Goal: Task Accomplishment & Management: Complete application form

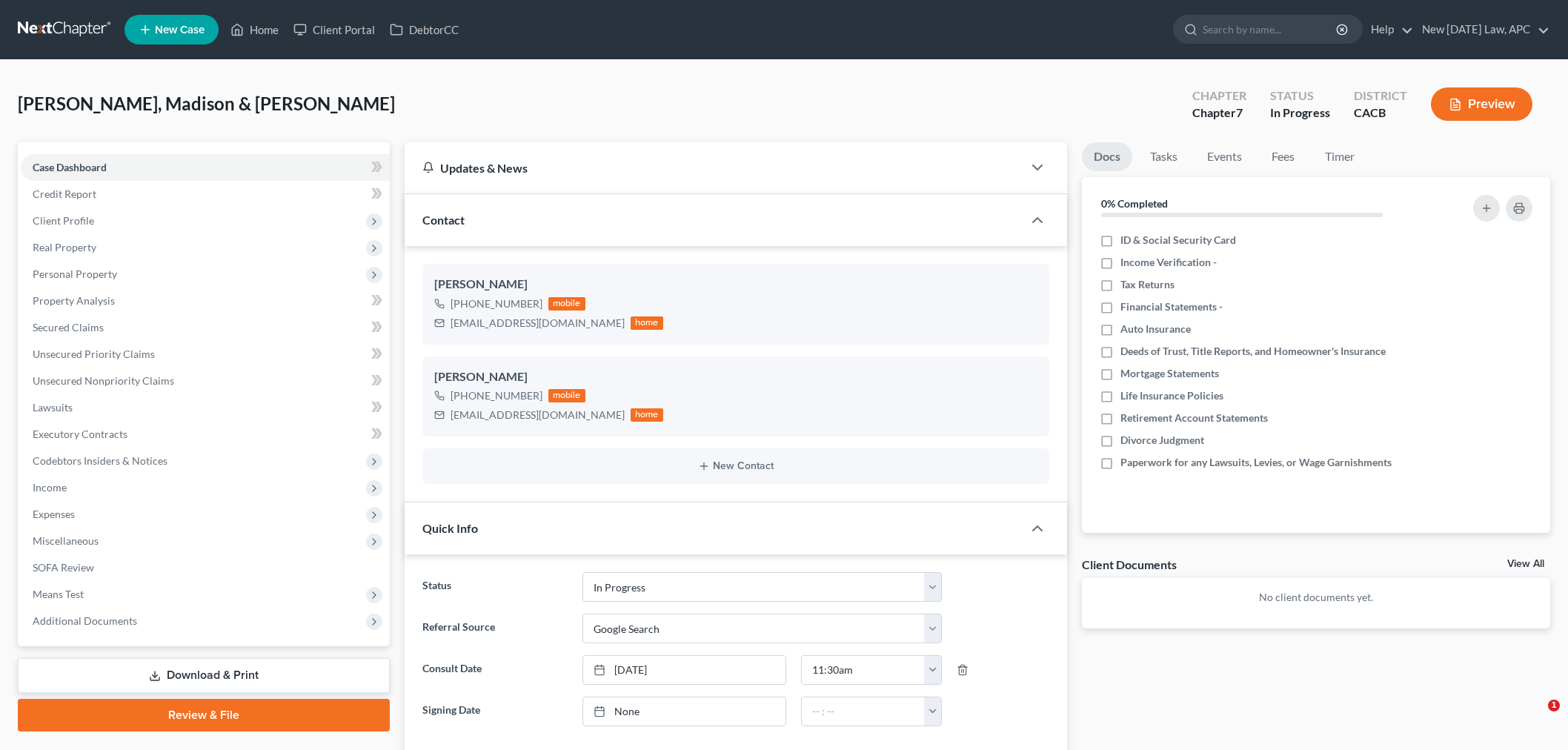
select select "5"
select select "4"
click at [72, 476] on span "Income" at bounding box center [206, 488] width 369 height 27
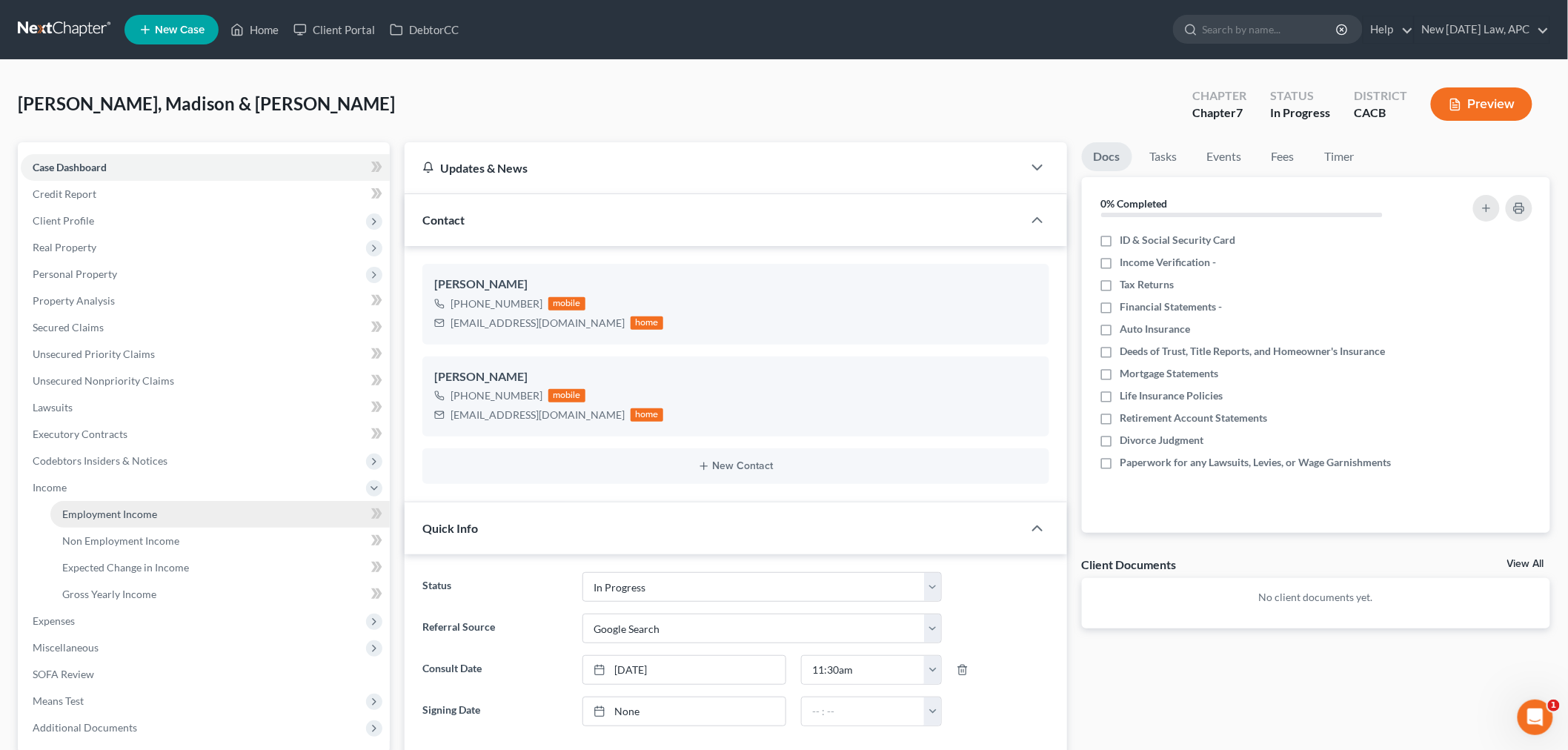
click at [200, 513] on link "Employment Income" at bounding box center [220, 514] width 339 height 27
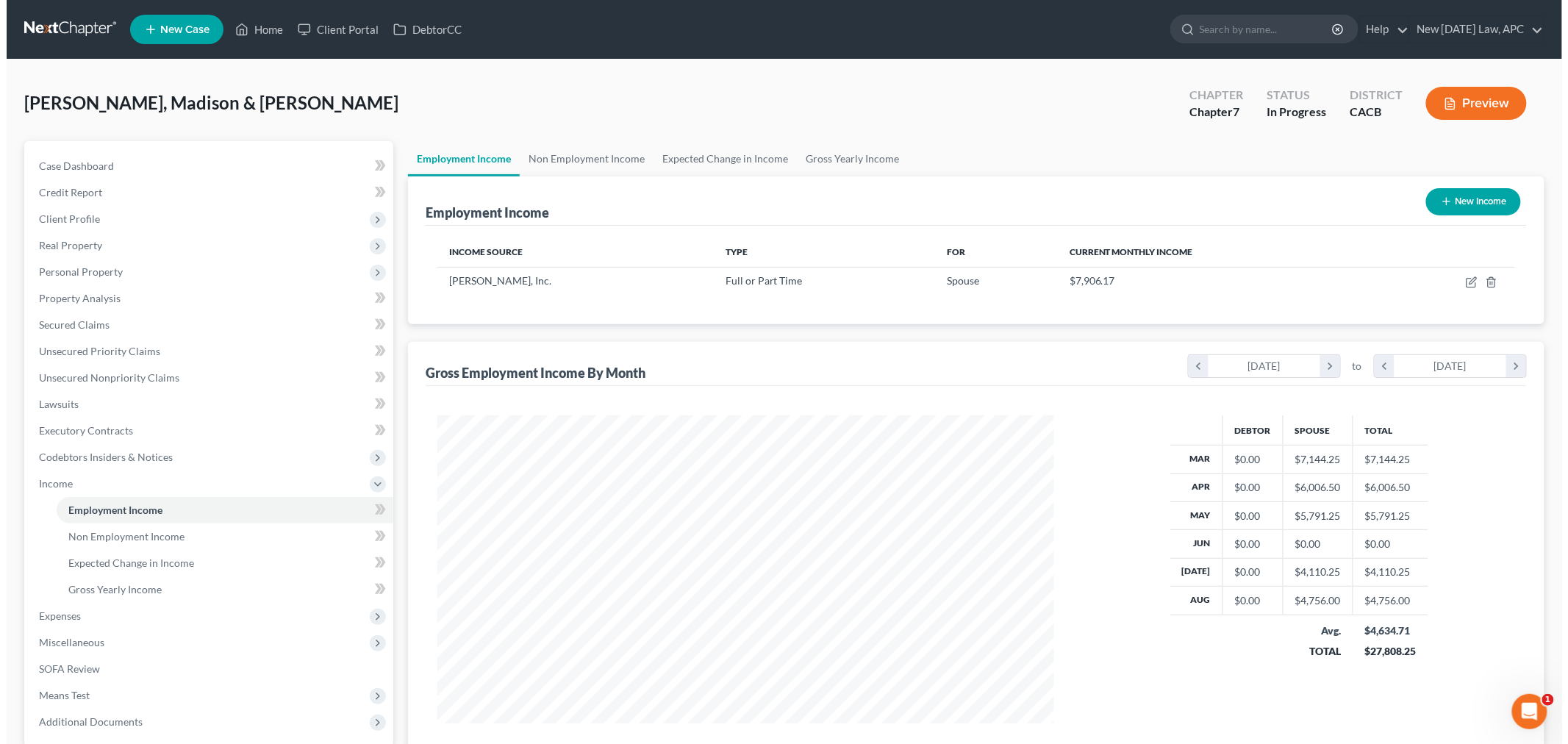
scroll to position [307, 646]
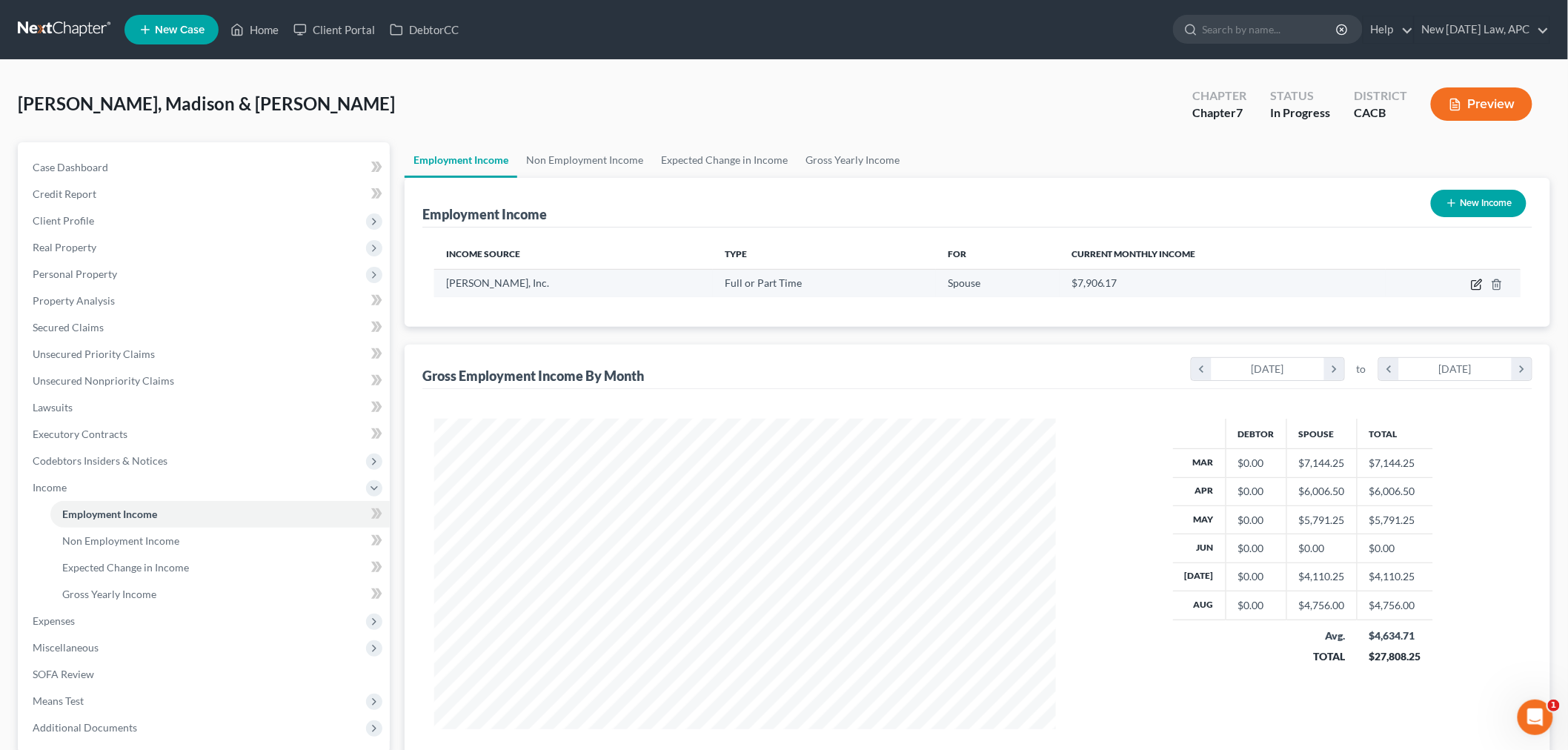
click at [1477, 278] on icon "button" at bounding box center [1477, 284] width 12 height 12
select select "0"
select select "4"
select select "3"
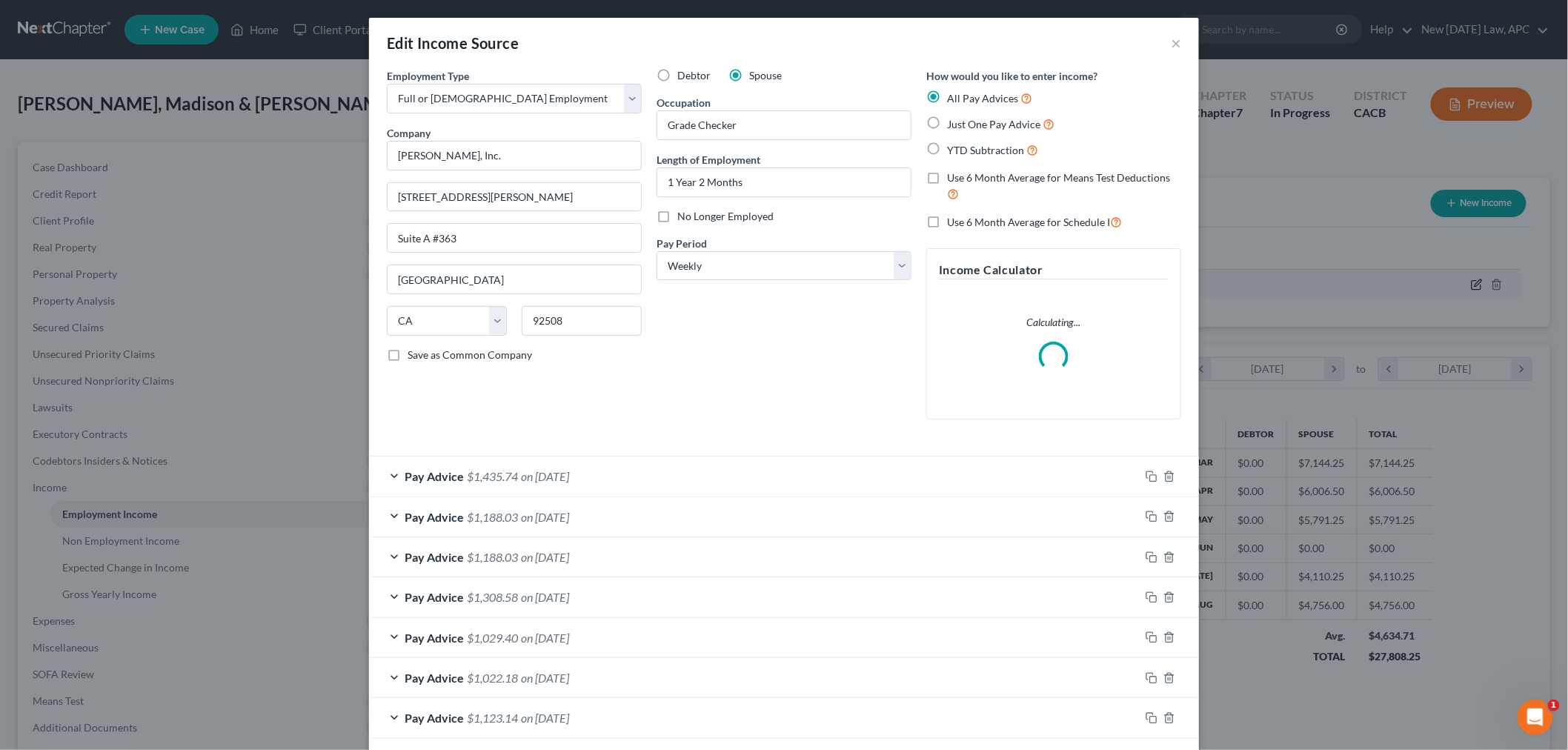
scroll to position [312, 657]
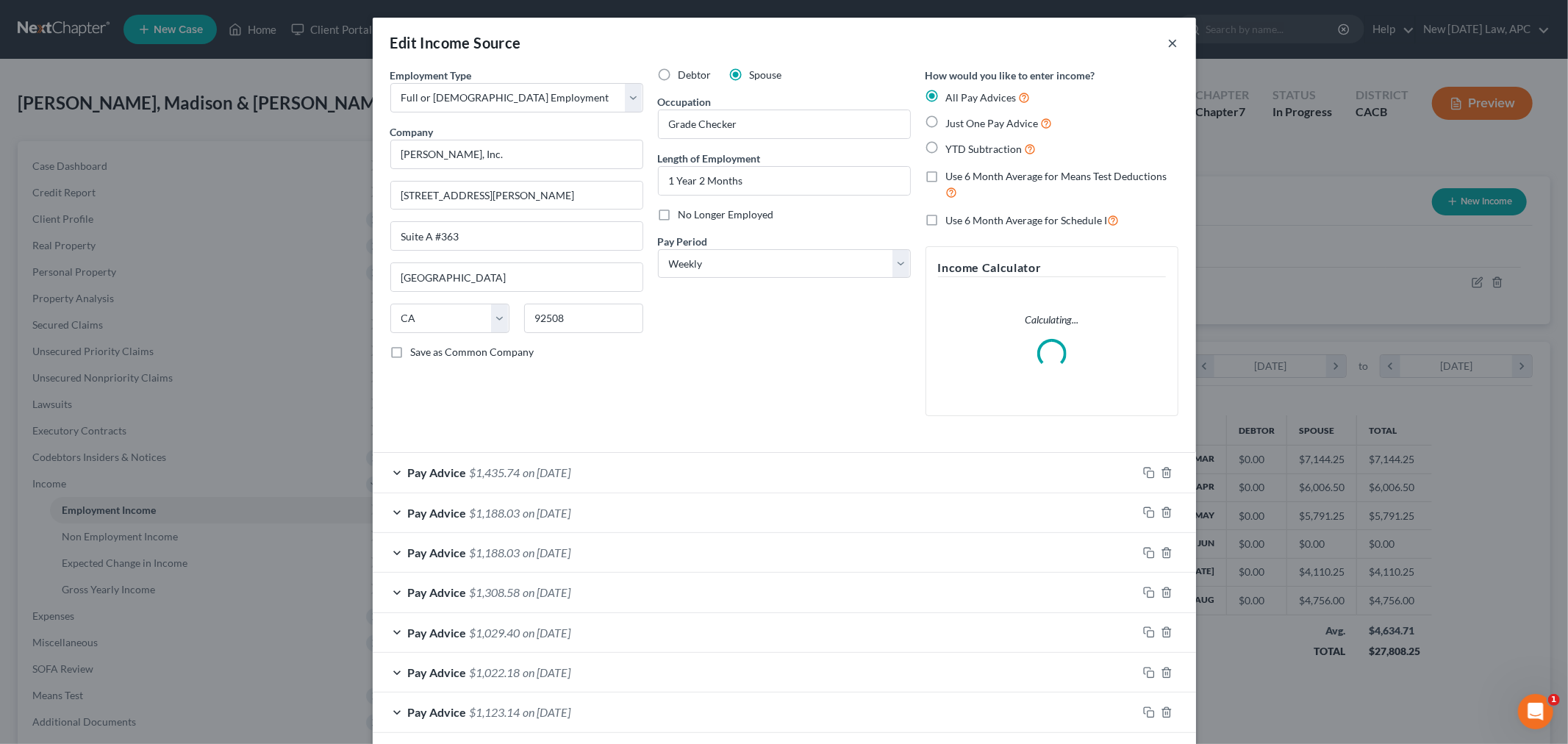
click at [1168, 41] on button "×" at bounding box center [1173, 42] width 10 height 17
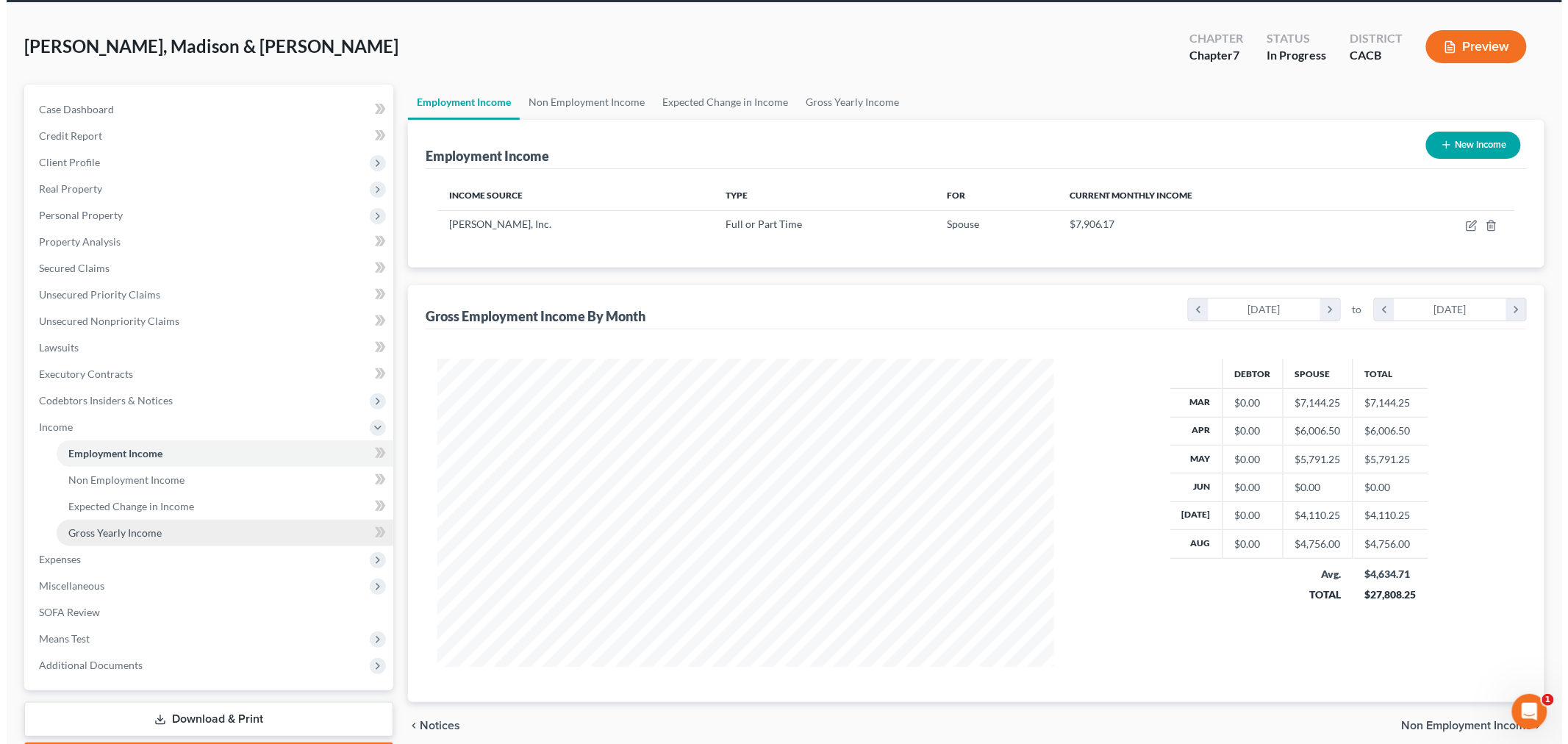
scroll to position [81, 0]
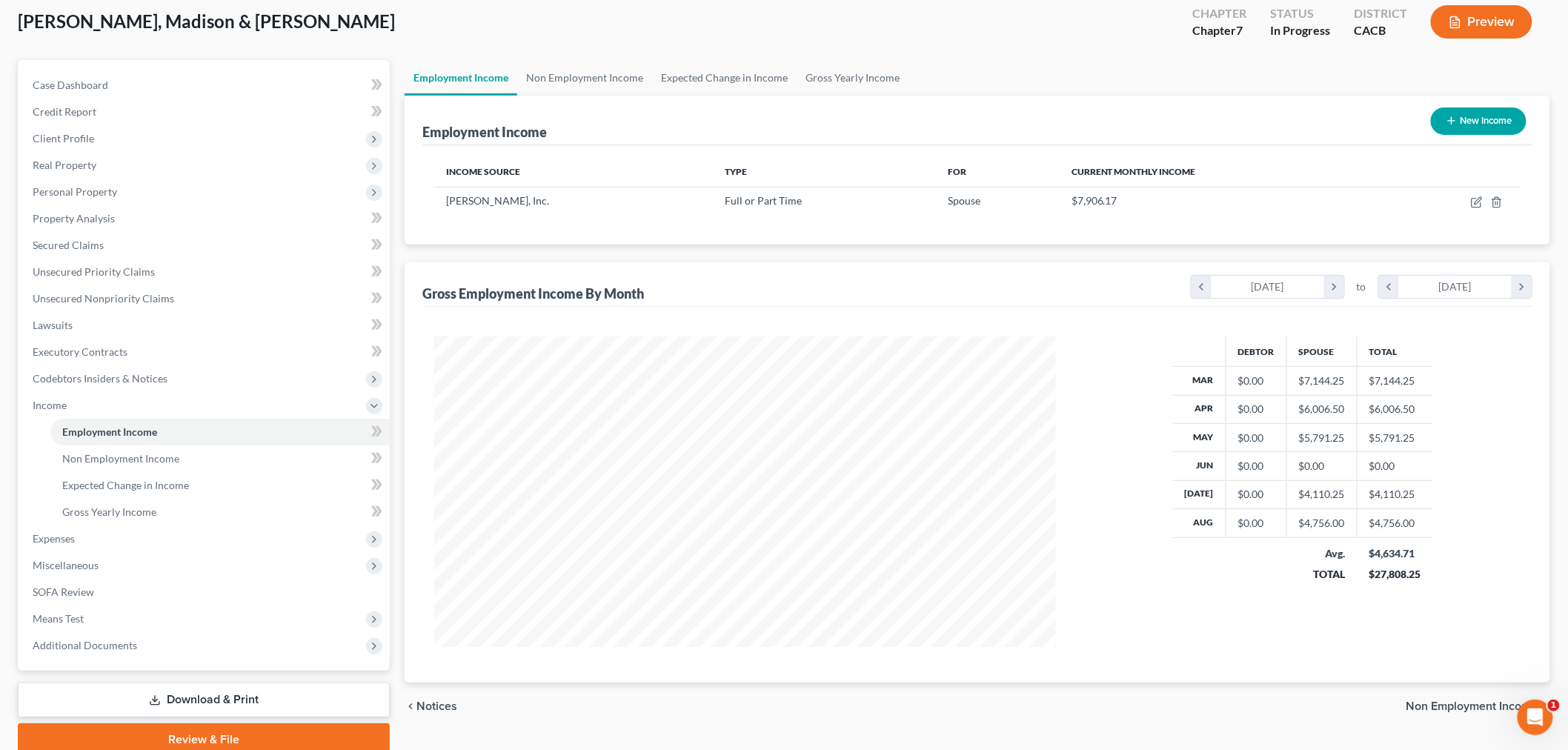
click at [1456, 27] on icon "button" at bounding box center [1455, 22] width 9 height 11
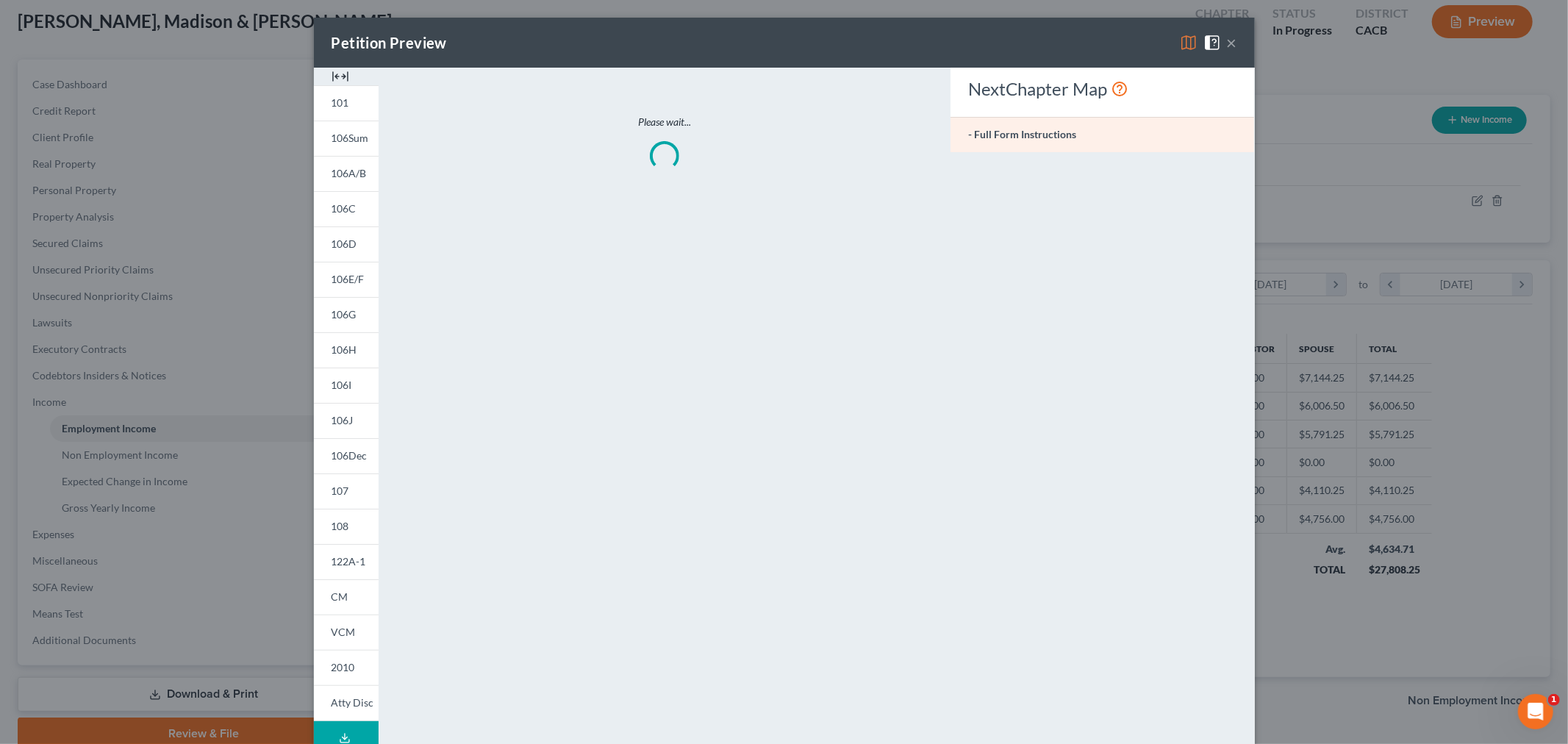
scroll to position [310, 651]
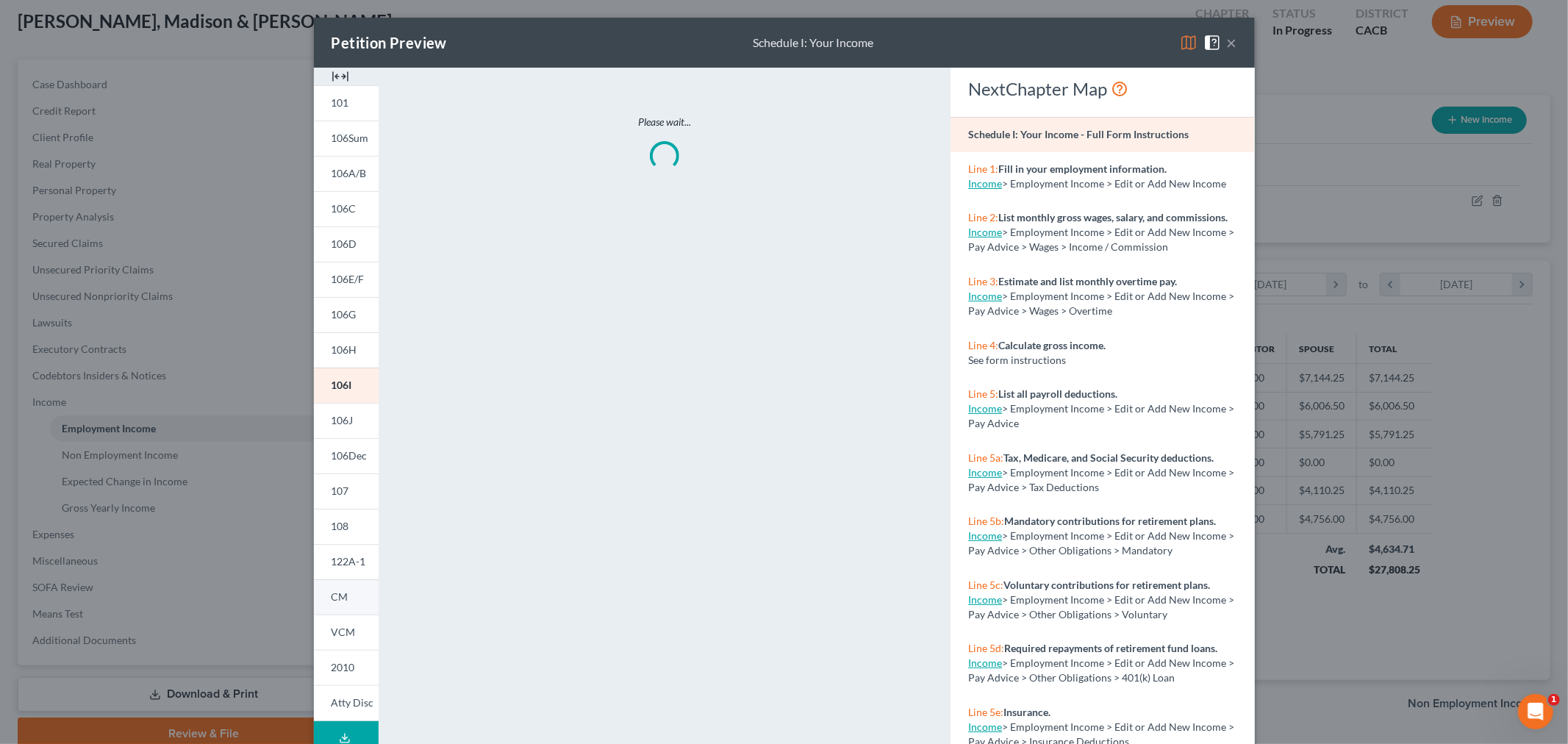
click at [353, 598] on link "CM" at bounding box center [346, 597] width 65 height 36
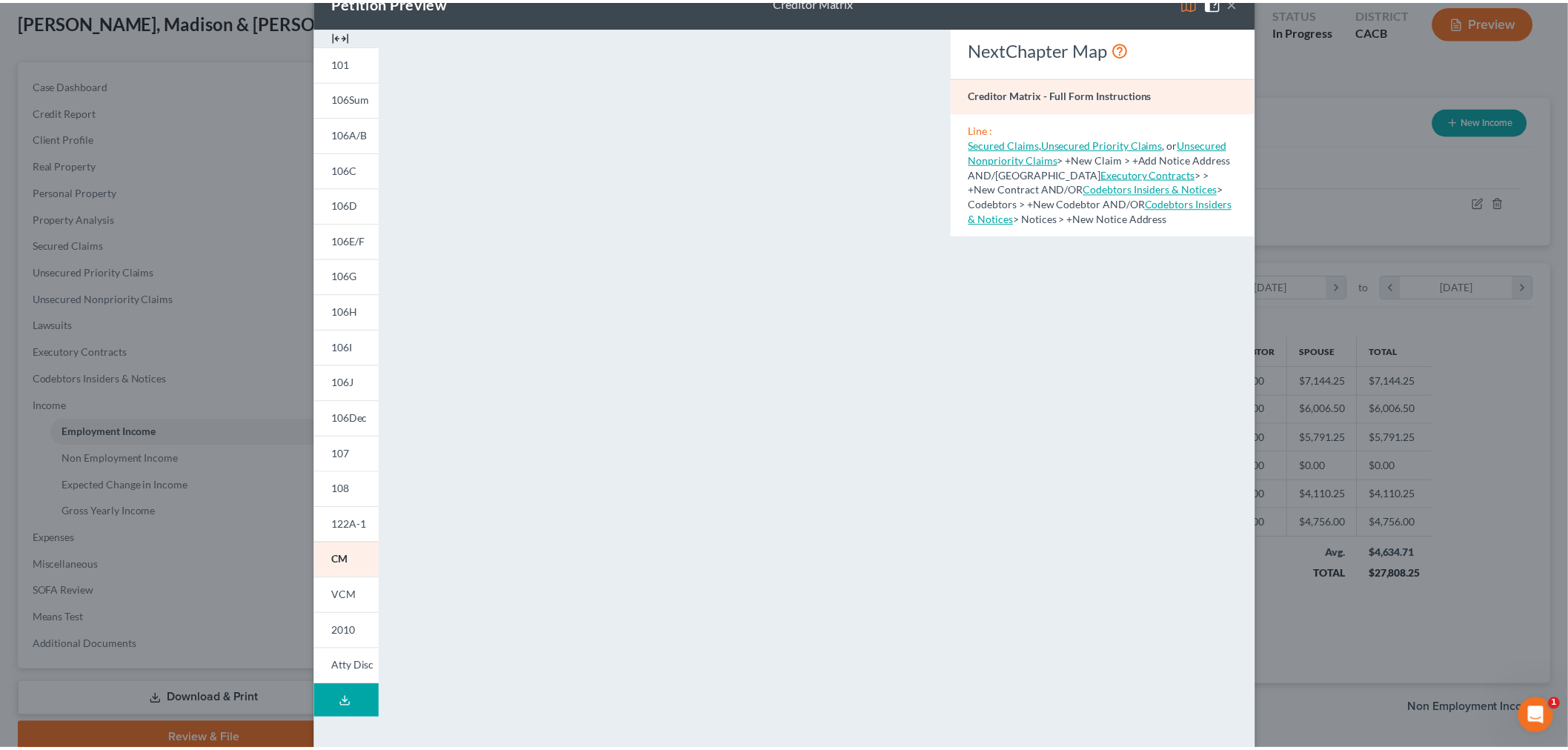
scroll to position [0, 0]
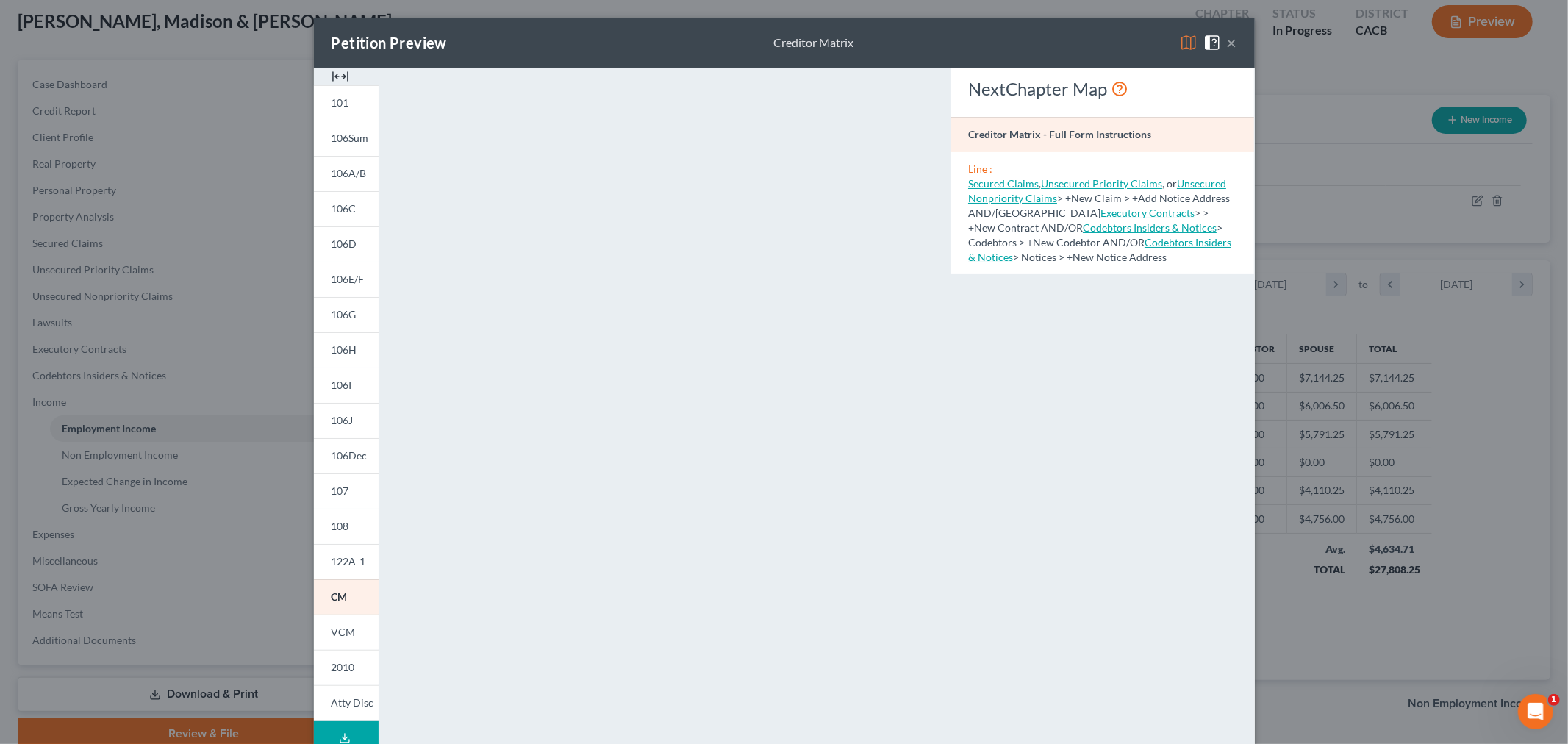
click at [1227, 45] on button "×" at bounding box center [1232, 42] width 10 height 17
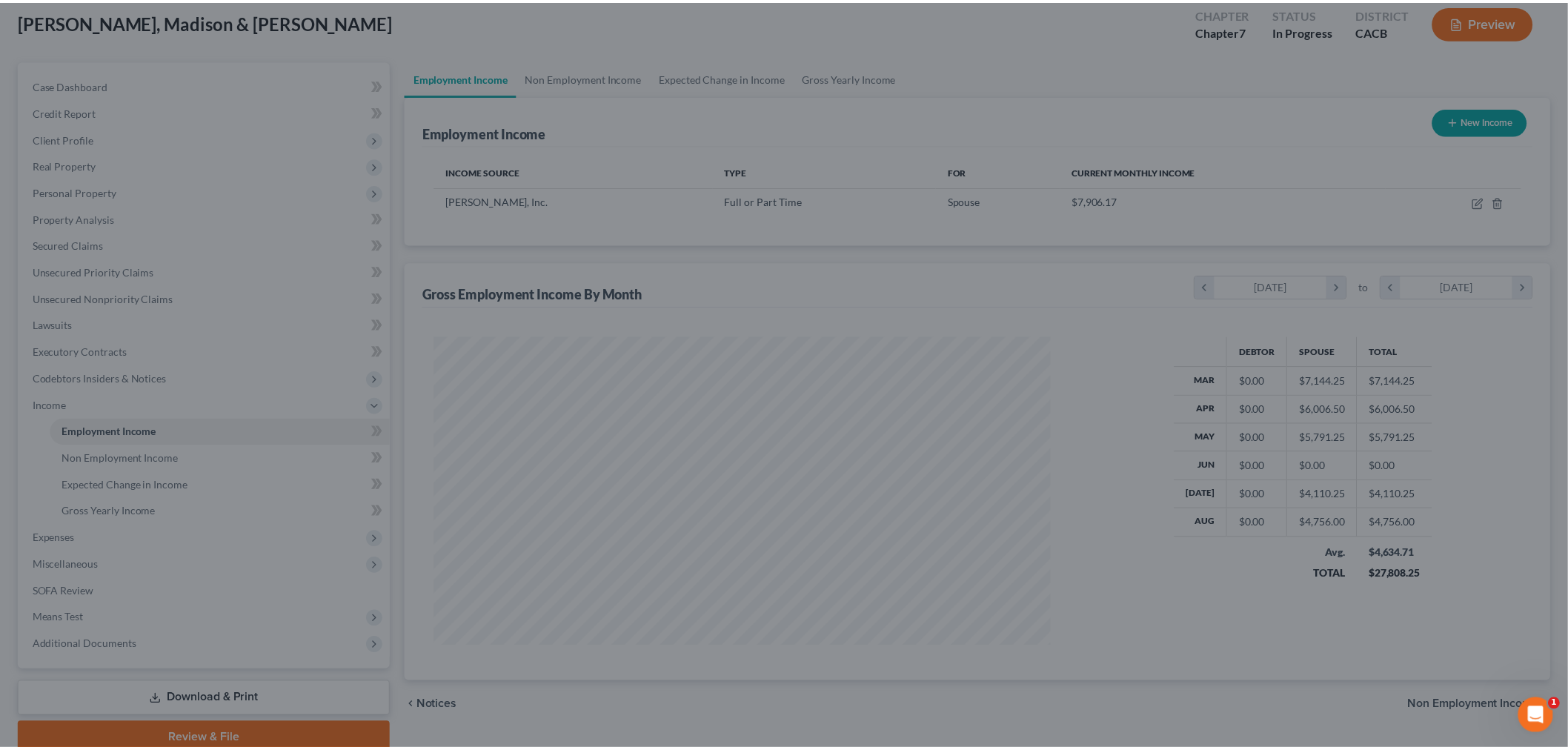
scroll to position [740460, 740285]
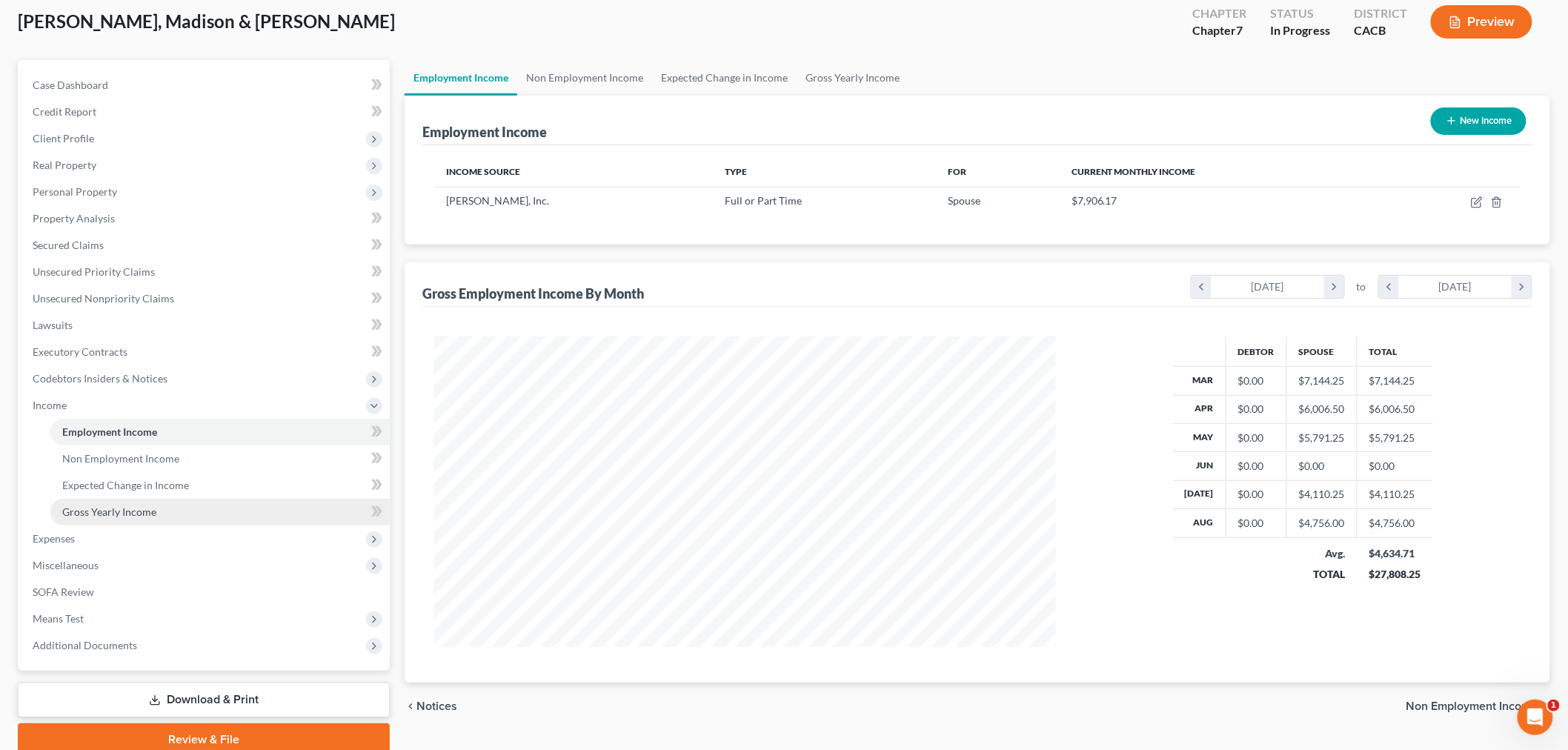
click at [113, 514] on span "Gross Yearly Income" at bounding box center [109, 511] width 94 height 13
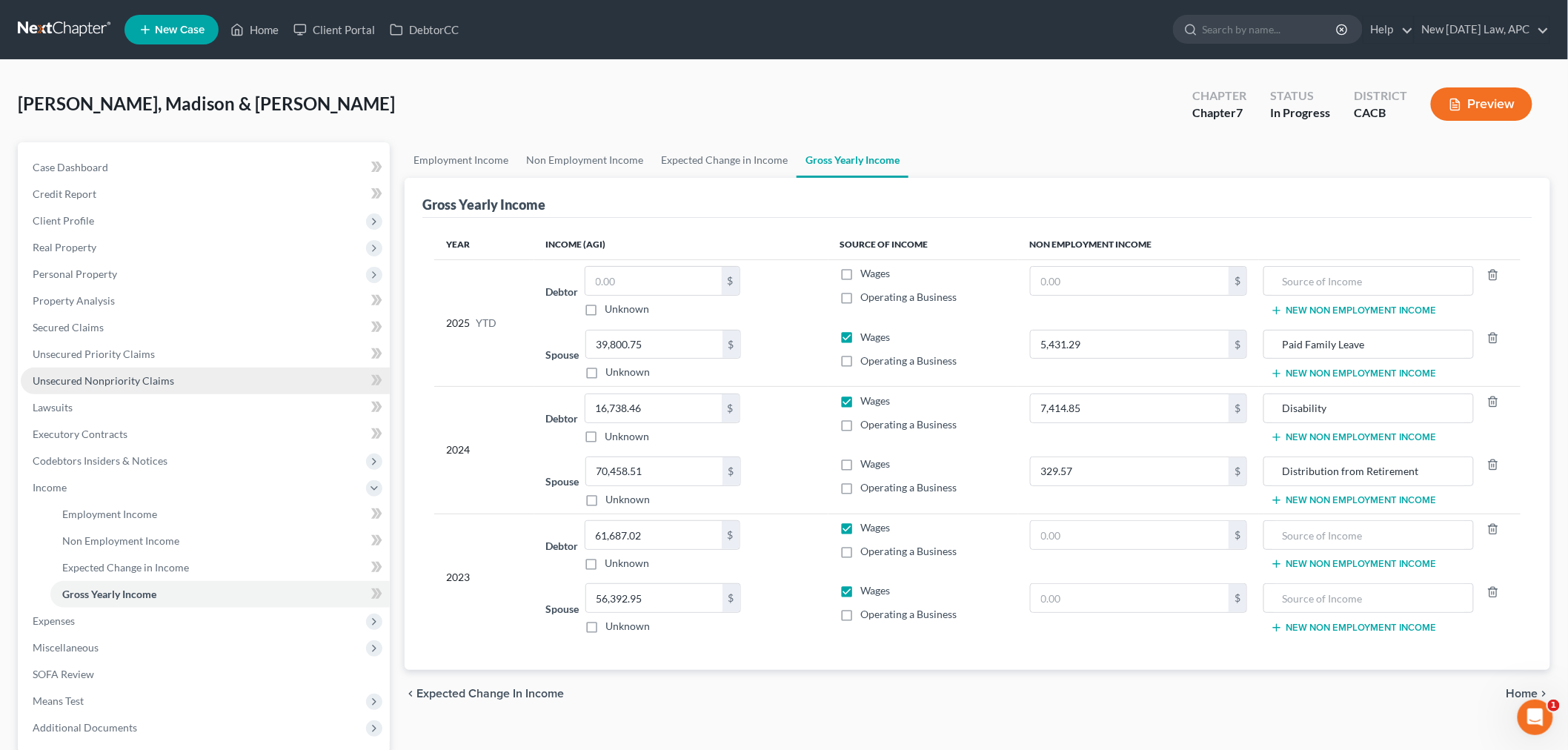
click at [85, 378] on span "Unsecured Nonpriority Claims" at bounding box center [103, 380] width 141 height 13
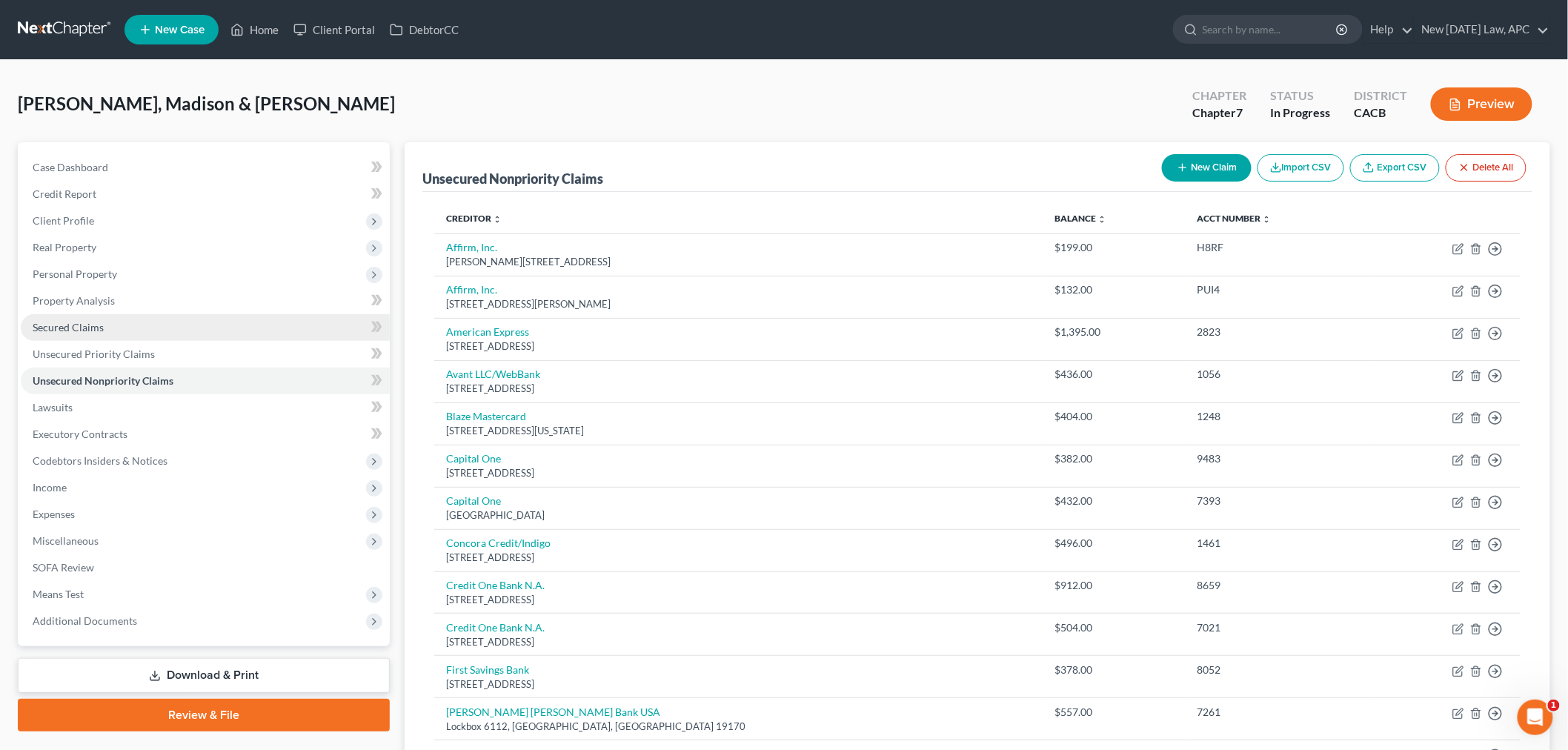
click at [121, 319] on link "Secured Claims" at bounding box center [206, 327] width 369 height 27
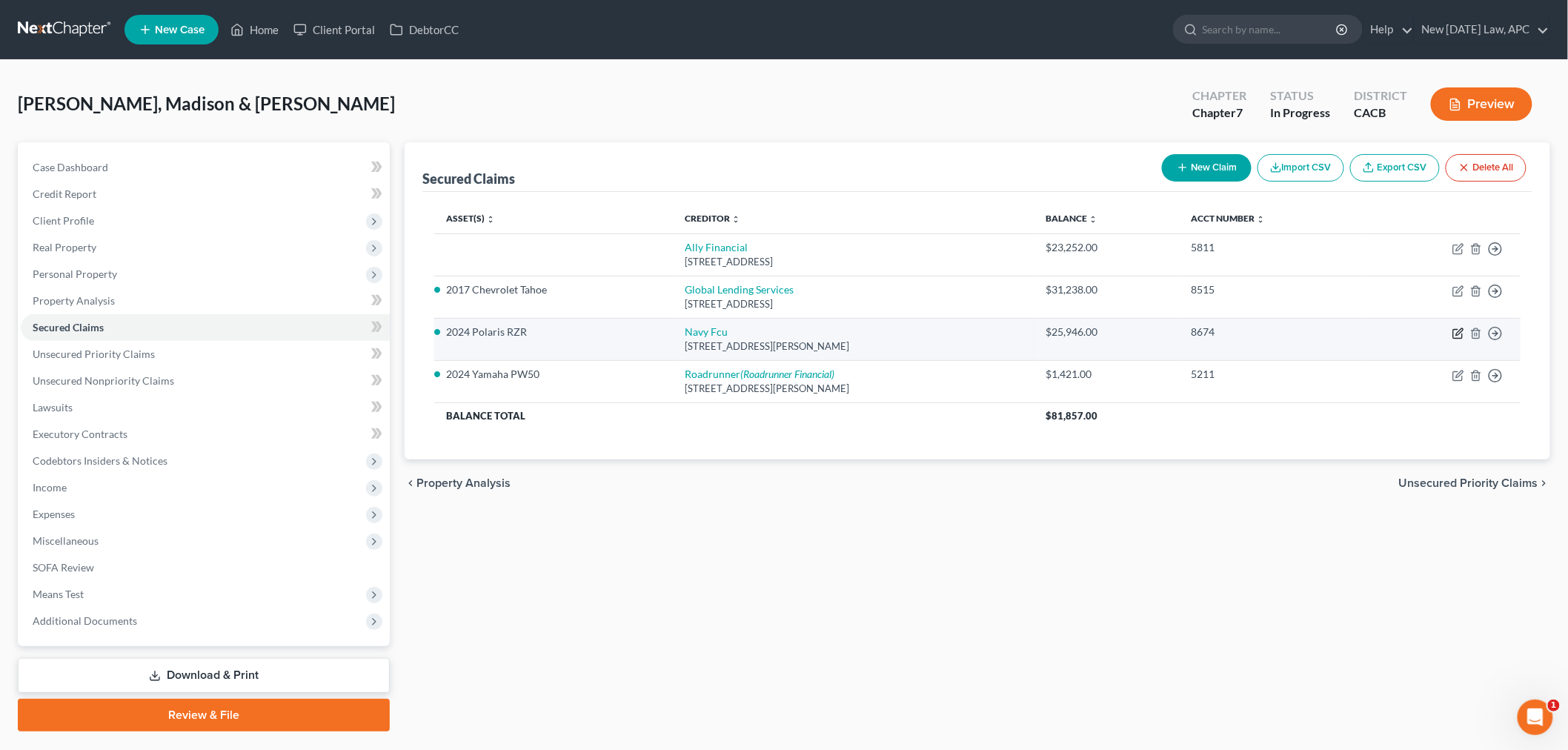
click at [1458, 331] on icon "button" at bounding box center [1458, 333] width 12 height 12
select select "48"
select select "2"
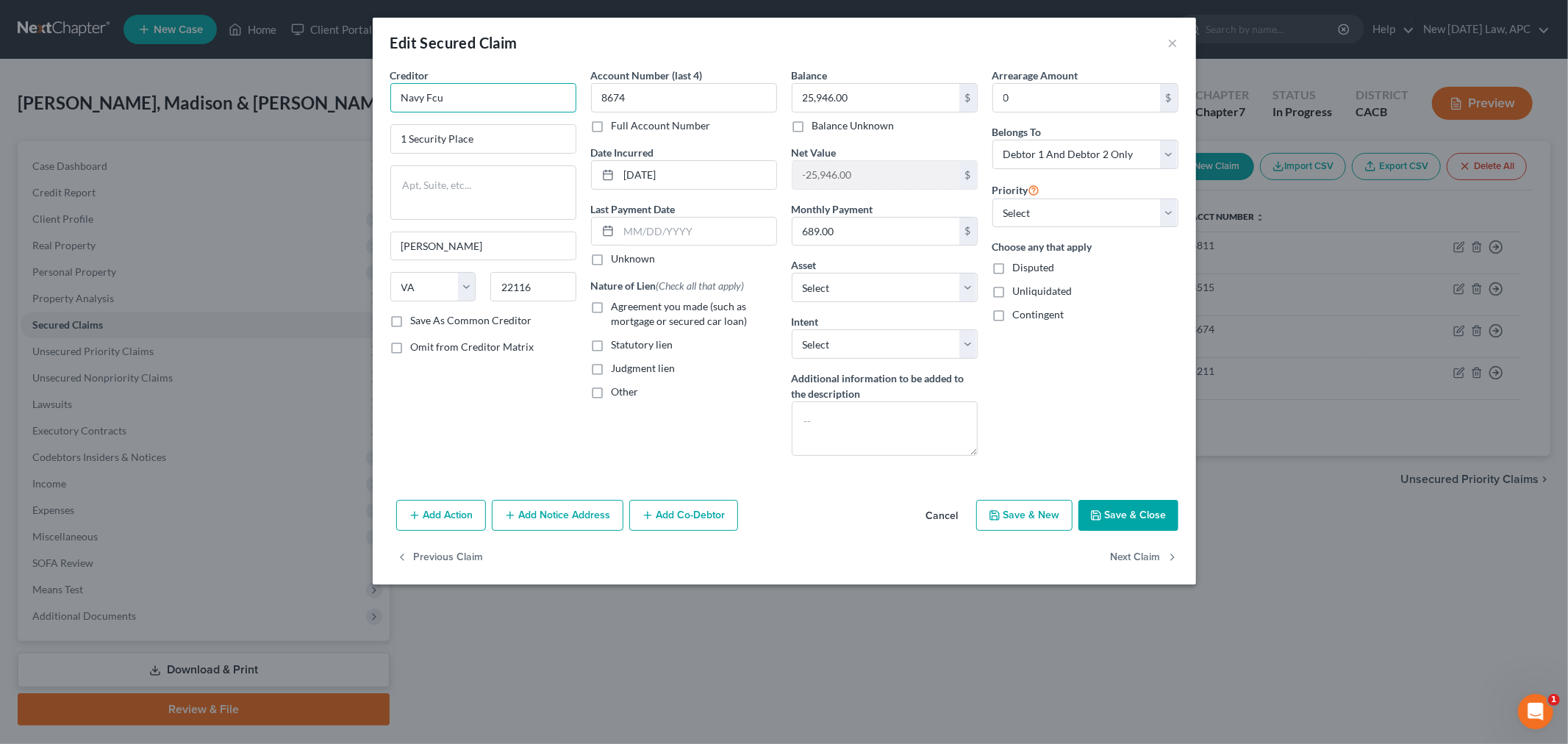
drag, startPoint x: 452, startPoint y: 100, endPoint x: 432, endPoint y: 100, distance: 20.0
click at [432, 100] on input "Navy Fcu" at bounding box center [483, 97] width 186 height 29
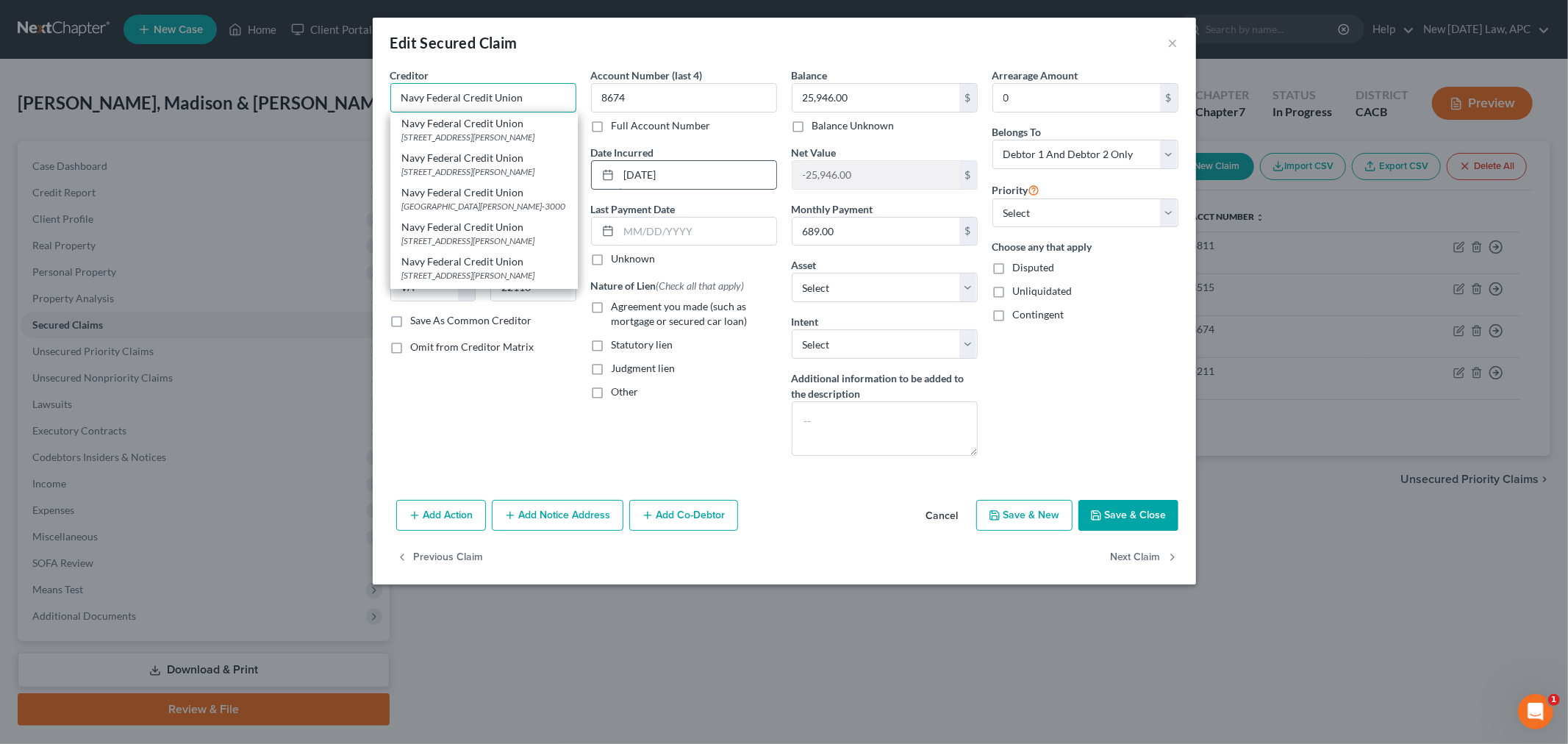
type input "Navy Federal Credit Union"
click at [638, 173] on input "[DATE]" at bounding box center [698, 175] width 157 height 28
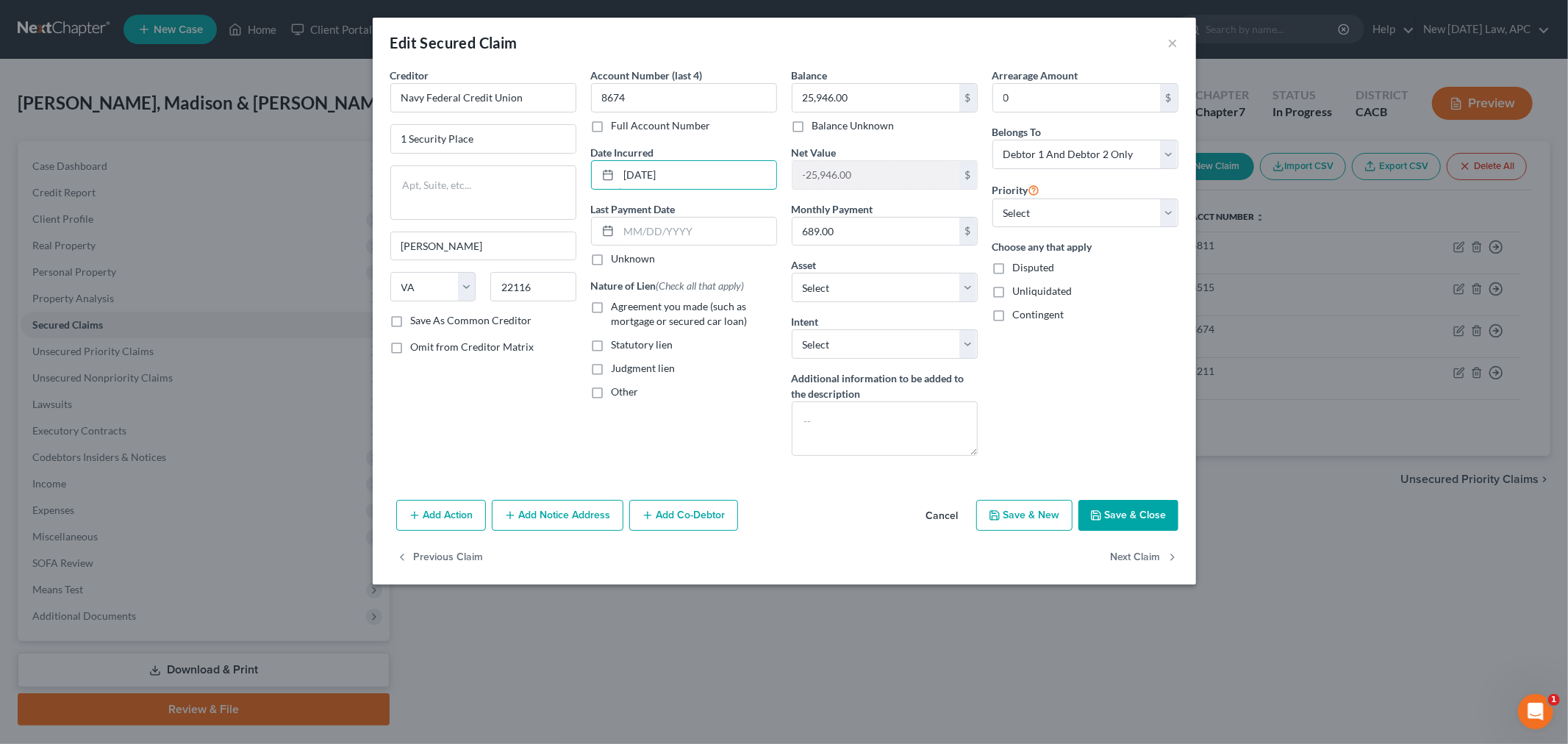
type input "[DATE]"
click at [712, 461] on div "Account Number (last 4) 8674 Full Account Number Date Incurred [DATE] Last Paym…" at bounding box center [684, 268] width 201 height 400
click at [888, 355] on select "Select Surrender Redeem Reaffirm Avoid Other" at bounding box center [884, 343] width 186 height 29
select select "0"
click at [791, 329] on select "Select Surrender Redeem Reaffirm Avoid Other" at bounding box center [884, 343] width 186 height 29
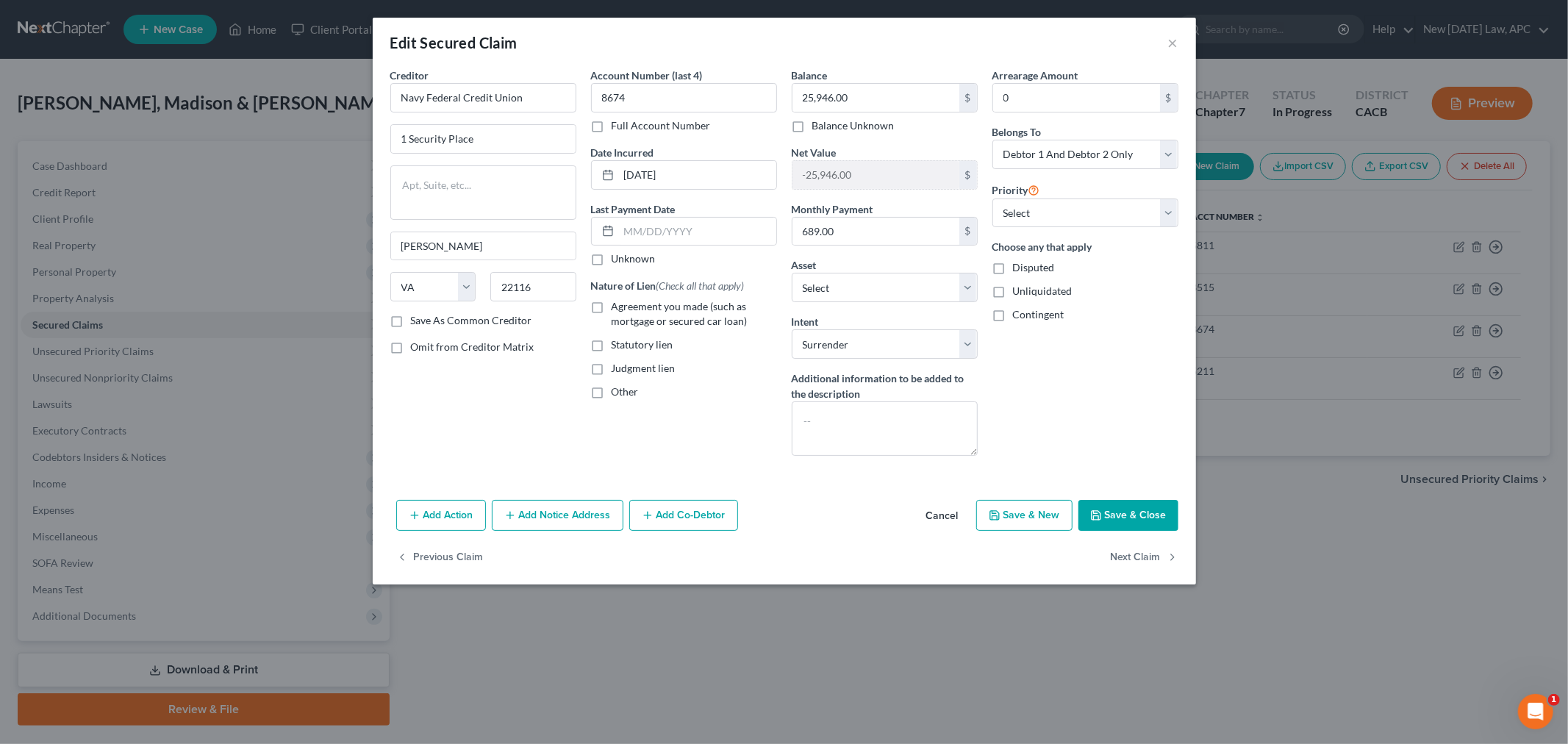
click at [1031, 390] on div "Arrearage Amount 0 $ Belongs To * Select Debtor 1 Only Debtor 2 Only Debtor 1 A…" at bounding box center [1086, 268] width 201 height 400
click at [612, 314] on label "Agreement you made (such as mortgage or secured car loan)" at bounding box center [694, 313] width 166 height 29
click at [617, 309] on input "Agreement you made (such as mortgage or secured car loan)" at bounding box center [622, 304] width 10 height 10
checkbox input "true"
drag, startPoint x: 1098, startPoint y: 151, endPoint x: 1097, endPoint y: 163, distance: 12.0
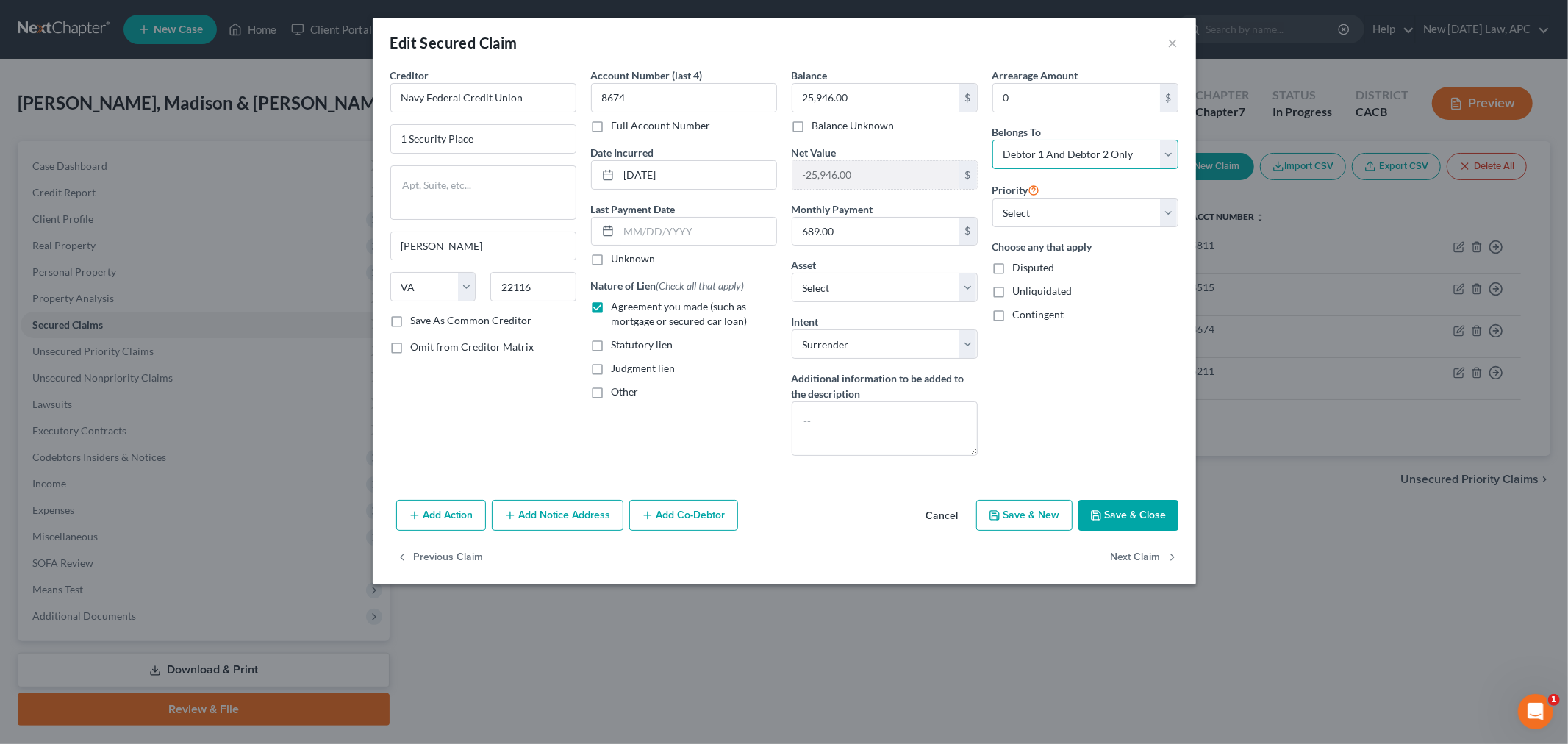
click at [1098, 151] on select "Select Debtor 1 Only Debtor 2 Only Debtor 1 And Debtor 2 Only At Least One Of T…" at bounding box center [1085, 154] width 186 height 29
select select "4"
click at [992, 140] on select "Select Debtor 1 Only Debtor 2 Only Debtor 1 And Debtor 2 Only At Least One Of T…" at bounding box center [1085, 154] width 186 height 29
click at [1130, 364] on div "Arrearage Amount 0 $ Belongs To * Select Debtor 1 Only Debtor 2 Only Debtor 1 A…" at bounding box center [1086, 268] width 201 height 400
click at [892, 292] on select "Select Other Multiple Assets 2005 Chevrolet Silverado - $5355.0 Chase #8299 (Jo…" at bounding box center [884, 287] width 186 height 29
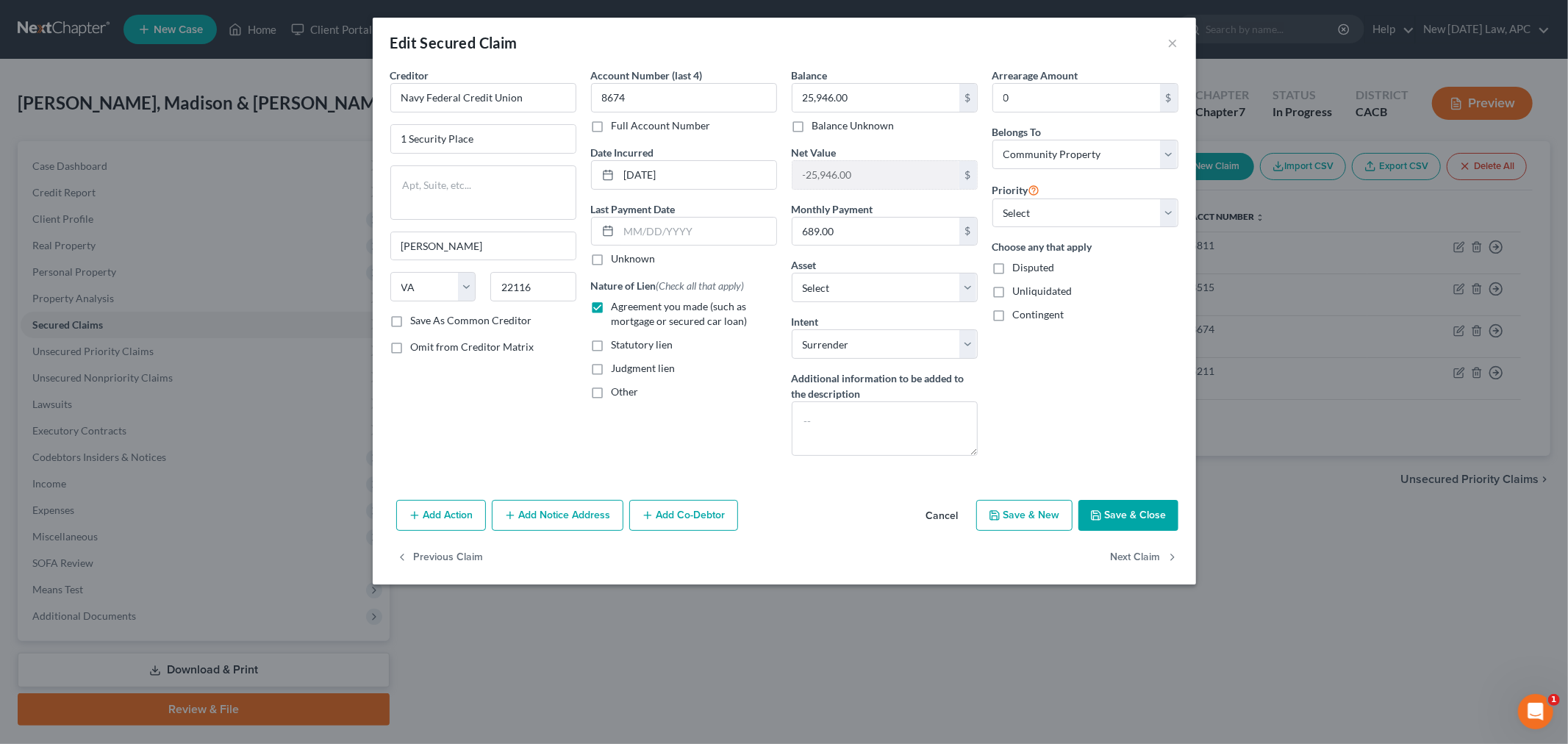
click at [907, 270] on div "Asset * Select Other Multiple Assets 2005 Chevrolet Silverado - $5355.0 Chase #…" at bounding box center [884, 279] width 186 height 45
click at [1132, 553] on button "Next Claim" at bounding box center [1145, 558] width 68 height 31
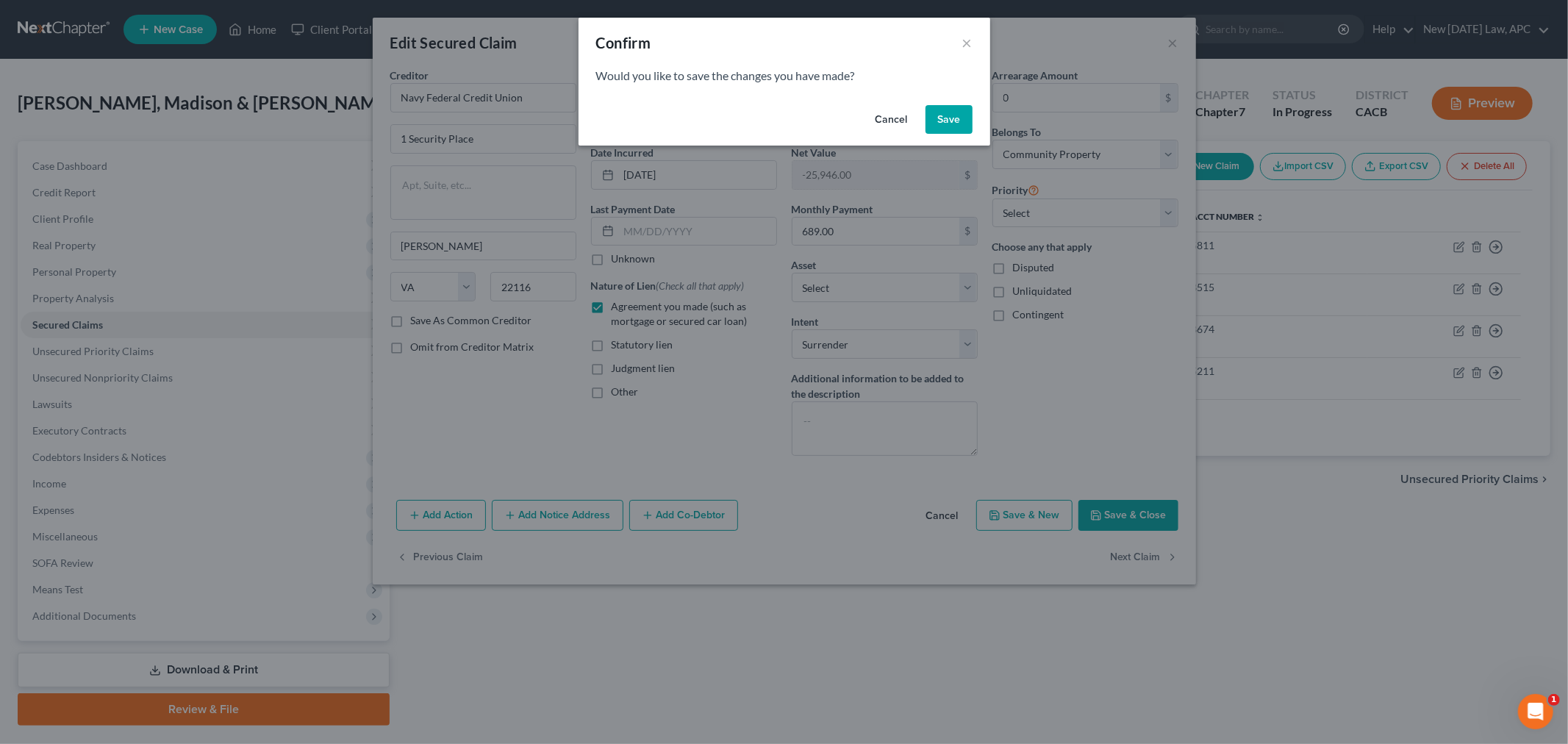
click at [890, 122] on button "Cancel" at bounding box center [891, 119] width 56 height 29
select select "45"
select select "6"
select select "4"
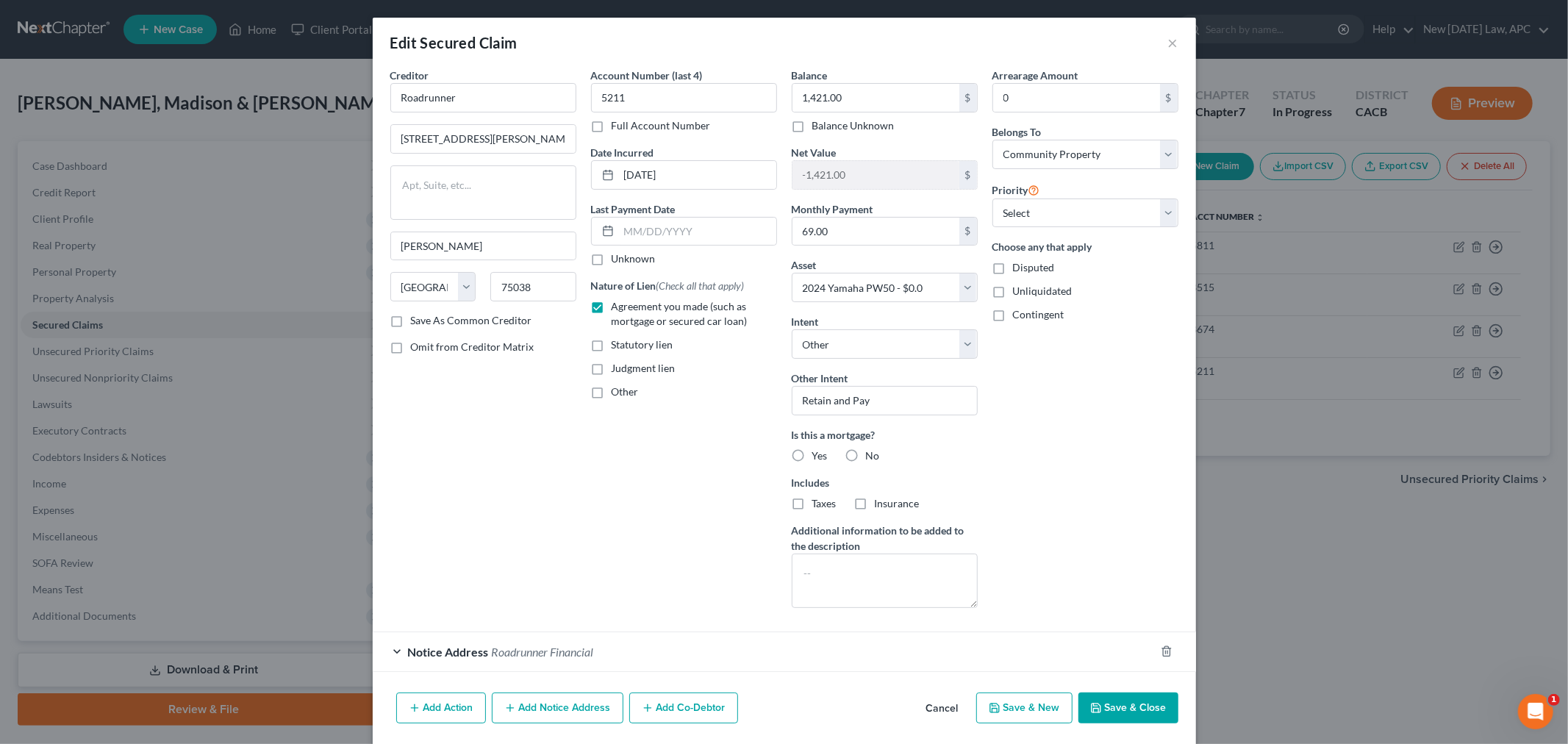
click at [1172, 36] on div "Edit Secured Claim ×" at bounding box center [784, 42] width 823 height 50
click at [1170, 38] on button "×" at bounding box center [1173, 42] width 10 height 17
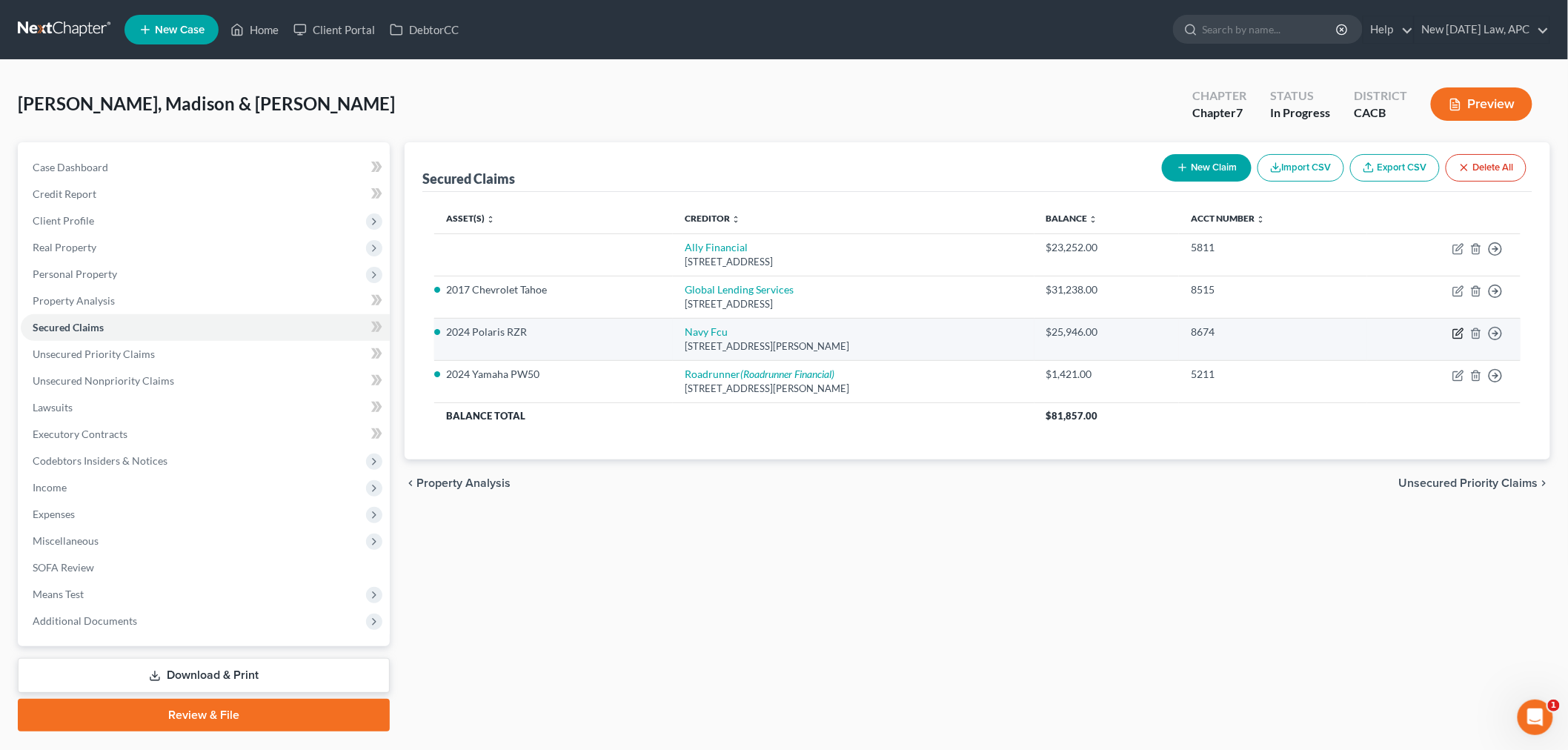
click at [1456, 335] on icon "button" at bounding box center [1459, 332] width 7 height 7
select select "48"
select select "5"
select select "2"
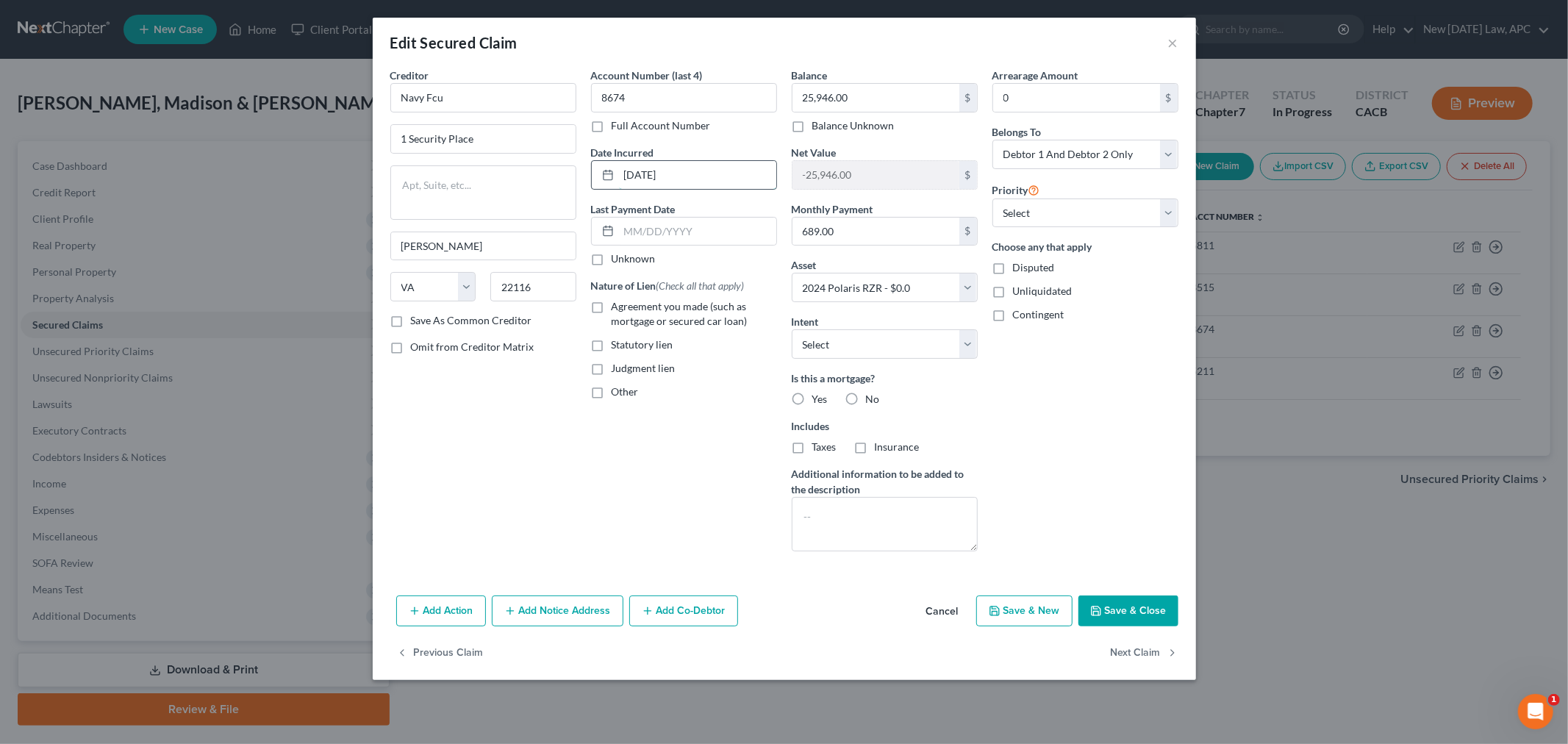
click at [641, 175] on input "[DATE]" at bounding box center [698, 175] width 157 height 28
type input "[DATE]"
click at [450, 92] on input "Navy Fcu" at bounding box center [483, 97] width 186 height 29
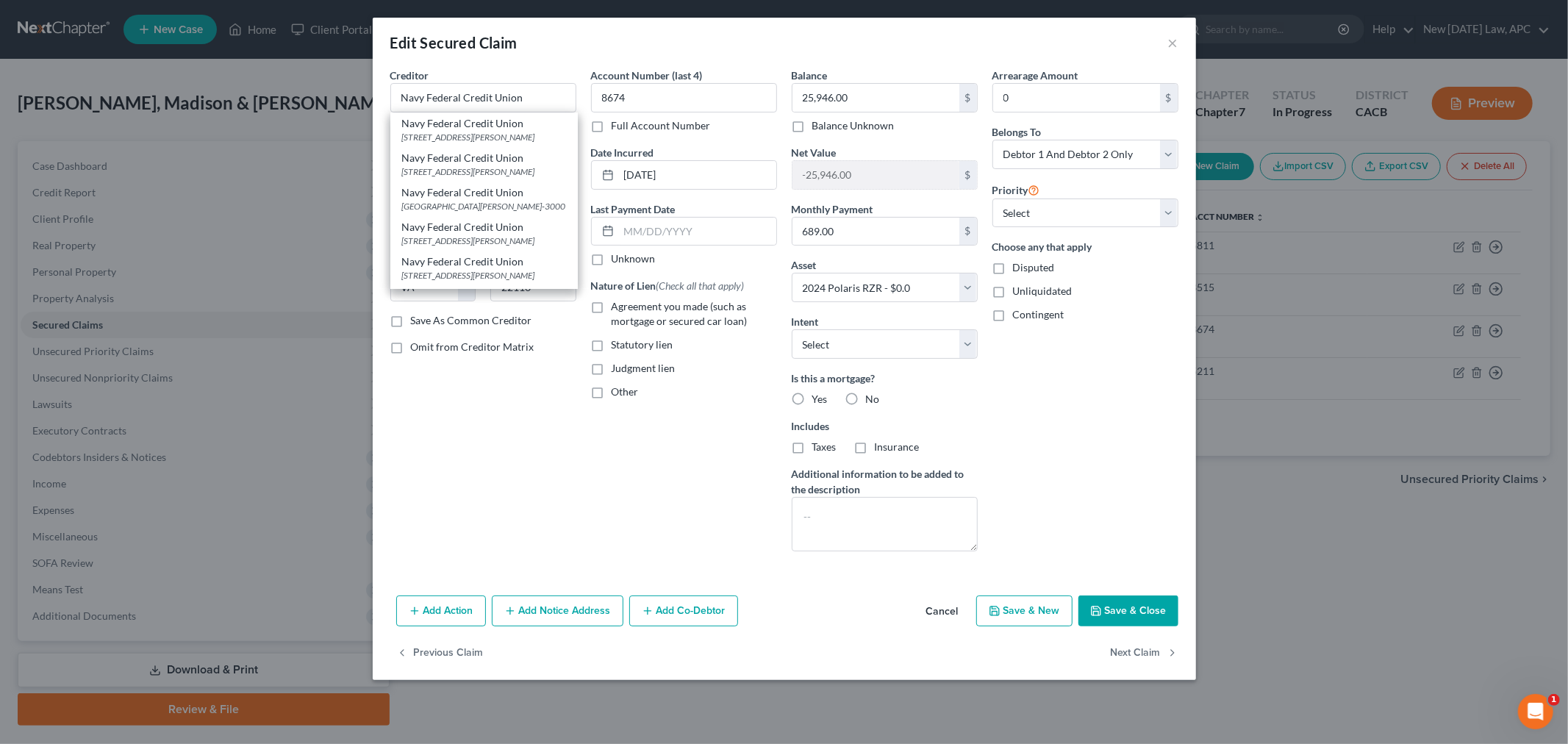
click at [501, 55] on div "Edit Secured Claim ×" at bounding box center [784, 42] width 823 height 50
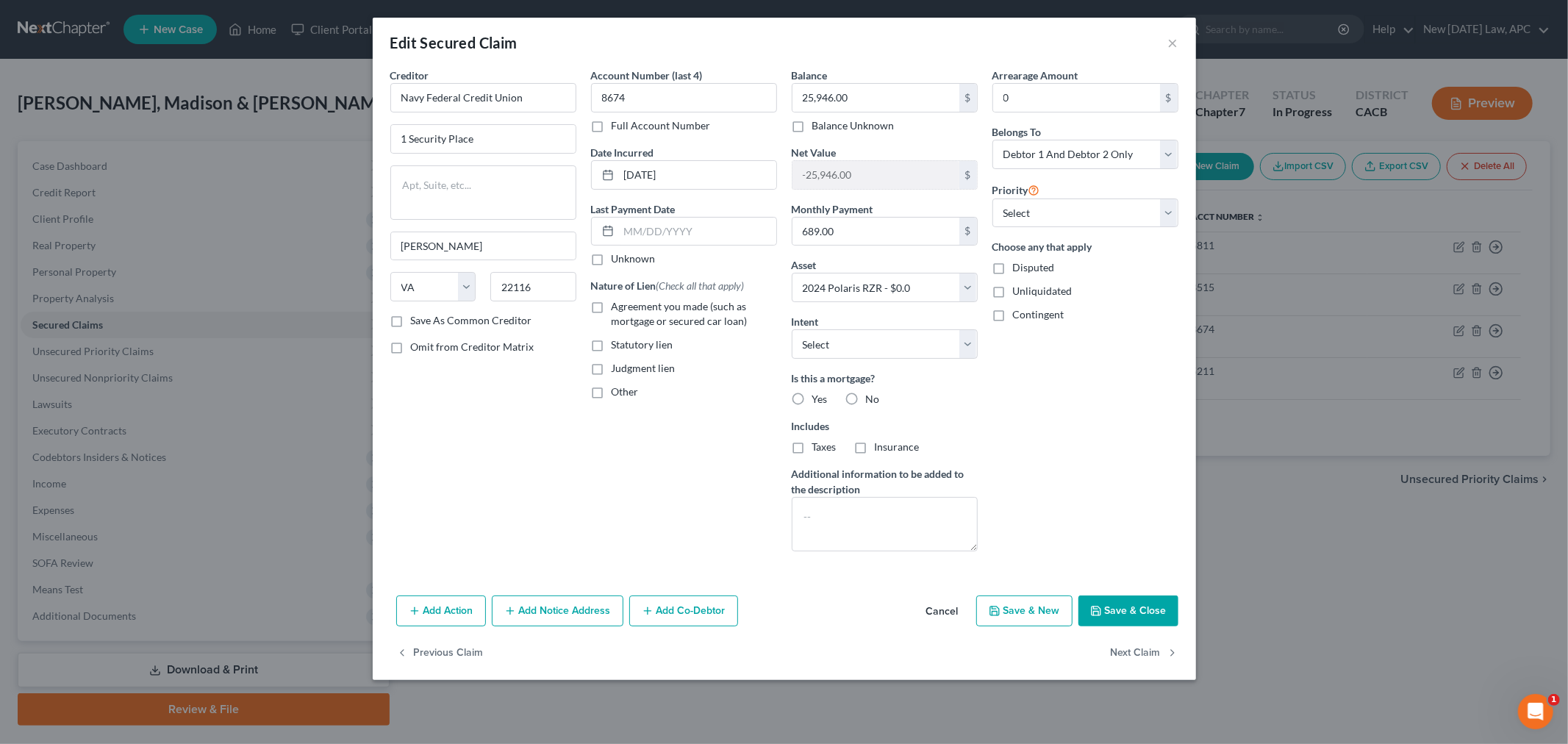
type input "Navy Federal Credit Union"
click at [1059, 149] on select "Select Debtor 1 Only Debtor 2 Only Debtor 1 And Debtor 2 Only At Least One Of T…" at bounding box center [1085, 154] width 186 height 29
select select "4"
click at [992, 140] on select "Select Debtor 1 Only Debtor 2 Only Debtor 1 And Debtor 2 Only At Least One Of T…" at bounding box center [1085, 154] width 186 height 29
click at [884, 350] on select "Select Surrender Redeem Reaffirm Avoid Other" at bounding box center [884, 343] width 186 height 29
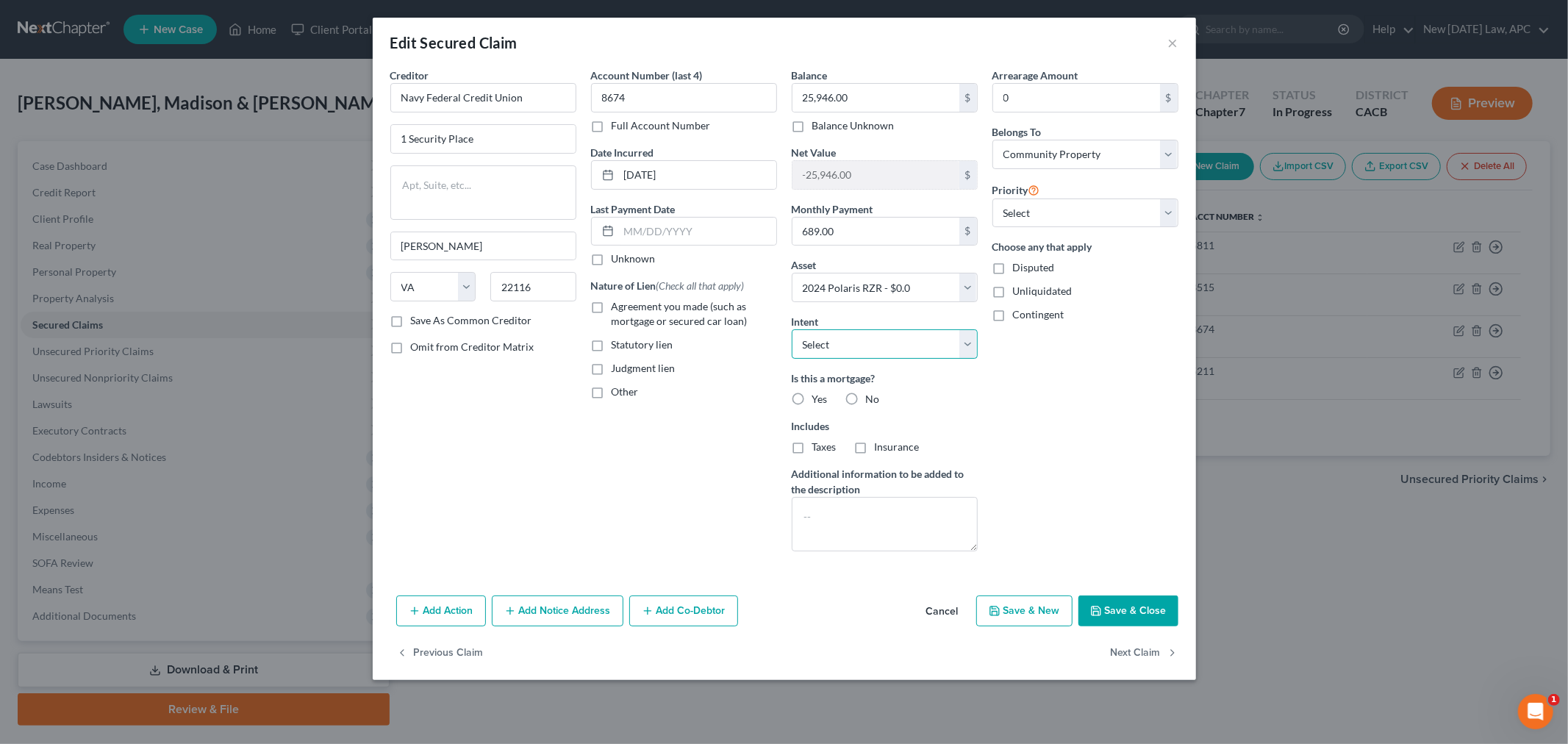
select select "0"
click at [791, 329] on select "Select Surrender Redeem Reaffirm Avoid Other" at bounding box center [884, 343] width 186 height 29
click at [866, 395] on label "No" at bounding box center [873, 399] width 14 height 15
click at [872, 395] on input "No" at bounding box center [877, 397] width 10 height 10
radio input "true"
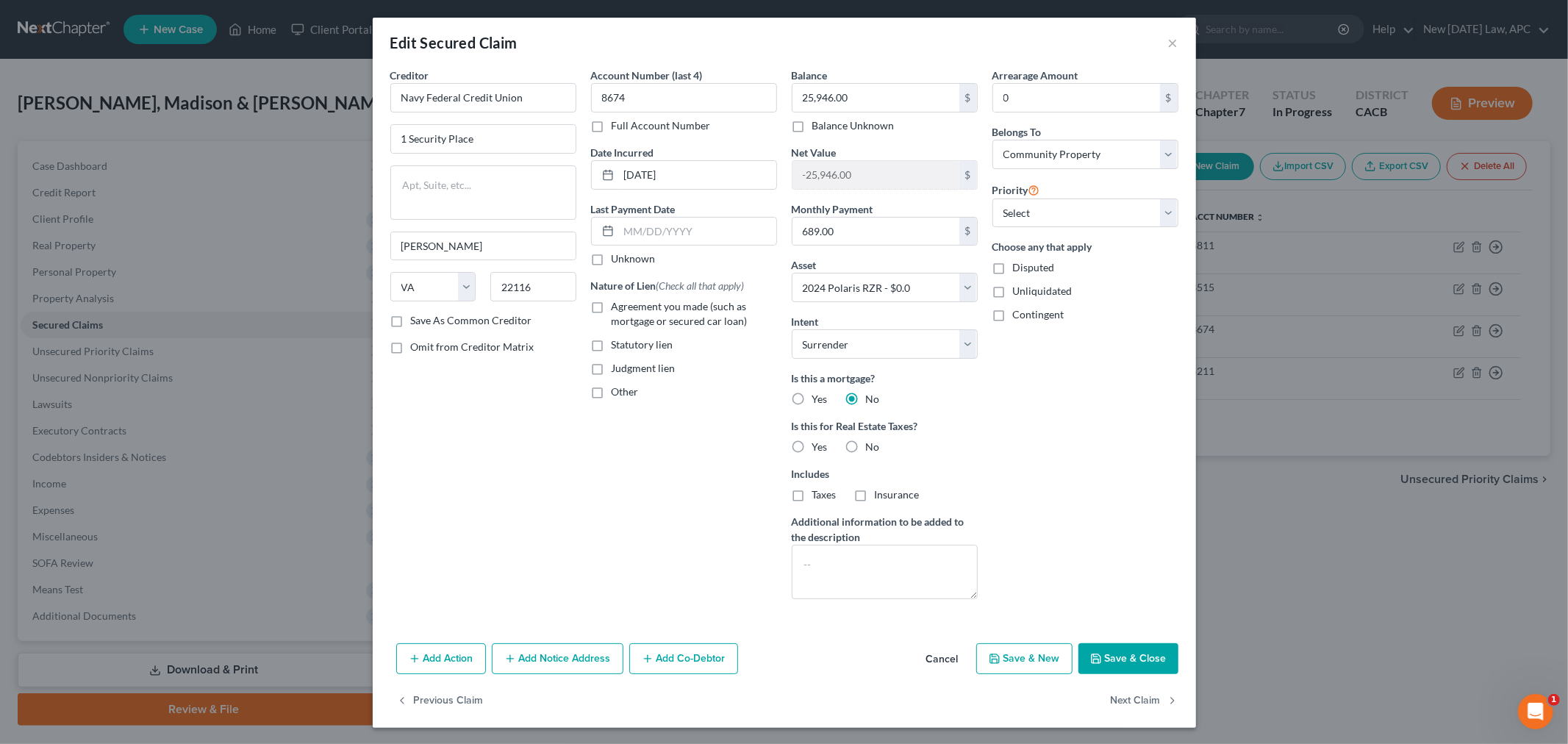
click at [866, 448] on label "No" at bounding box center [873, 447] width 14 height 15
click at [872, 448] on input "No" at bounding box center [877, 444] width 10 height 10
radio input "true"
click at [612, 310] on label "Agreement you made (such as mortgage or secured car loan)" at bounding box center [694, 313] width 166 height 29
click at [617, 309] on input "Agreement you made (such as mortgage or secured car loan)" at bounding box center [622, 304] width 10 height 10
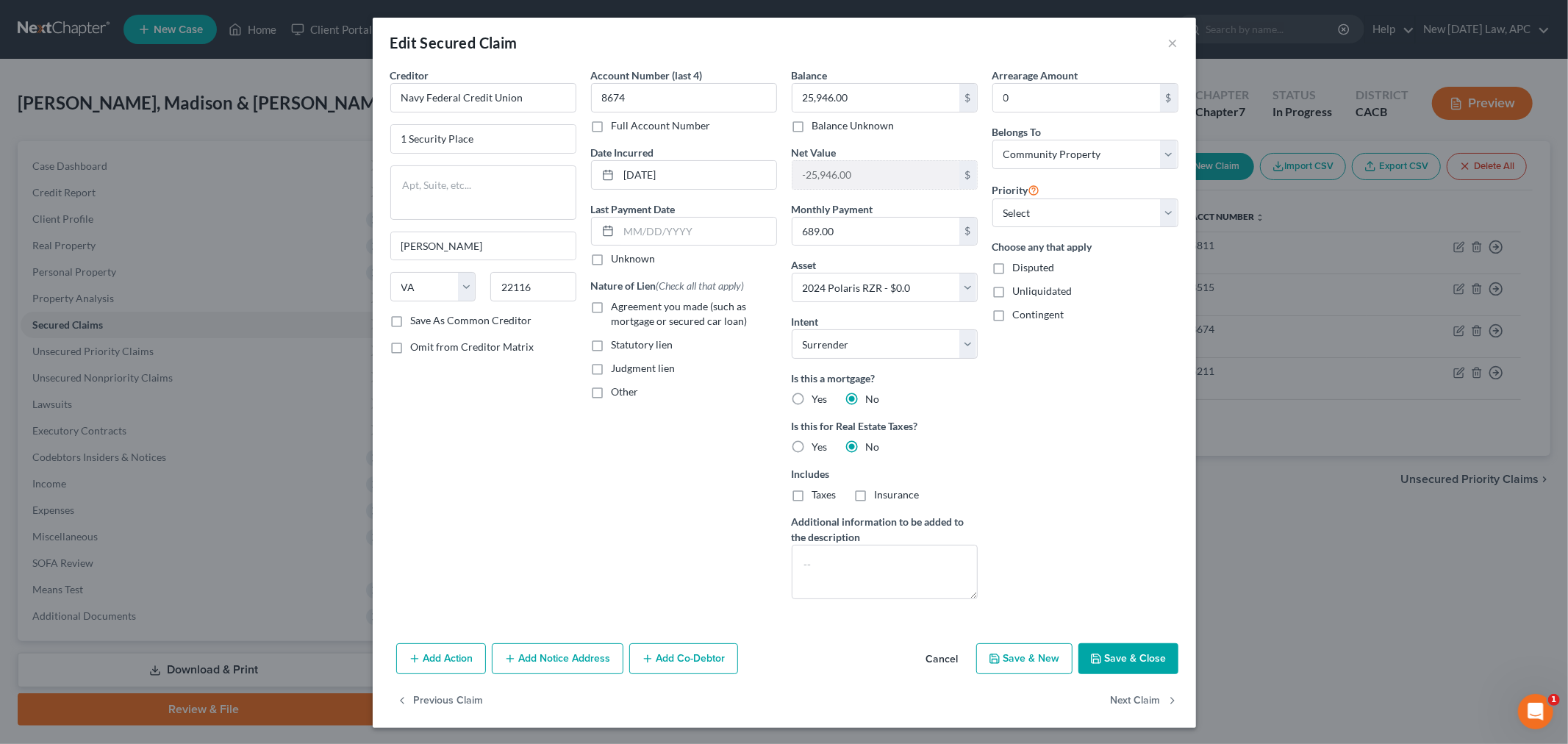
checkbox input "true"
click at [1119, 650] on button "Save & Close" at bounding box center [1128, 658] width 100 height 31
select select
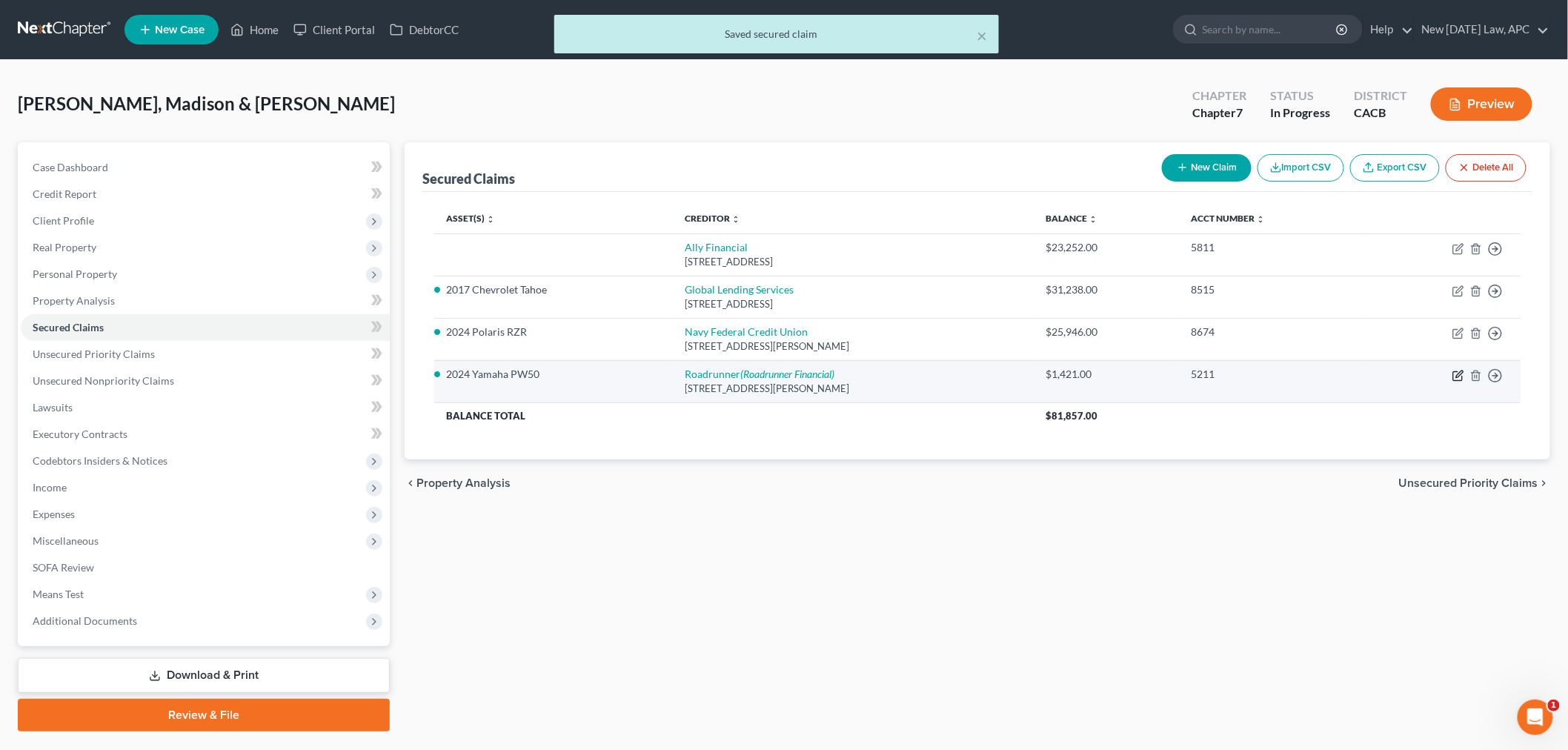
click at [1456, 374] on icon "button" at bounding box center [1458, 376] width 12 height 12
select select "45"
select select "4"
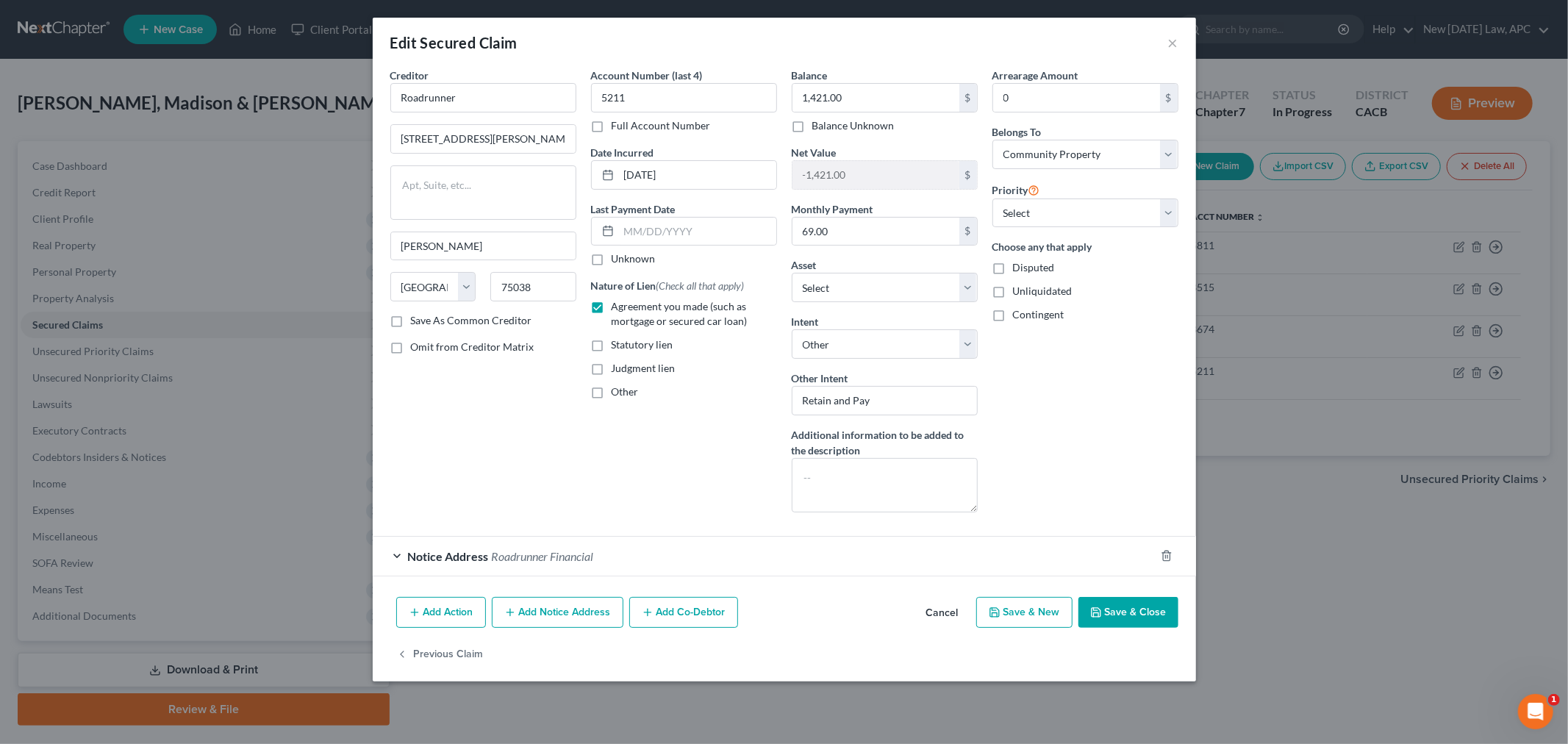
click at [1115, 612] on button "Save & Close" at bounding box center [1128, 611] width 100 height 31
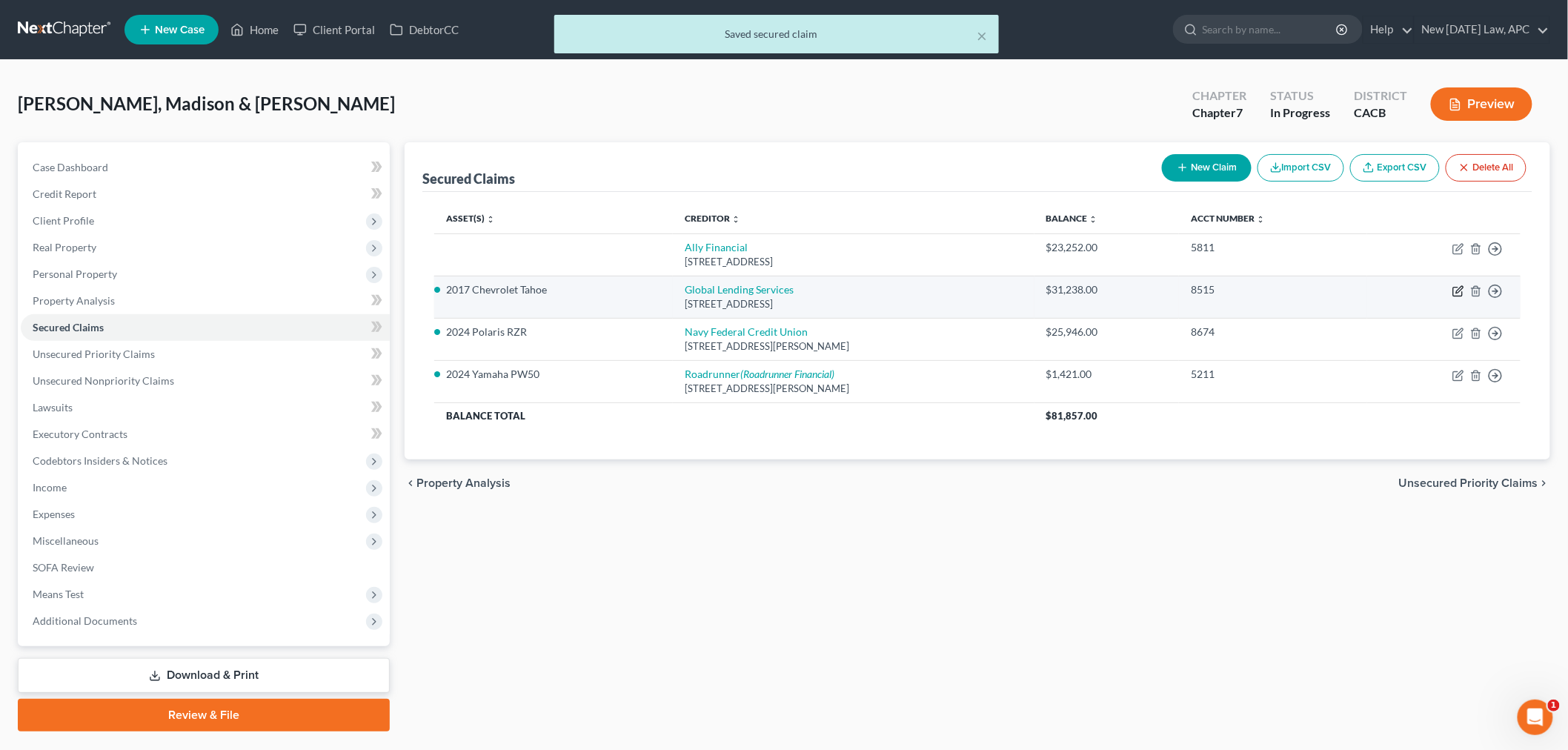
click at [1455, 289] on icon "button" at bounding box center [1458, 291] width 12 height 12
select select "10"
select select "4"
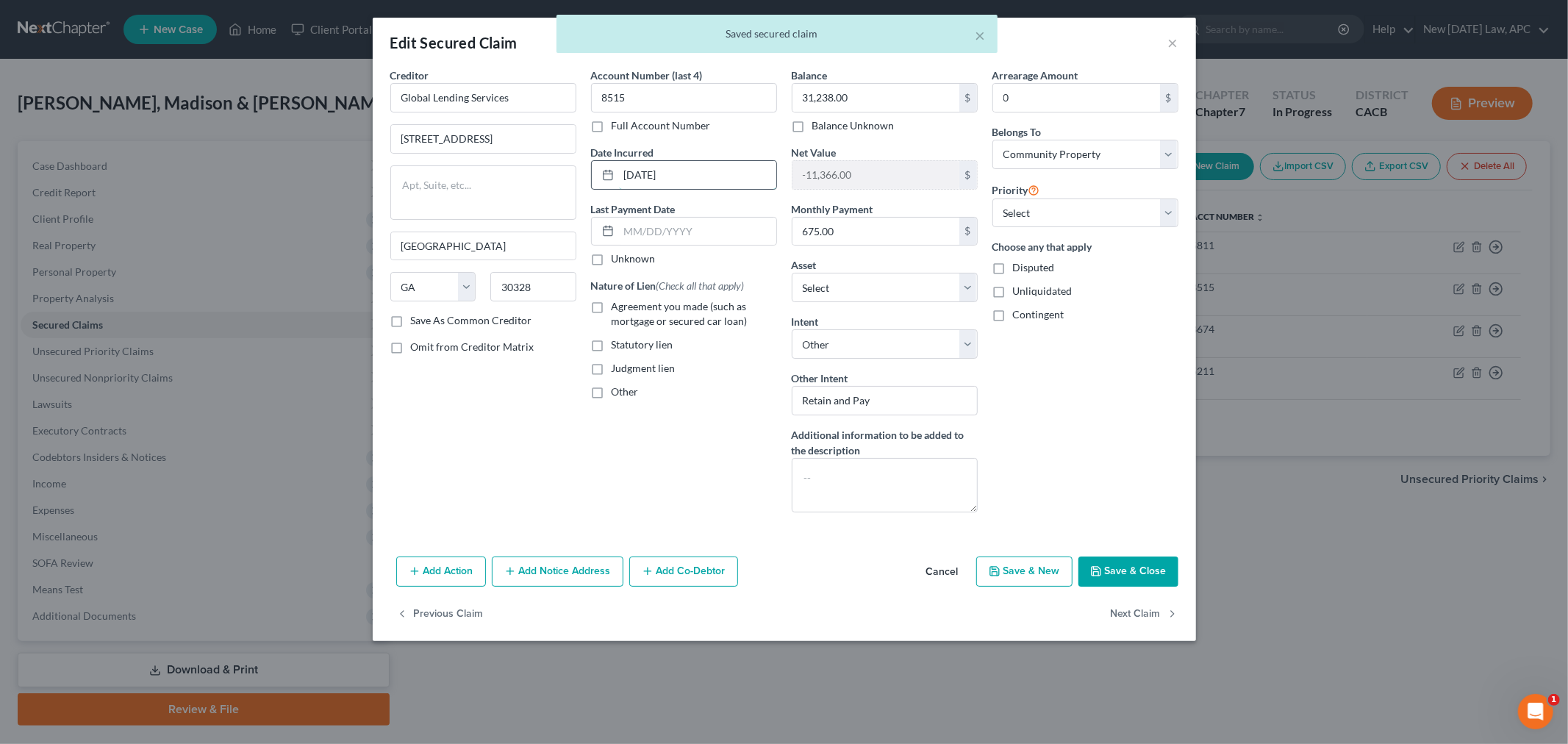
click at [656, 173] on input "[DATE]" at bounding box center [698, 175] width 157 height 28
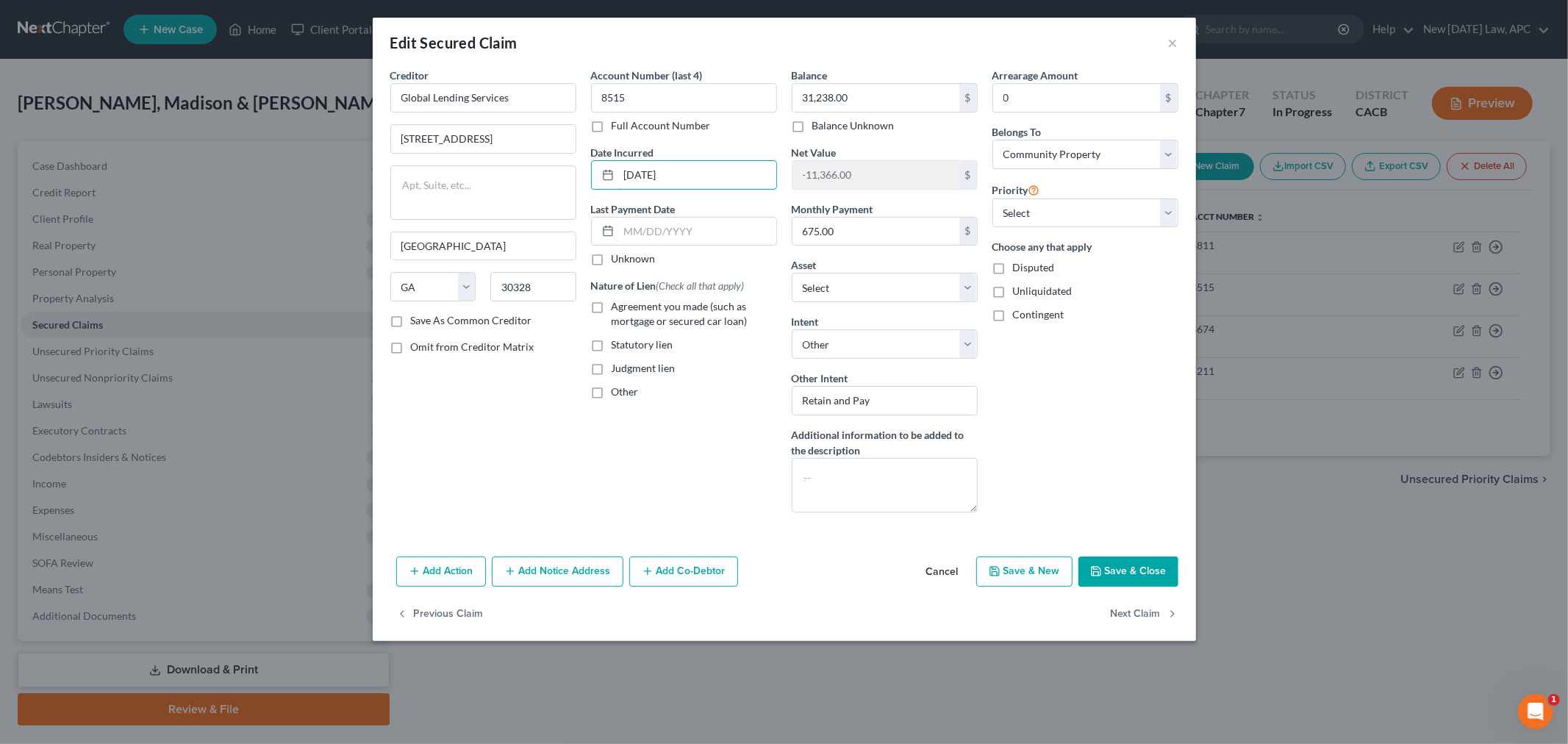
type input "[DATE]"
click at [612, 309] on label "Agreement you made (such as mortgage or secured car loan)" at bounding box center [694, 313] width 166 height 29
click at [617, 309] on input "Agreement you made (such as mortgage or secured car loan)" at bounding box center [622, 304] width 10 height 10
checkbox input "true"
click at [724, 419] on div "Account Number (last 4) 8515 Full Account Number Date Incurred [DATE] Last Paym…" at bounding box center [684, 296] width 201 height 457
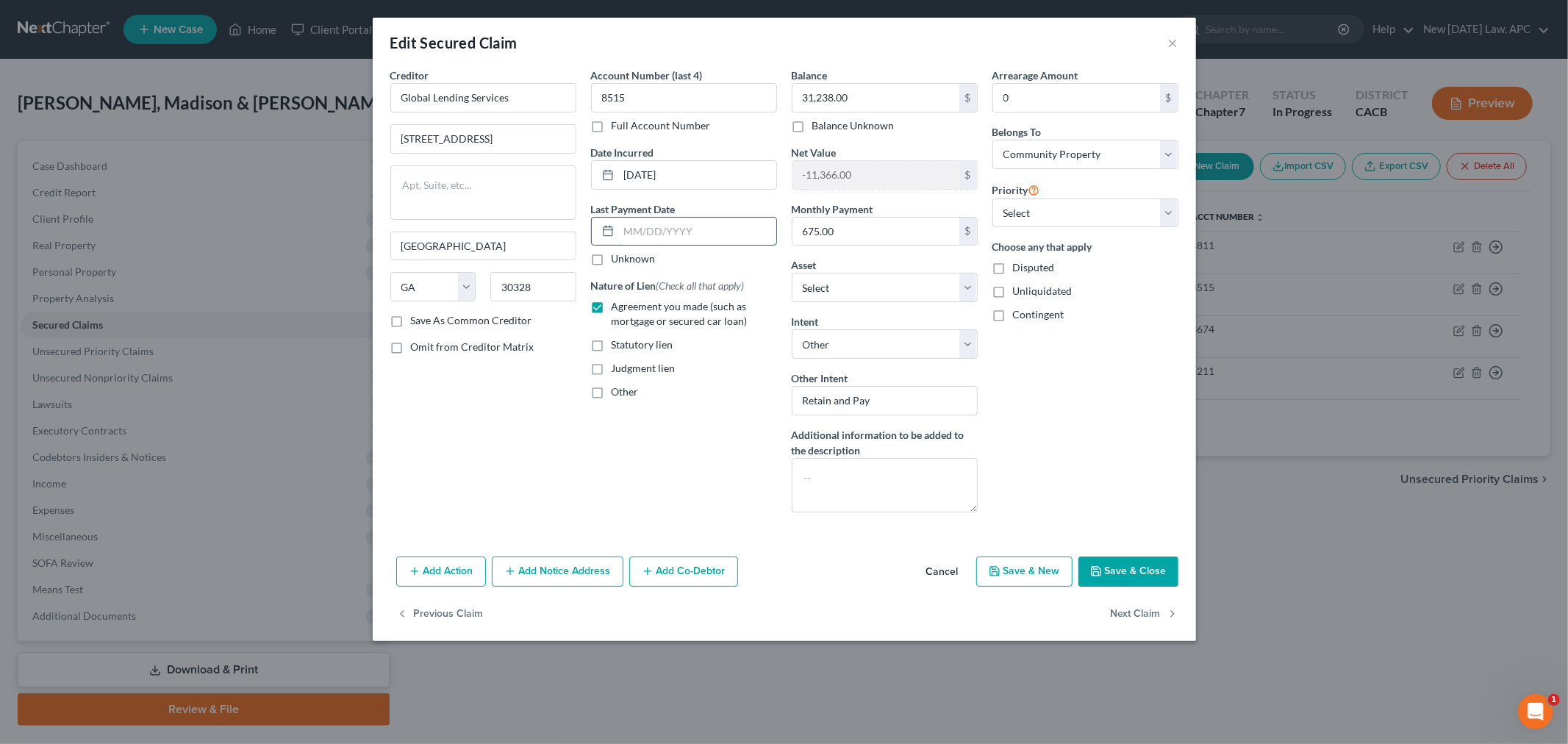
click at [679, 240] on input "text" at bounding box center [698, 232] width 157 height 28
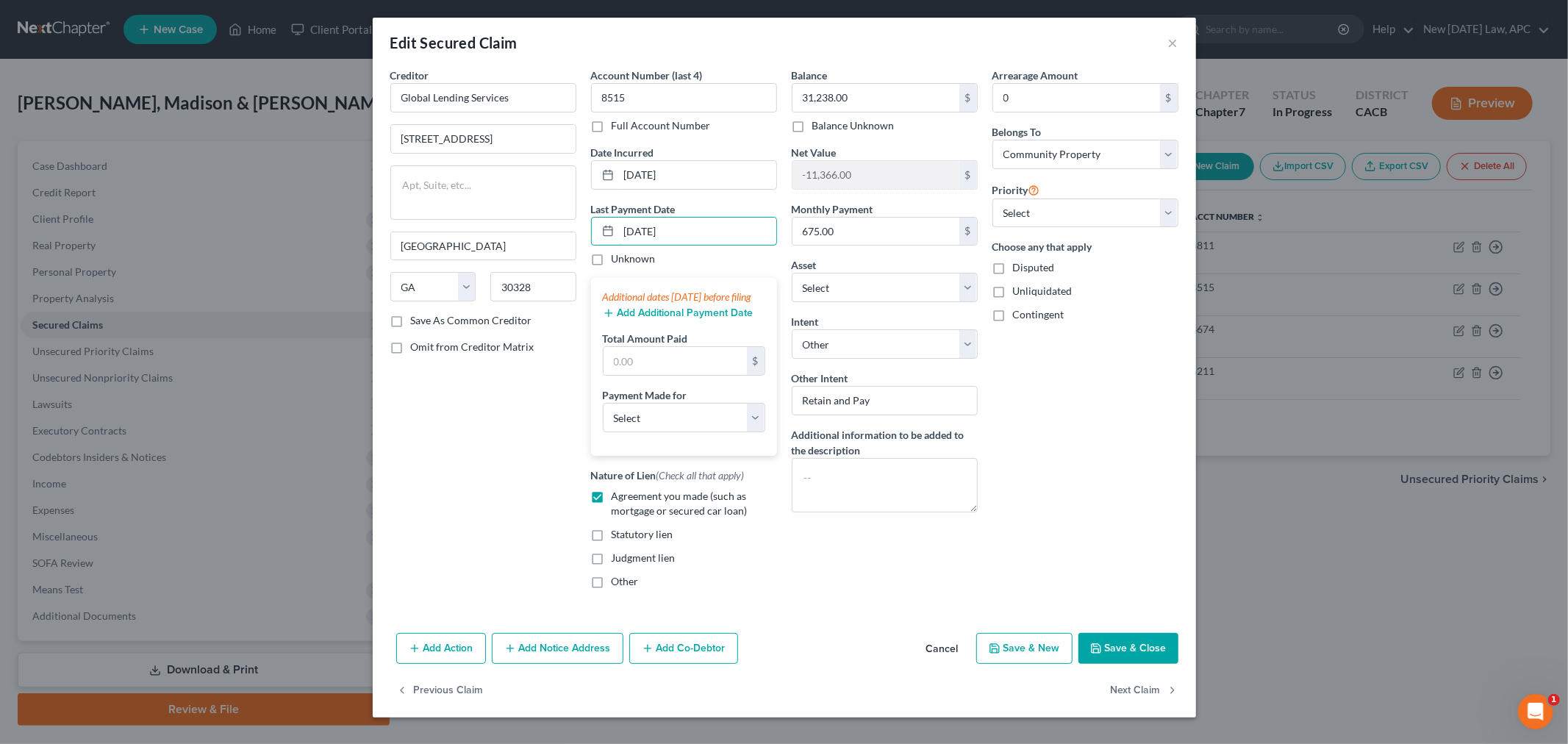
type input "[DATE]"
click at [645, 374] on input "text" at bounding box center [675, 361] width 143 height 28
type input "07,182,025"
drag, startPoint x: 676, startPoint y: 378, endPoint x: 557, endPoint y: 374, distance: 119.1
click at [557, 374] on div "Creditor * Global Lending Services 5 Concourse [GEOGRAPHIC_DATA] [US_STATE] AK …" at bounding box center [784, 334] width 803 height 533
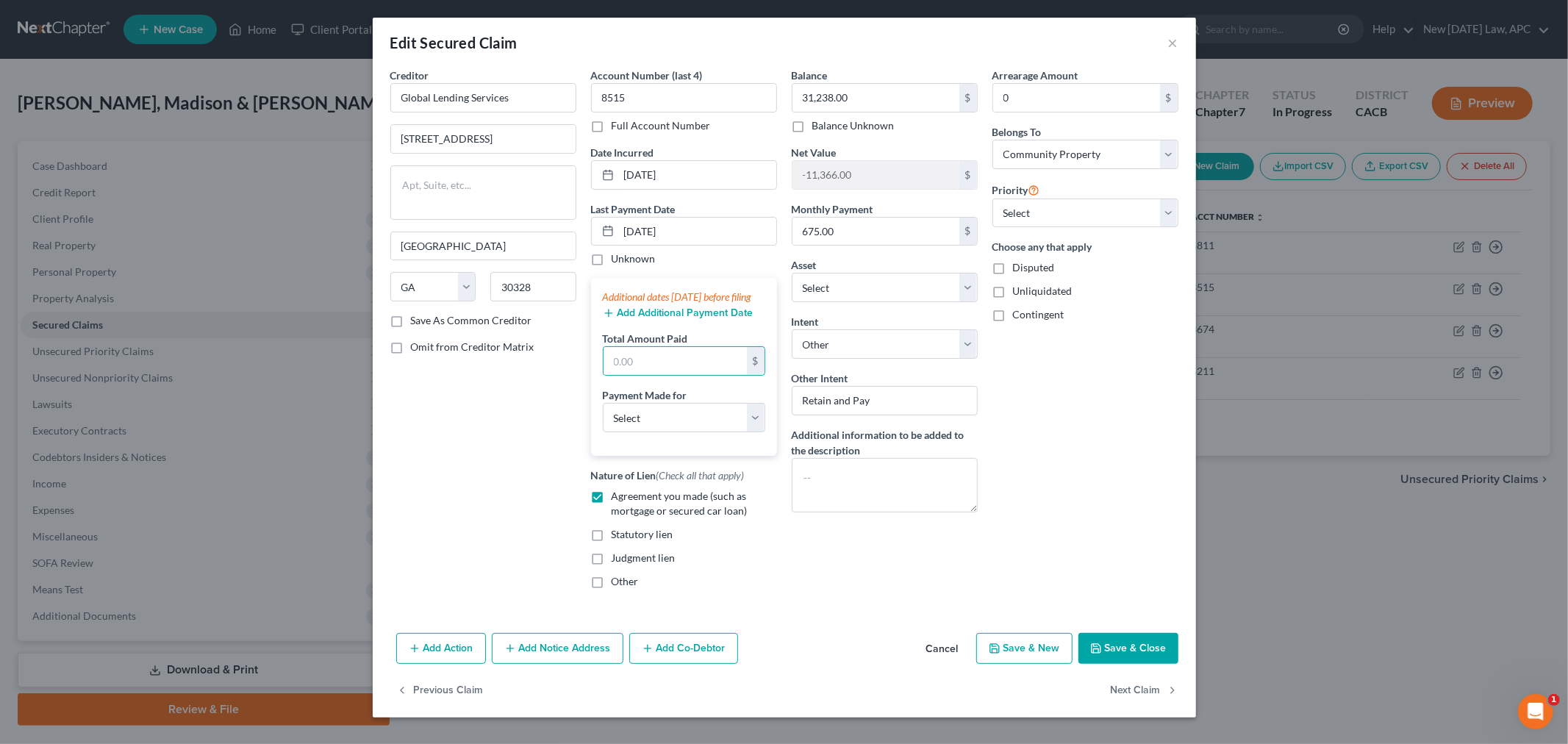
click at [607, 319] on icon "button" at bounding box center [608, 313] width 12 height 12
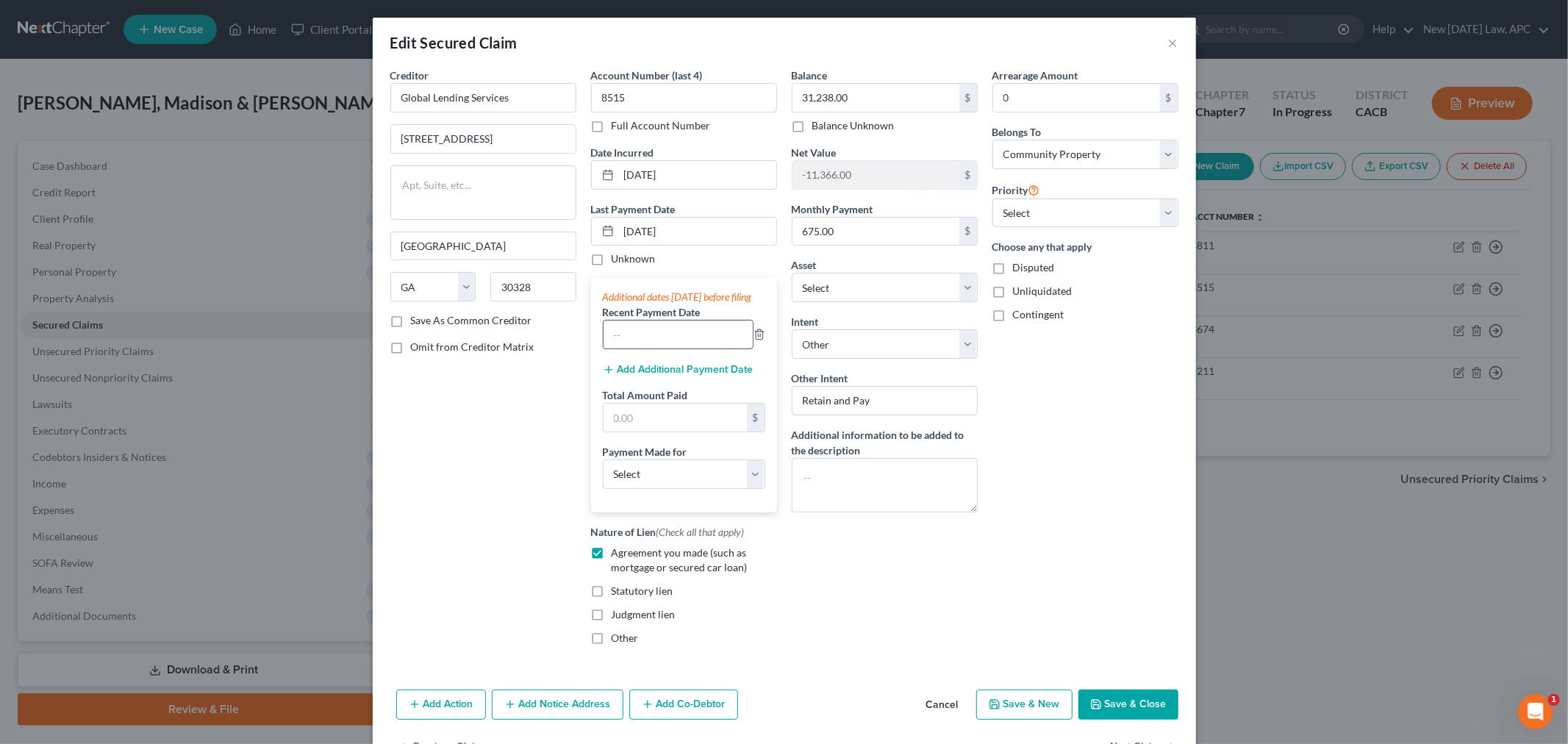
click at [656, 348] on input "text" at bounding box center [678, 335] width 149 height 28
type input "[DATE]"
drag, startPoint x: 645, startPoint y: 228, endPoint x: 615, endPoint y: 231, distance: 30.1
click at [619, 231] on input "[DATE]" at bounding box center [698, 232] width 157 height 28
type input "[DATE]"
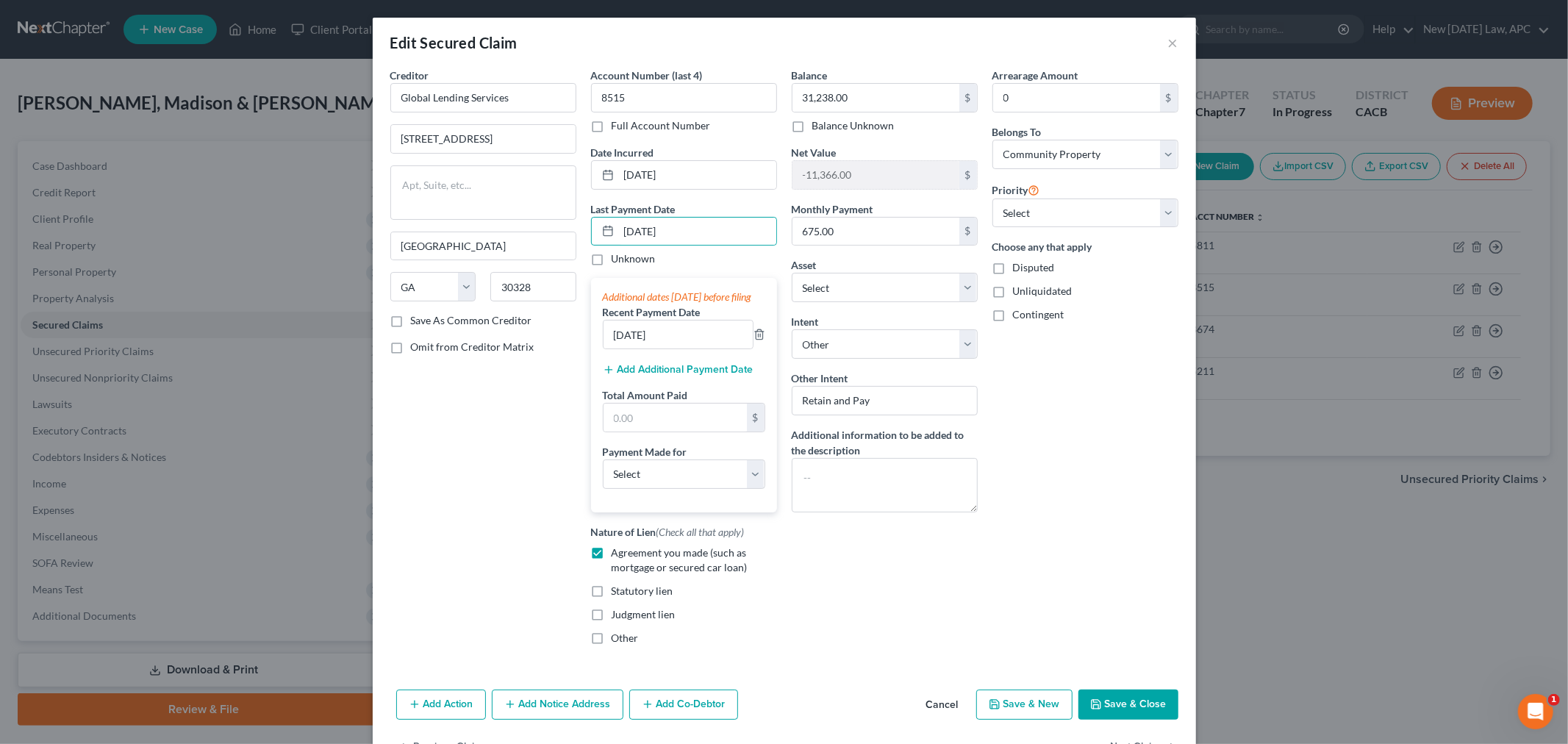
click at [737, 279] on div "Additional dates [DATE] before filing Recent Payment Date [DATE] Add Additional…" at bounding box center [684, 394] width 186 height 234
click at [606, 375] on icon "button" at bounding box center [608, 370] width 12 height 12
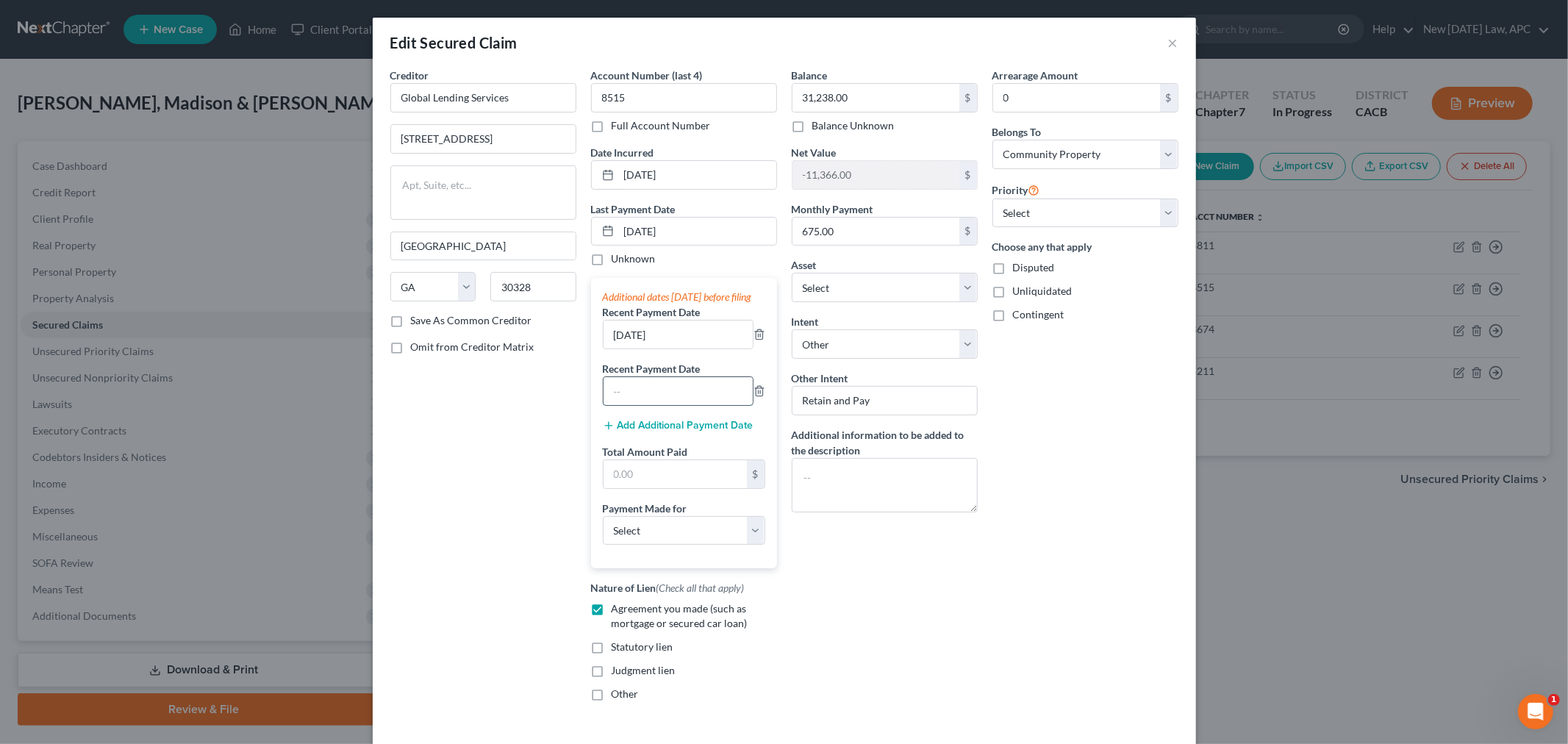
click at [621, 400] on input "text" at bounding box center [678, 391] width 149 height 28
type input "0519/2025"
click at [622, 488] on input "text" at bounding box center [675, 474] width 143 height 28
type input "2,026.56"
click at [549, 478] on div "Creditor * Global Lending Services 5 Concourse [GEOGRAPHIC_DATA] [US_STATE] AK …" at bounding box center [483, 390] width 201 height 645
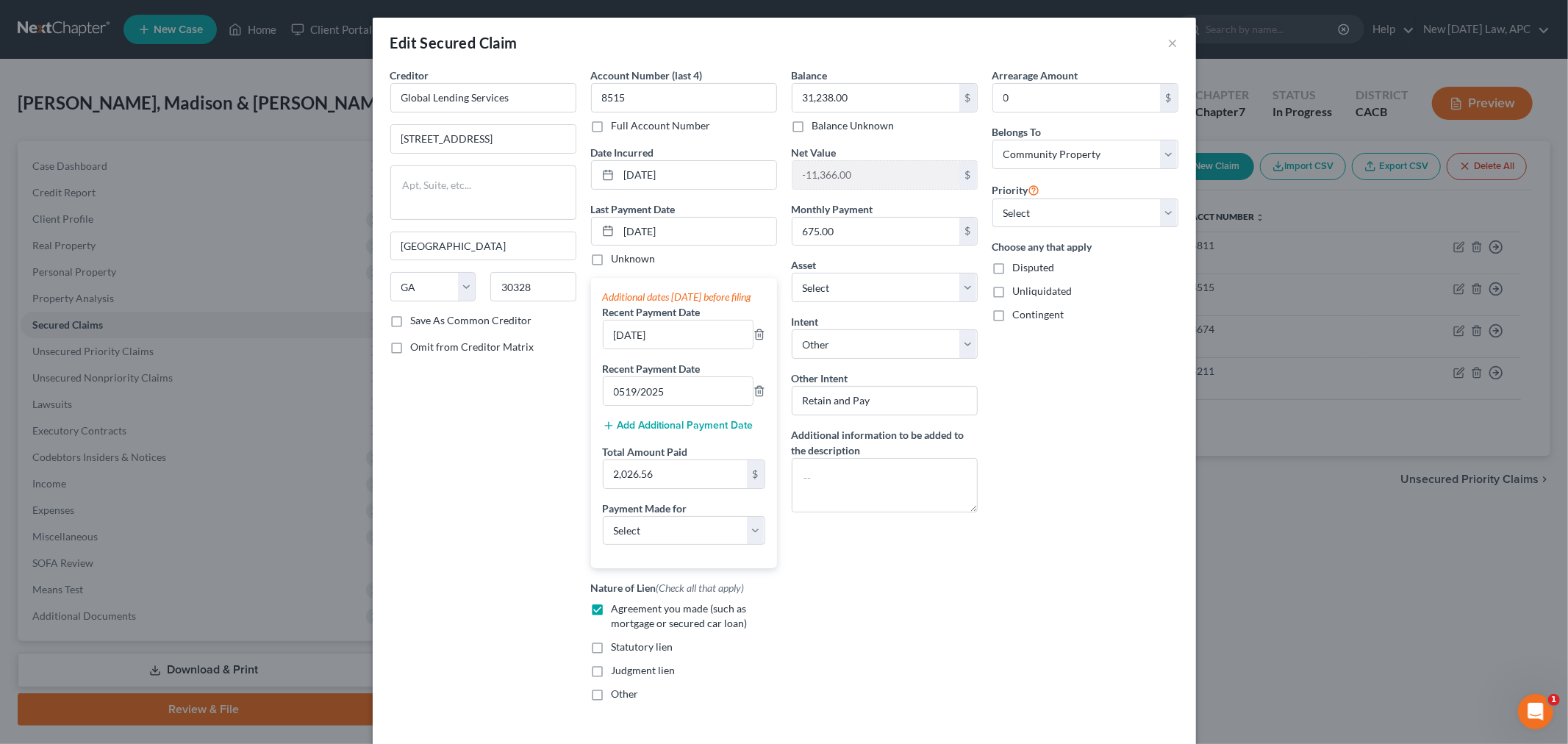
click at [627, 432] on button "Add Additional Payment Date" at bounding box center [678, 425] width 151 height 12
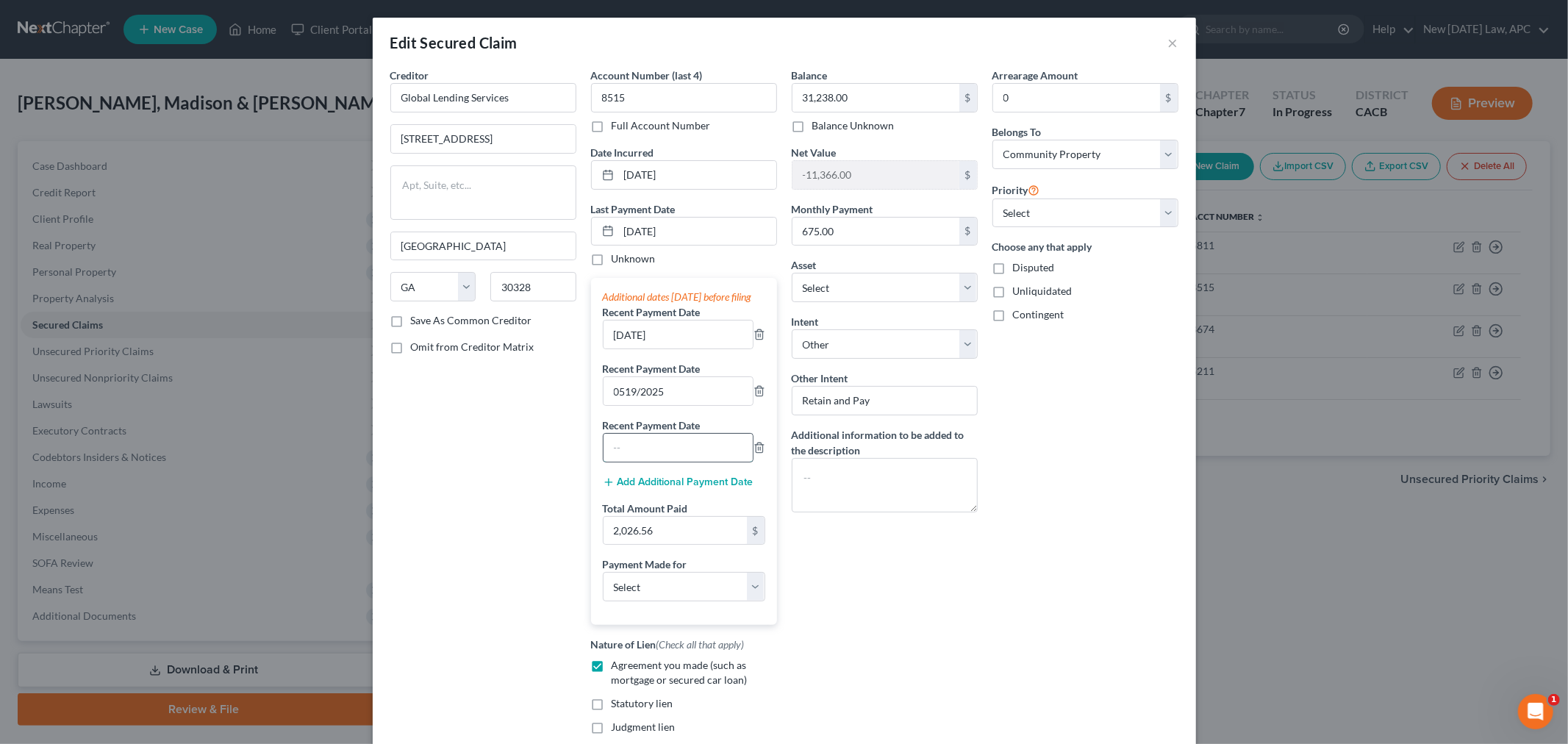
click at [634, 458] on input "text" at bounding box center [678, 447] width 149 height 28
type input "[DATE]"
drag, startPoint x: 673, startPoint y: 413, endPoint x: 575, endPoint y: 410, distance: 98.0
click at [574, 412] on div "Creditor * Global Lending Services 5 Concourse [GEOGRAPHIC_DATA] [US_STATE] AK …" at bounding box center [784, 418] width 803 height 702
type input "[DATE]"
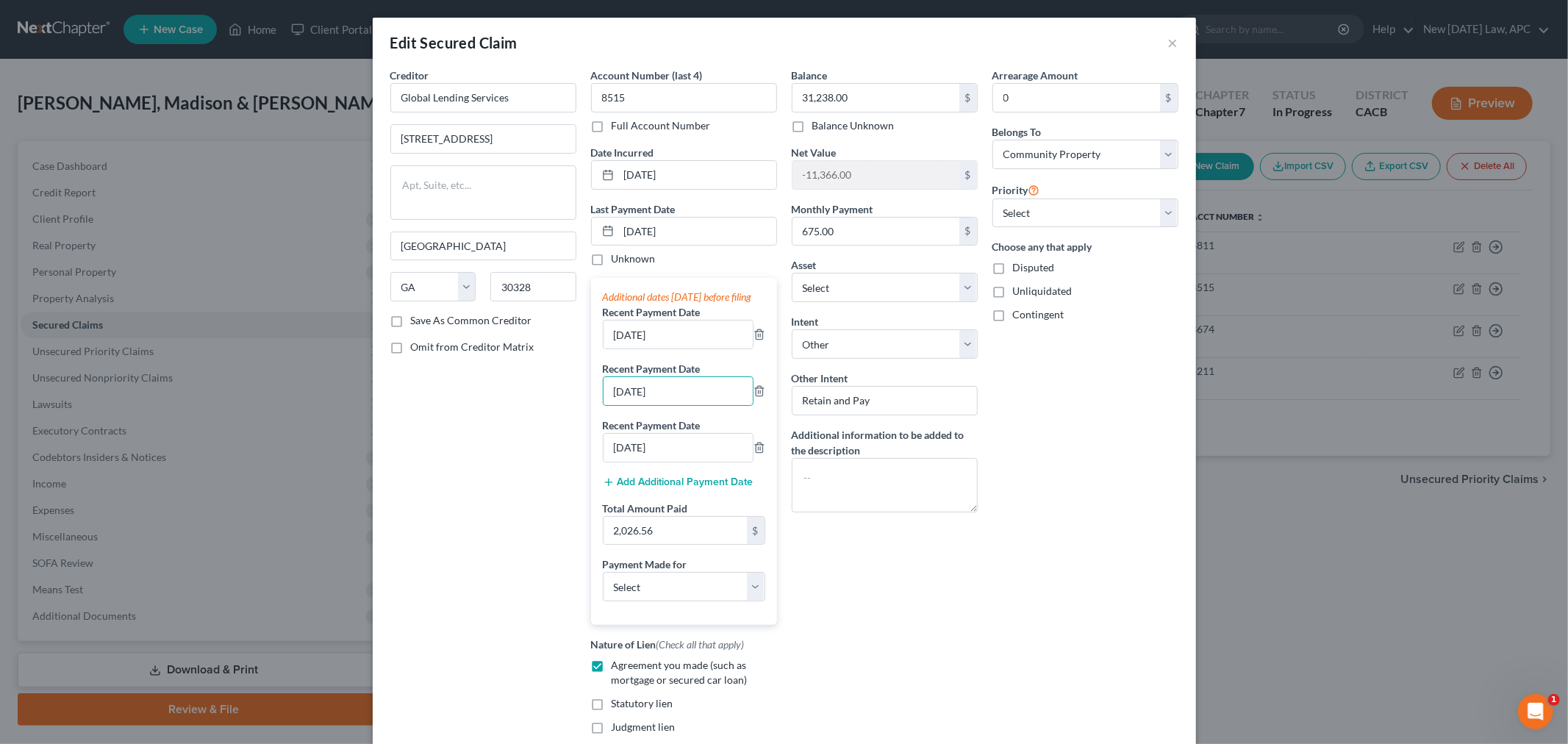
click at [762, 372] on div "Additional dates [DATE] before filing Recent Payment Date [DATE] Recent Payment…" at bounding box center [684, 451] width 186 height 347
click at [828, 583] on div "Balance 31,238.00 $ Balance Unknown Balance Undetermined 31,238.00 $ Balance Un…" at bounding box center [884, 418] width 201 height 702
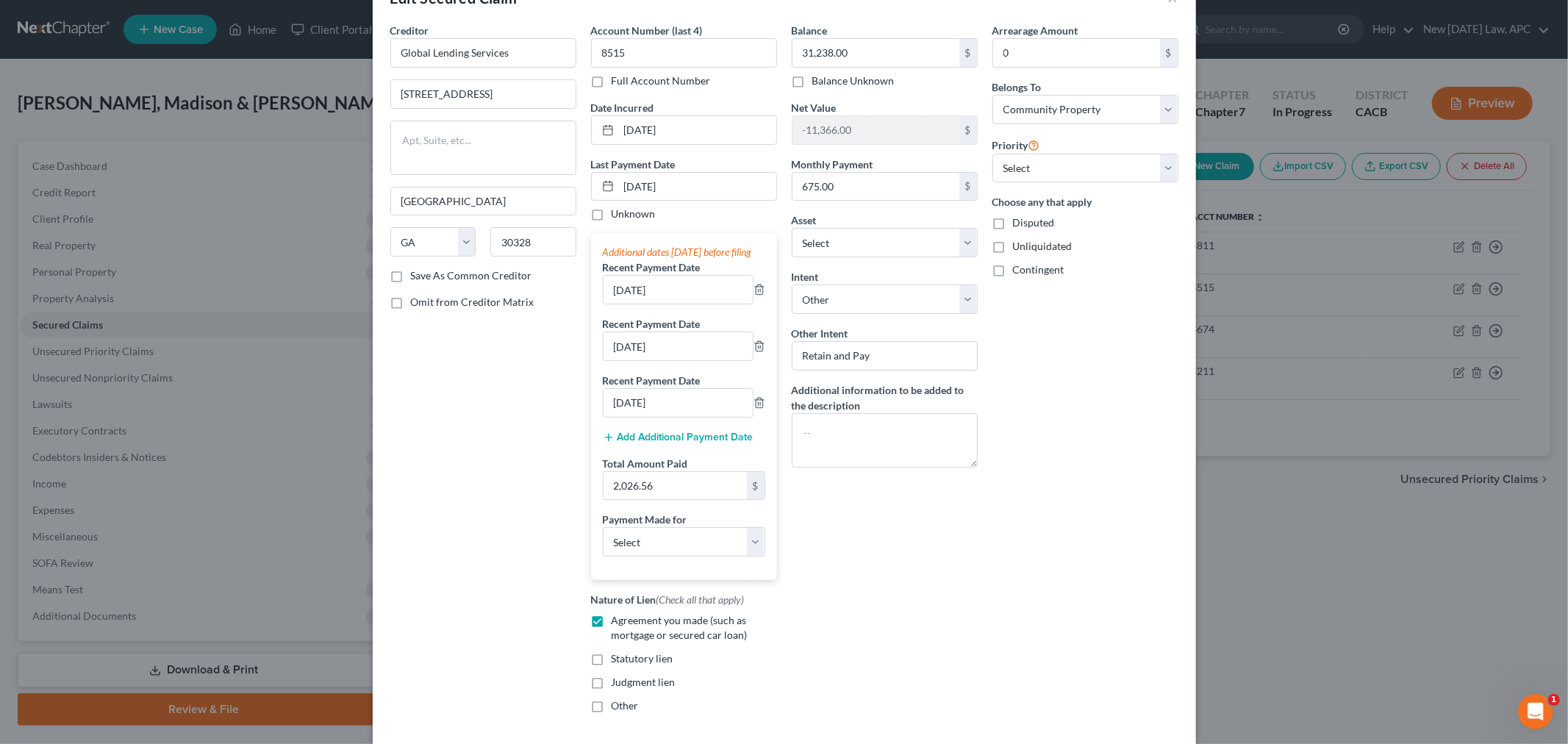
scroll to position [81, 0]
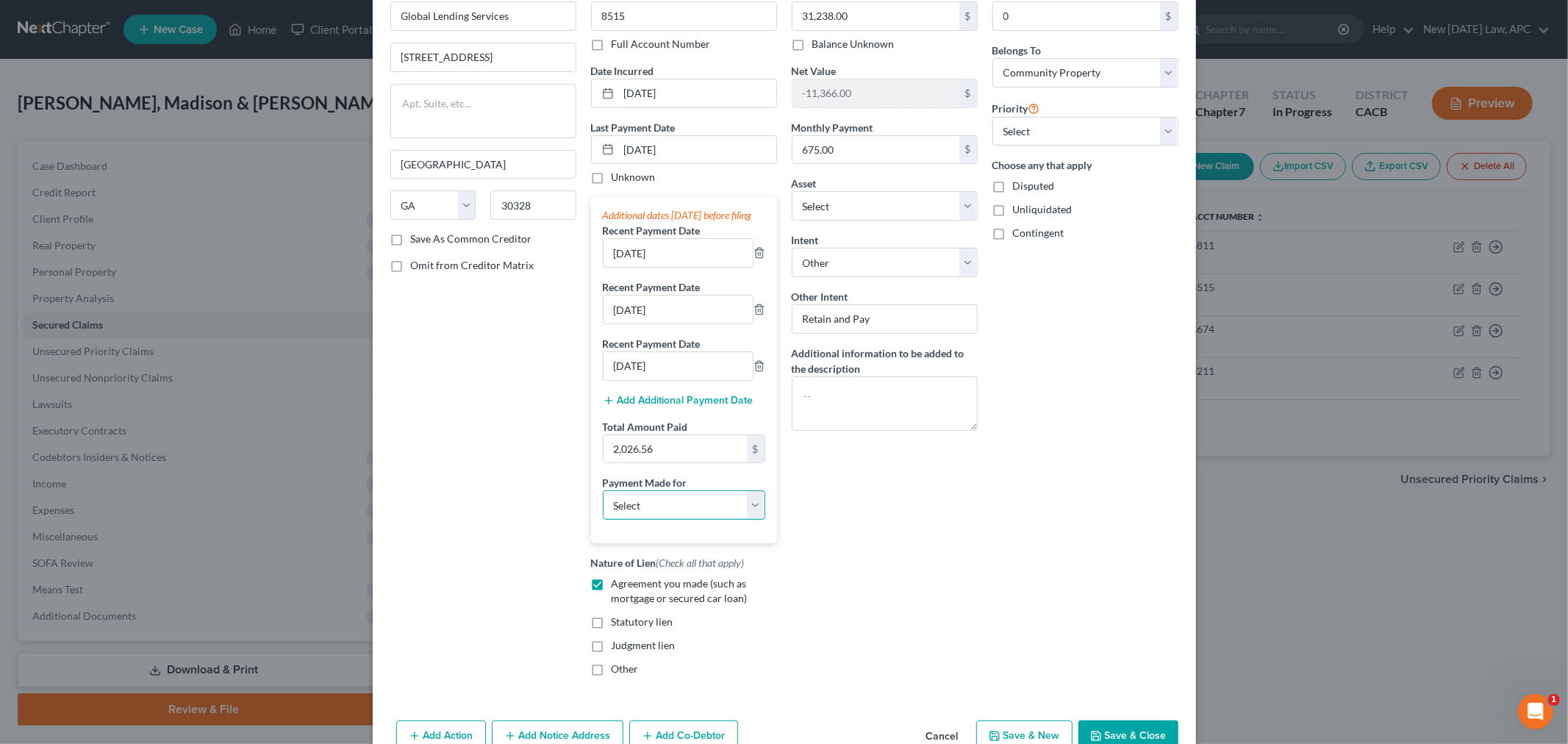
click at [689, 519] on select "Select Car Credit Card Loan Repayment Mortgage Other Suppliers Or Vendors" at bounding box center [684, 505] width 162 height 29
select select "0"
click at [603, 505] on select "Select Car Credit Card Loan Repayment Mortgage Other Suppliers Or Vendors" at bounding box center [684, 505] width 162 height 29
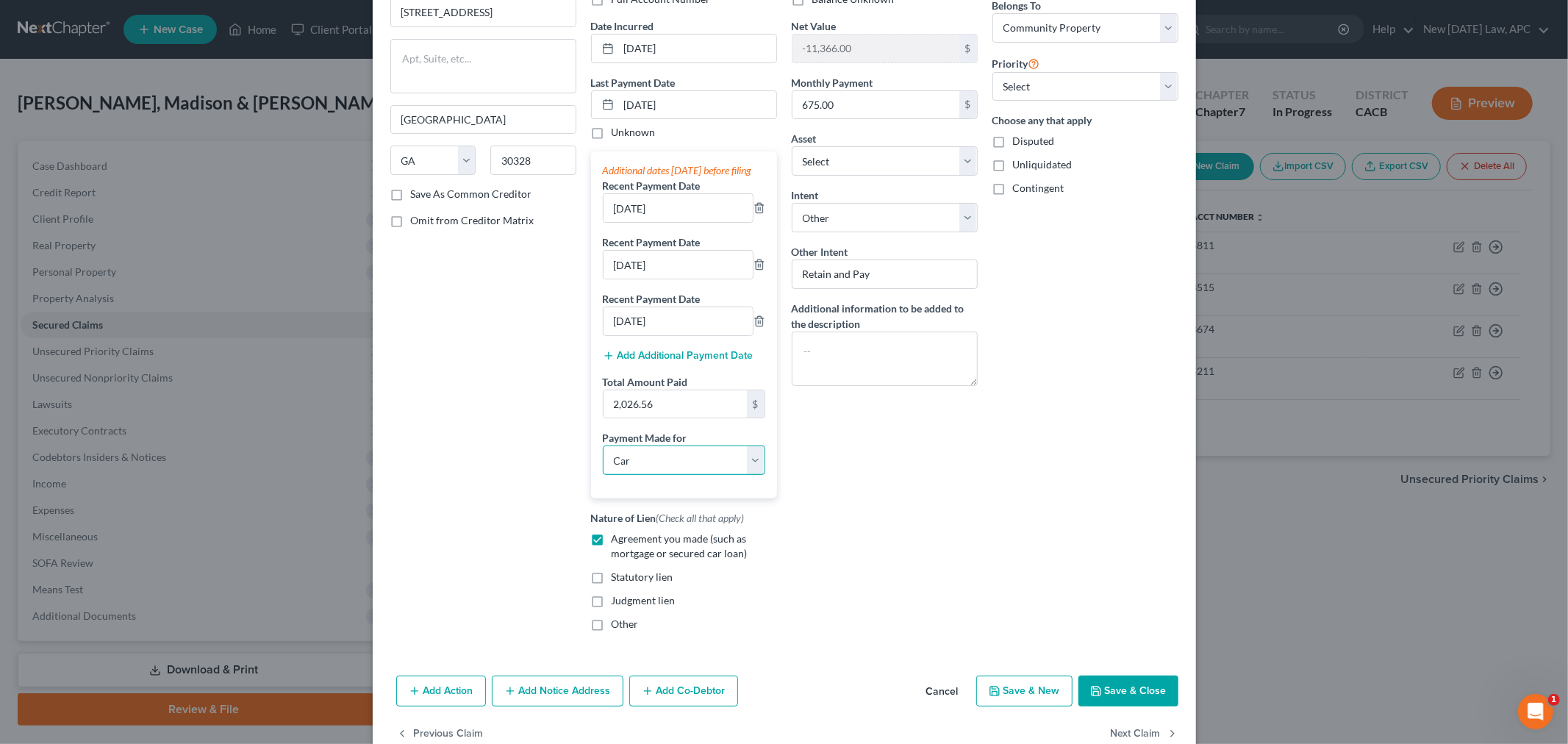
scroll to position [163, 0]
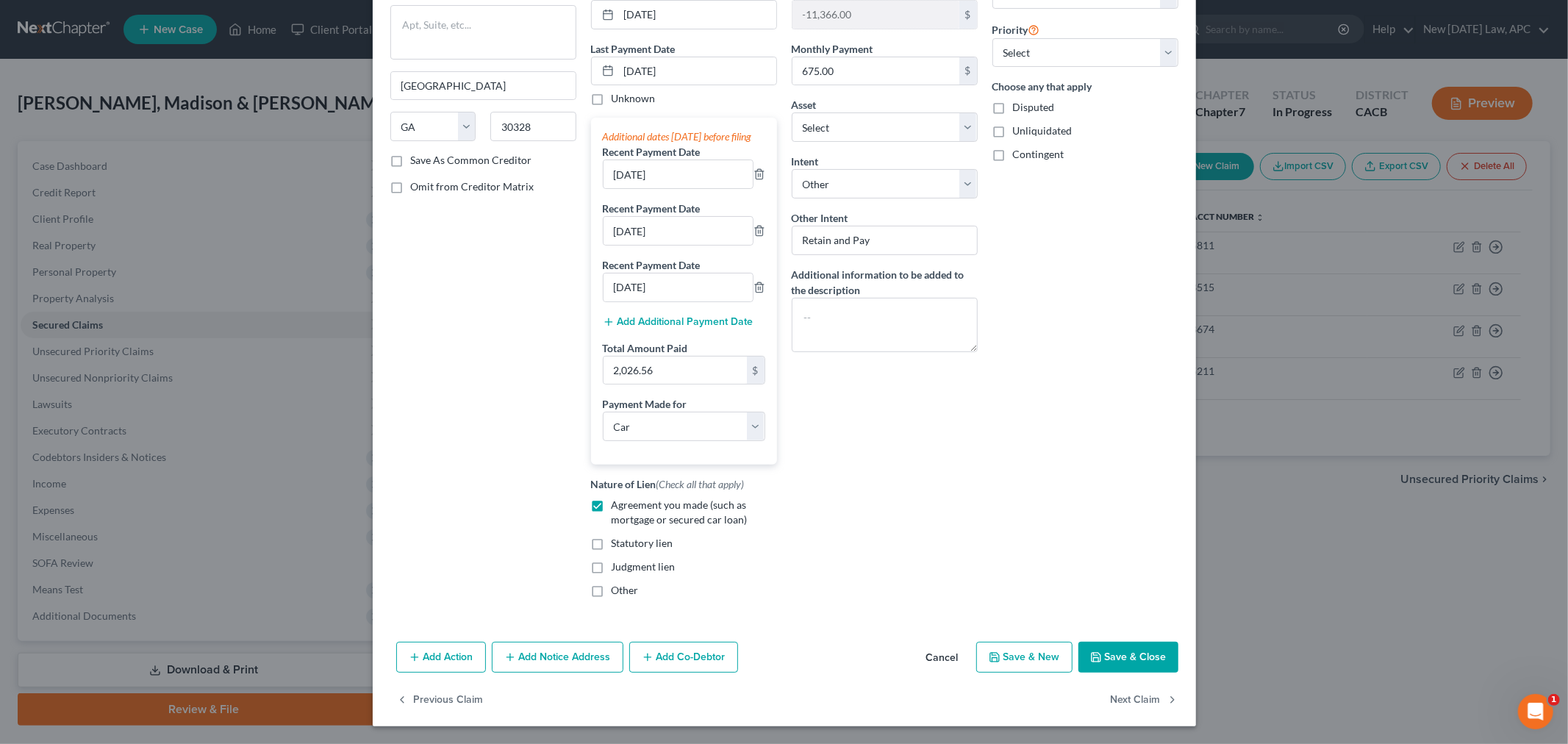
click at [1104, 663] on button "Save & Close" at bounding box center [1128, 656] width 100 height 31
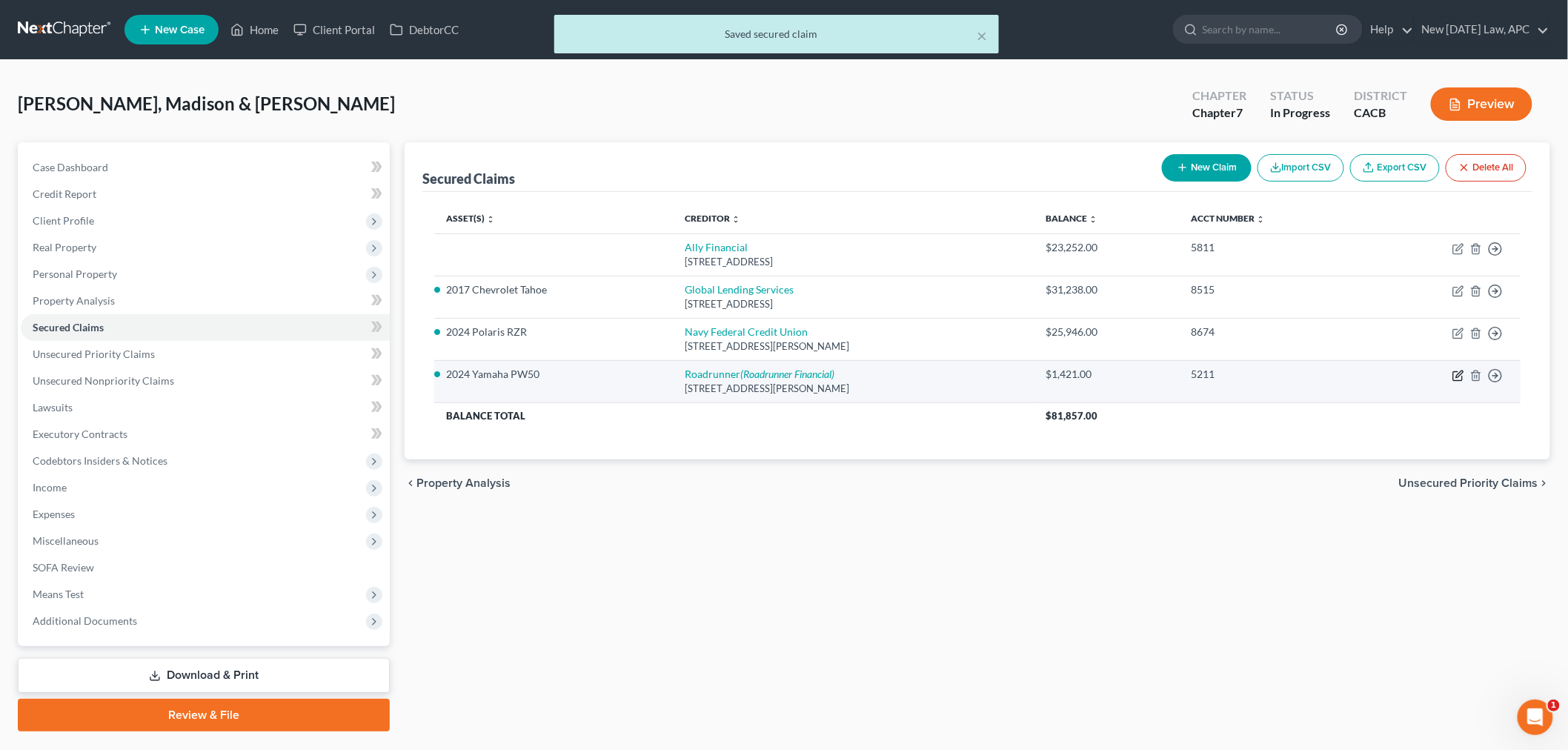
click at [1458, 372] on icon "button" at bounding box center [1458, 376] width 12 height 12
select select "45"
select select "4"
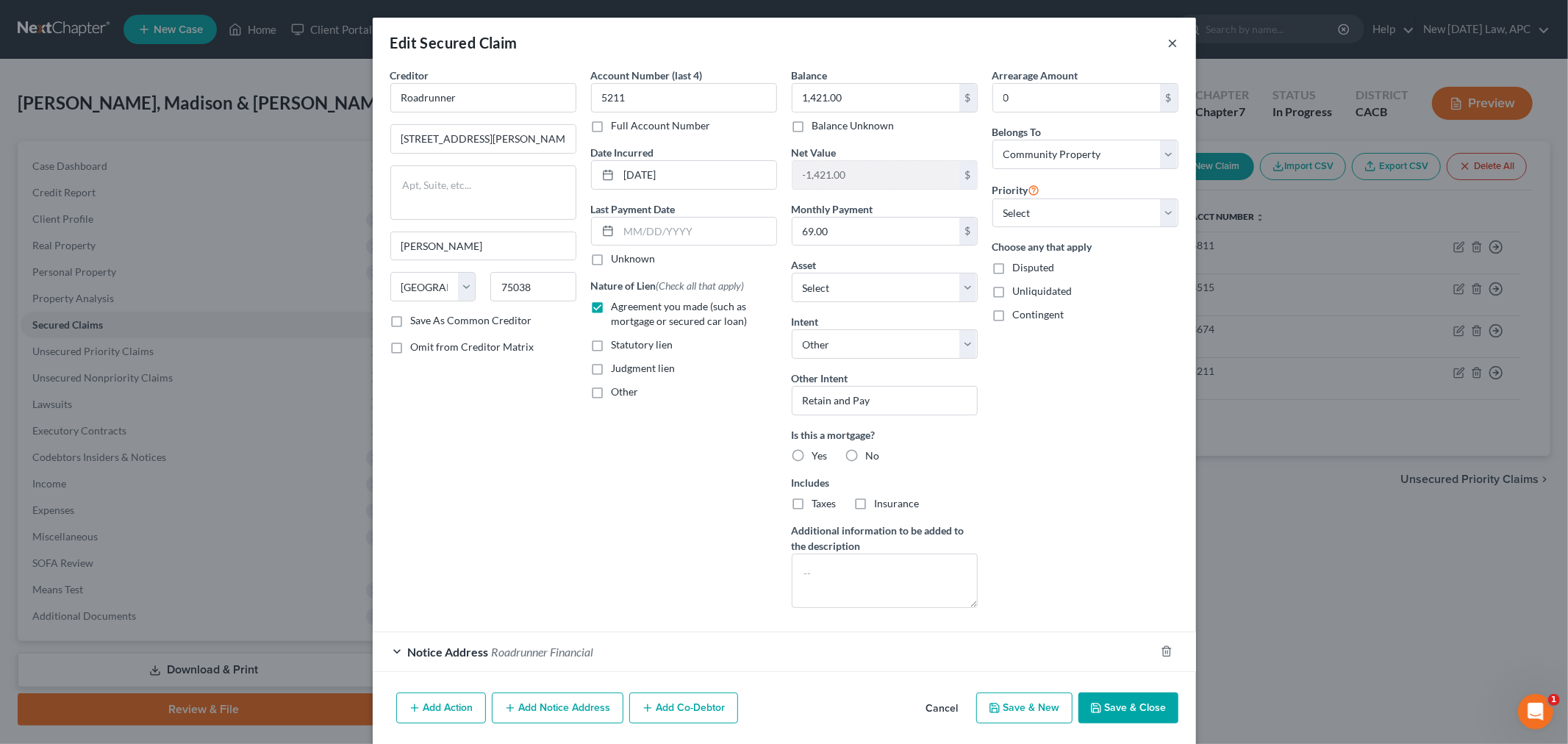
click at [1168, 39] on button "×" at bounding box center [1173, 42] width 10 height 17
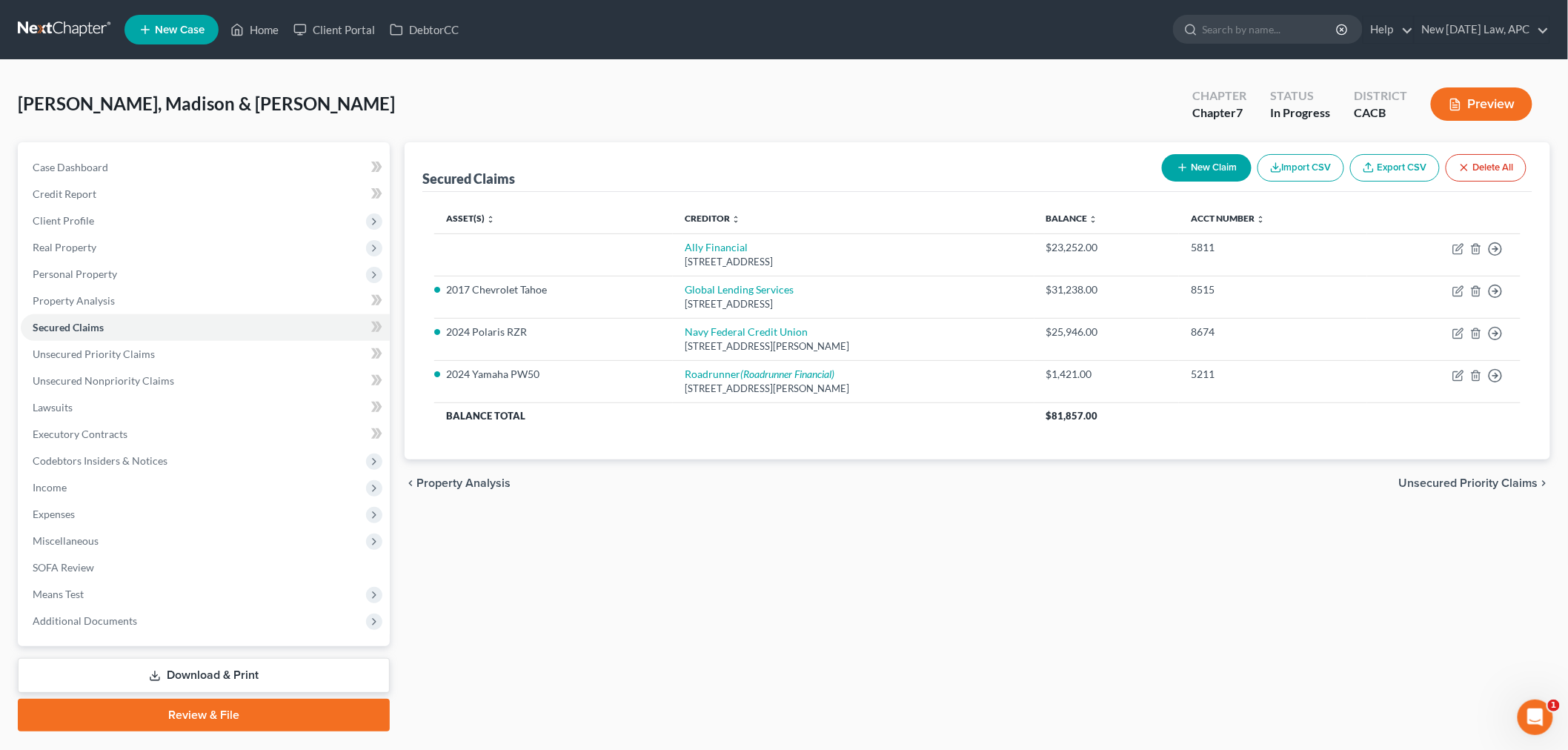
click at [872, 114] on div "[PERSON_NAME], [PERSON_NAME] & [PERSON_NAME] Upgraded Chapter Chapter 7 Status …" at bounding box center [784, 109] width 1532 height 64
click at [1462, 247] on icon "button" at bounding box center [1458, 249] width 12 height 12
select select "23"
select select "0"
select select "2"
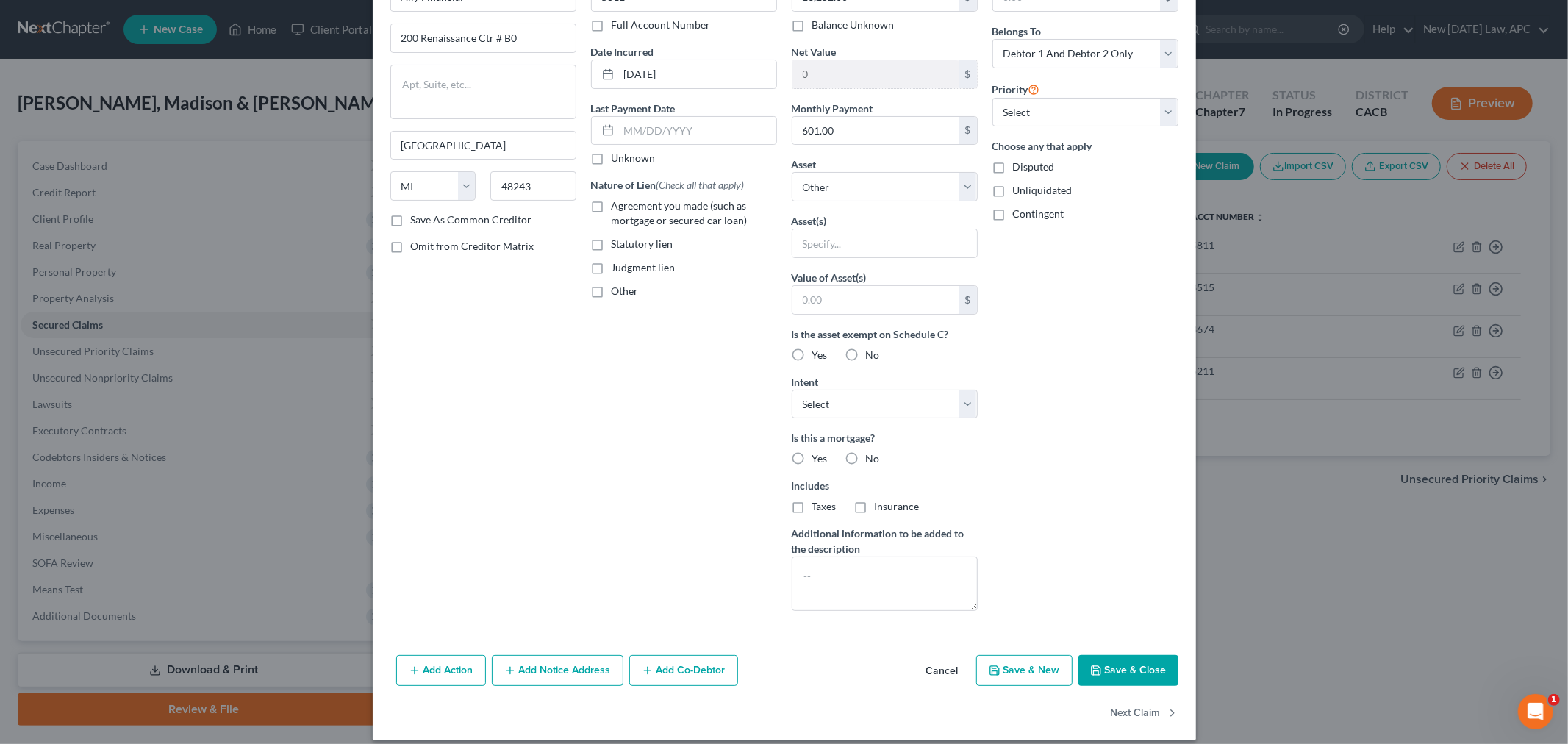
scroll to position [114, 0]
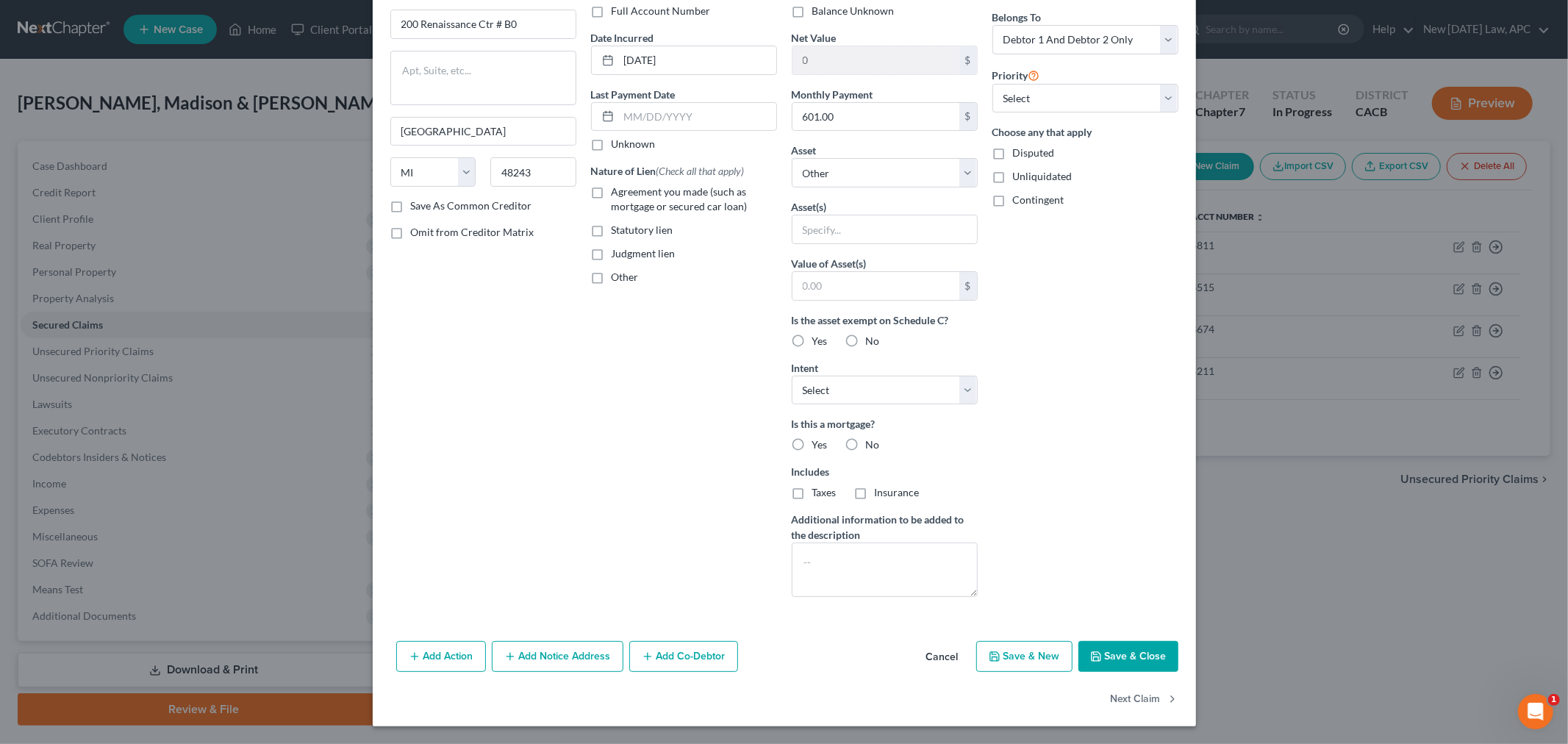
click at [434, 659] on button "Add Action" at bounding box center [441, 655] width 90 height 31
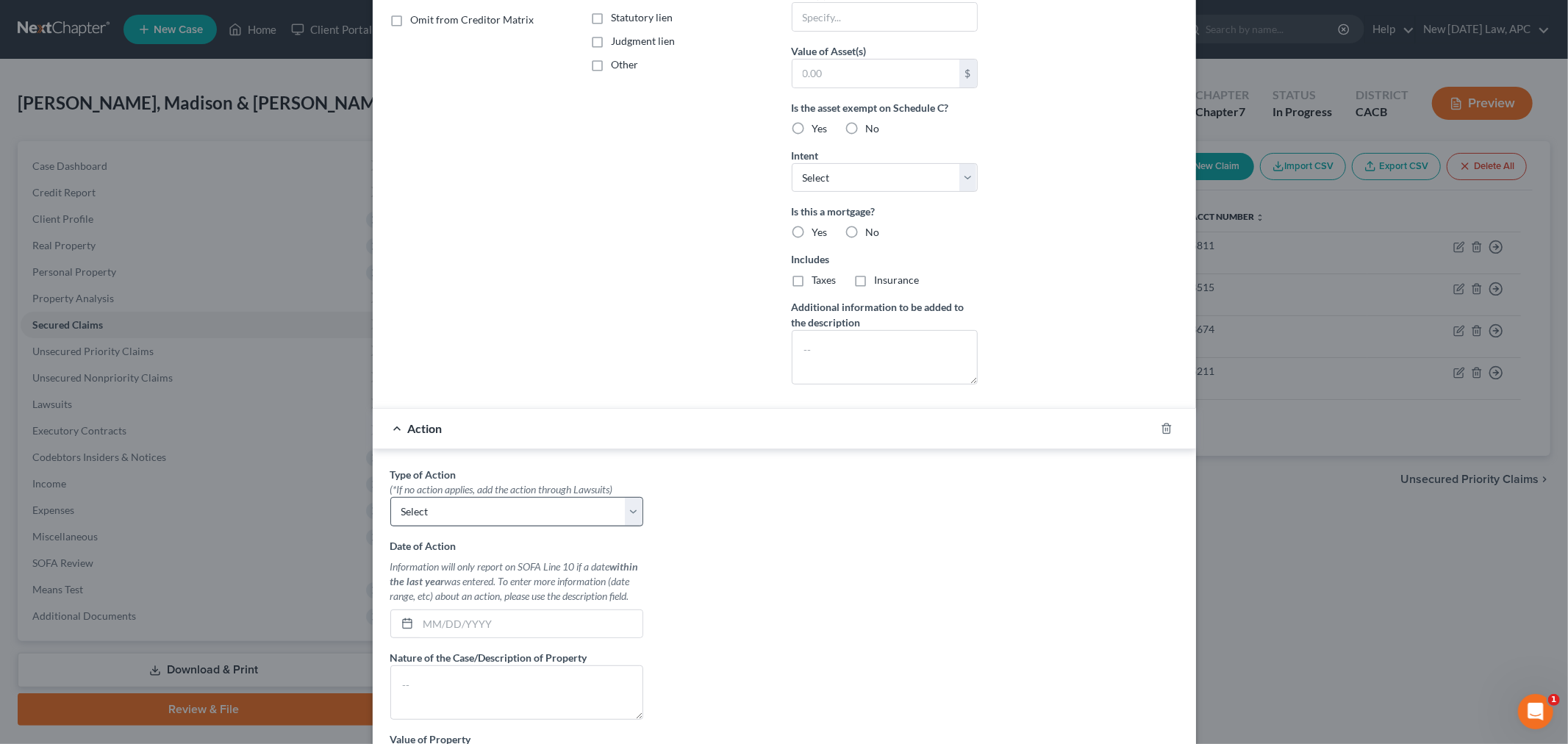
scroll to position [360, 0]
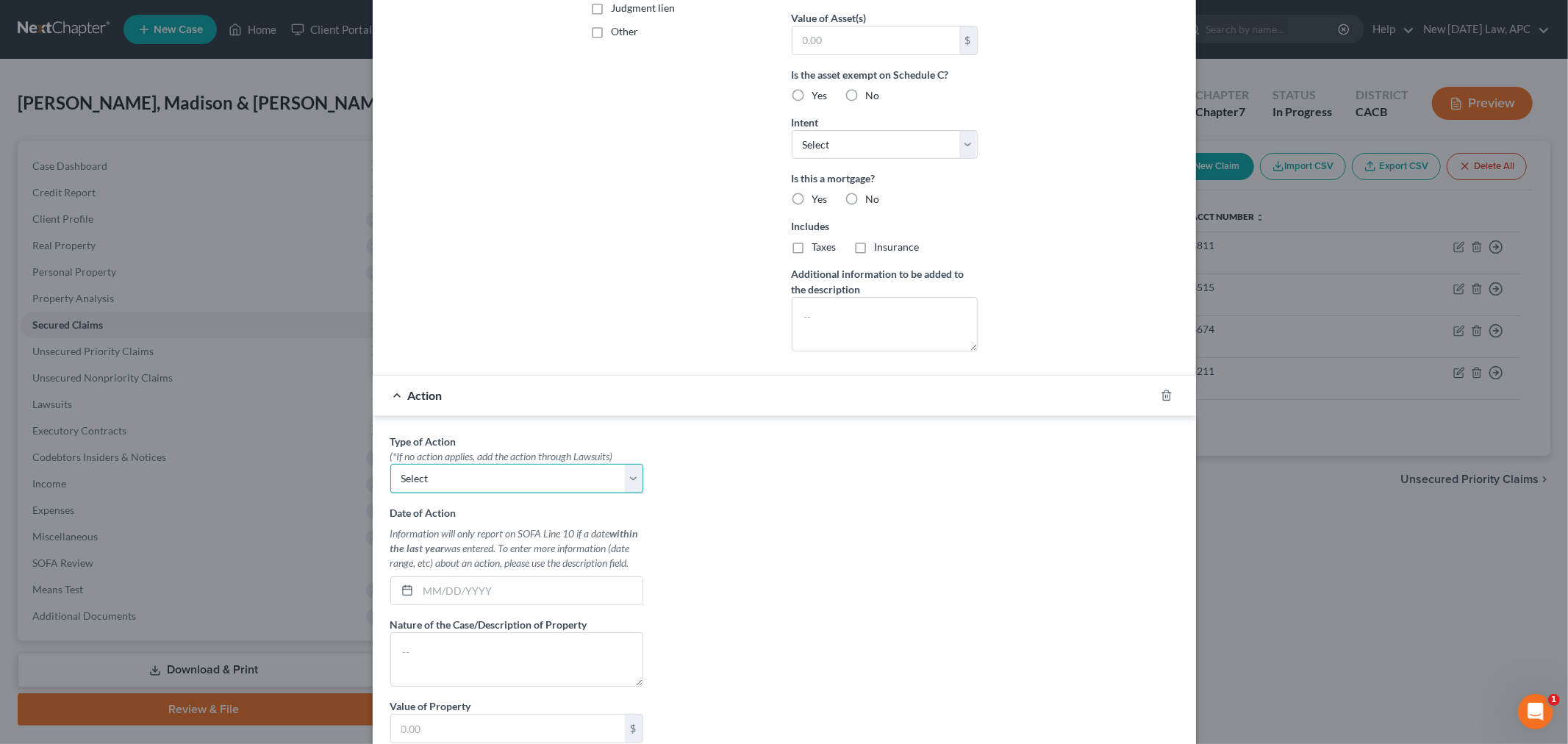
click at [561, 486] on select "Select Repossession Garnishment Foreclosure Personal Injury Attached, Seized, O…" at bounding box center [516, 478] width 253 height 29
click at [562, 484] on select "Select Repossession Garnishment Foreclosure Personal Injury Attached, Seized, O…" at bounding box center [516, 478] width 253 height 29
select select "0"
click at [390, 465] on select "Select Repossession Garnishment Foreclosure Personal Injury Attached, Seized, O…" at bounding box center [516, 478] width 253 height 29
click at [462, 597] on input "text" at bounding box center [530, 591] width 225 height 28
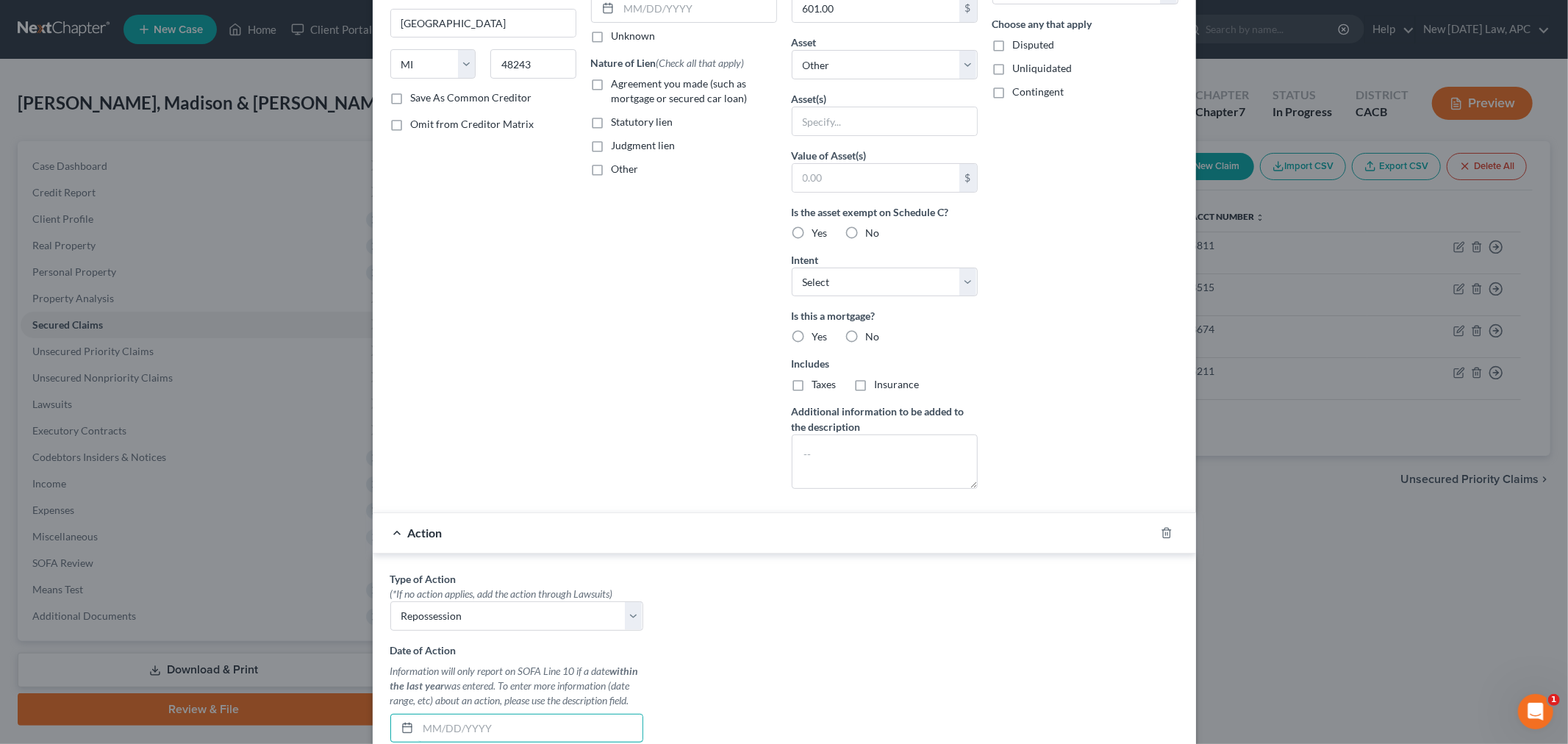
scroll to position [196, 0]
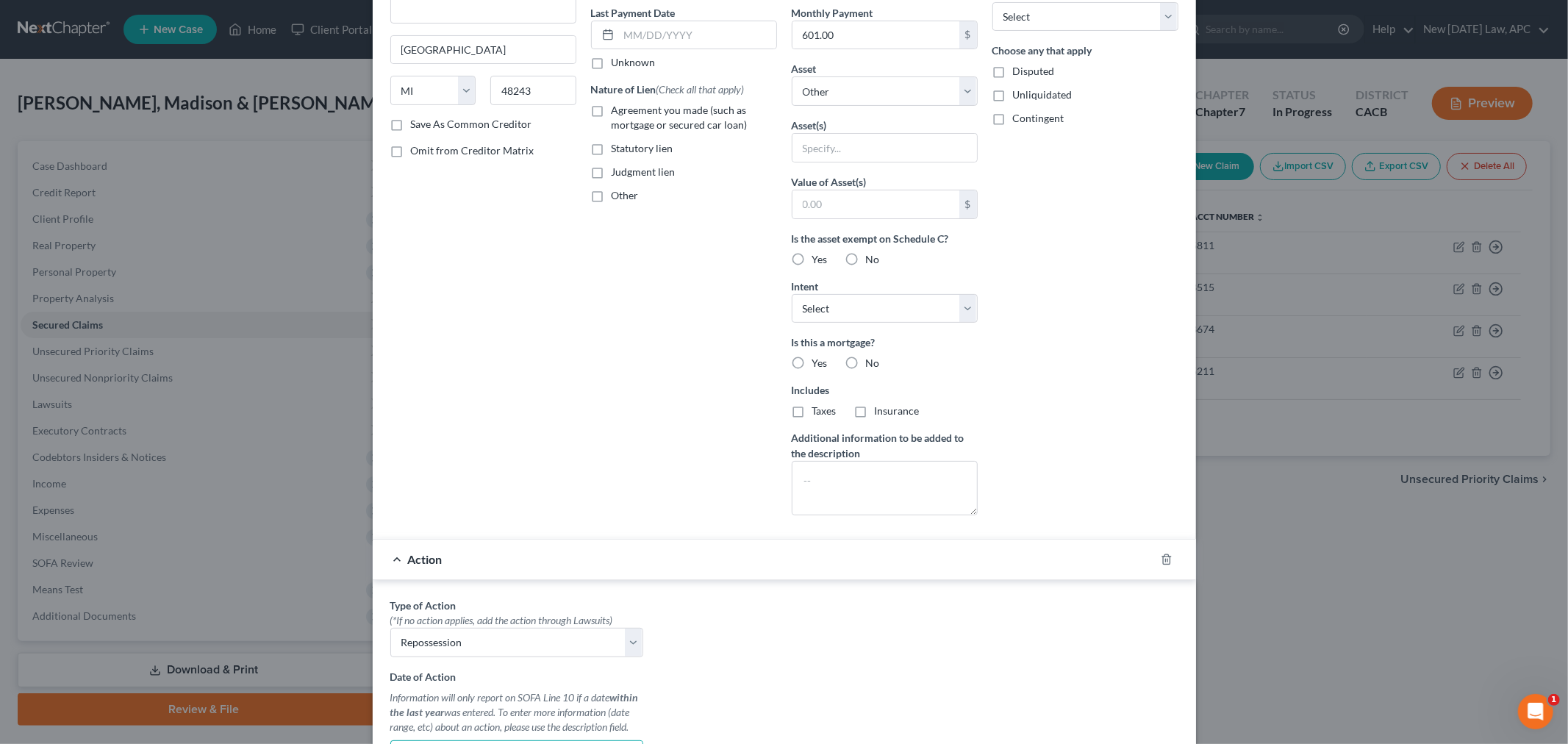
click at [851, 348] on label "Is this a mortgage?" at bounding box center [884, 342] width 186 height 16
click at [866, 363] on label "No" at bounding box center [873, 363] width 14 height 15
click at [872, 363] on input "No" at bounding box center [877, 360] width 10 height 10
radio input "true"
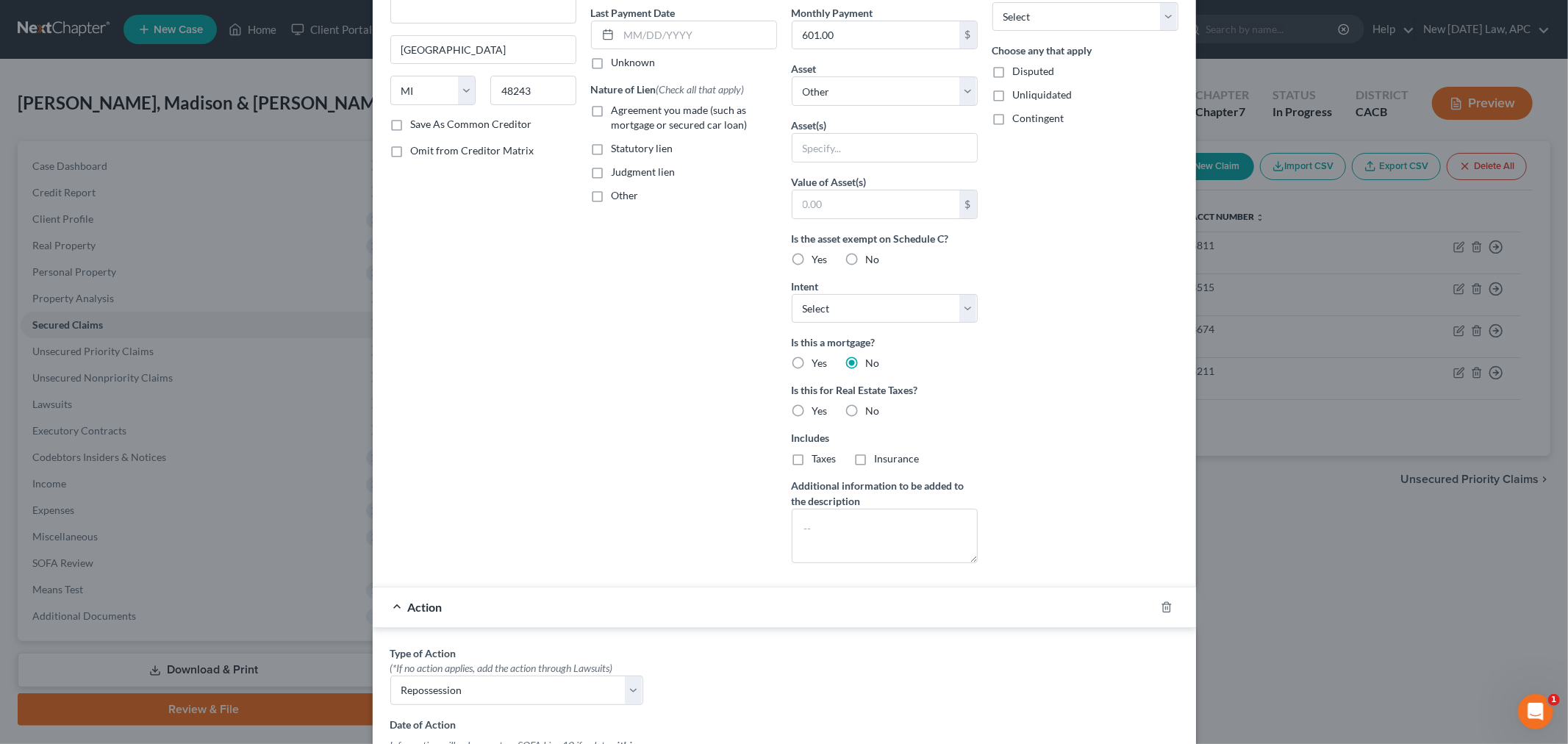
click at [866, 408] on label "No" at bounding box center [873, 411] width 14 height 15
click at [872, 408] on input "No" at bounding box center [877, 408] width 10 height 10
radio input "true"
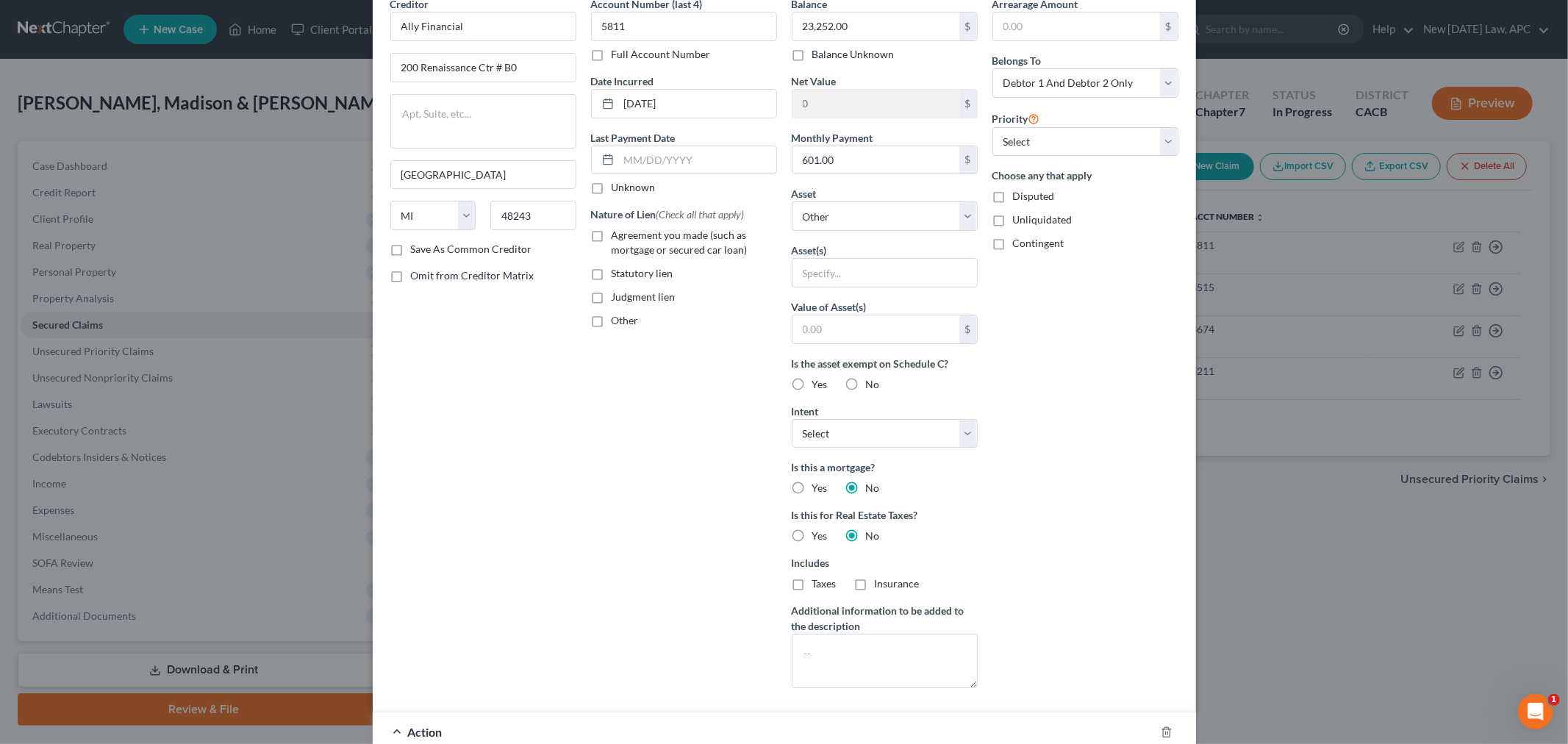
scroll to position [33, 0]
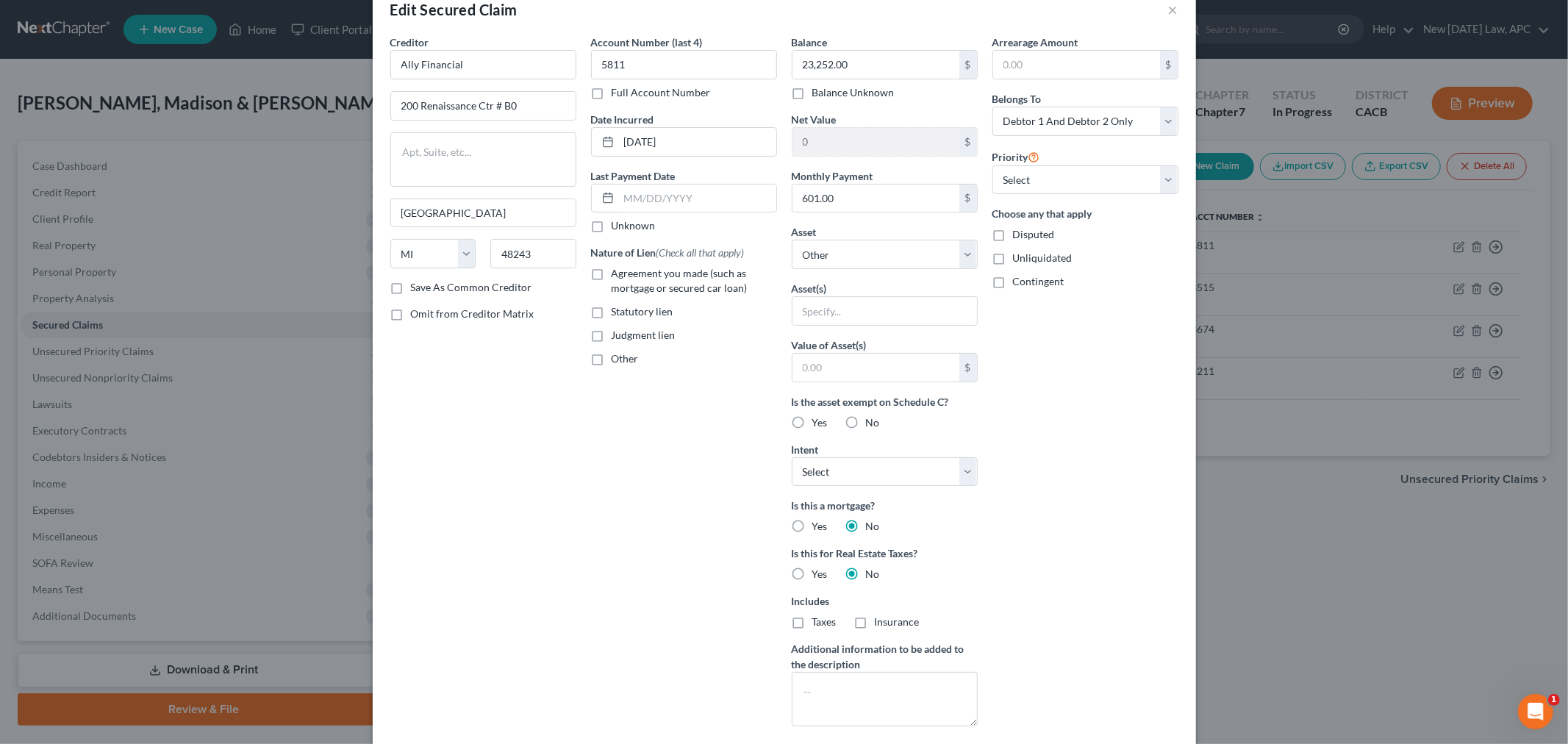
click at [612, 276] on label "Agreement you made (such as mortgage or secured car loan)" at bounding box center [694, 280] width 166 height 29
click at [617, 276] on input "Agreement you made (such as mortgage or secured car loan)" at bounding box center [622, 271] width 10 height 10
checkbox input "true"
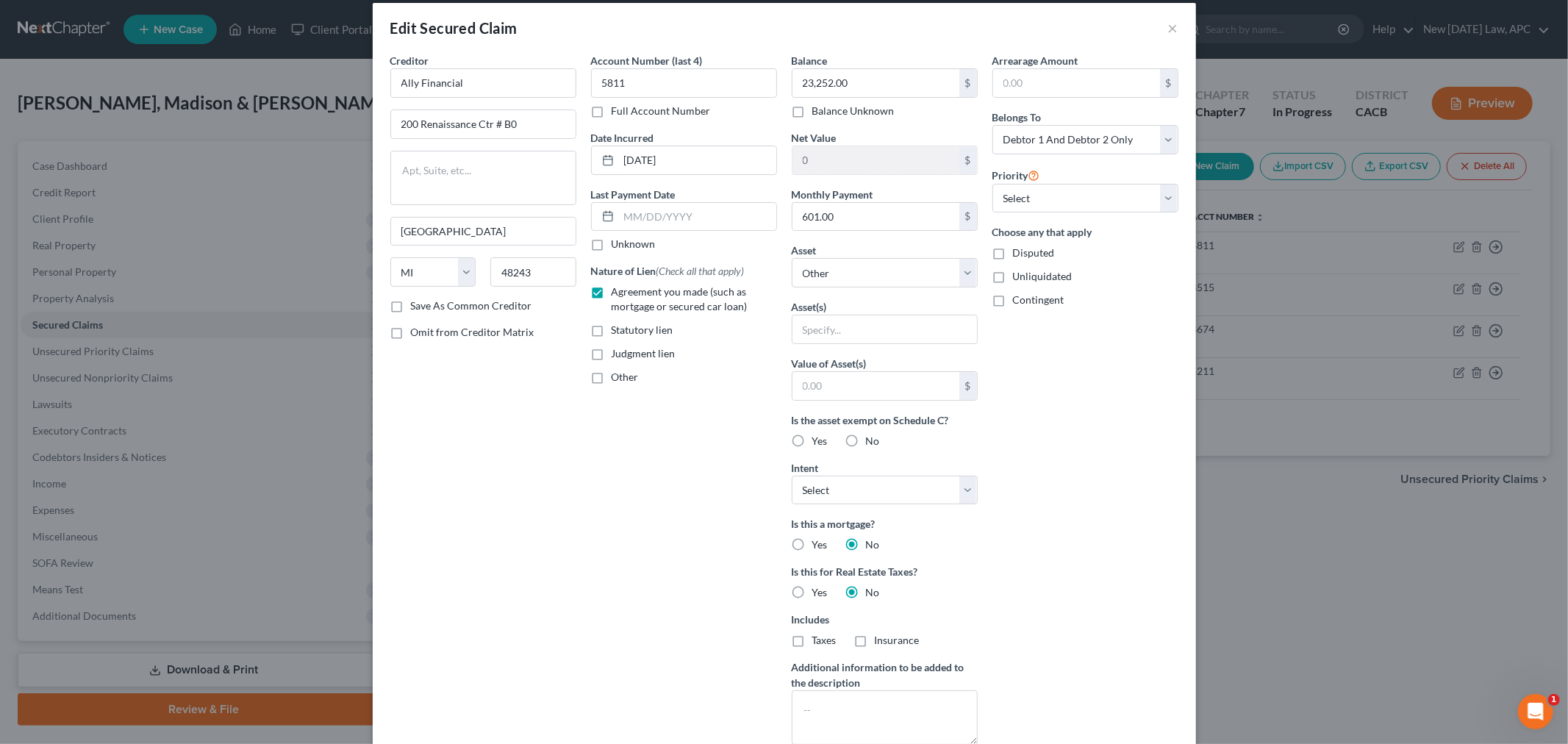
scroll to position [0, 0]
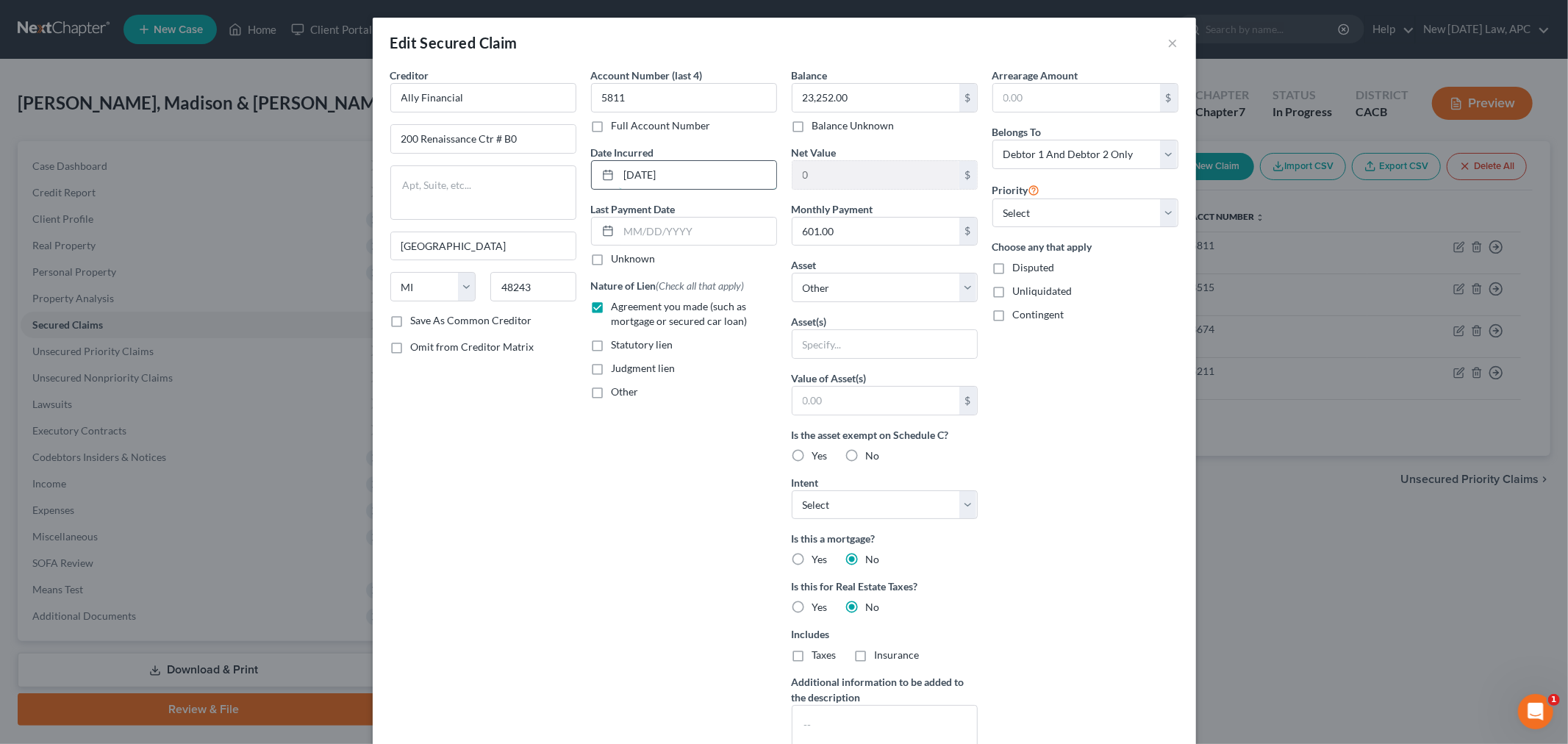
click at [634, 173] on input "[DATE]" at bounding box center [698, 175] width 157 height 28
type input "[DATE]"
click at [1045, 480] on div "Arrearage Amount $ Belongs To * Select Debtor 1 Only Debtor 2 Only Debtor 1 And…" at bounding box center [1086, 419] width 201 height 703
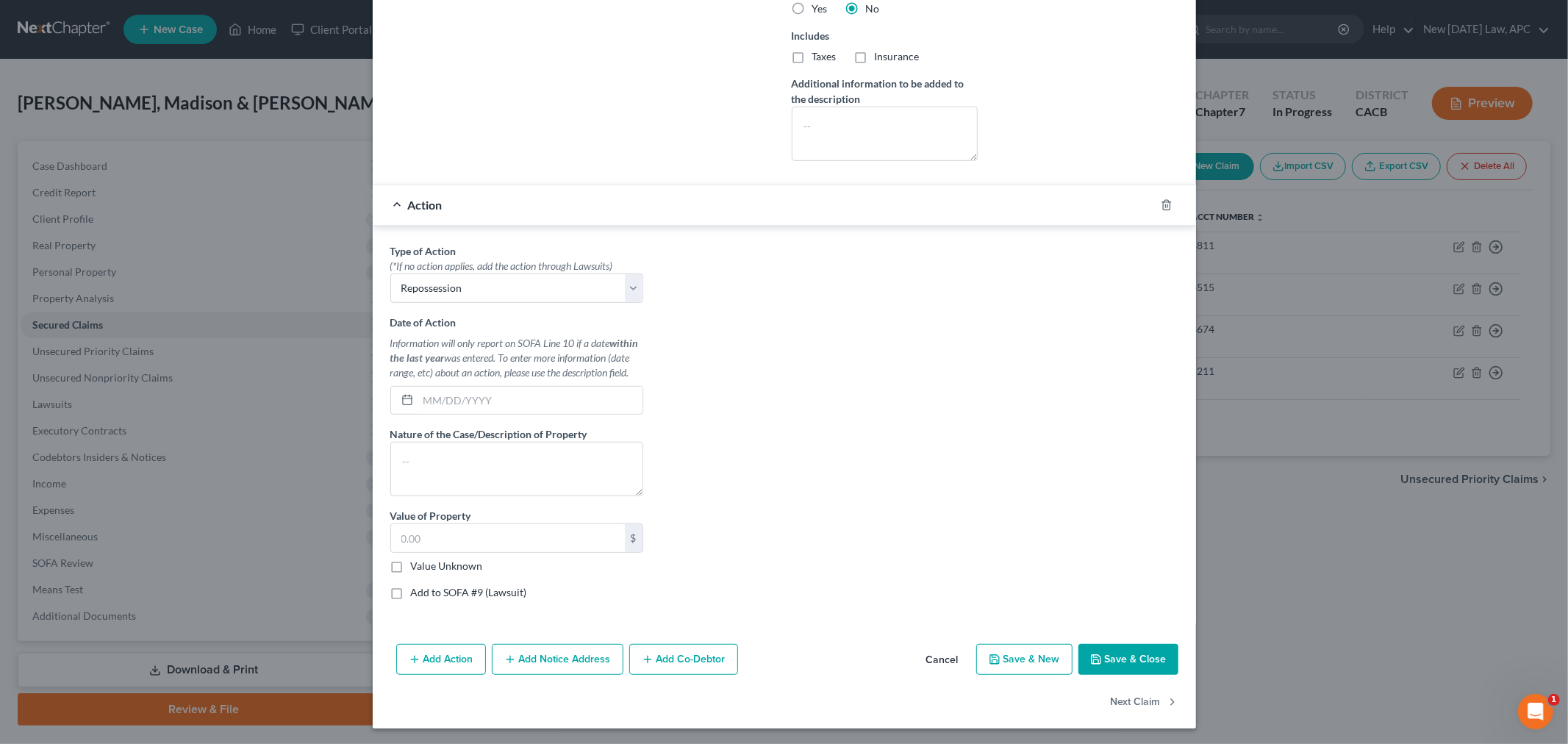
scroll to position [601, 0]
click at [484, 403] on input "text" at bounding box center [530, 399] width 225 height 28
click at [482, 400] on input "text" at bounding box center [530, 399] width 225 height 28
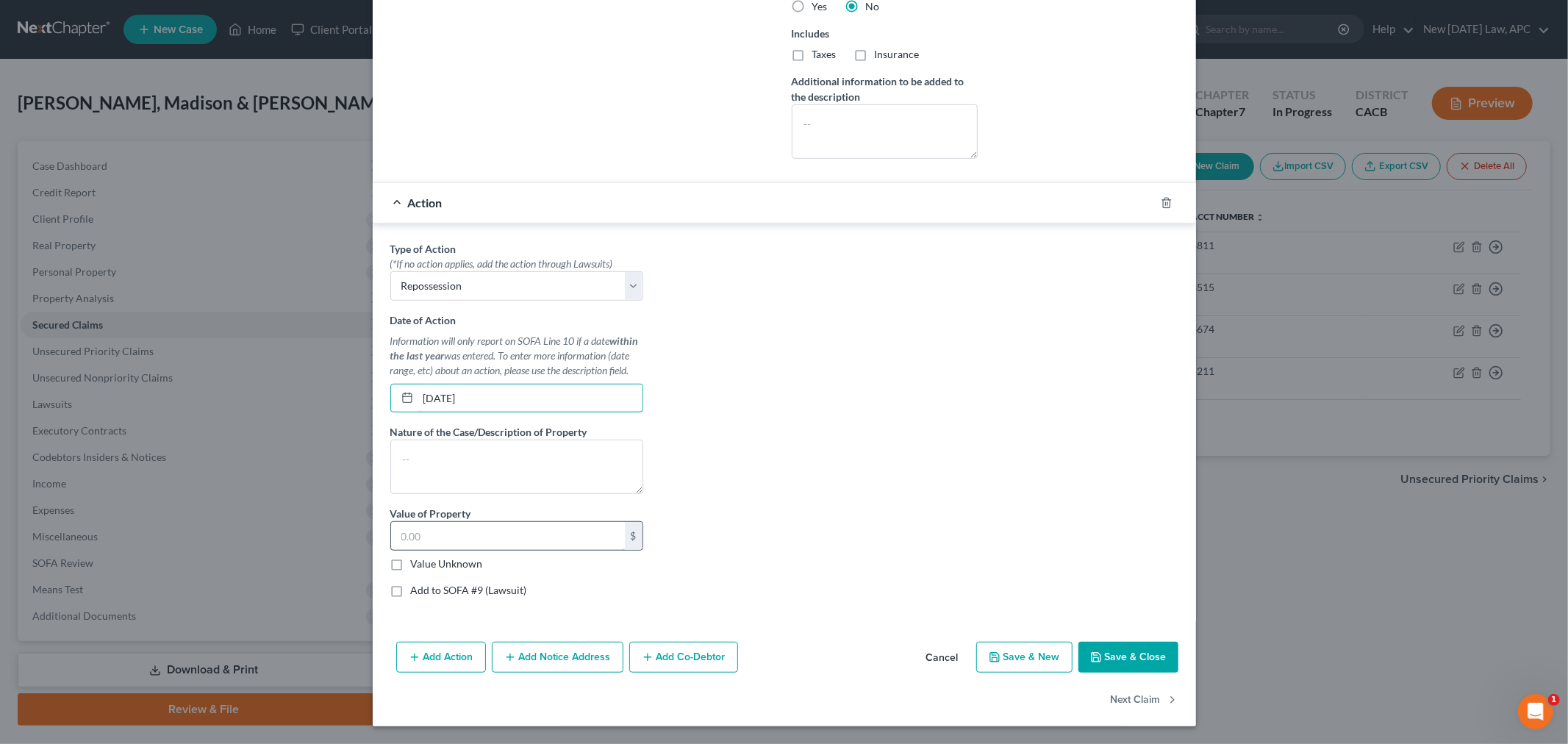
type input "[DATE]"
click at [461, 544] on input "text" at bounding box center [508, 536] width 234 height 28
type input "16,623.70"
click at [767, 515] on div "Type of Action * (*If no action applies, add the action through Lawsuits) Selec…" at bounding box center [784, 425] width 803 height 368
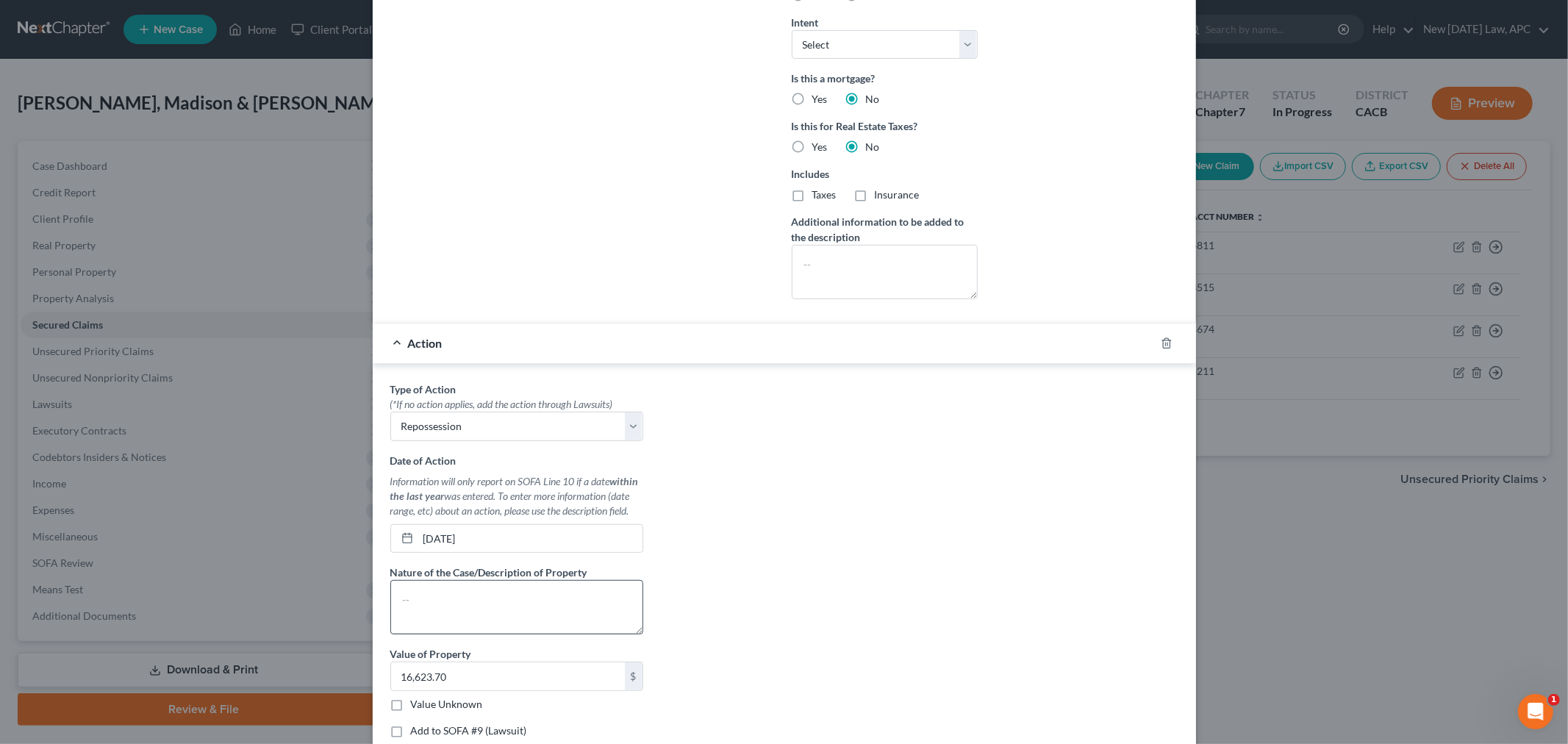
scroll to position [490, 0]
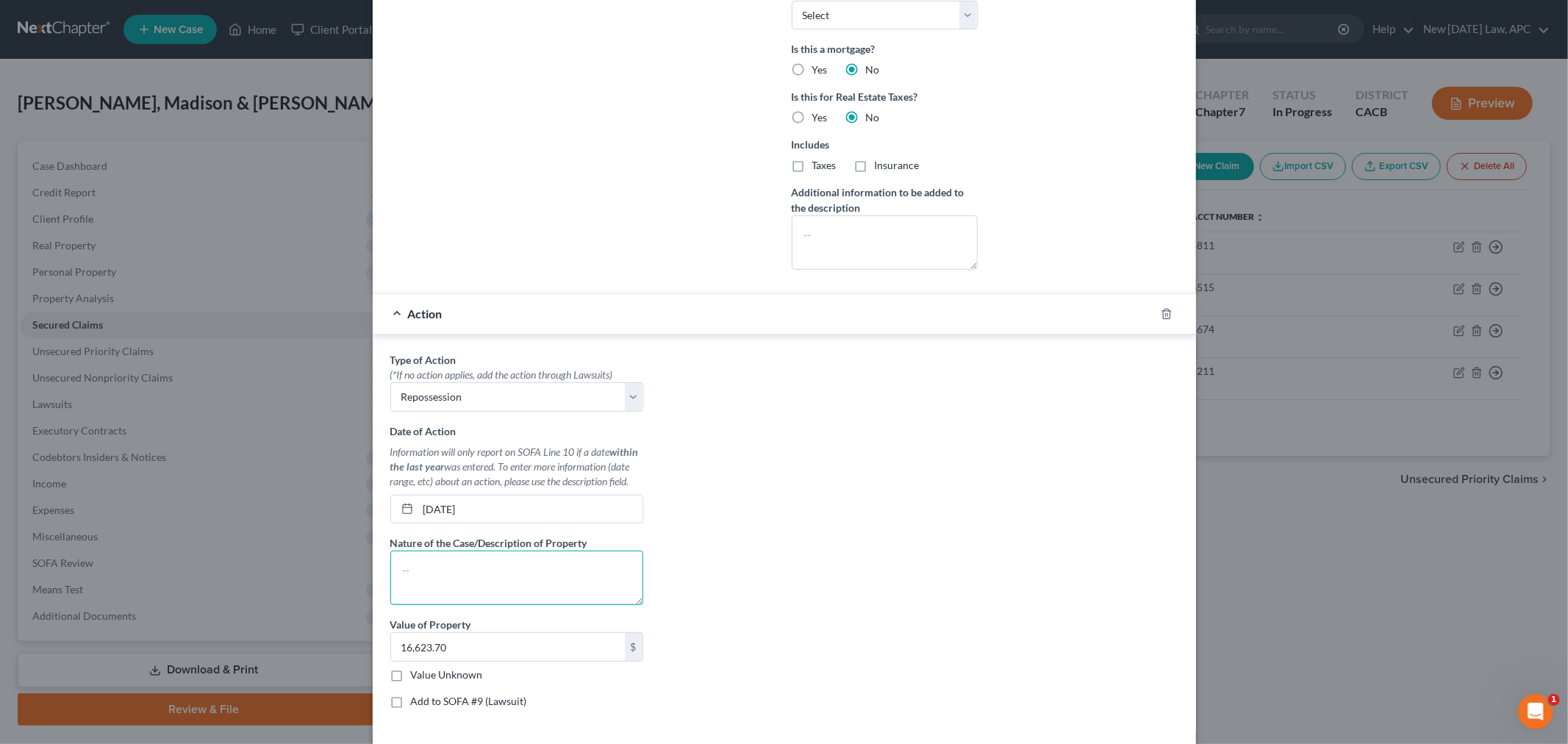
click at [559, 585] on textarea at bounding box center [516, 577] width 253 height 55
type textarea "2016 Jeep Grand Cherokee"
click at [780, 545] on div "Type of Action * (*If no action applies, add the action through Lawsuits) Selec…" at bounding box center [784, 536] width 803 height 368
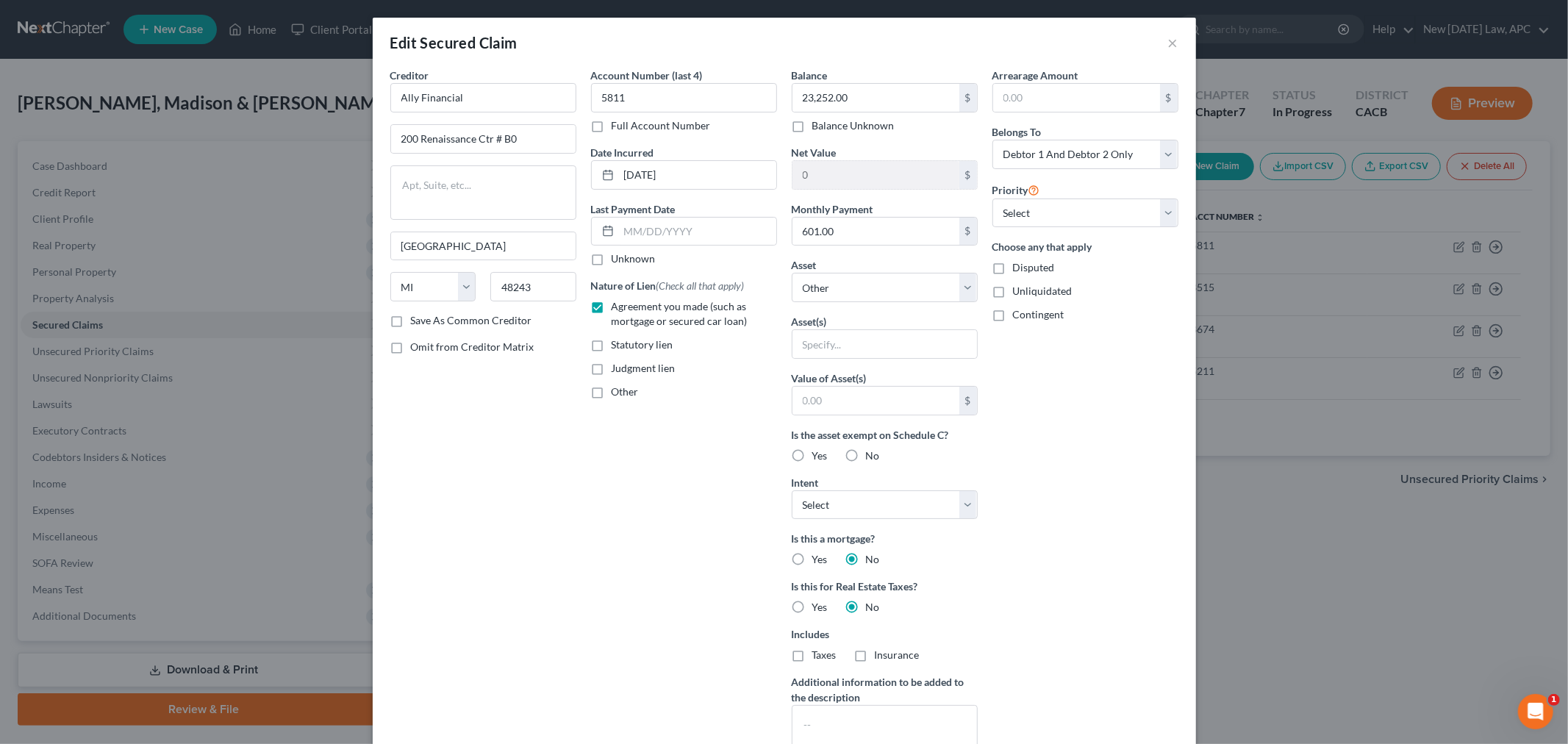
scroll to position [81, 0]
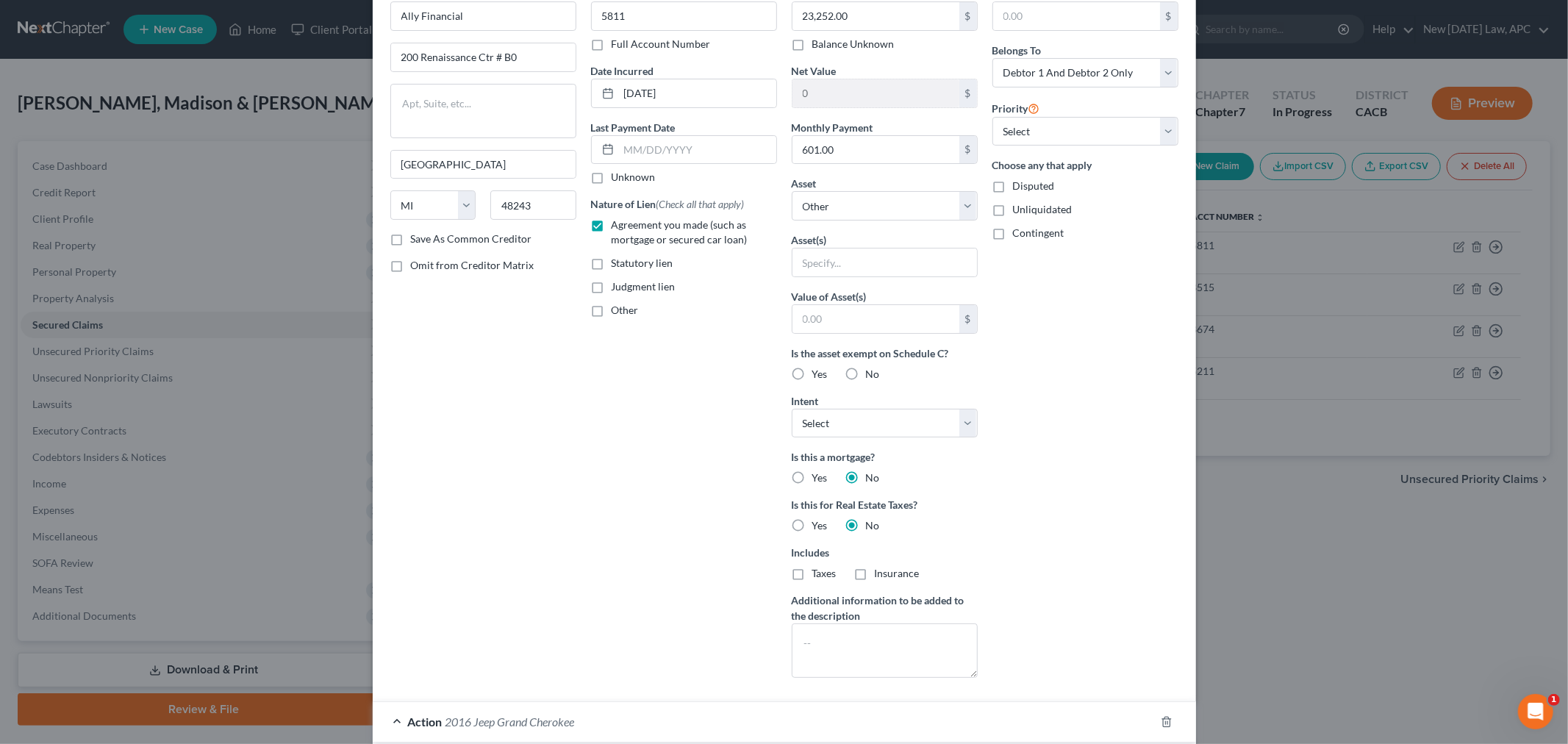
click at [866, 377] on label "No" at bounding box center [873, 374] width 14 height 15
click at [872, 376] on input "No" at bounding box center [877, 372] width 10 height 10
radio input "true"
click at [828, 417] on select "Select Surrender Redeem Reaffirm Avoid Other" at bounding box center [884, 423] width 186 height 29
click at [766, 394] on div "Account Number (last 4) 5811 Full Account Number Date Incurred [DATE] Last Paym…" at bounding box center [684, 337] width 201 height 703
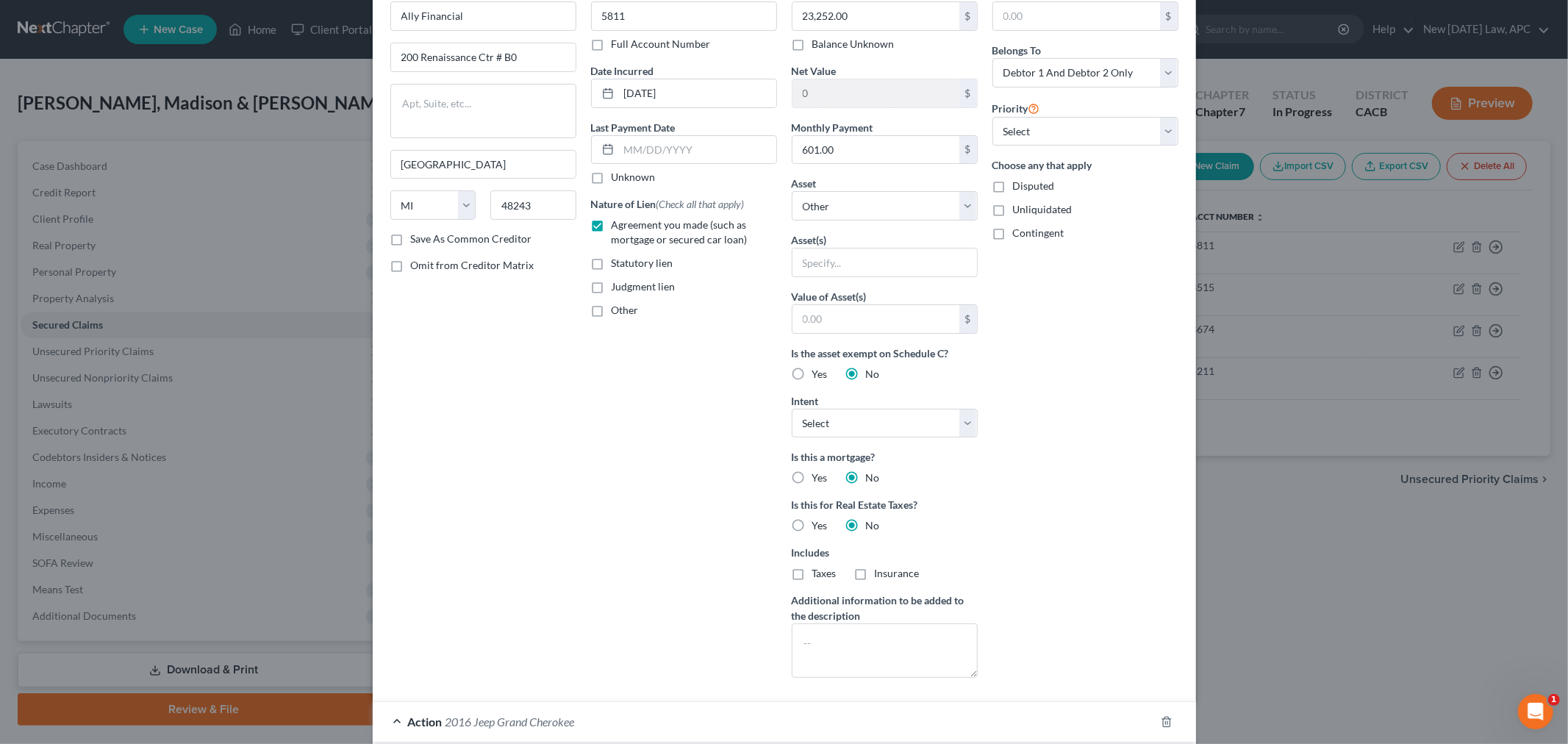
click at [866, 369] on label "No" at bounding box center [873, 374] width 14 height 15
click at [872, 369] on input "No" at bounding box center [877, 372] width 10 height 10
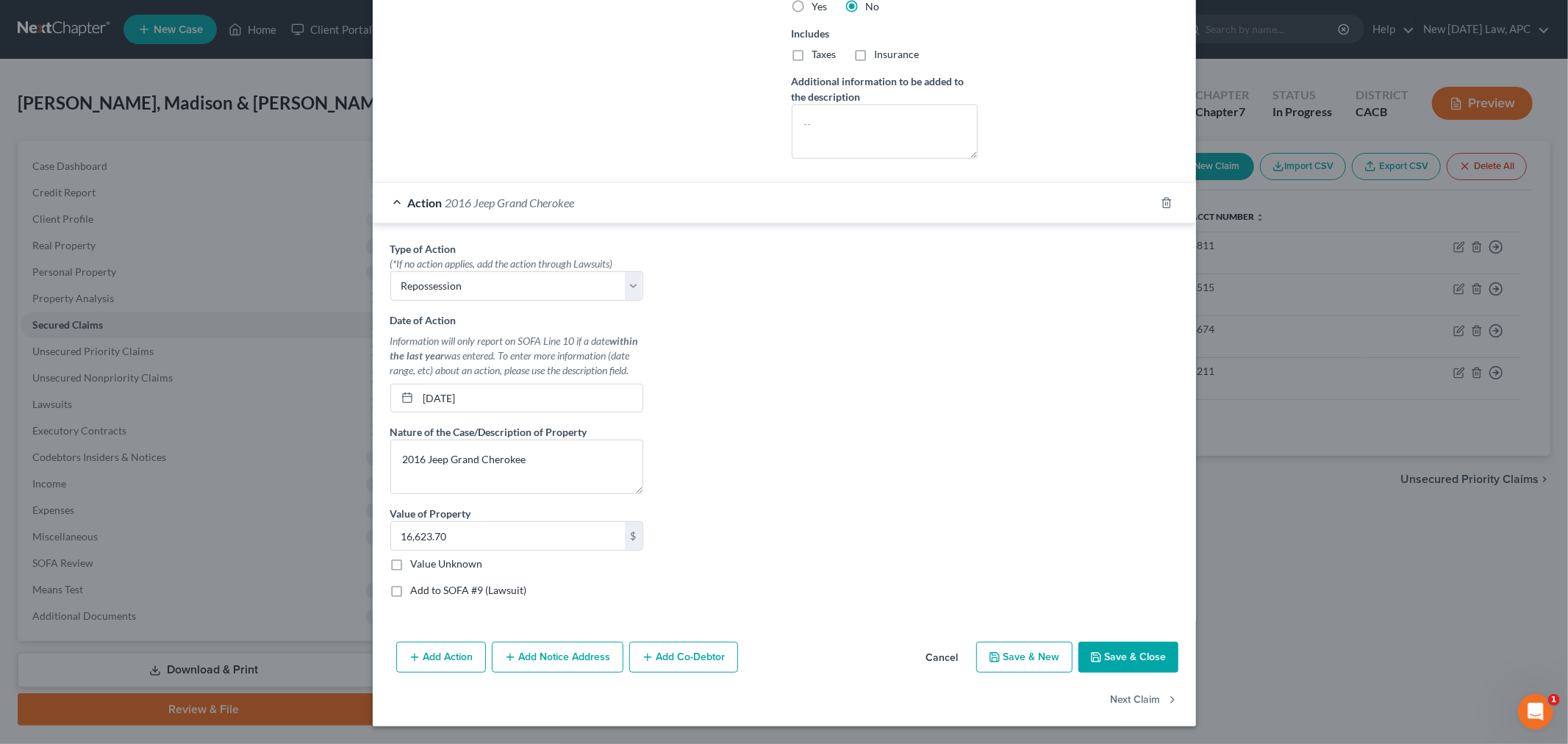
click at [1102, 650] on button "Save & Close" at bounding box center [1128, 656] width 100 height 31
select select
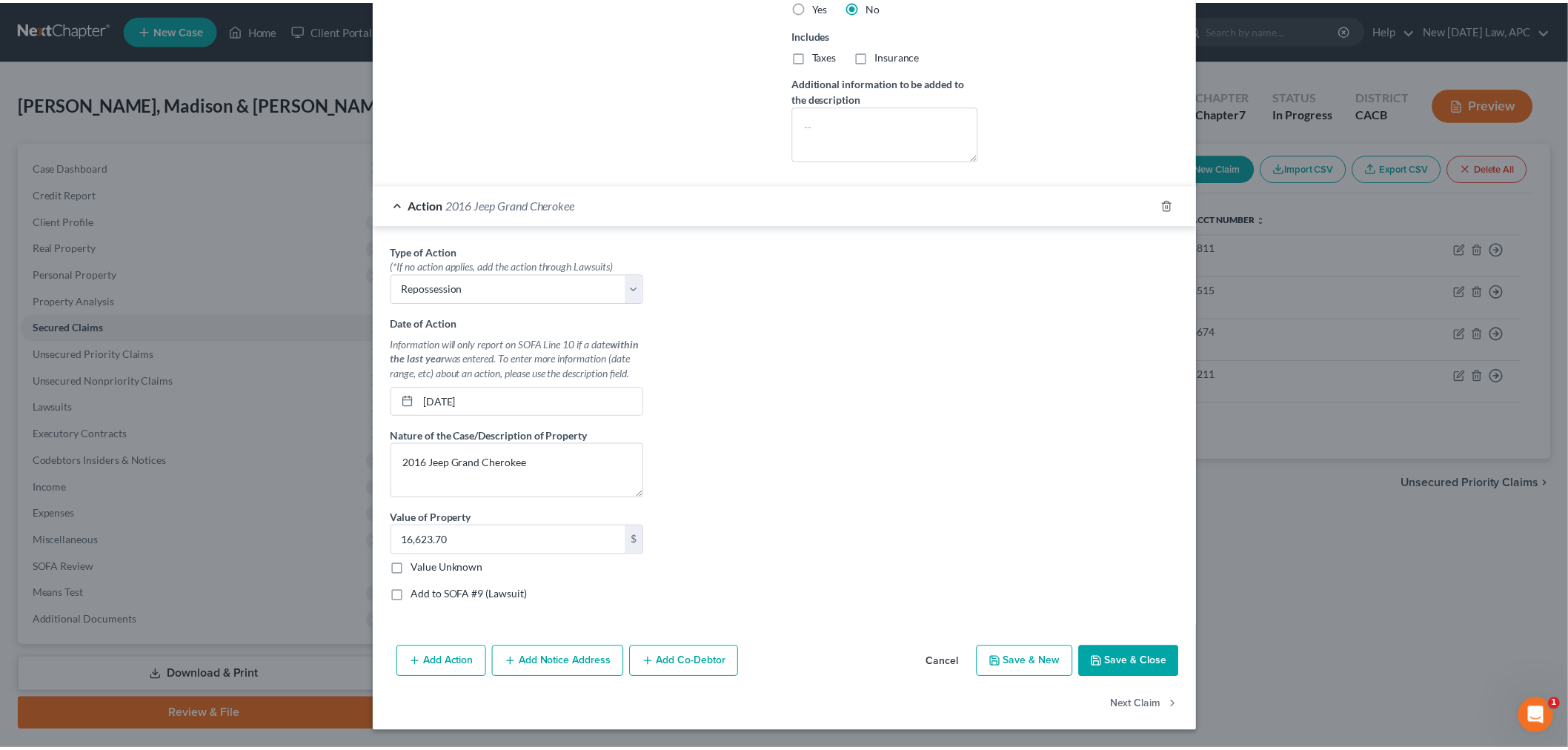
scroll to position [444, 0]
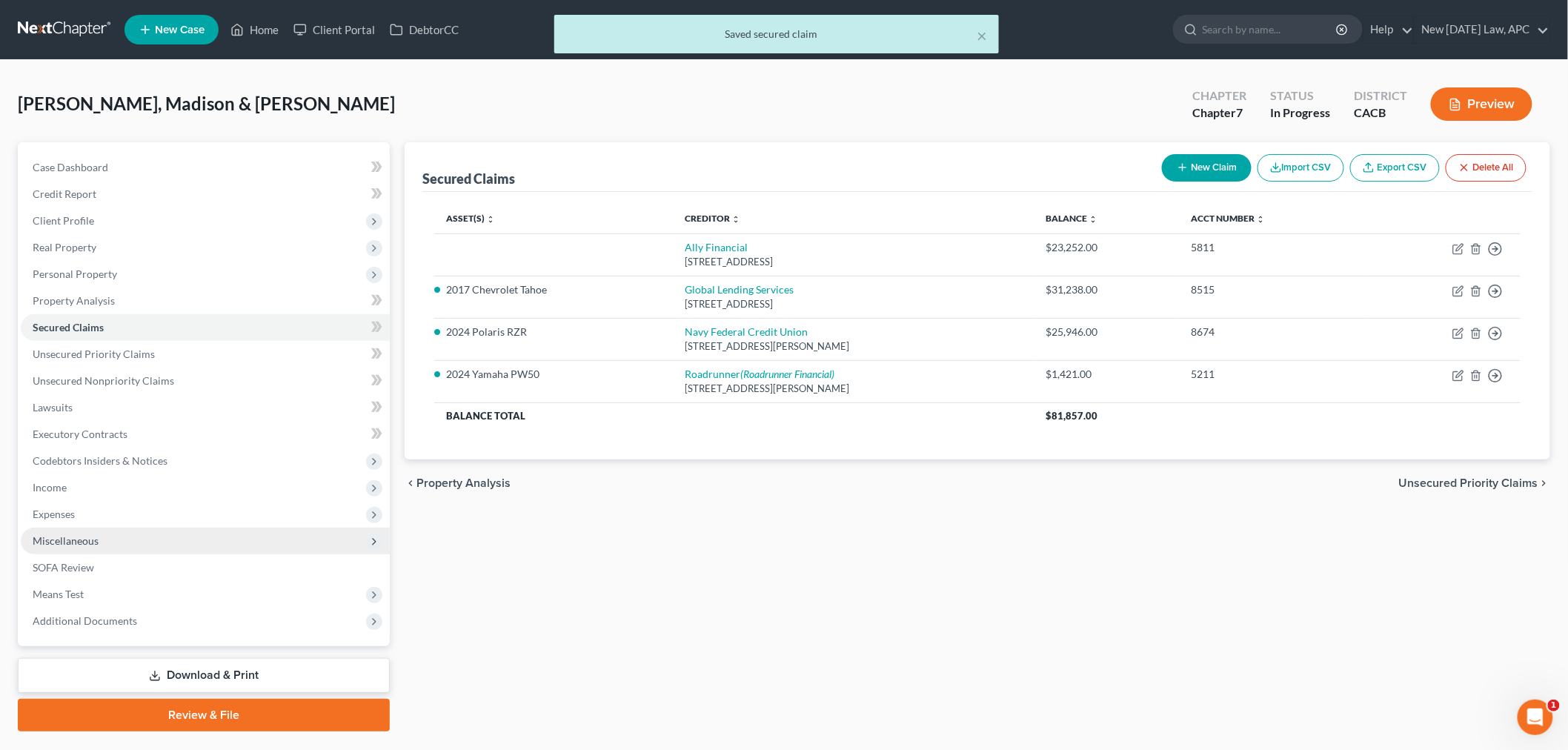
click at [160, 543] on span "Miscellaneous" at bounding box center [206, 541] width 369 height 27
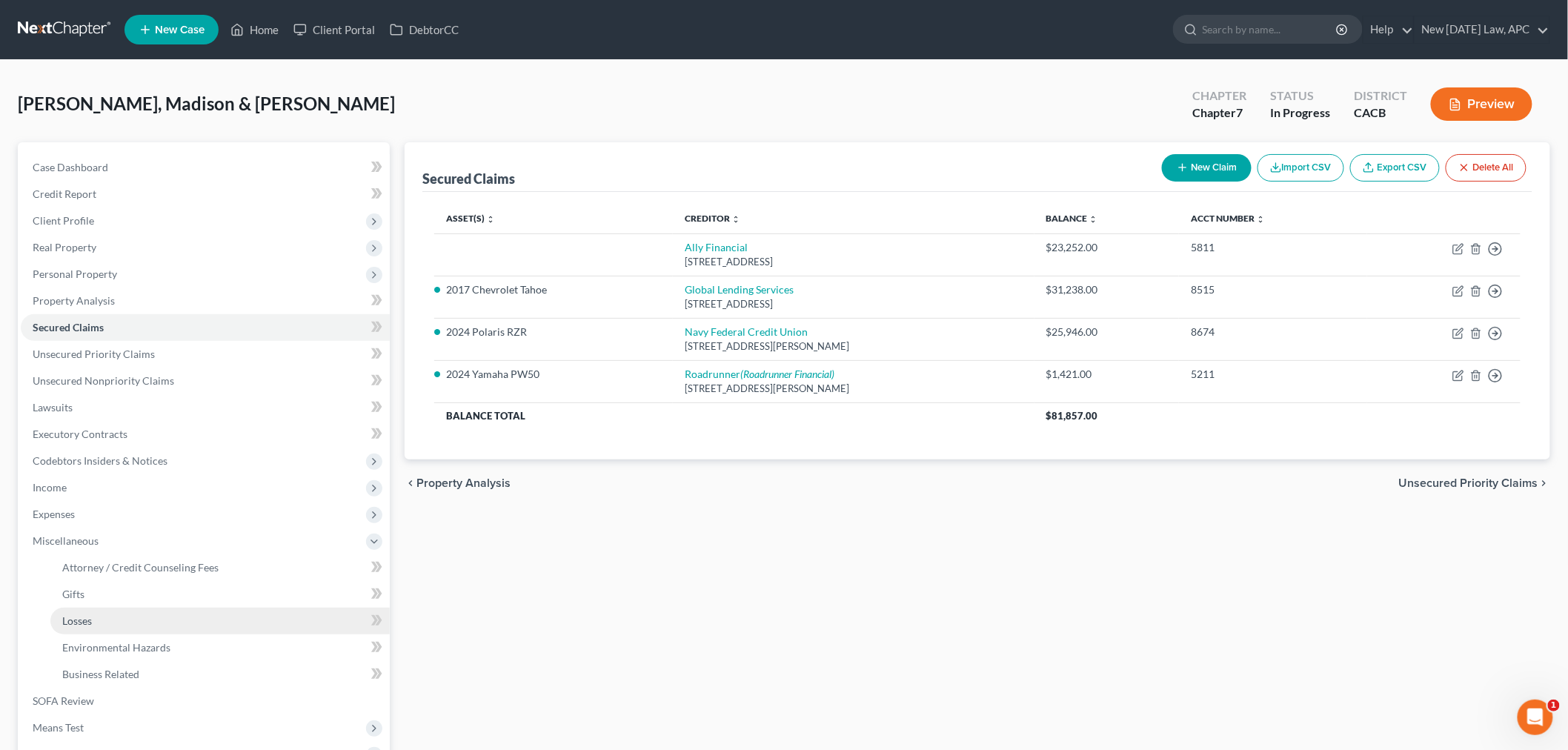
click at [144, 611] on link "Losses" at bounding box center [220, 621] width 339 height 27
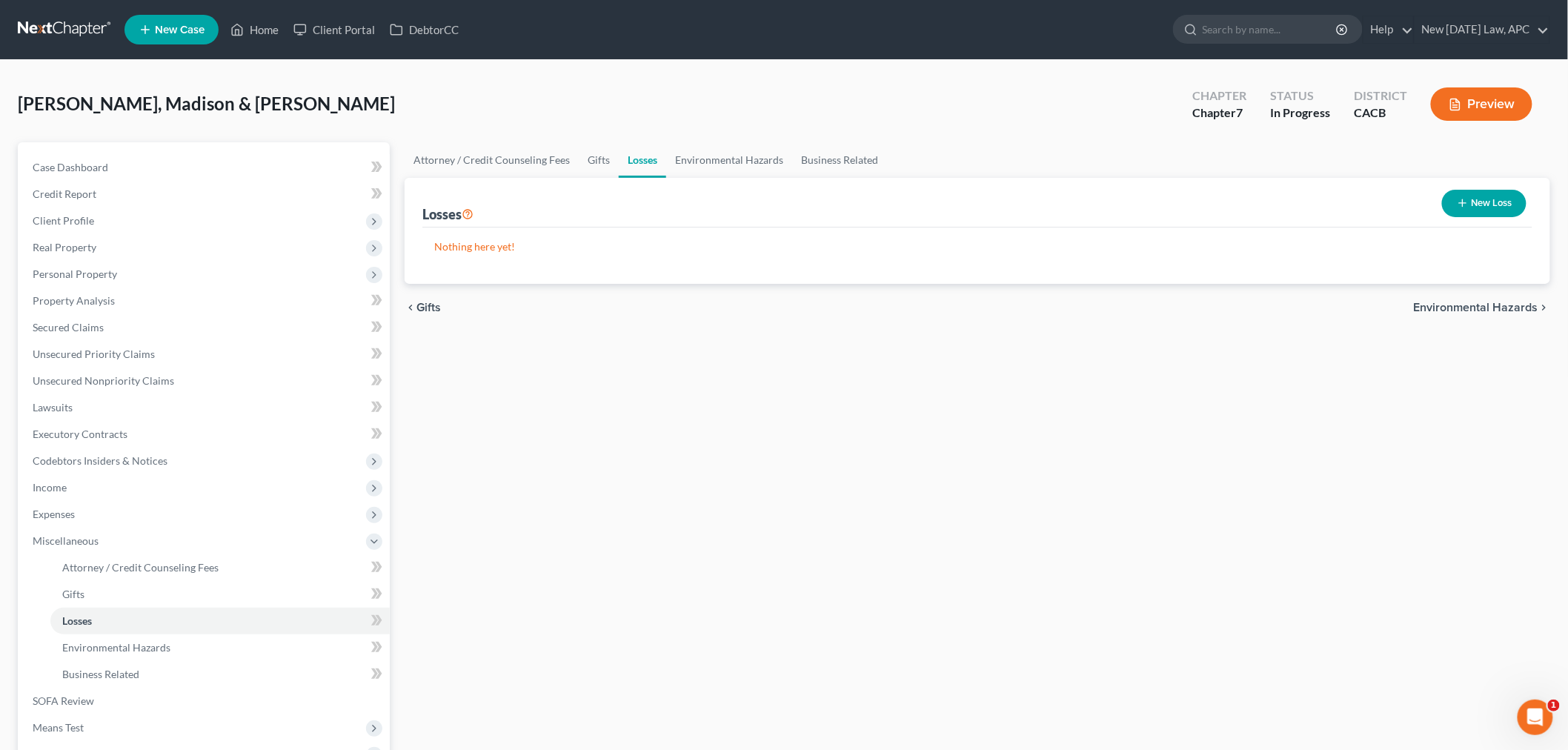
click at [1462, 209] on button "New Loss" at bounding box center [1484, 203] width 84 height 28
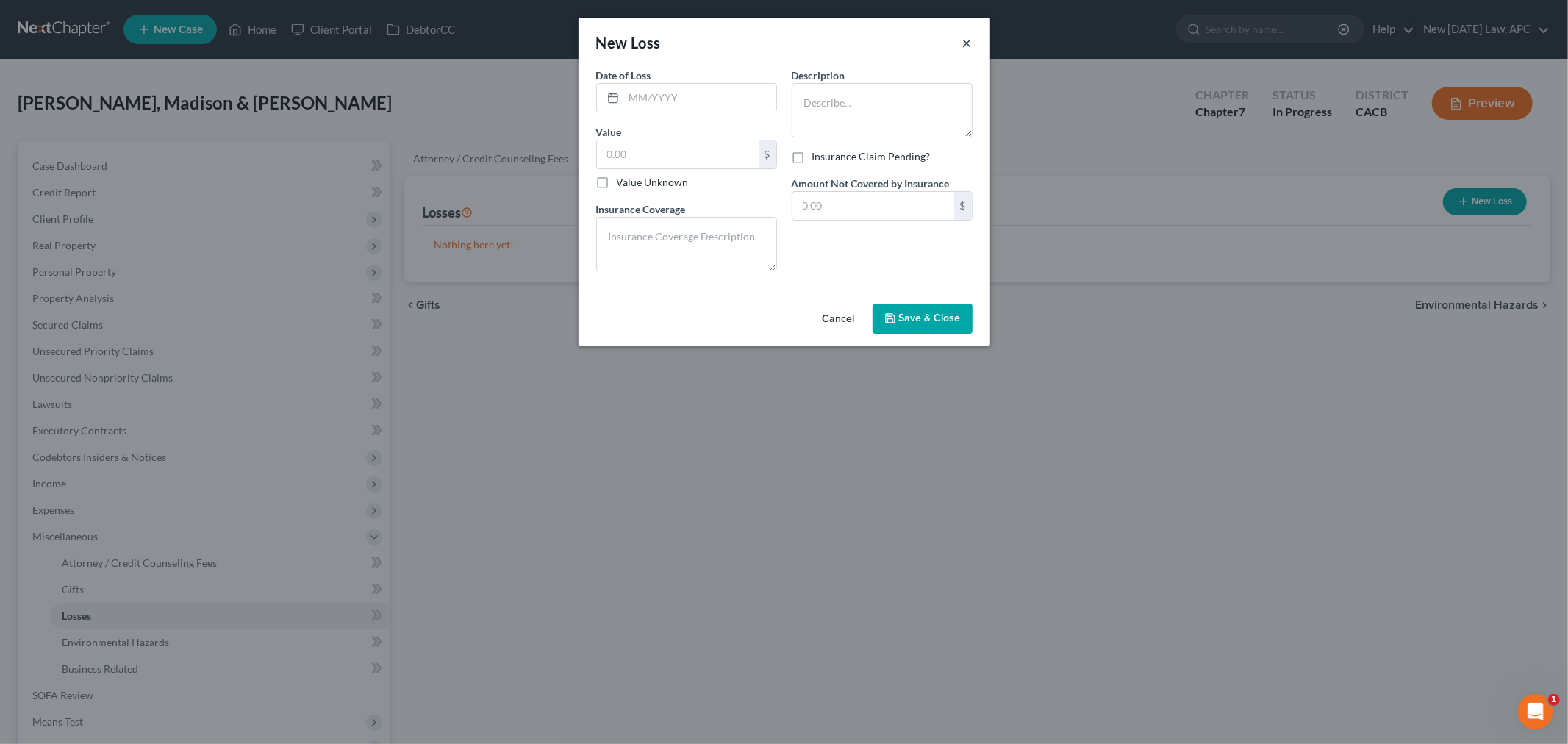
click at [964, 37] on button "×" at bounding box center [967, 42] width 10 height 17
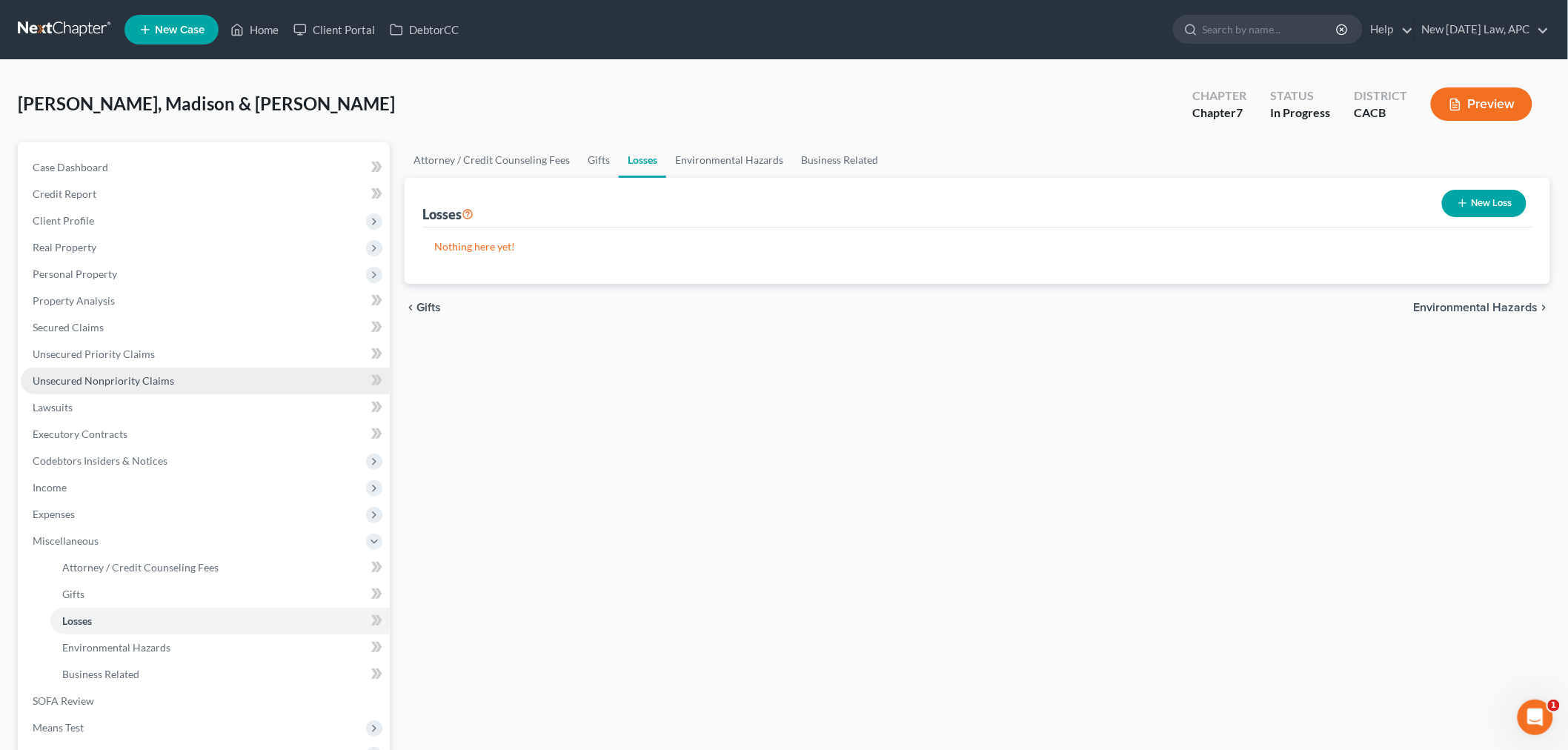
click at [112, 385] on span "Unsecured Nonpriority Claims" at bounding box center [103, 380] width 141 height 13
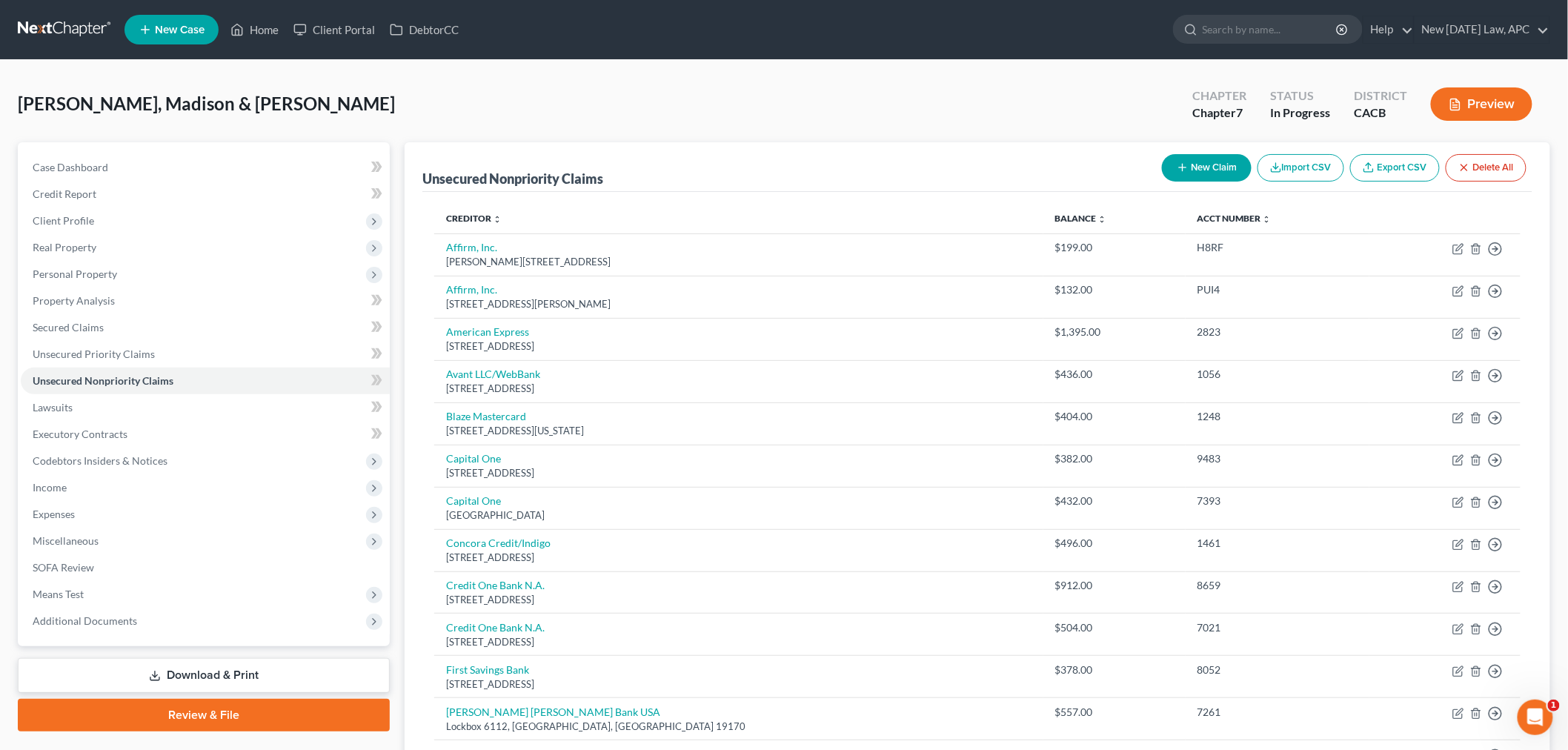
click at [1202, 164] on button "New Claim" at bounding box center [1206, 167] width 89 height 28
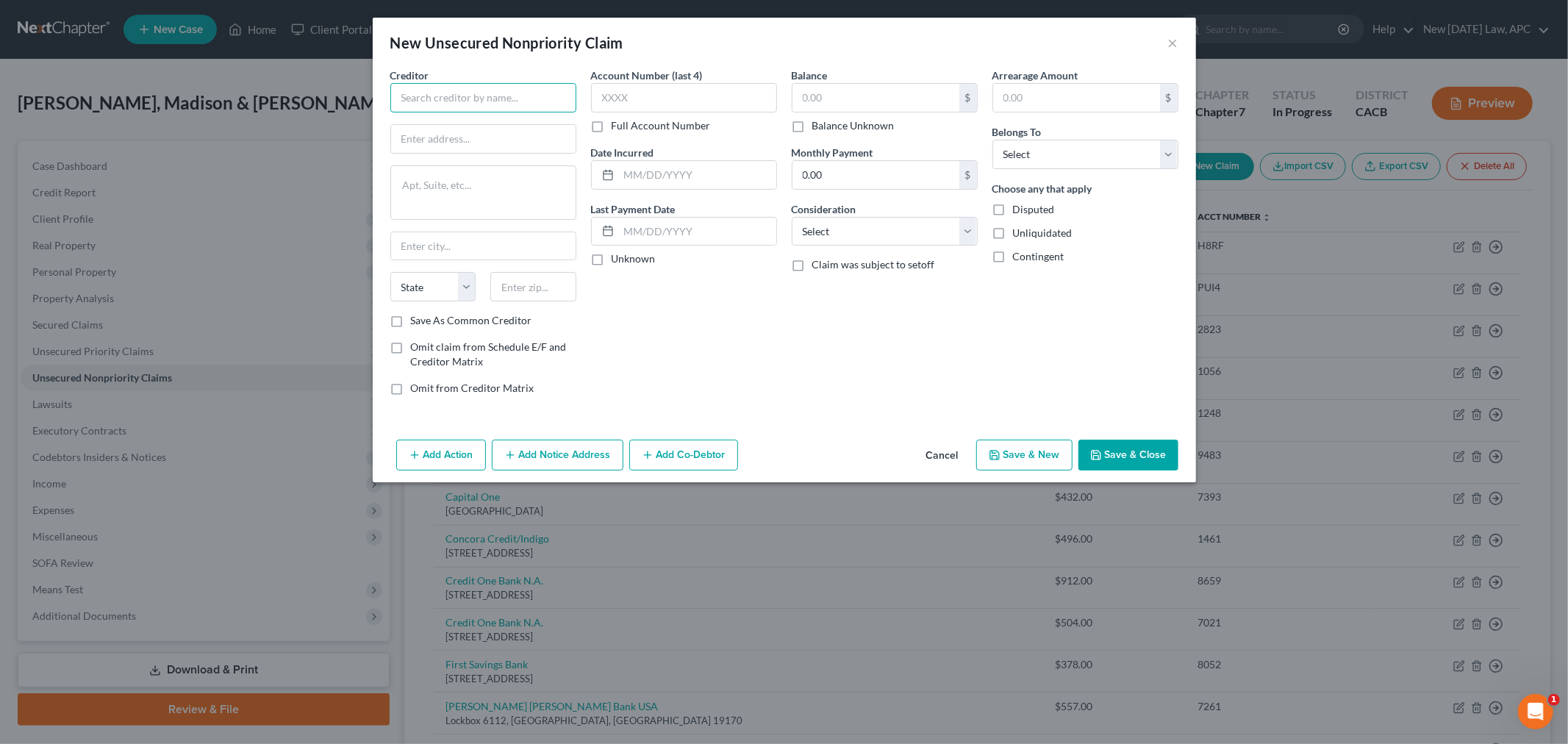
click at [476, 103] on input "text" at bounding box center [483, 97] width 186 height 29
type input "Ally Bank"
click at [607, 94] on input "text" at bounding box center [684, 97] width 186 height 29
type input "5811"
click at [861, 99] on input "text" at bounding box center [875, 98] width 167 height 28
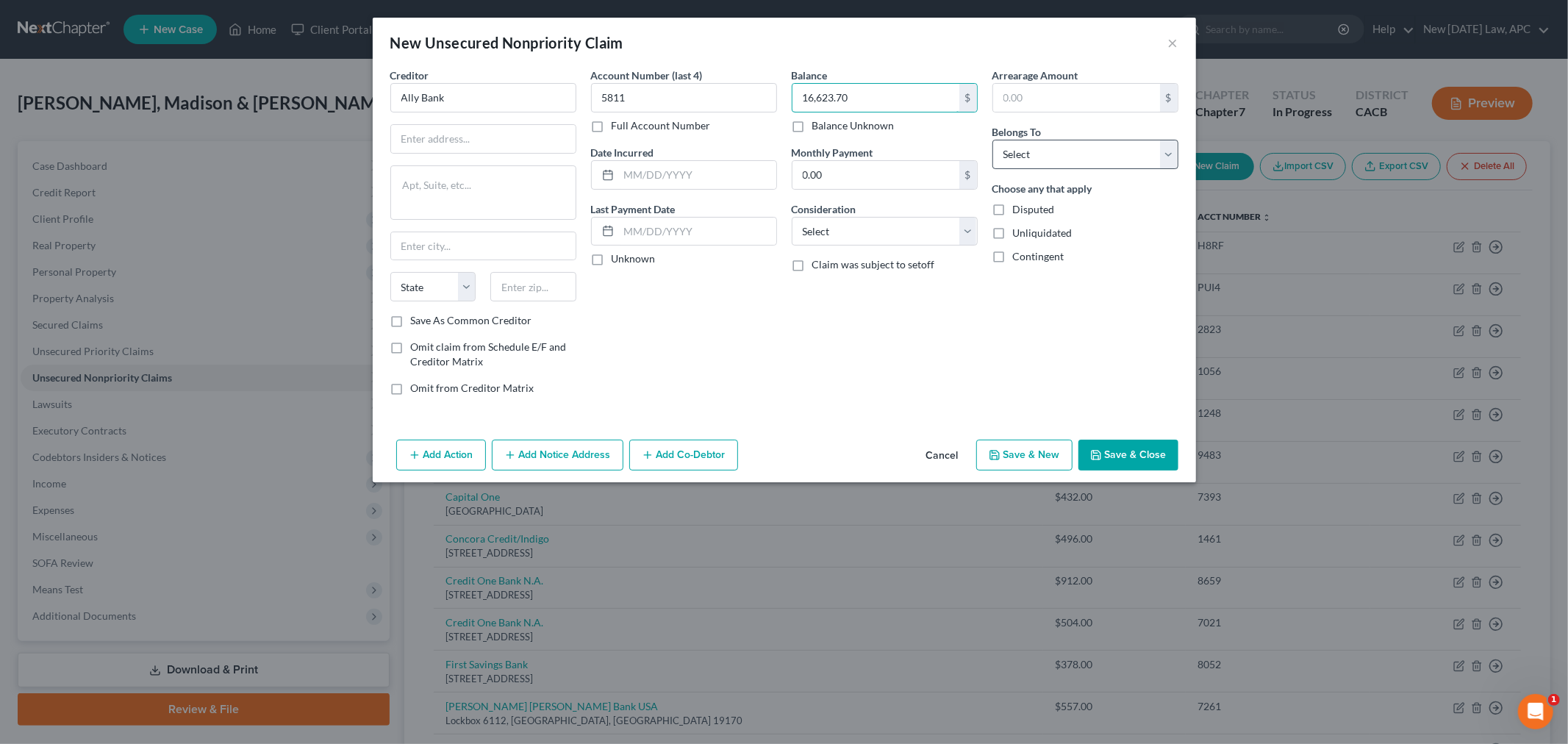
type input "16,623.70"
click at [1017, 144] on select "Select Debtor 1 Only Debtor 2 Only Debtor 1 And Debtor 2 Only At Least One Of T…" at bounding box center [1085, 154] width 186 height 29
select select "4"
click at [992, 140] on select "Select Debtor 1 Only Debtor 2 Only Debtor 1 And Debtor 2 Only At Least One Of T…" at bounding box center [1085, 154] width 186 height 29
click at [869, 237] on select "Select Cable / Satellite Services Collection Agency Credit Card Debt Debt Couns…" at bounding box center [884, 231] width 186 height 29
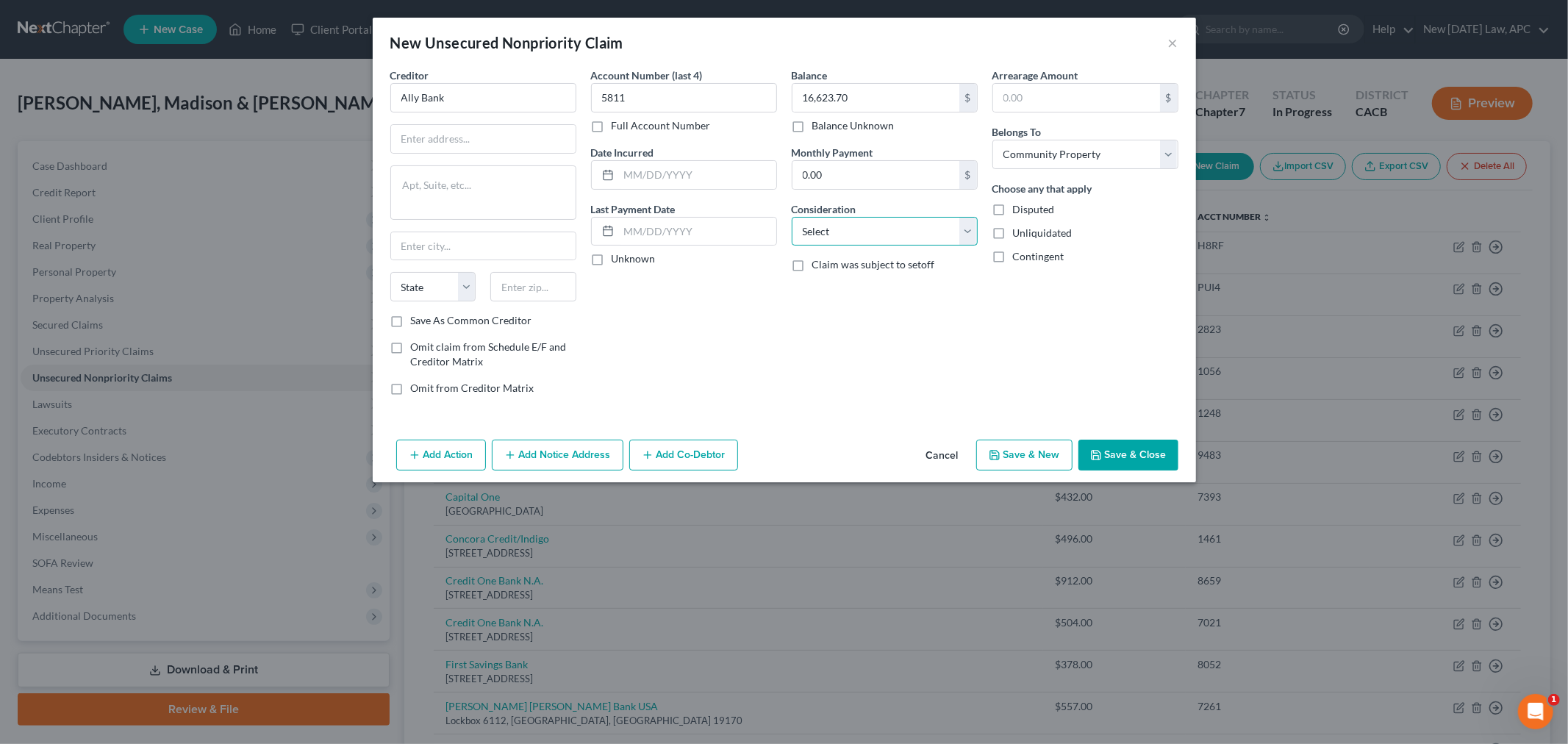
select select "4"
click at [791, 217] on select "Select Cable / Satellite Services Collection Agency Credit Card Debt Debt Couns…" at bounding box center [884, 231] width 186 height 29
click at [924, 224] on select "Select Cable / Satellite Services Collection Agency Credit Card Debt Debt Couns…" at bounding box center [884, 231] width 186 height 29
click at [791, 217] on select "Select Cable / Satellite Services Collection Agency Credit Card Debt Debt Couns…" at bounding box center [884, 231] width 186 height 29
click at [725, 331] on div "Account Number (last 4) 5811 Full Account Number Date Incurred Last Payment Dat…" at bounding box center [684, 238] width 201 height 340
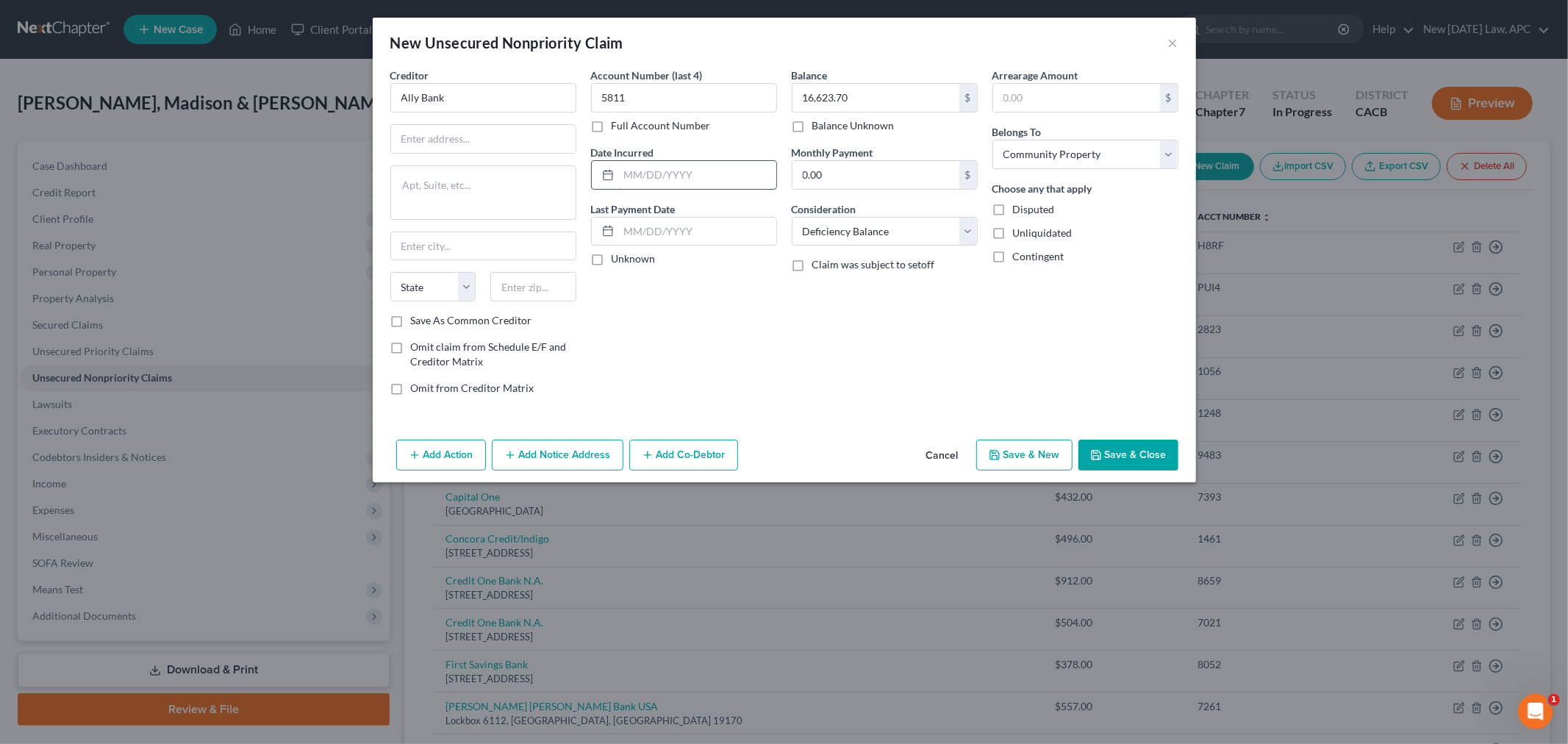
click at [673, 176] on input "text" at bounding box center [698, 175] width 157 height 28
type input "[DATE]"
click at [425, 137] on input "text" at bounding box center [483, 139] width 185 height 28
type input "PO Boc 380901"
click at [543, 297] on input "text" at bounding box center [534, 286] width 86 height 29
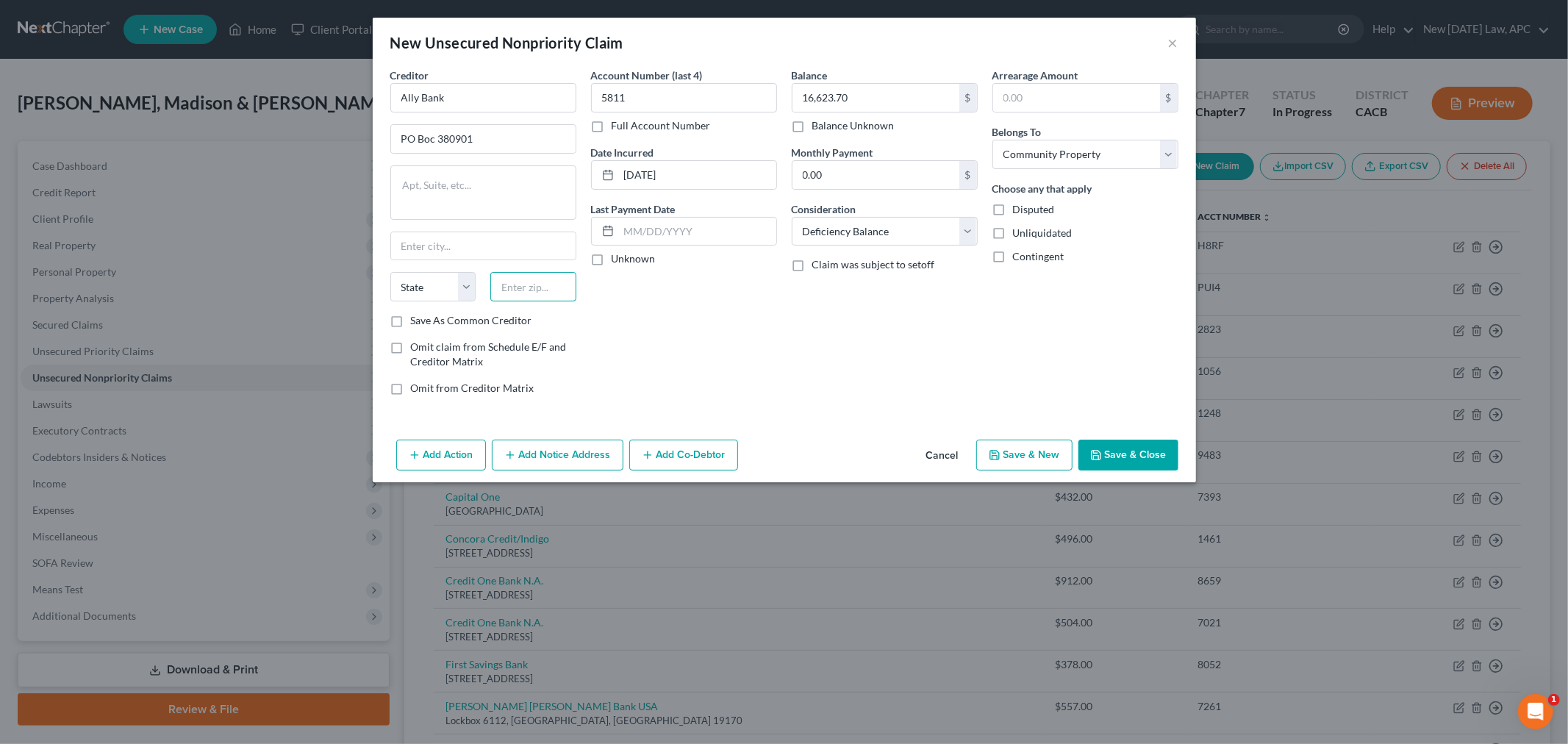
paste input "28272"
type input "28272"
click at [638, 327] on div "Account Number (last 4) 5811 Full Account Number Date Incurred [DATE] Last Paym…" at bounding box center [684, 238] width 201 height 340
type input "Charlotte"
select select "28"
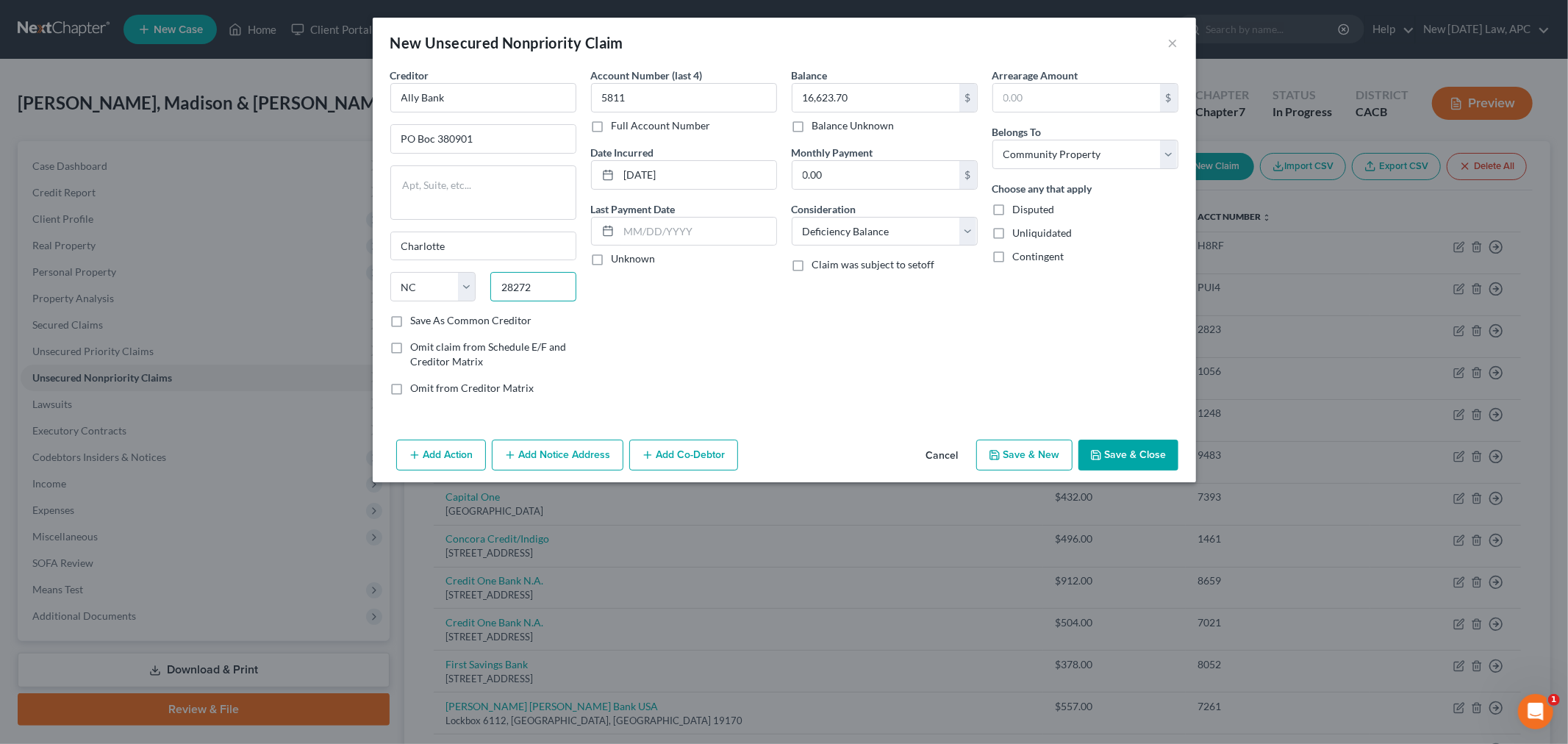
click at [549, 285] on input "28272" at bounding box center [534, 286] width 86 height 29
paste input "-1119"
type input "28272-1119"
click at [676, 316] on div "Account Number (last 4) 5811 Full Account Number Date Incurred [DATE] Last Paym…" at bounding box center [684, 238] width 201 height 340
click at [1147, 452] on button "Save & Close" at bounding box center [1128, 454] width 100 height 31
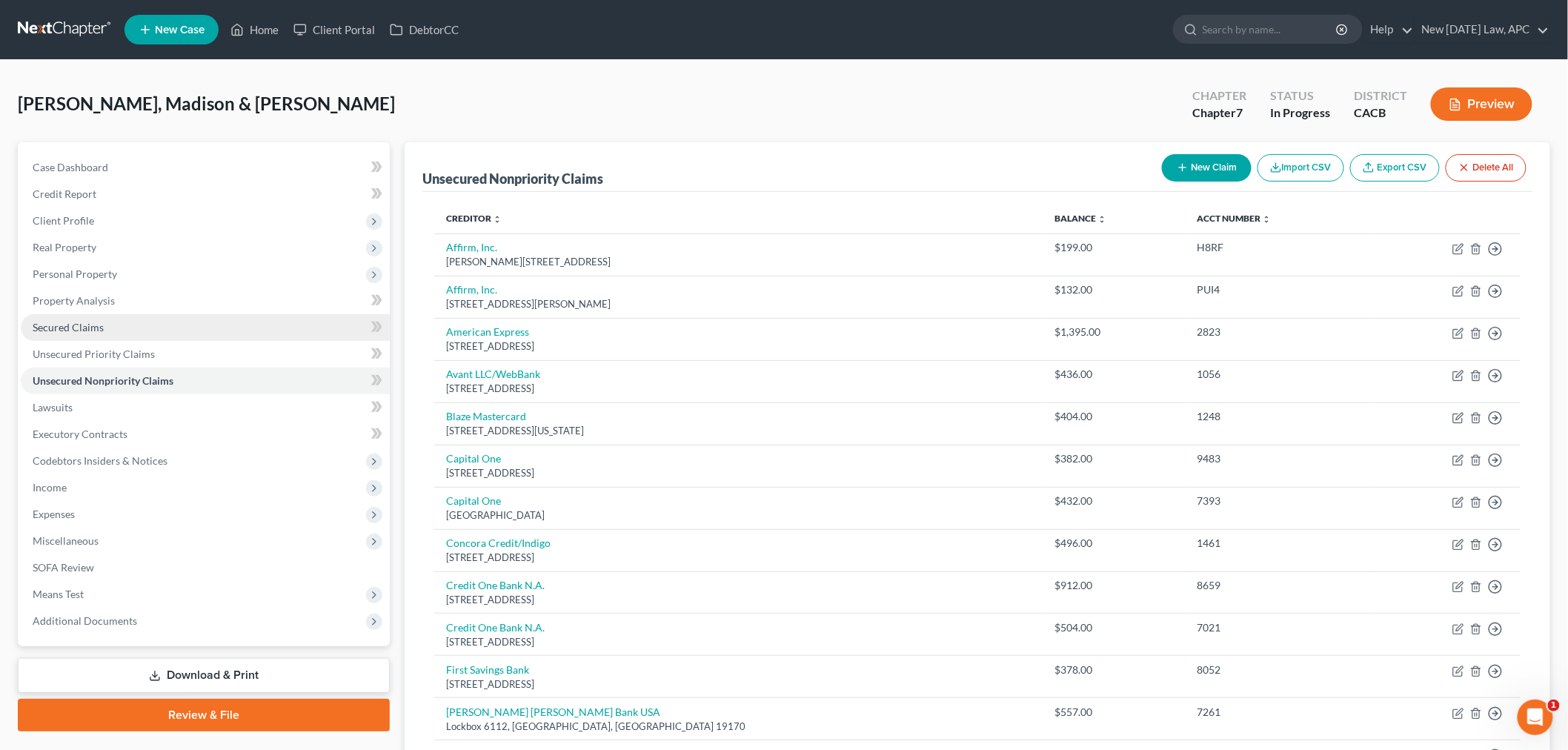
click at [117, 337] on link "Secured Claims" at bounding box center [206, 327] width 369 height 27
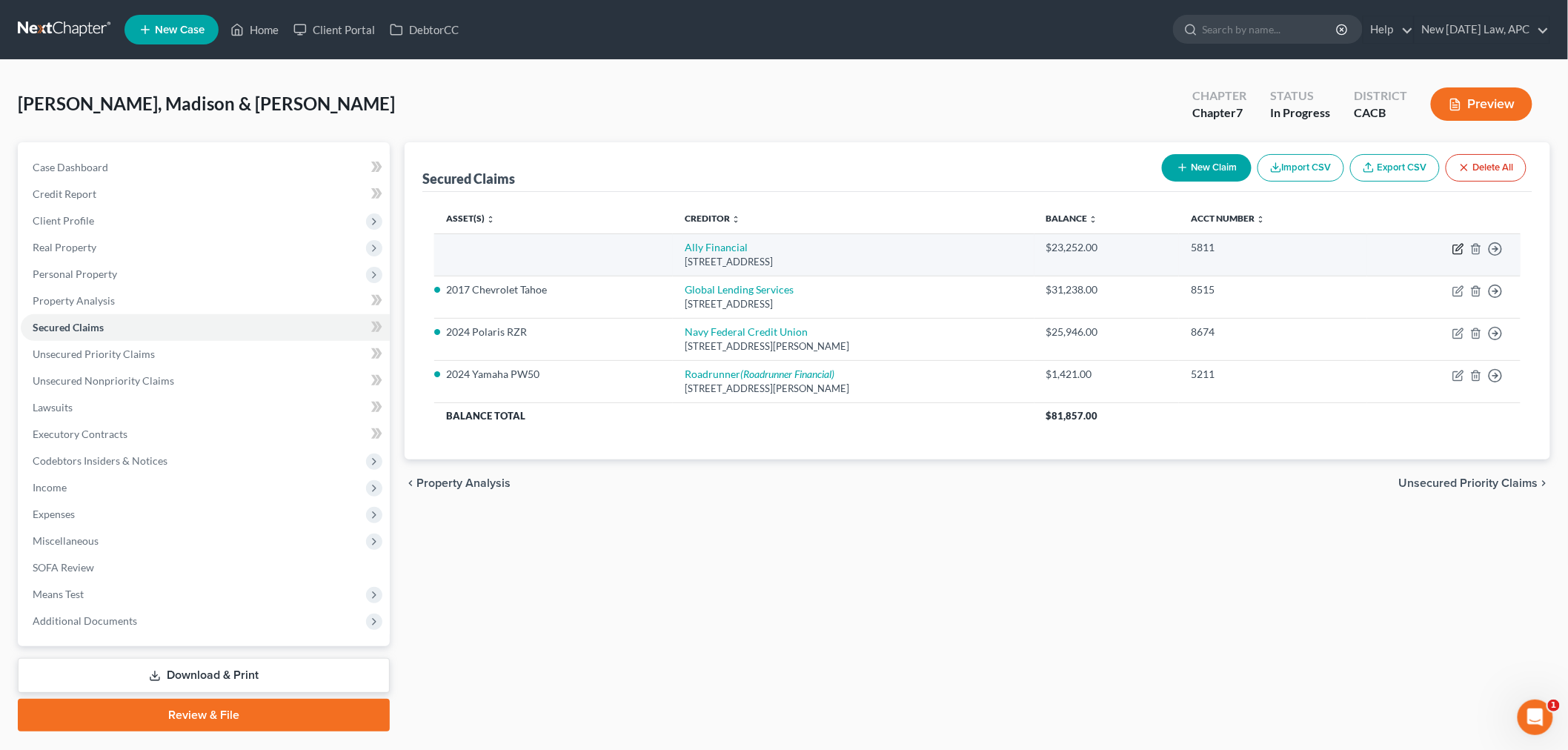
click at [1460, 252] on icon "button" at bounding box center [1458, 249] width 12 height 12
select select "23"
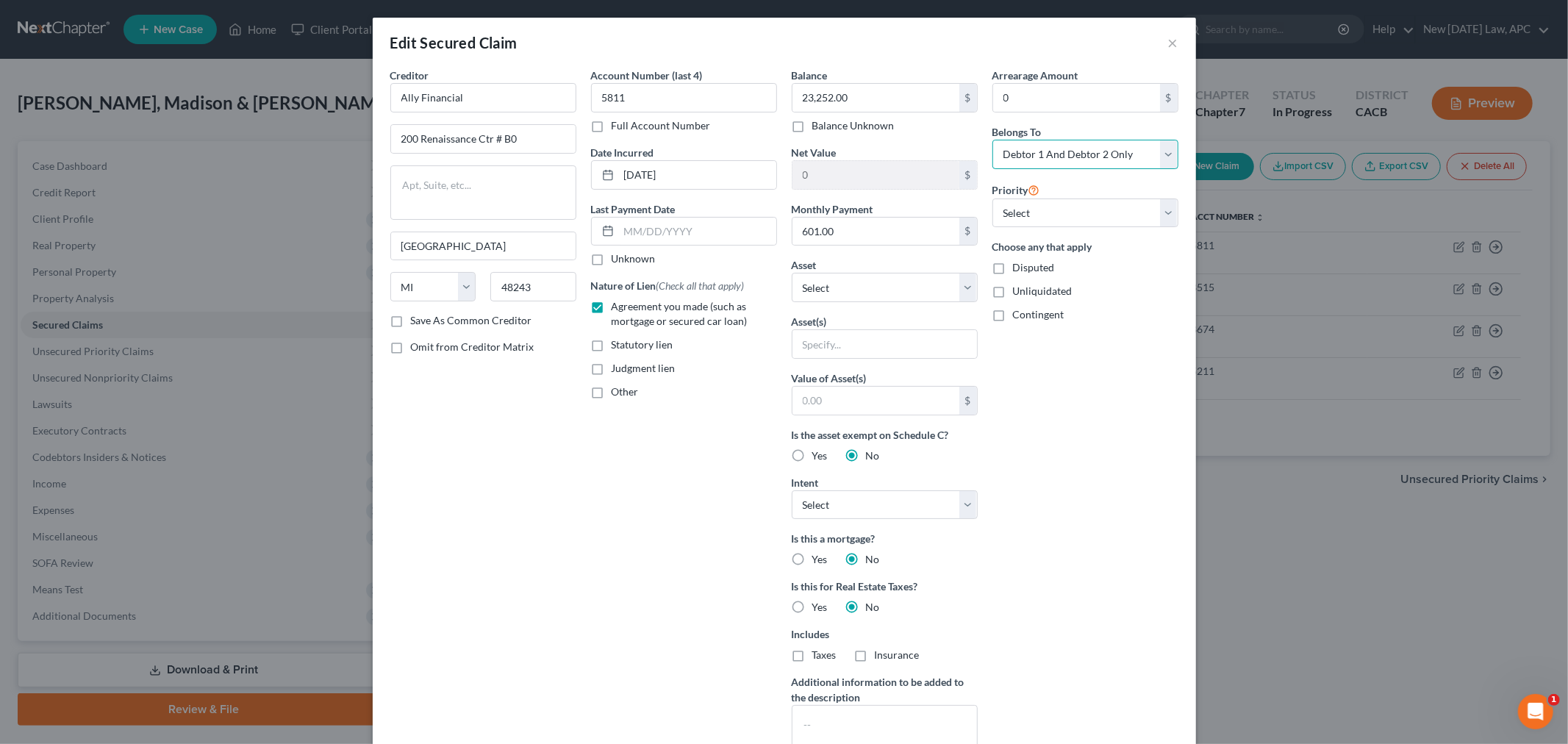
click at [1084, 159] on select "Select Debtor 1 Only Debtor 2 Only Debtor 1 And Debtor 2 Only At Least One Of T…" at bounding box center [1085, 154] width 186 height 29
select select "4"
click at [992, 140] on select "Select Debtor 1 Only Debtor 2 Only Debtor 1 And Debtor 2 Only At Least One Of T…" at bounding box center [1085, 154] width 186 height 29
click at [1084, 445] on div "Arrearage Amount 0 $ Belongs To * Select Debtor 1 Only Debtor 2 Only Debtor 1 A…" at bounding box center [1086, 419] width 201 height 703
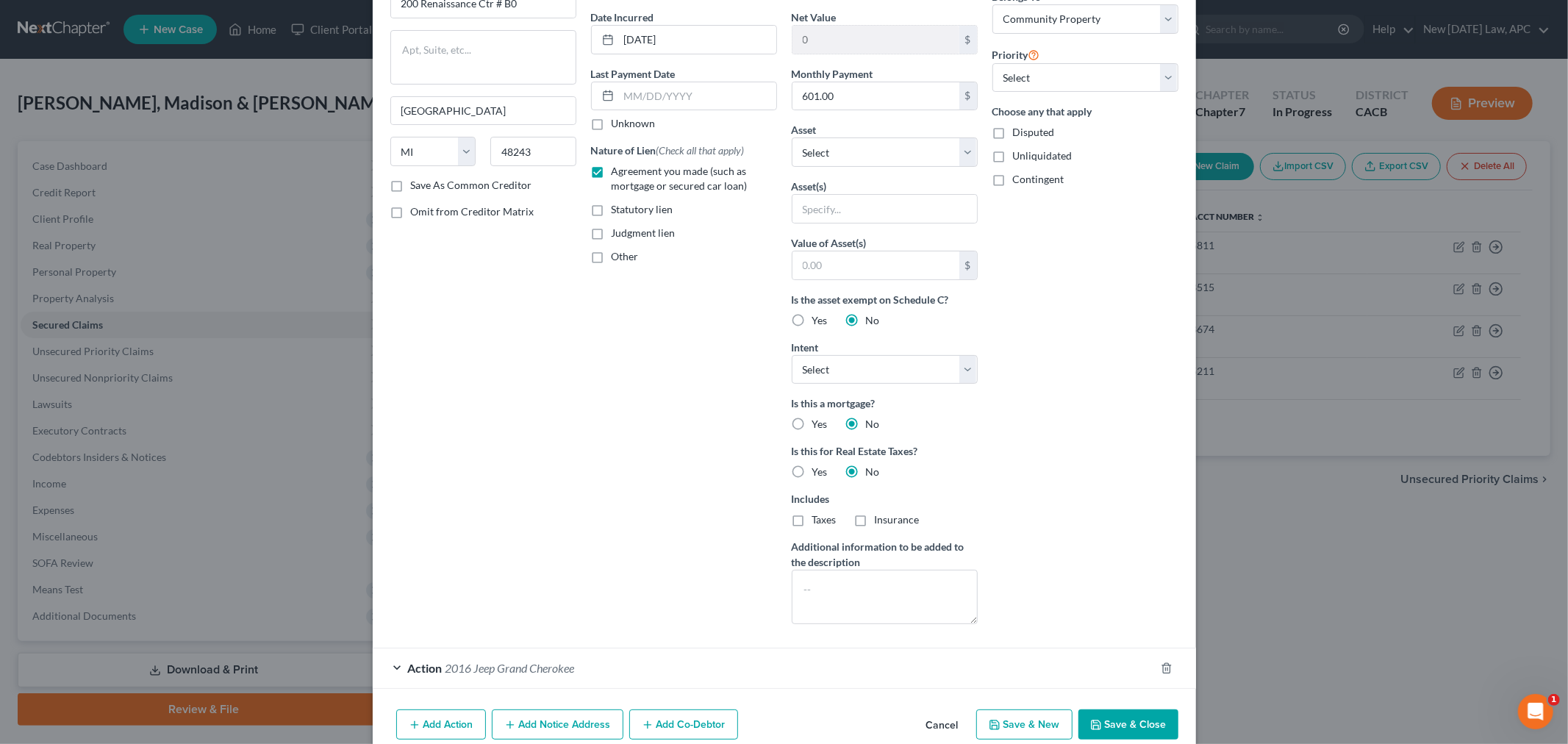
scroll to position [204, 0]
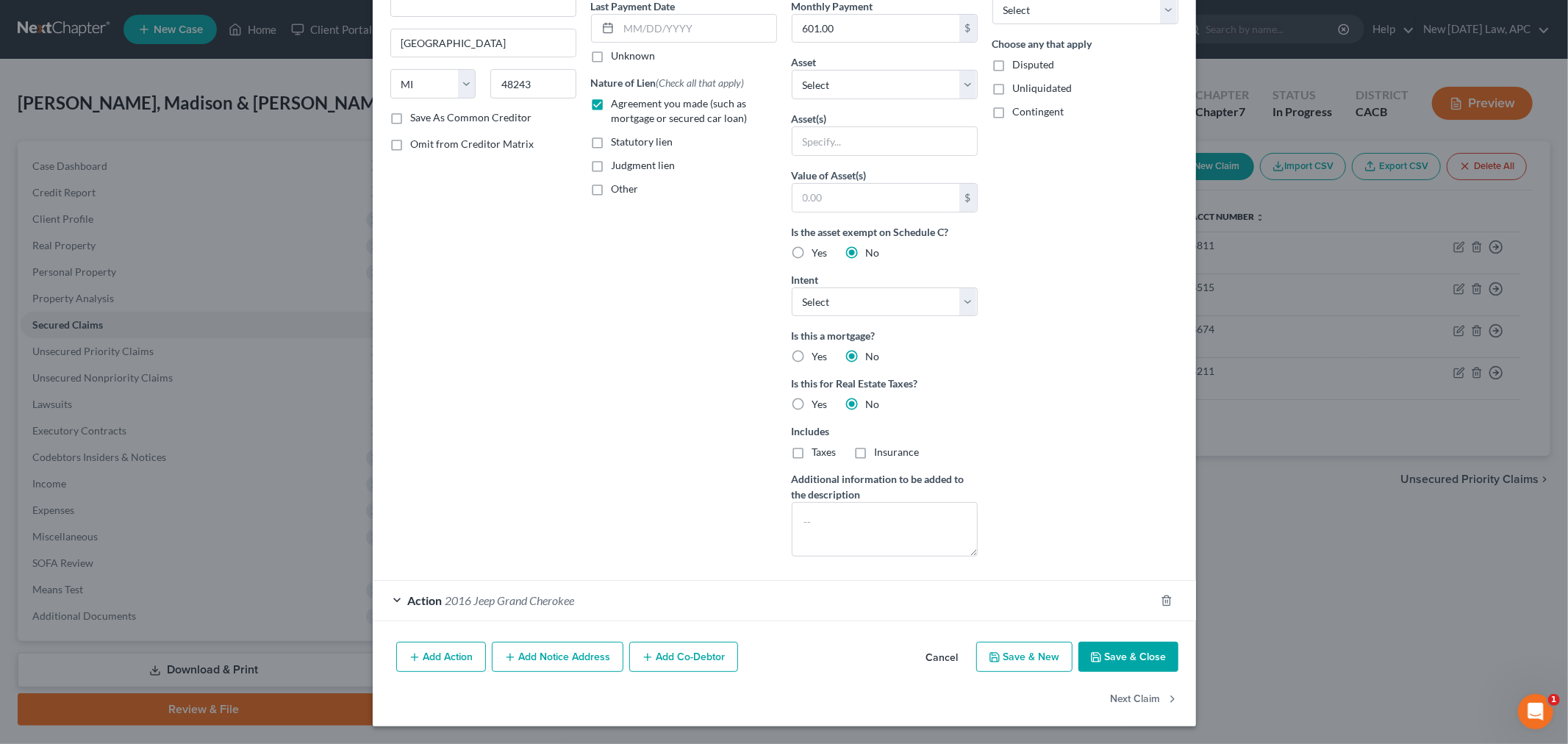
click at [1101, 655] on button "Save & Close" at bounding box center [1128, 656] width 100 height 31
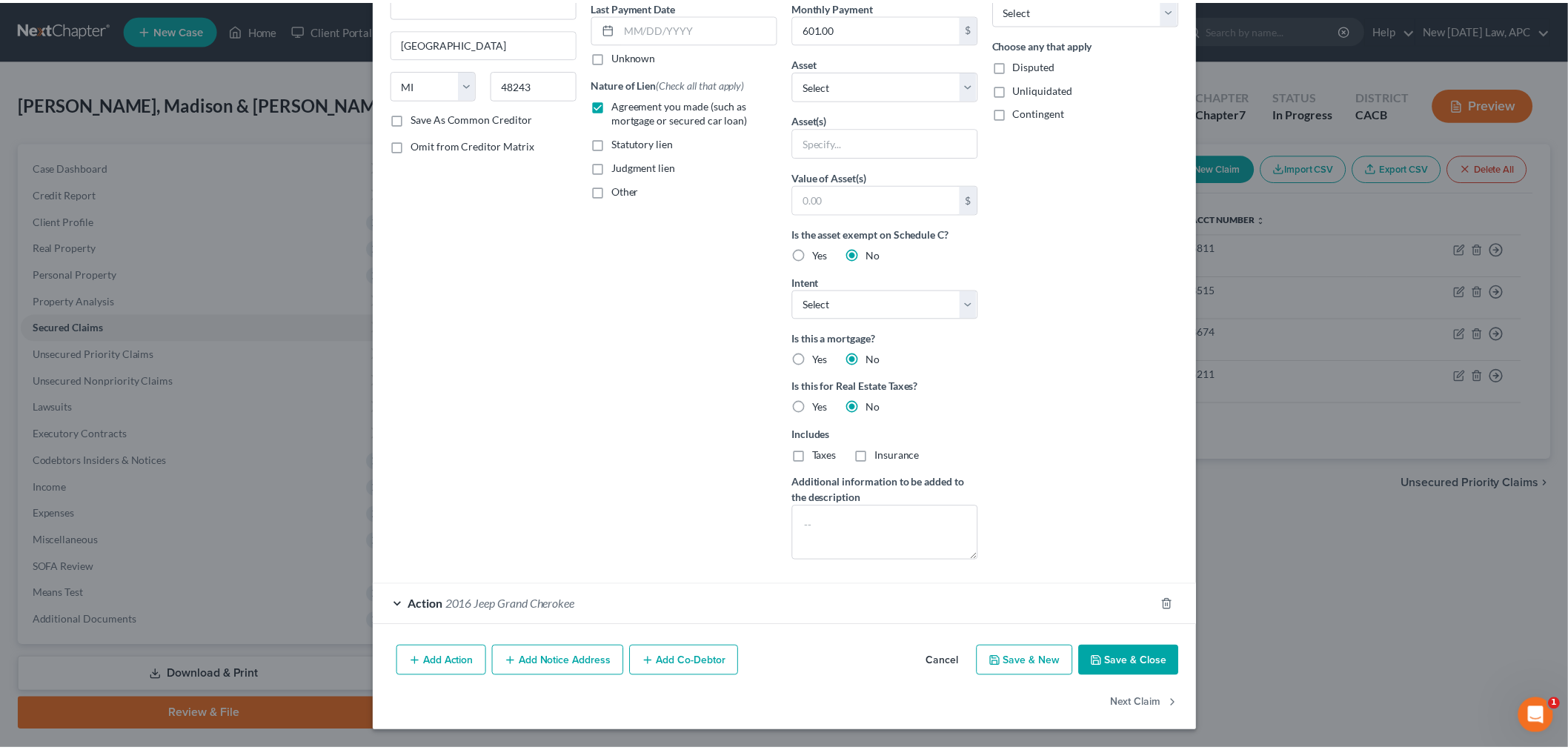
scroll to position [43, 0]
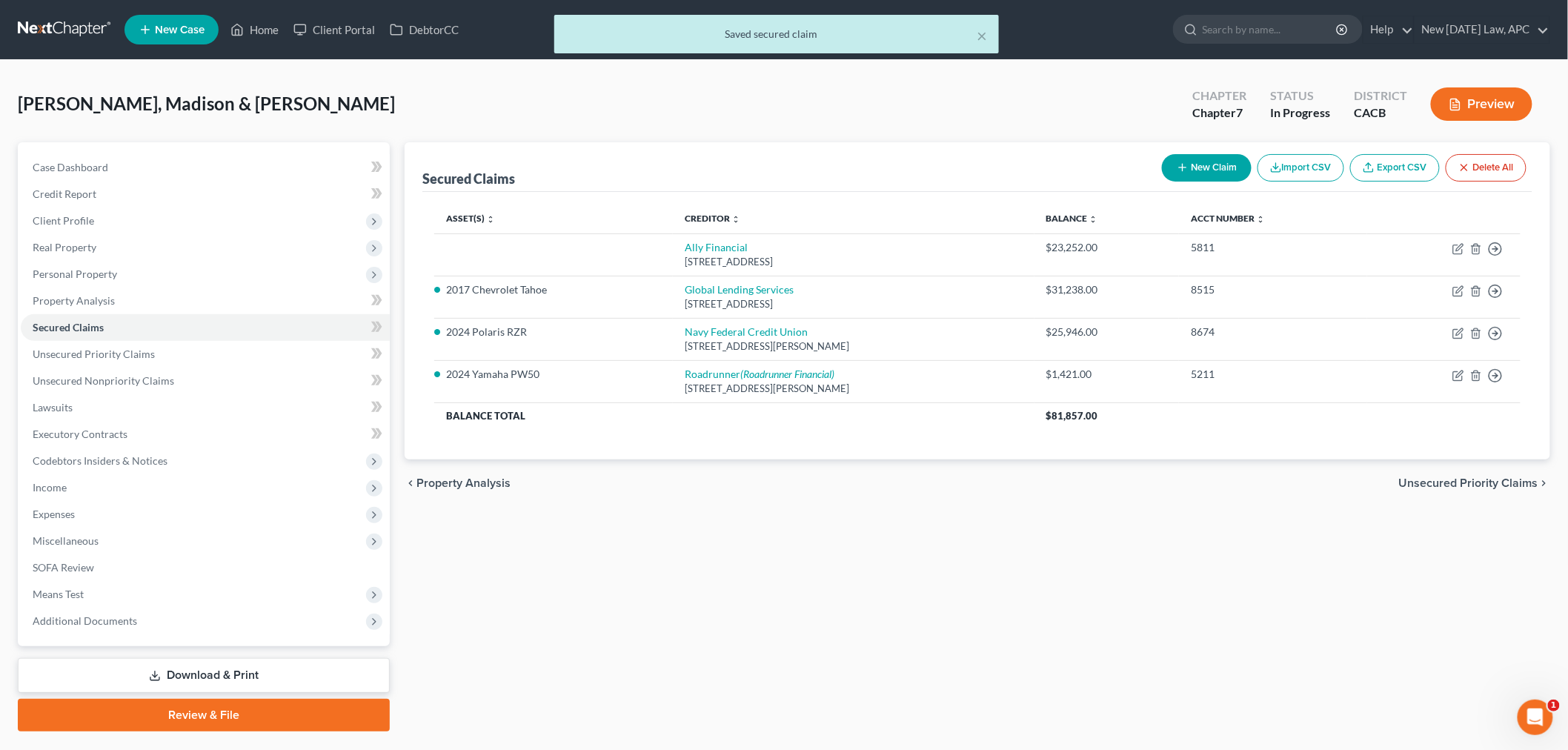
click at [850, 619] on div "Secured Claims New Claim Import CSV Export CSV Delete All Asset(s) expand_more …" at bounding box center [977, 436] width 1160 height 589
click at [129, 357] on span "Unsecured Priority Claims" at bounding box center [94, 353] width 122 height 13
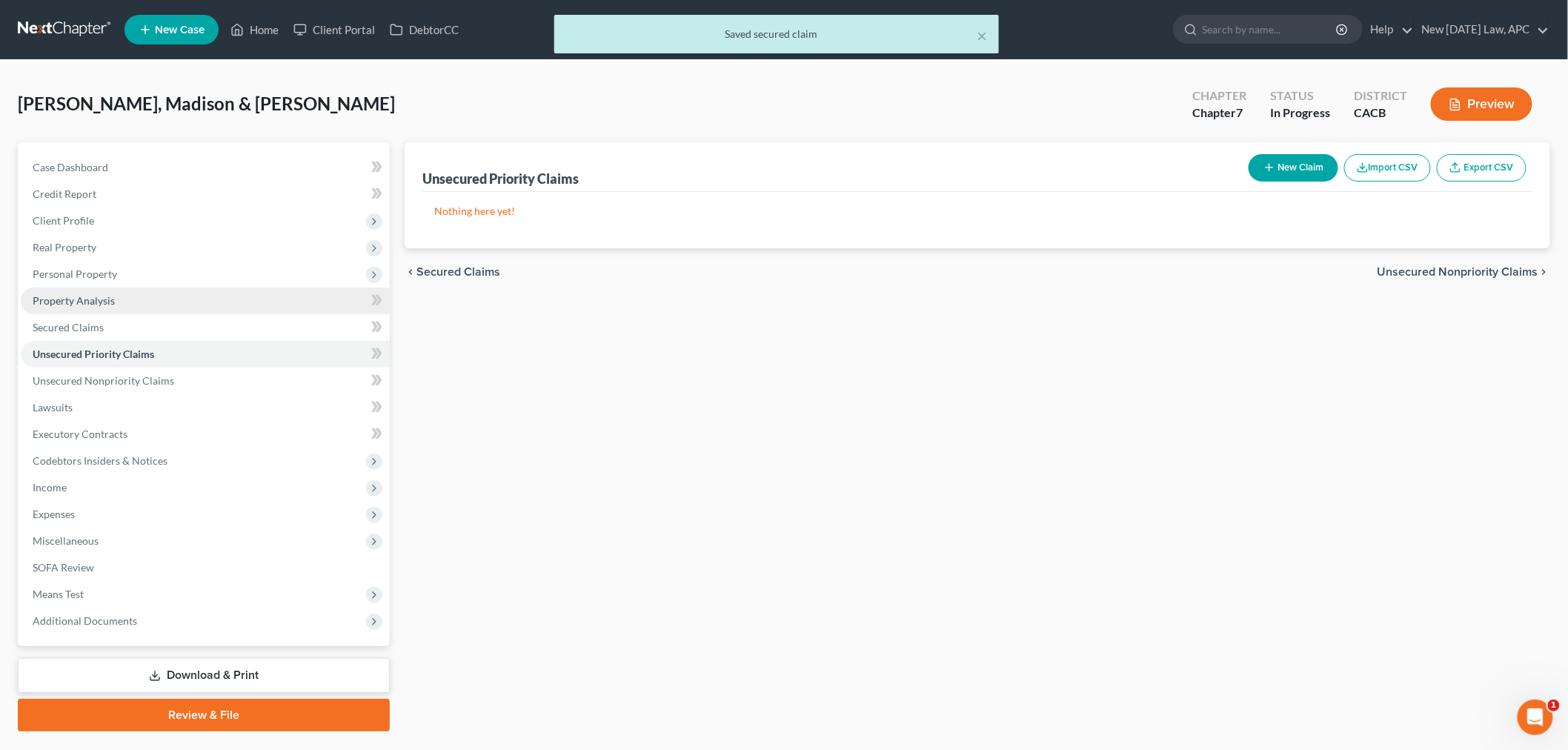
click at [114, 307] on link "Property Analysis" at bounding box center [206, 301] width 369 height 27
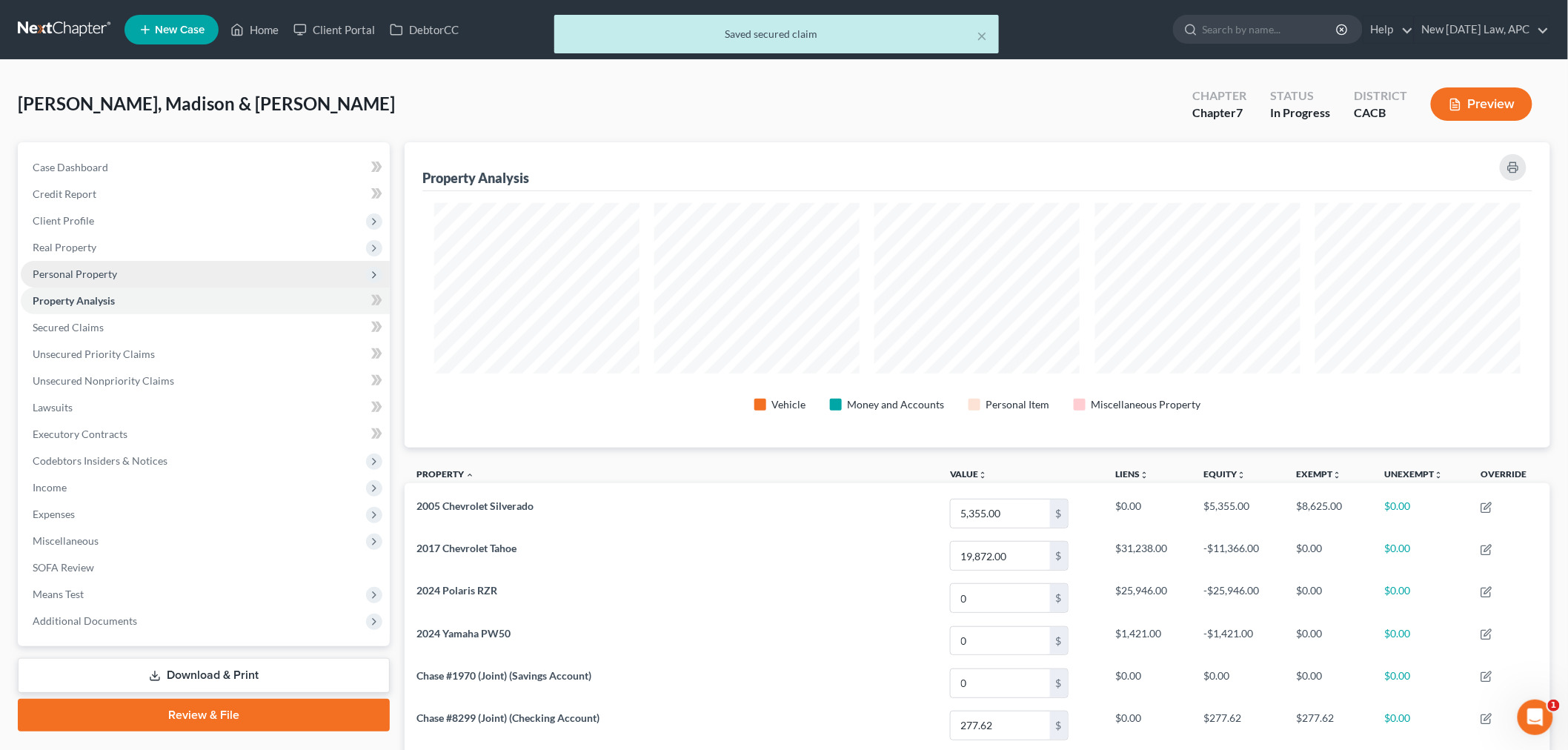
click at [129, 276] on span "Personal Property" at bounding box center [206, 274] width 369 height 27
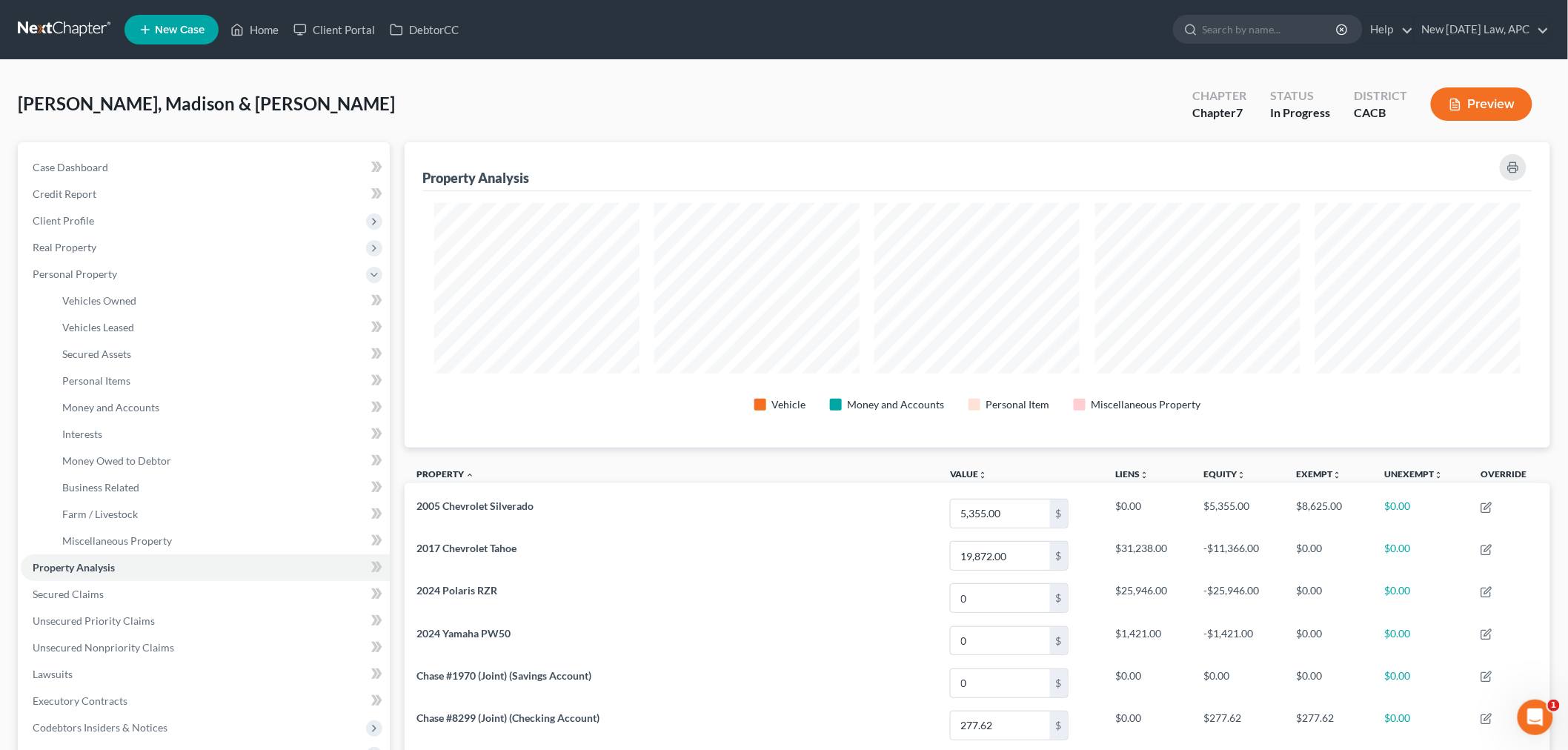
click at [343, 89] on div "[PERSON_NAME], [PERSON_NAME] & [PERSON_NAME] Upgraded Chapter Chapter 7 Status …" at bounding box center [784, 109] width 1532 height 64
click at [86, 587] on span "Secured Claims" at bounding box center [68, 593] width 71 height 13
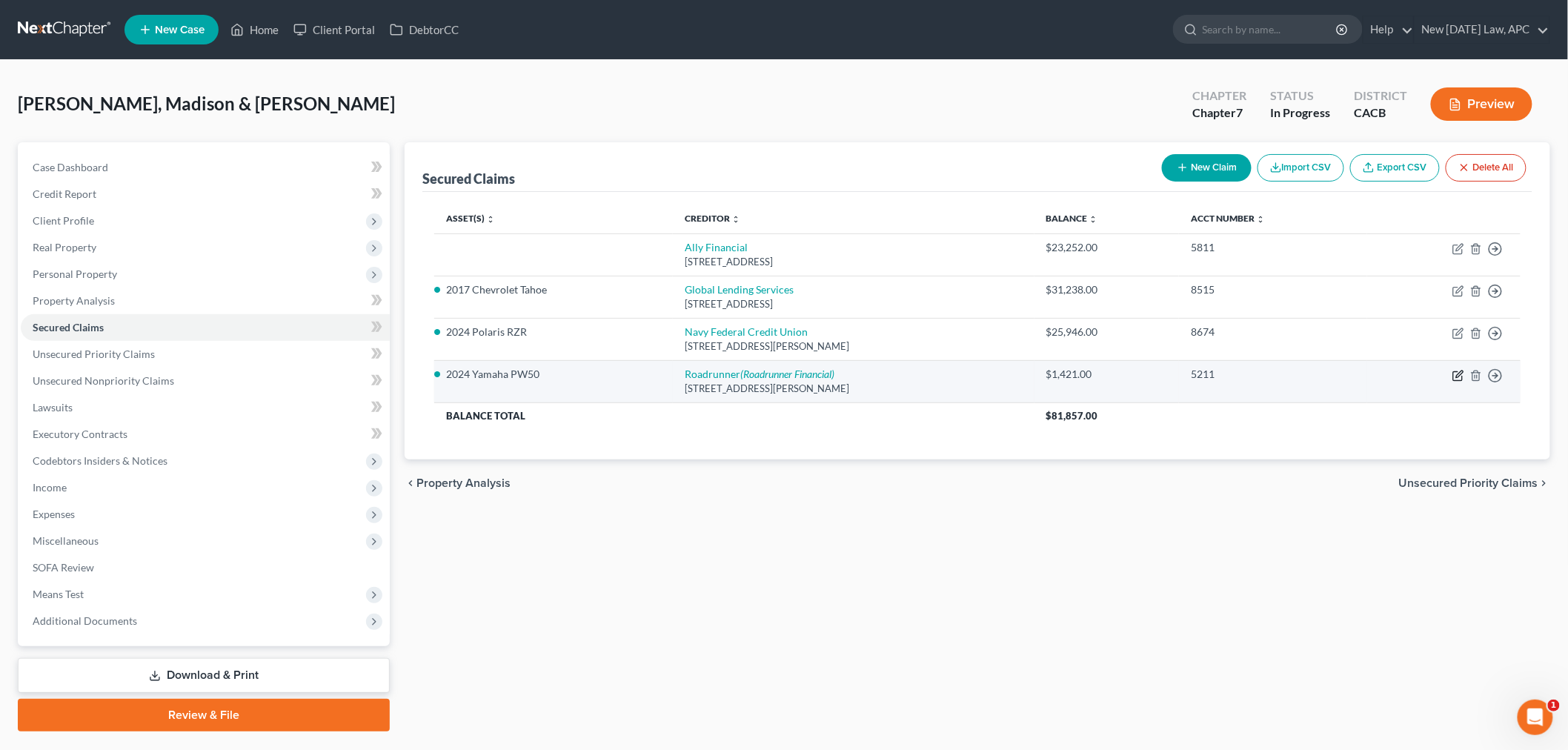
click at [1464, 381] on icon "button" at bounding box center [1458, 376] width 12 height 12
select select "45"
select select "4"
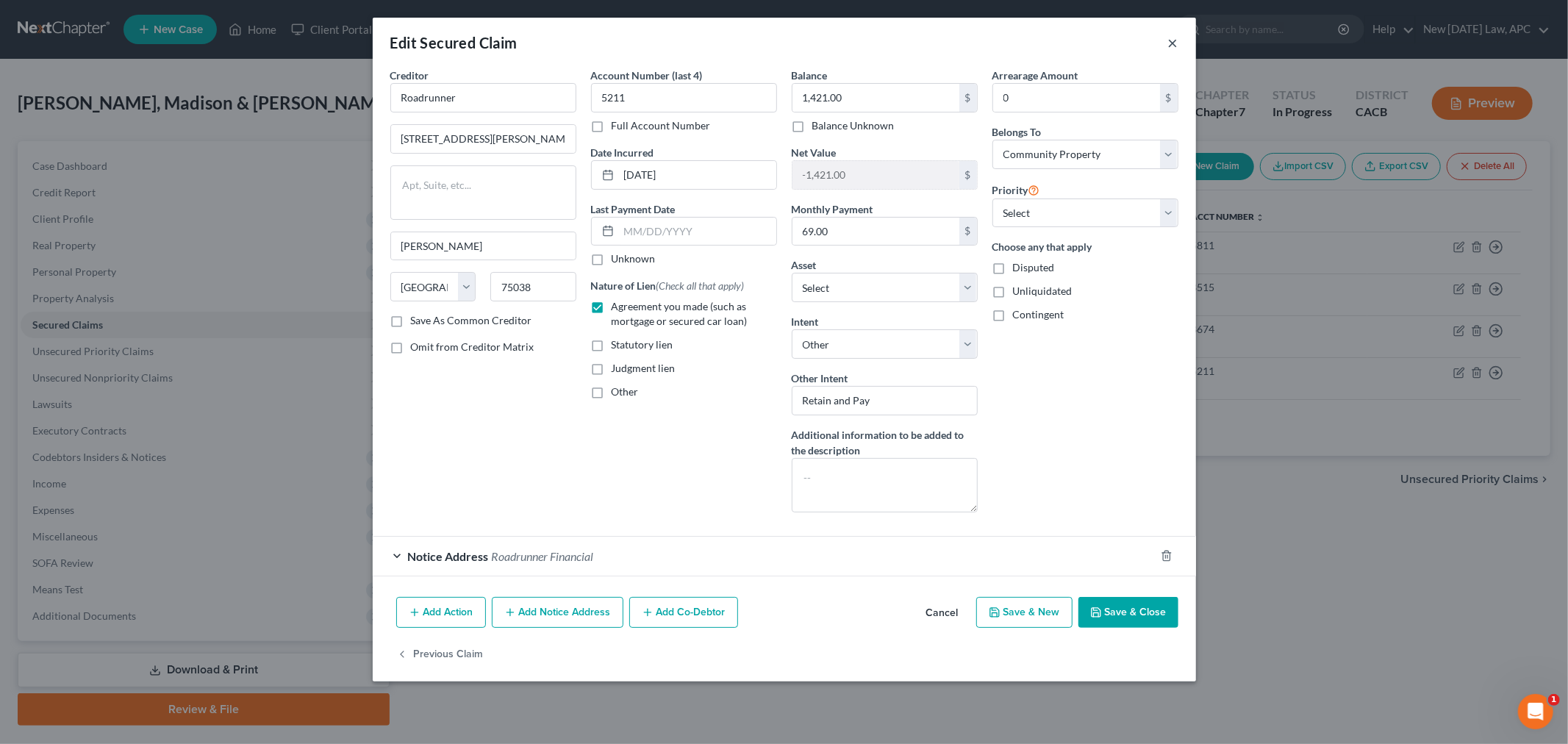
click at [1169, 41] on button "×" at bounding box center [1173, 42] width 10 height 17
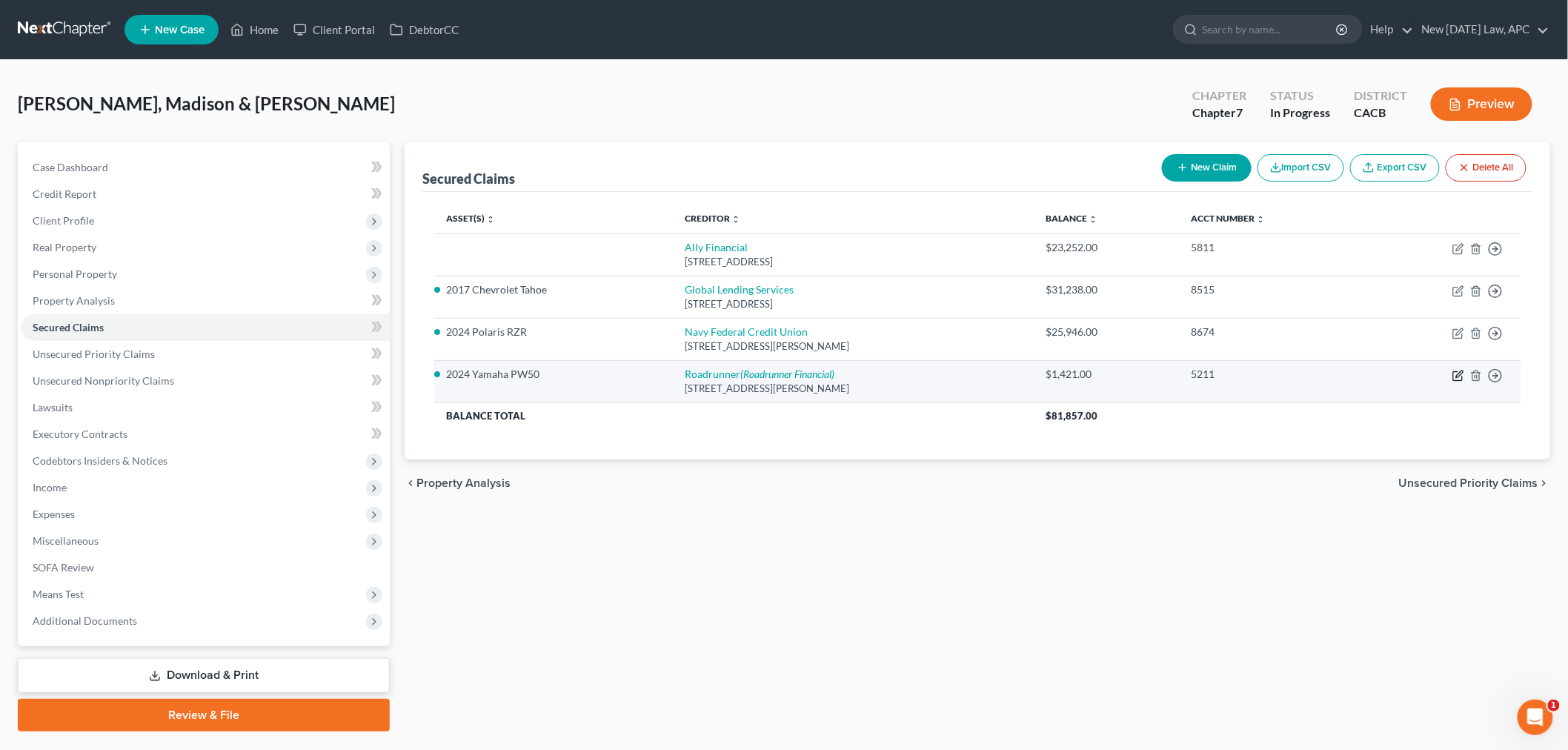
click at [1459, 375] on icon "button" at bounding box center [1459, 373] width 7 height 7
select select "45"
select select "6"
select select "4"
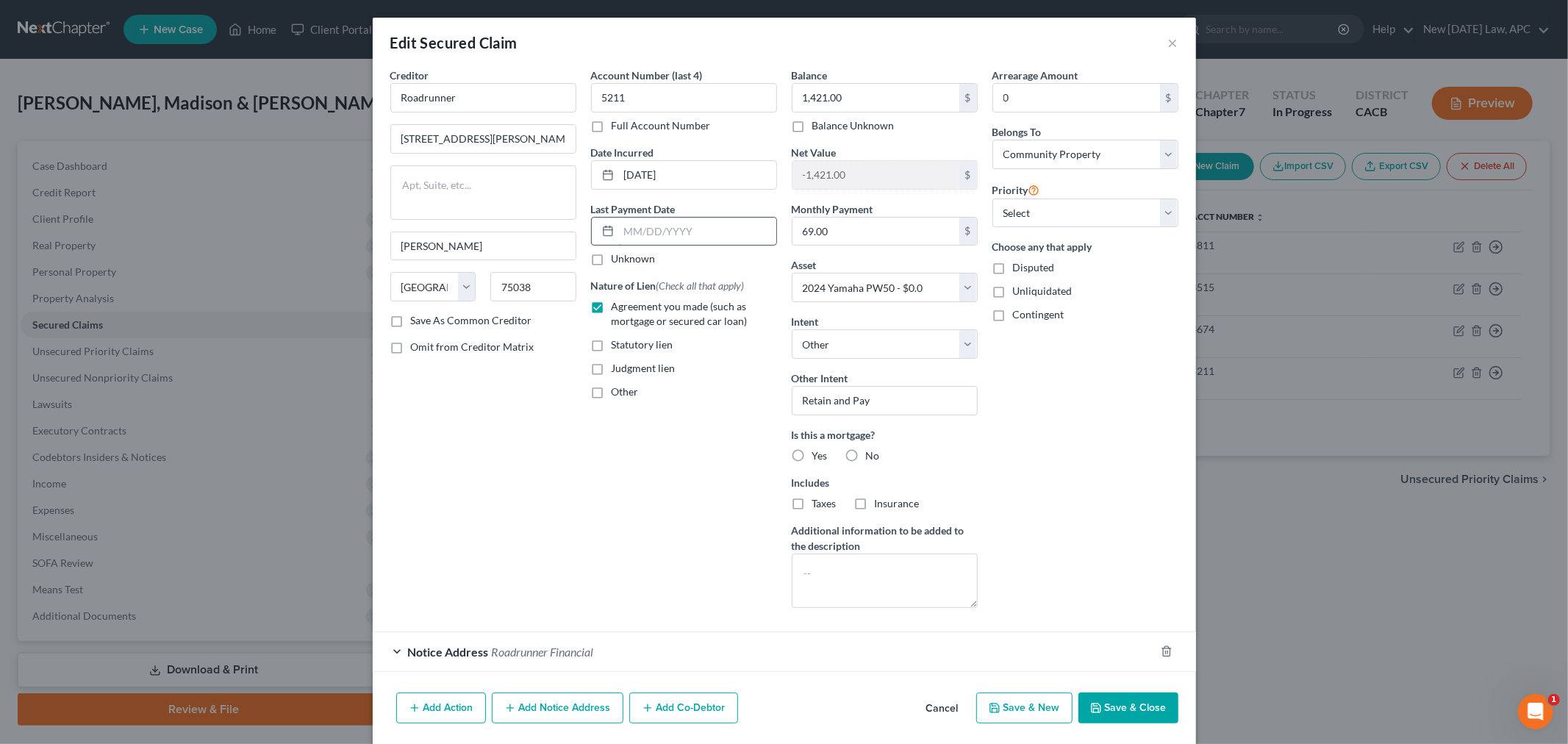
click at [660, 234] on input "text" at bounding box center [698, 232] width 157 height 28
type input "7"
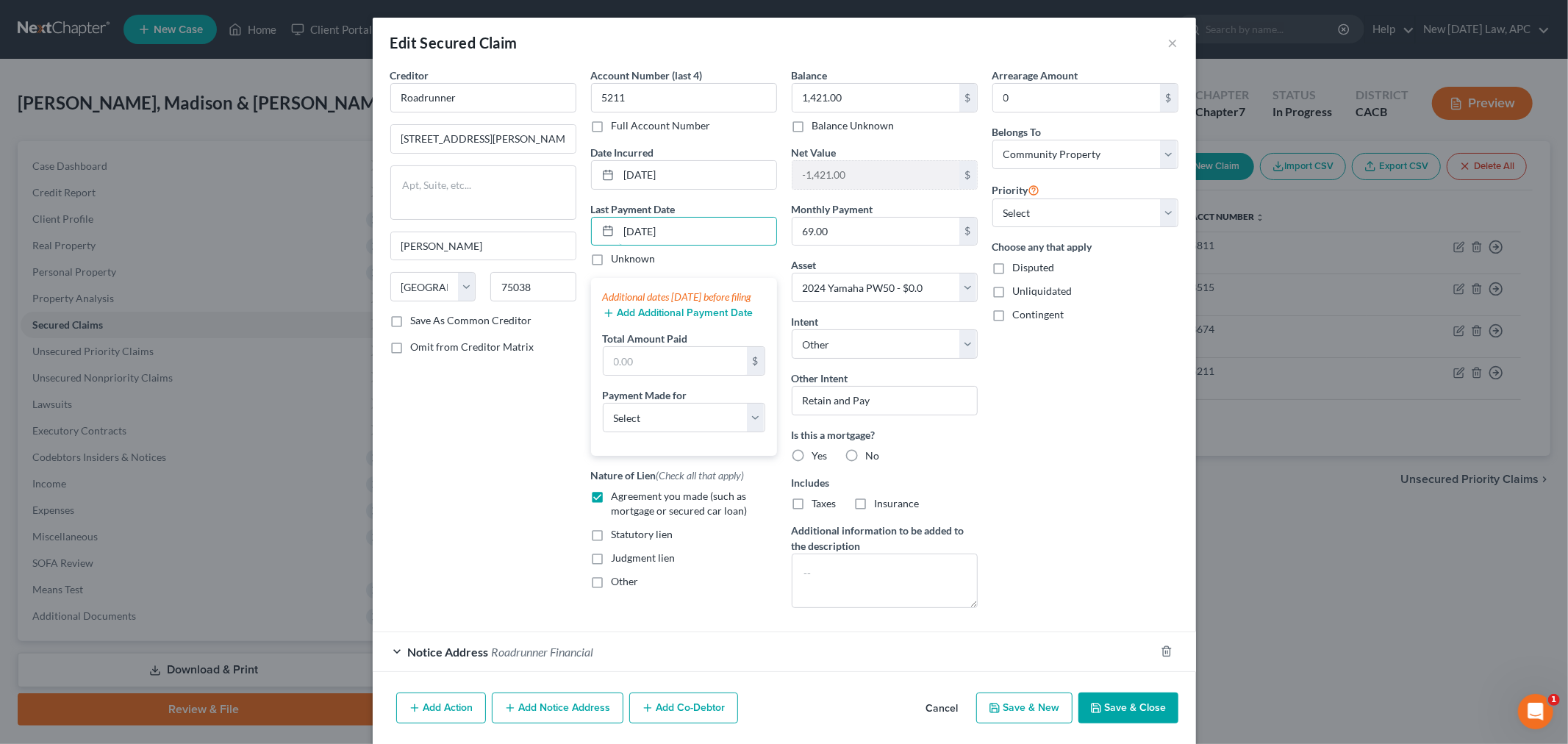
type input "[DATE]"
click at [486, 465] on div "Creditor * Roadrunner [GEOGRAPHIC_DATA][PERSON_NAME][PERSON_NAME] [US_STATE][GE…" at bounding box center [483, 344] width 201 height 552
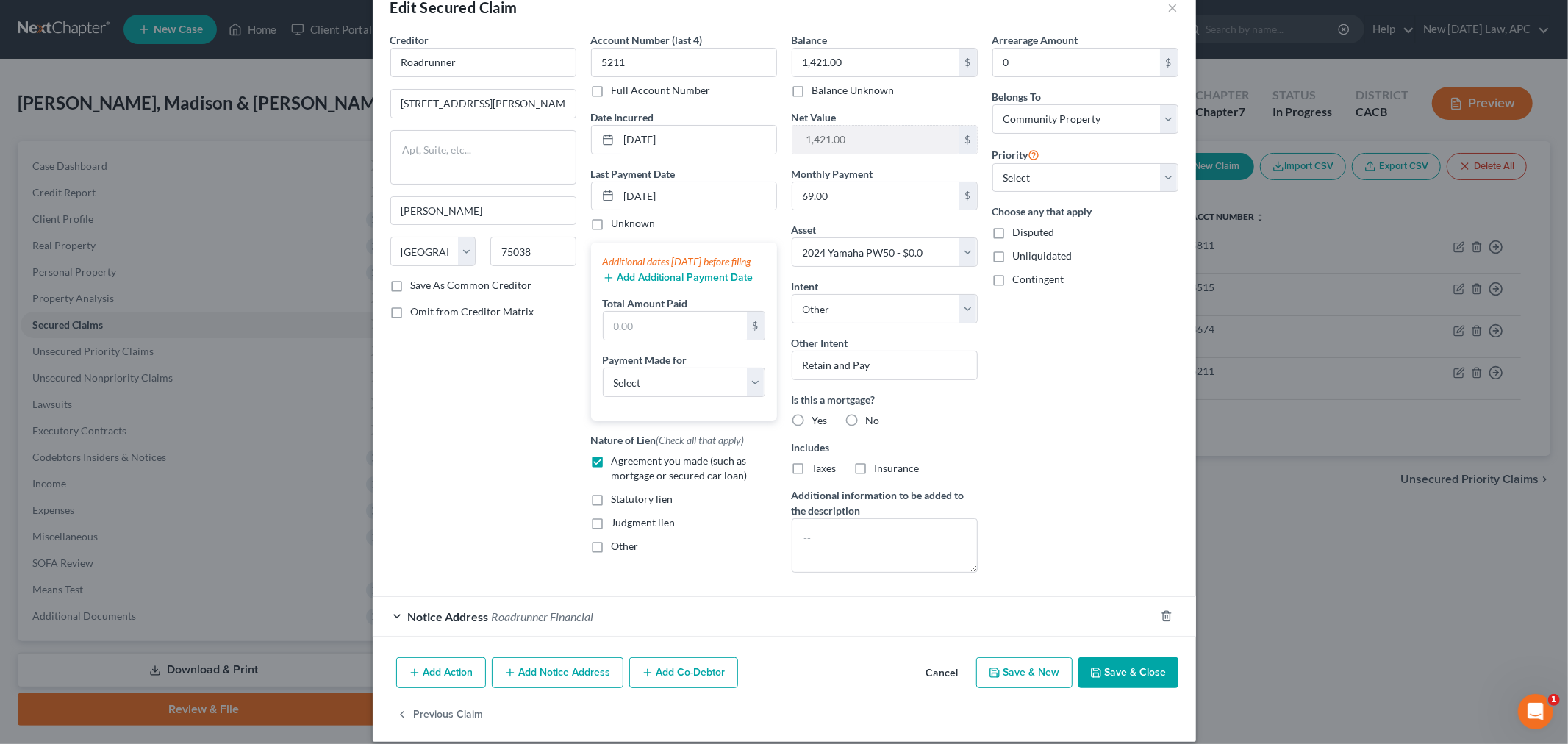
scroll to position [51, 0]
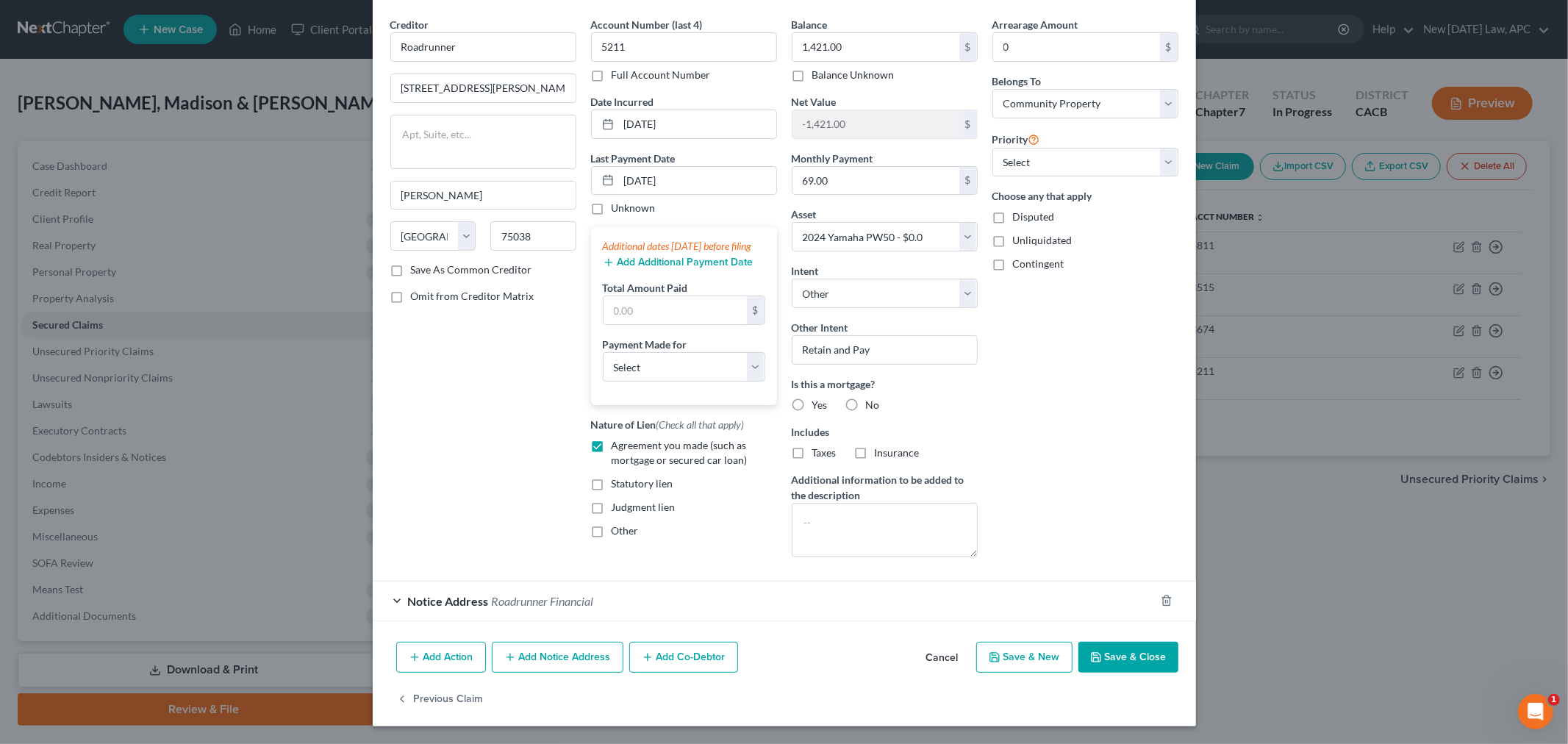
click at [866, 405] on label "No" at bounding box center [873, 405] width 14 height 15
click at [872, 405] on input "No" at bounding box center [877, 403] width 10 height 10
radio input "true"
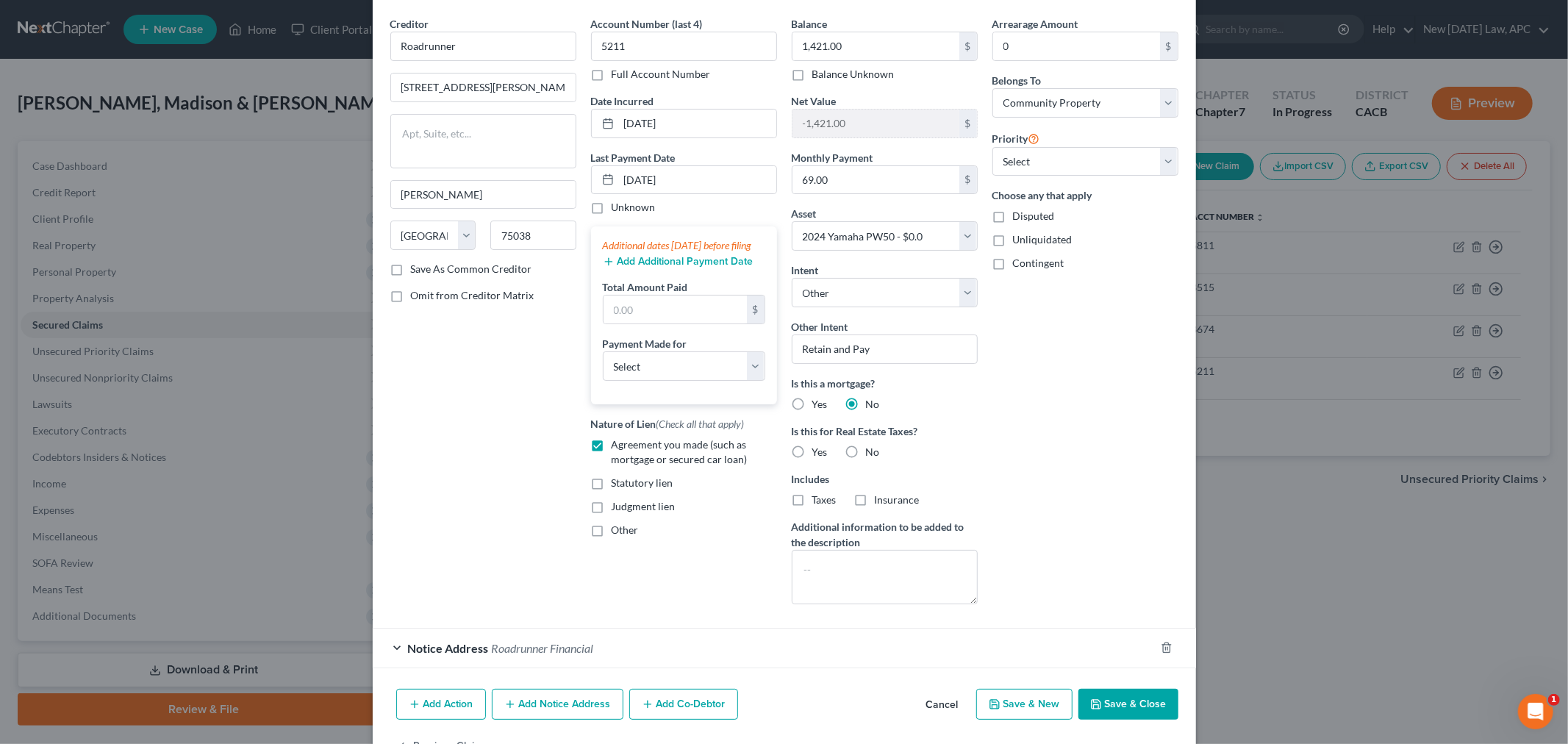
click at [866, 449] on label "No" at bounding box center [873, 452] width 14 height 15
click at [872, 449] on input "No" at bounding box center [877, 450] width 10 height 10
radio input "true"
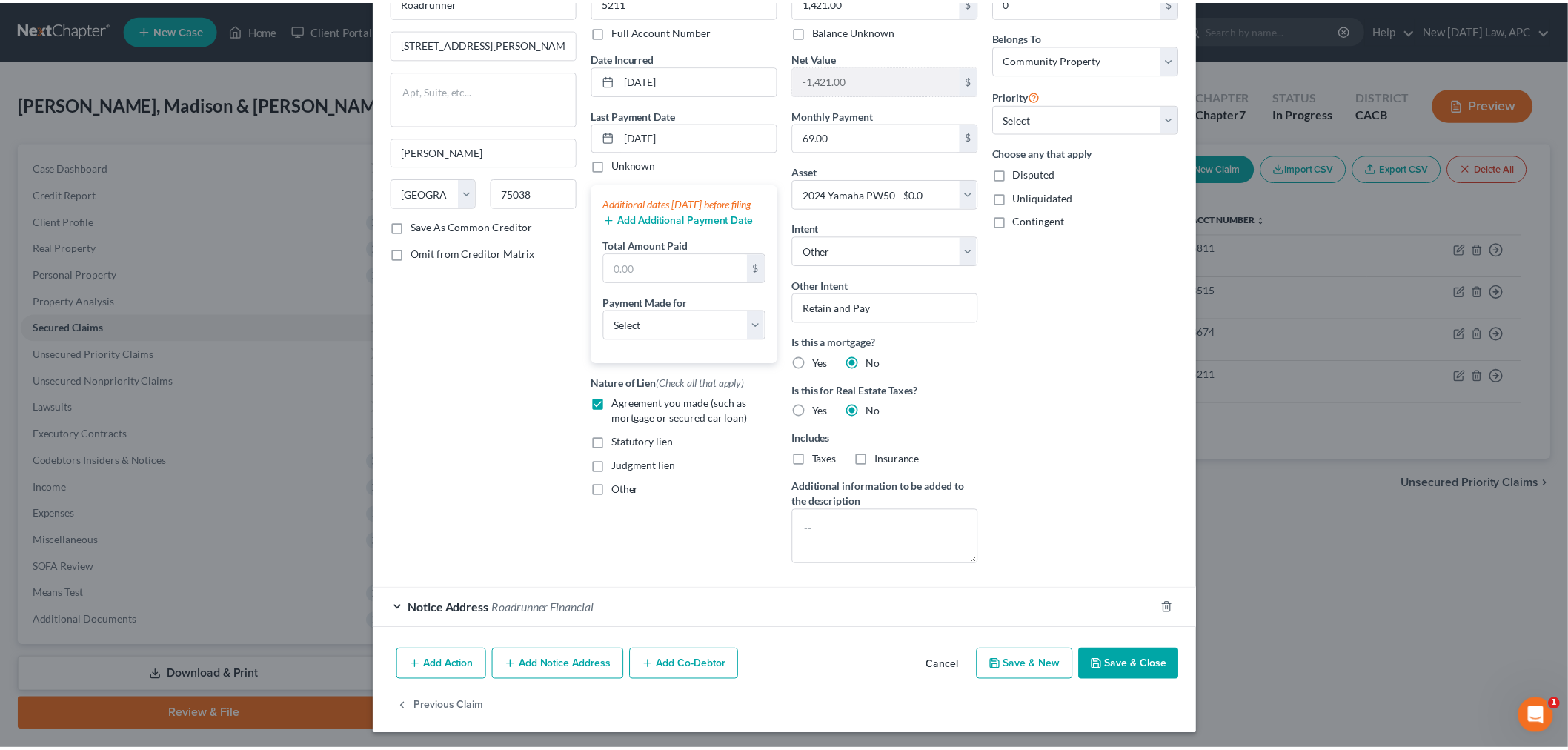
scroll to position [100, 0]
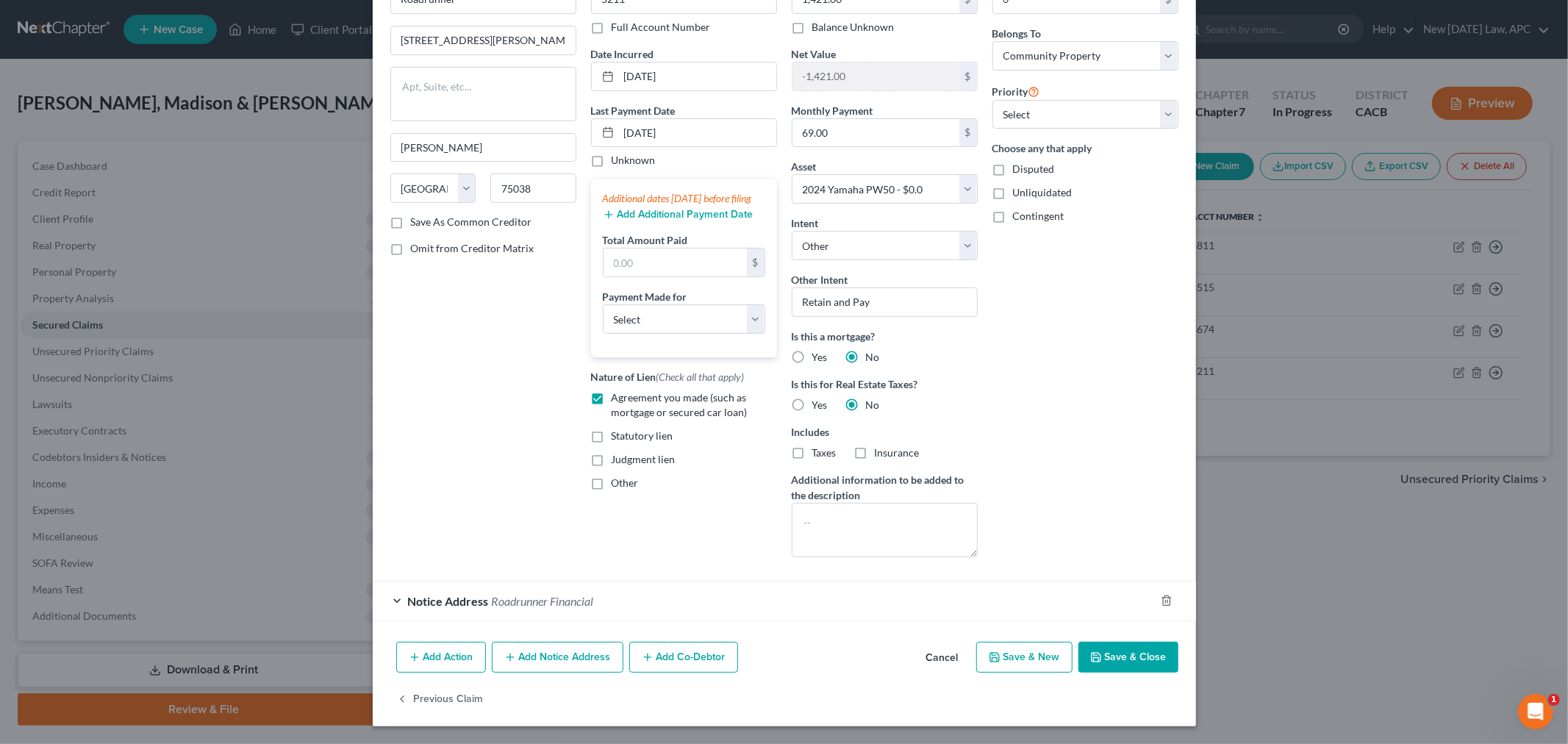
click at [1129, 665] on button "Save & Close" at bounding box center [1128, 656] width 100 height 31
select select
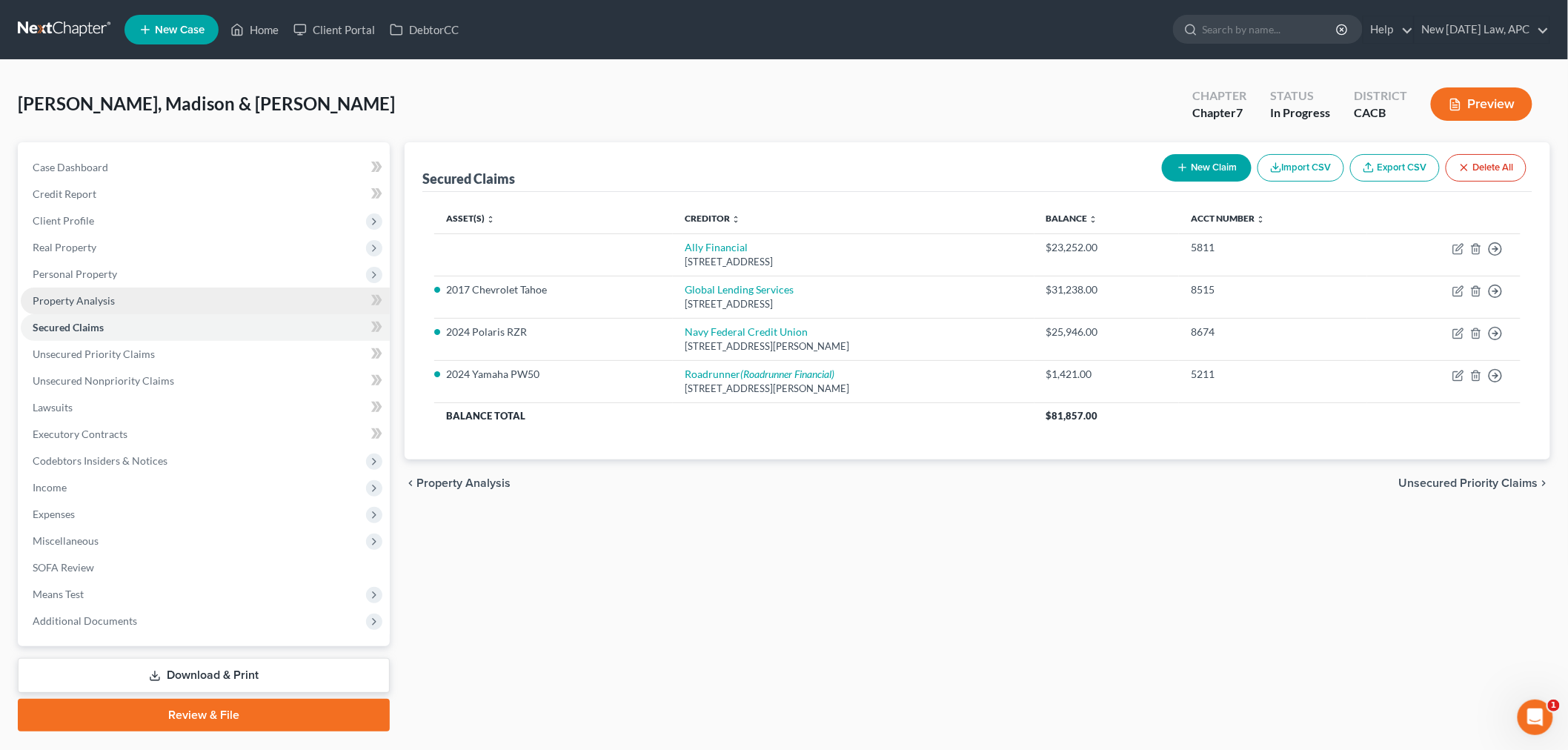
click at [96, 291] on link "Property Analysis" at bounding box center [206, 301] width 369 height 27
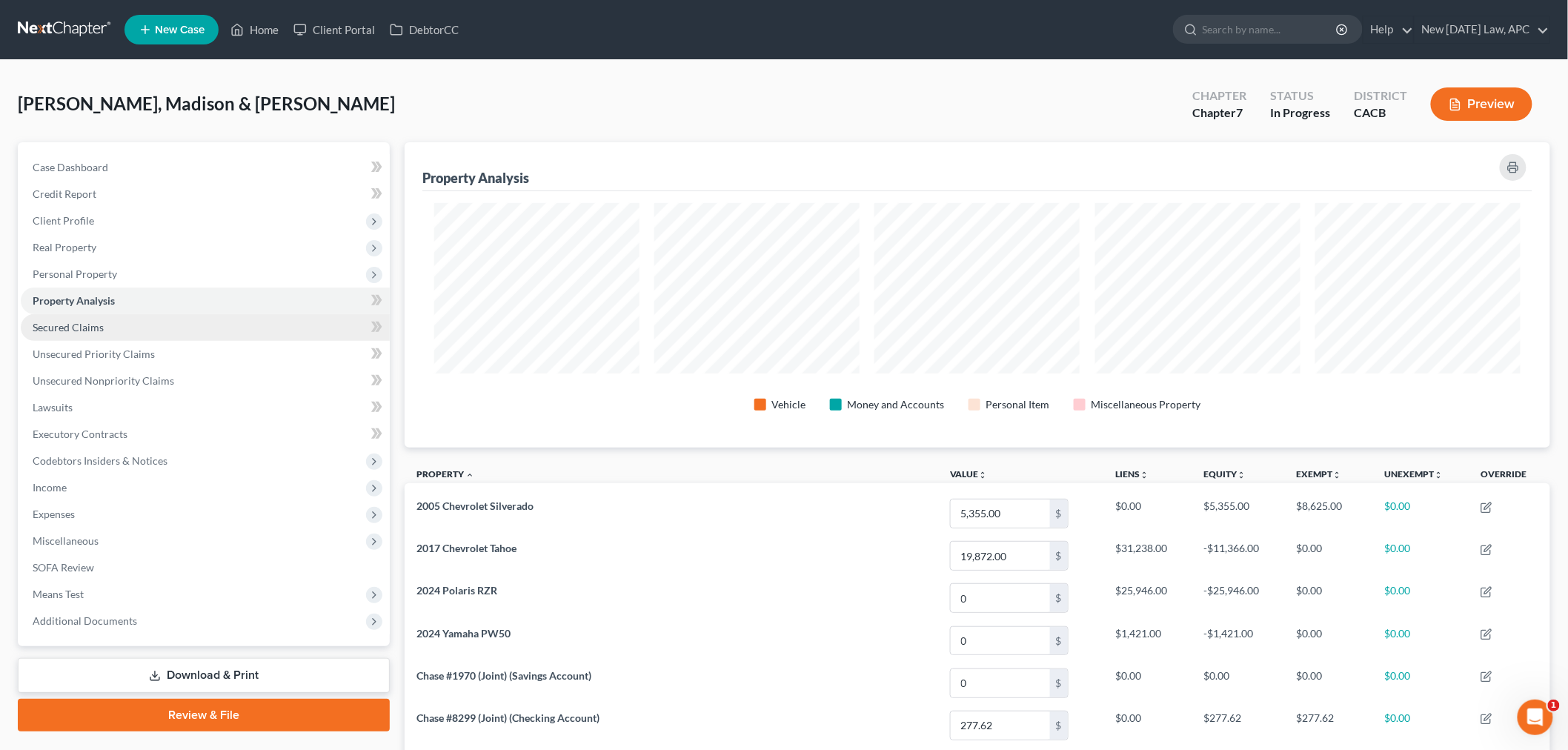
scroll to position [305, 1145]
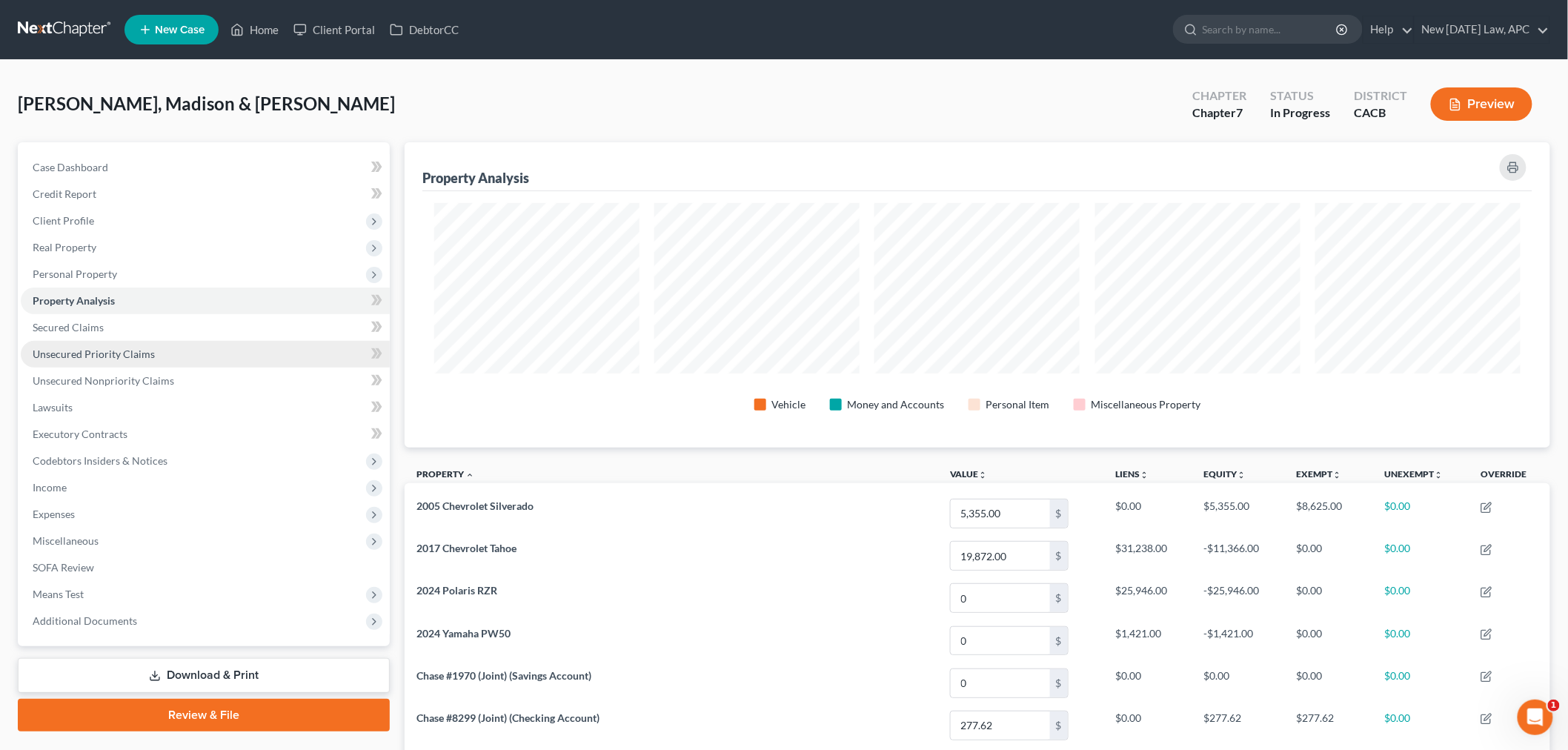
click at [98, 344] on link "Unsecured Priority Claims" at bounding box center [206, 354] width 369 height 27
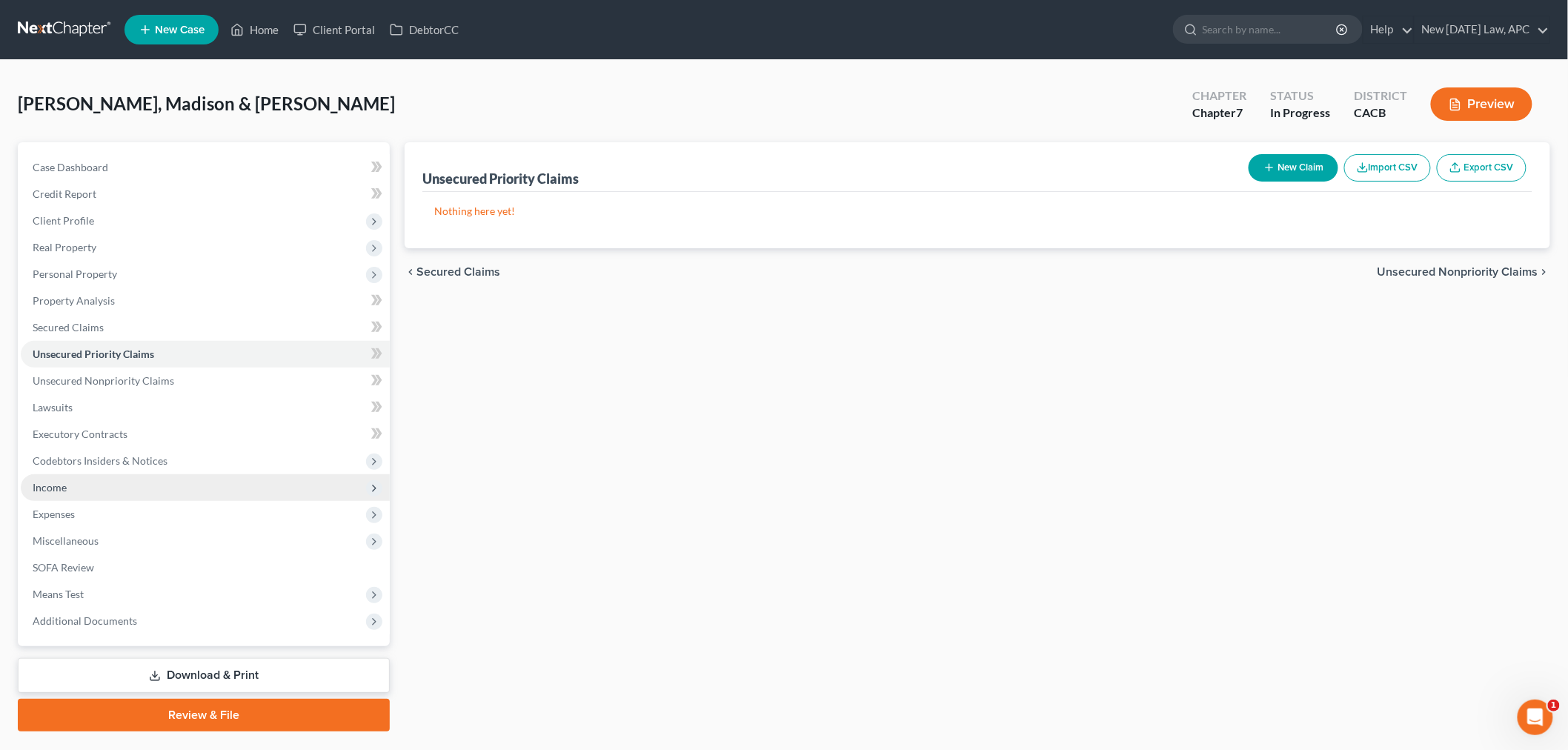
click at [89, 484] on span "Income" at bounding box center [206, 488] width 369 height 27
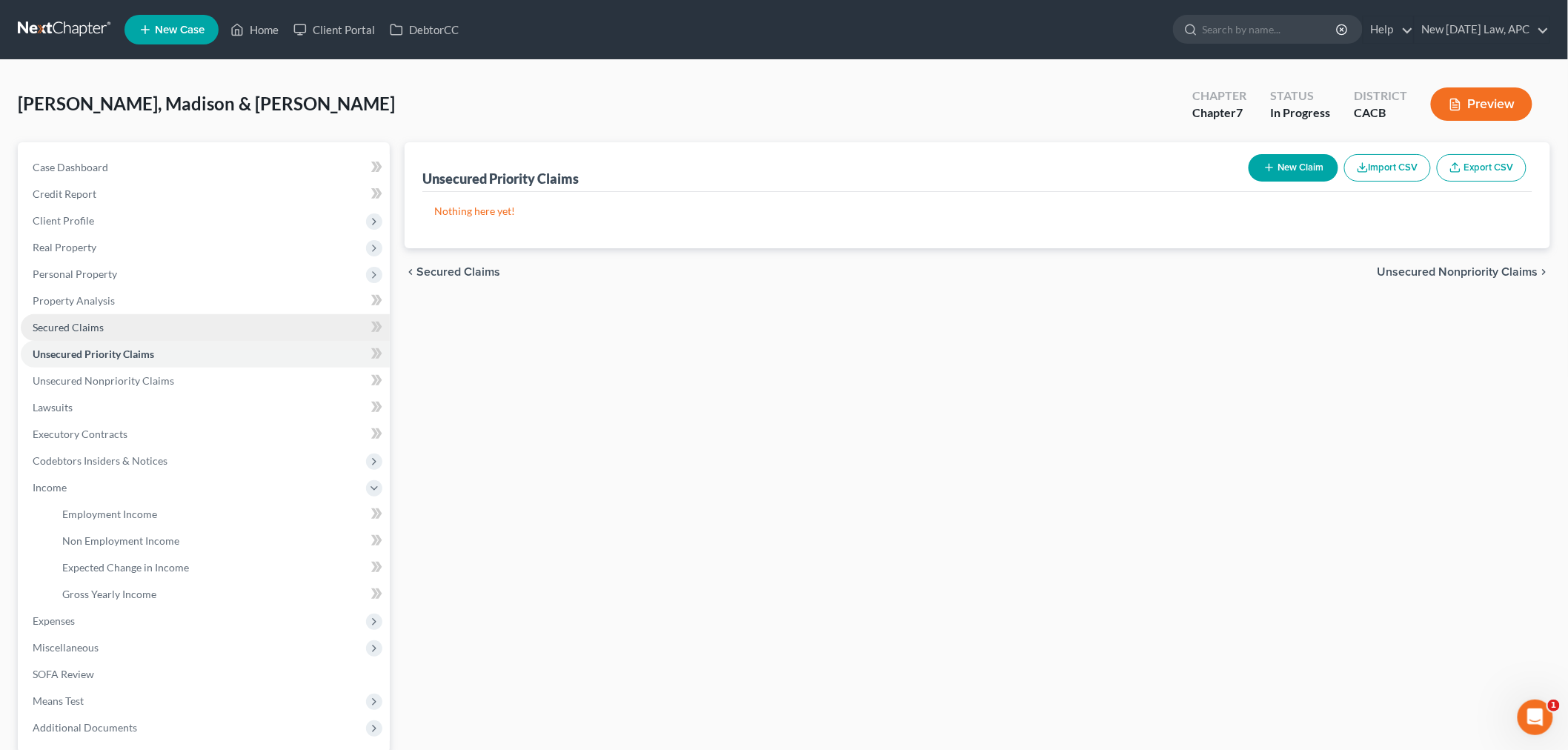
click at [94, 331] on span "Secured Claims" at bounding box center [68, 327] width 71 height 13
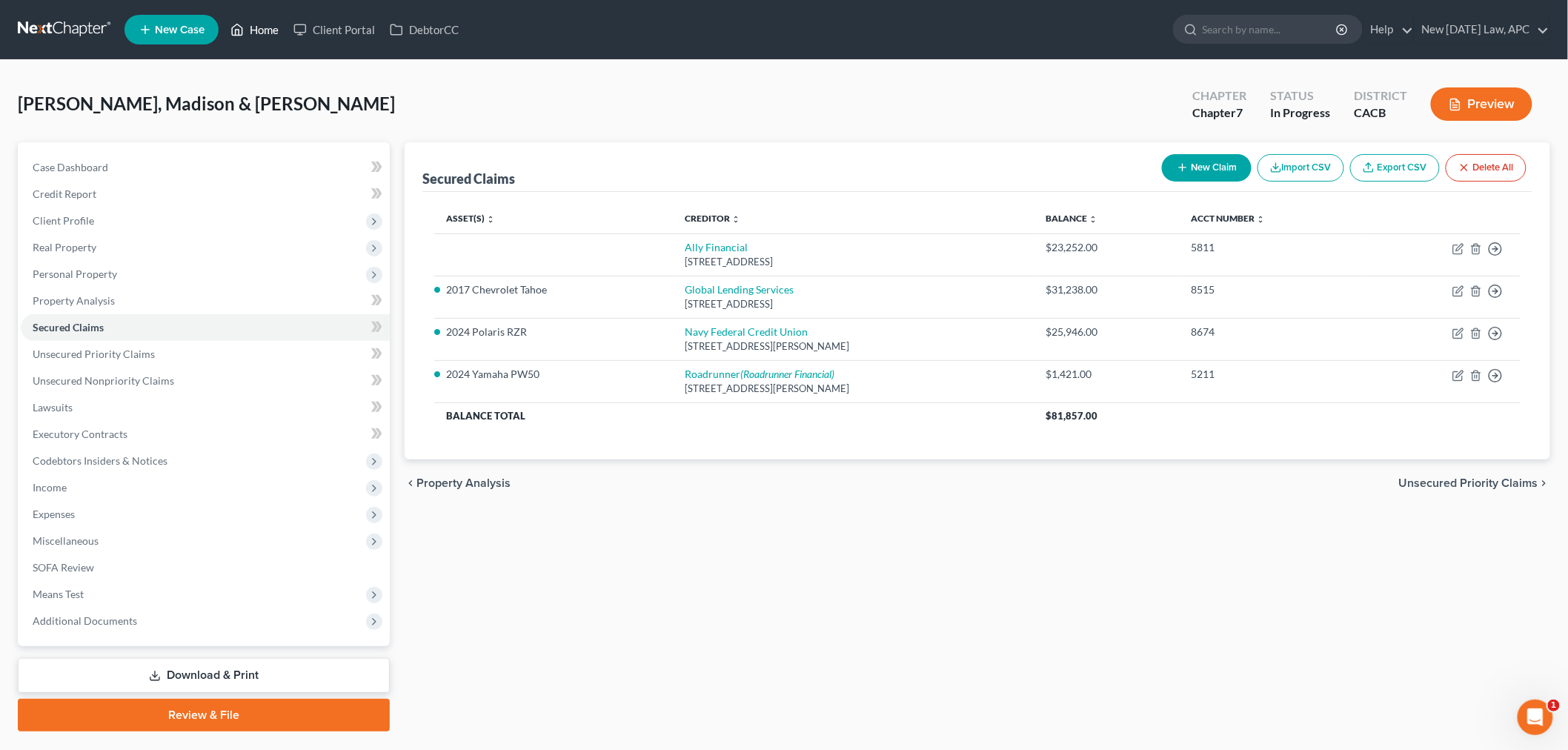
click at [243, 17] on link "Home" at bounding box center [254, 30] width 63 height 27
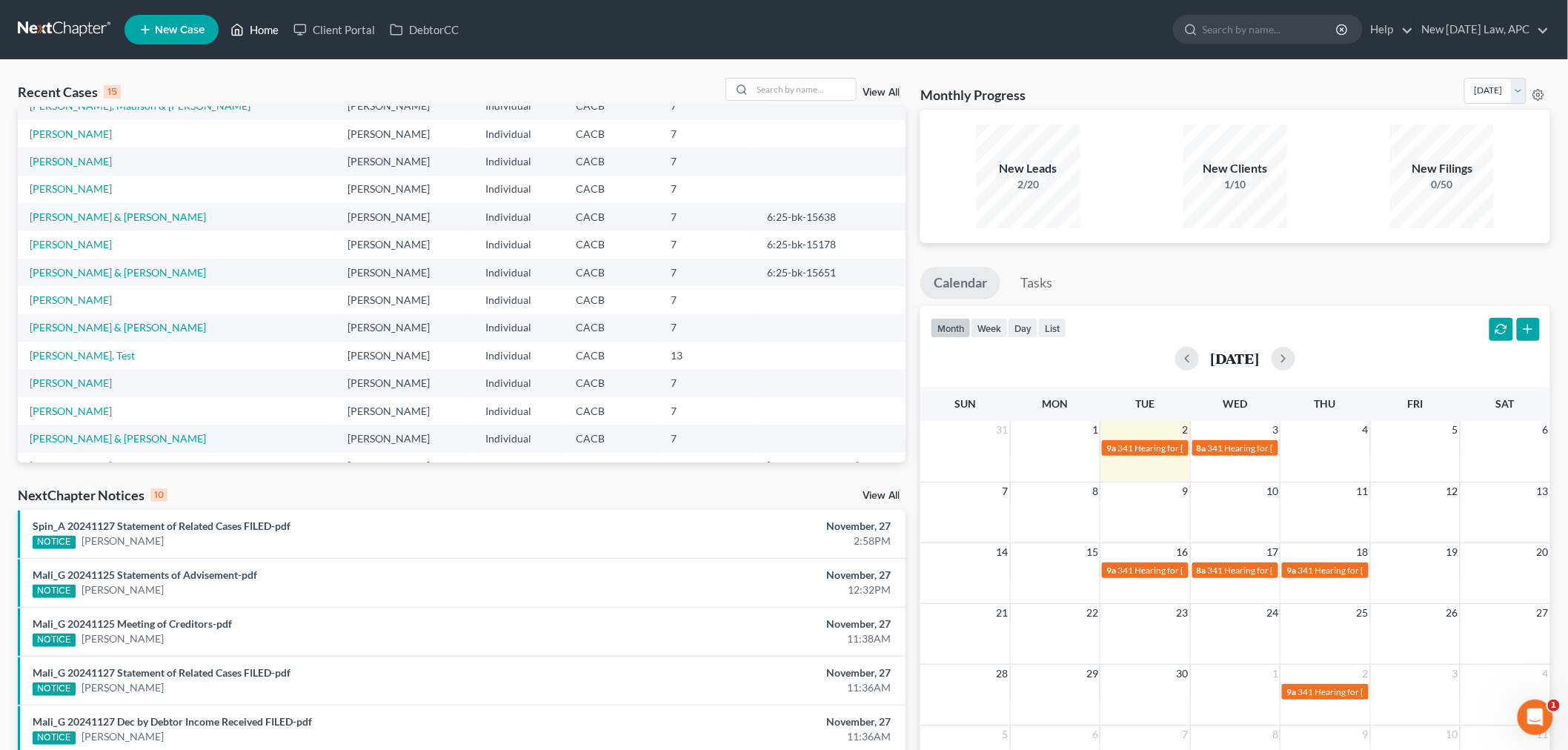
scroll to position [82, 0]
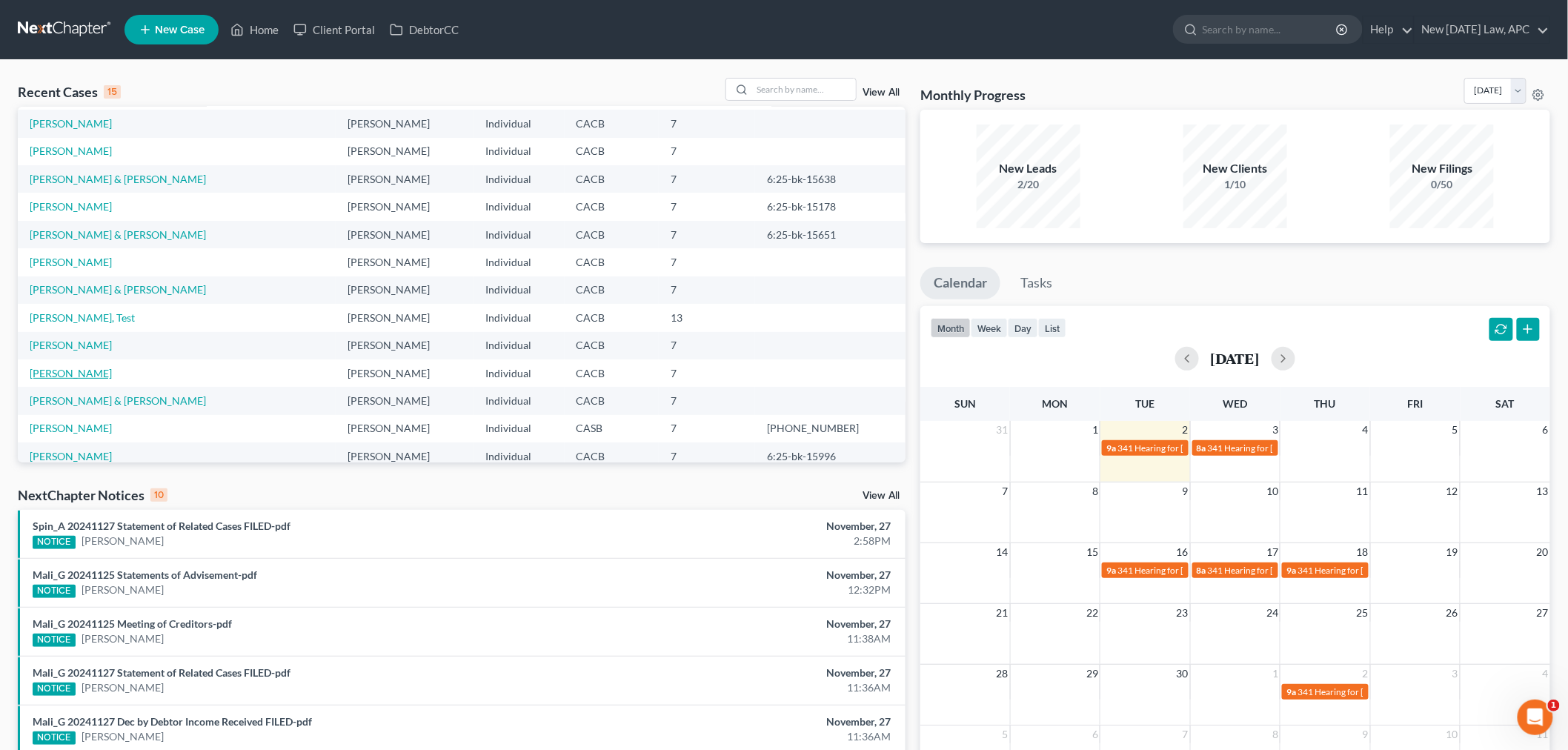
click at [88, 369] on link "[PERSON_NAME]" at bounding box center [70, 372] width 82 height 13
select select "4"
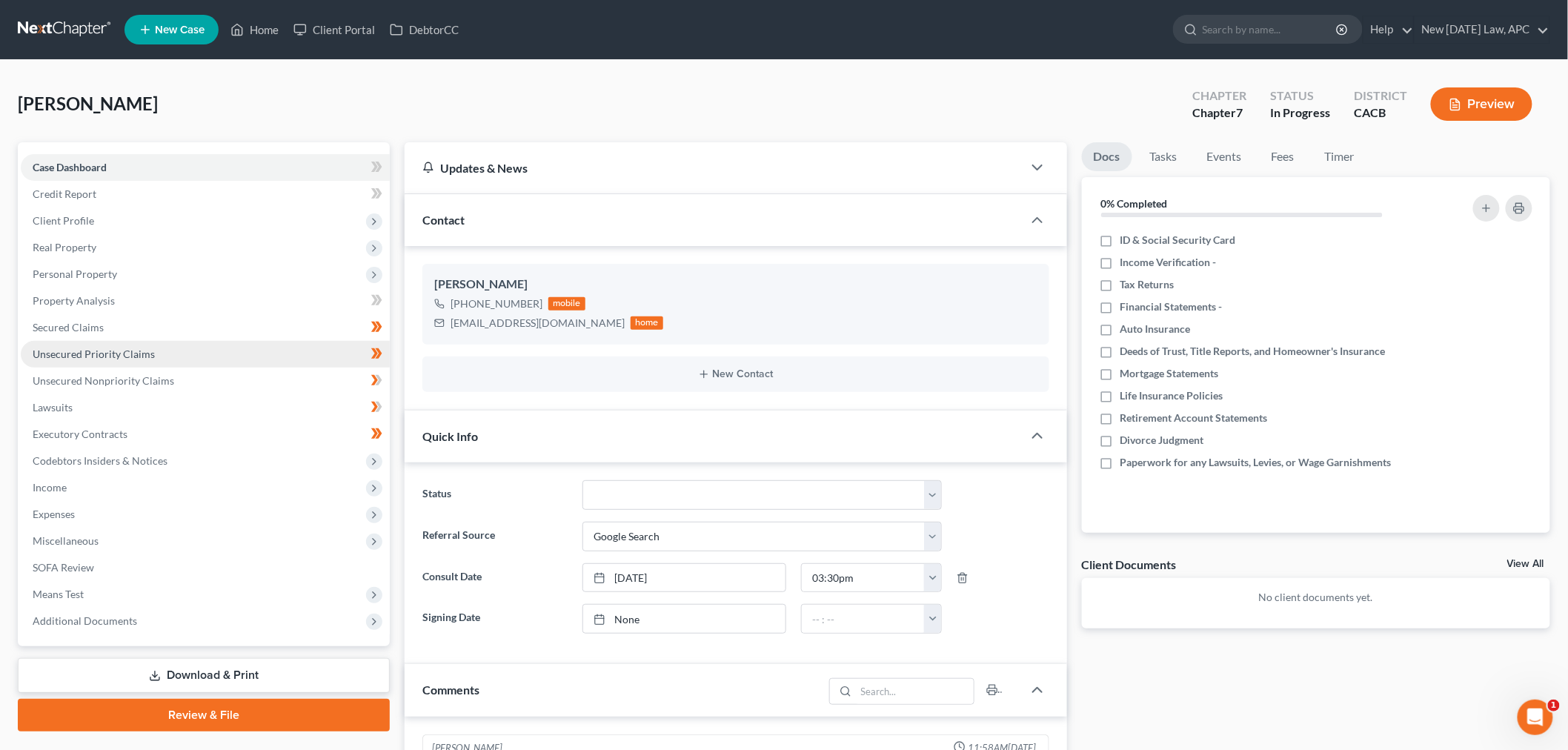
scroll to position [640, 0]
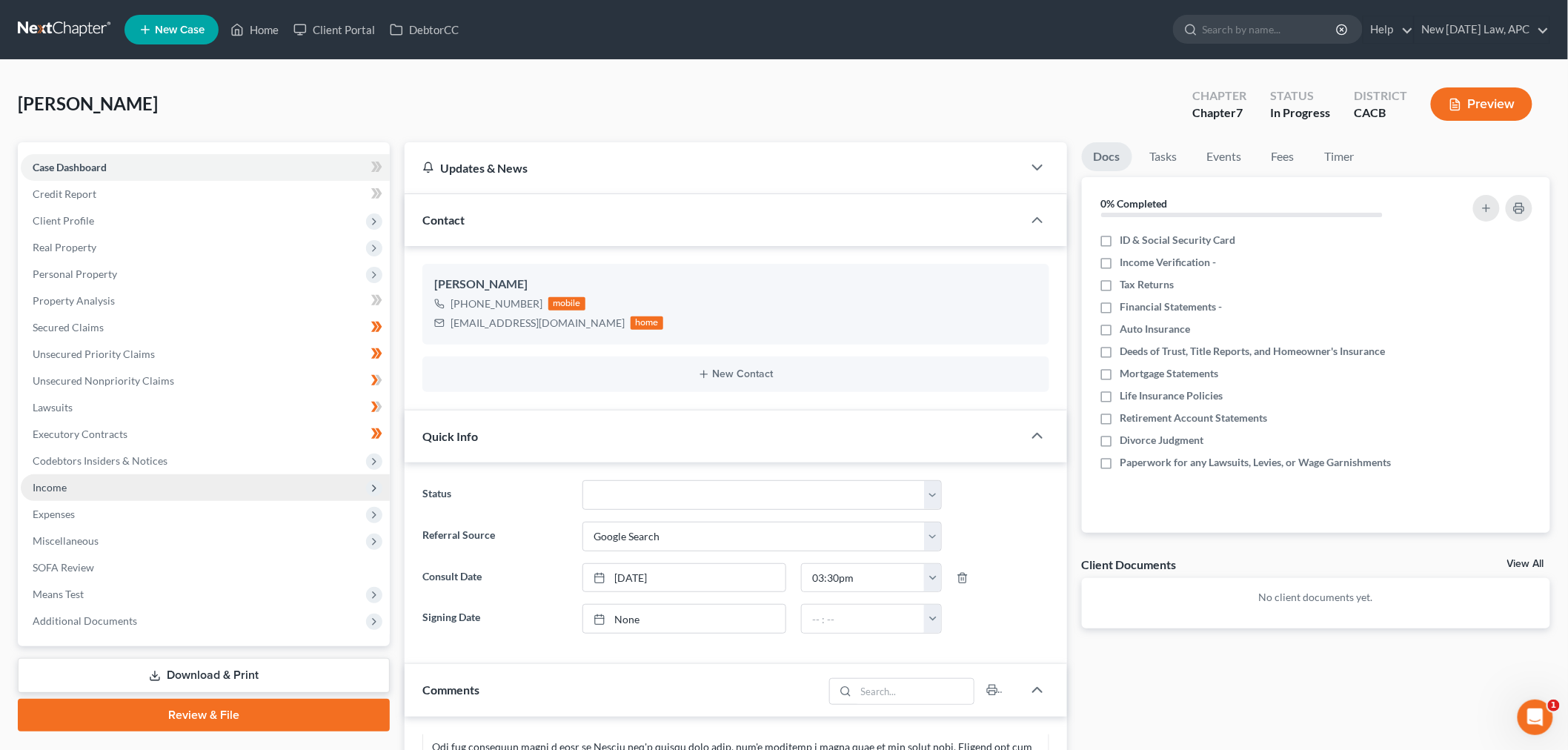
click at [160, 485] on span "Income" at bounding box center [206, 488] width 369 height 27
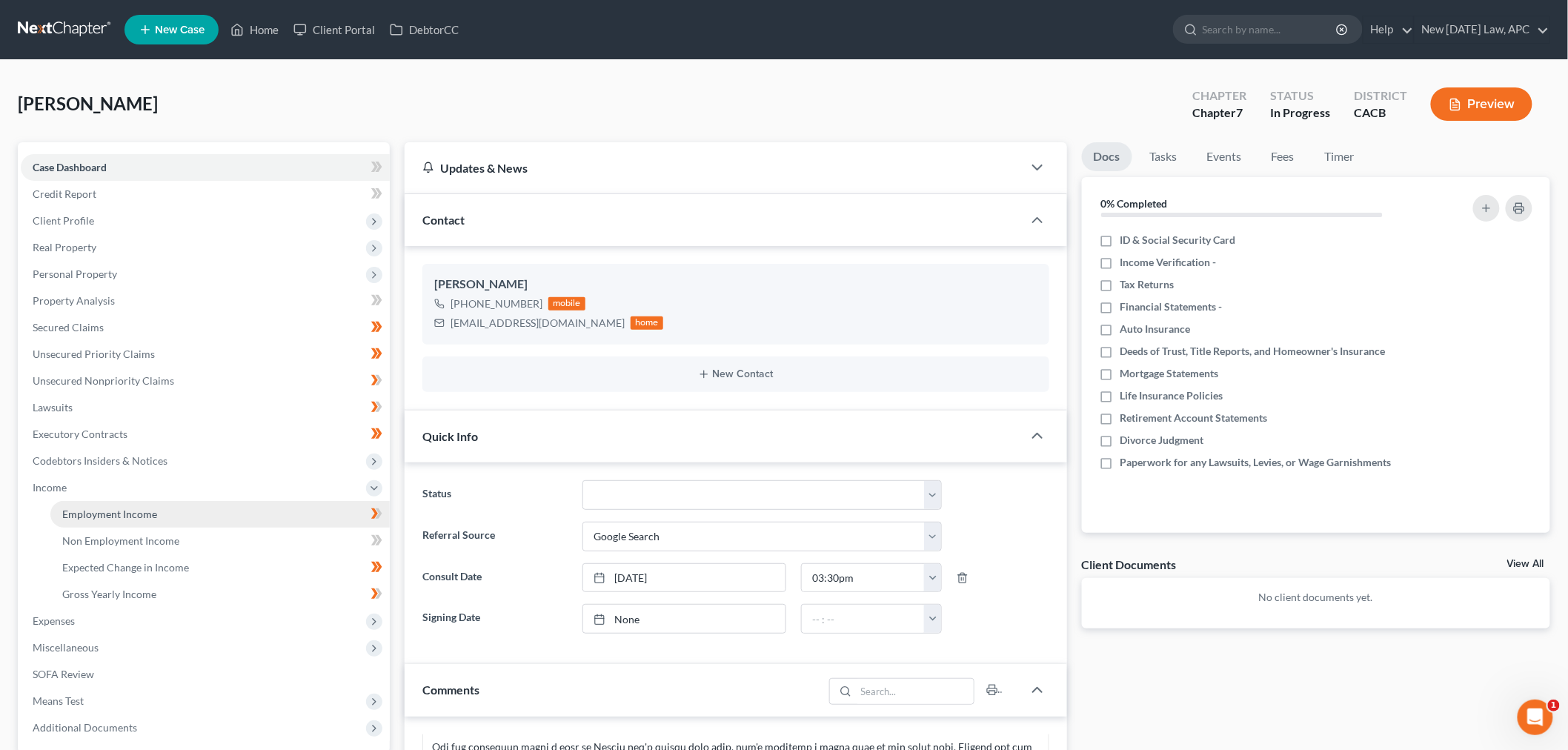
click at [152, 508] on span "Employment Income" at bounding box center [110, 514] width 95 height 13
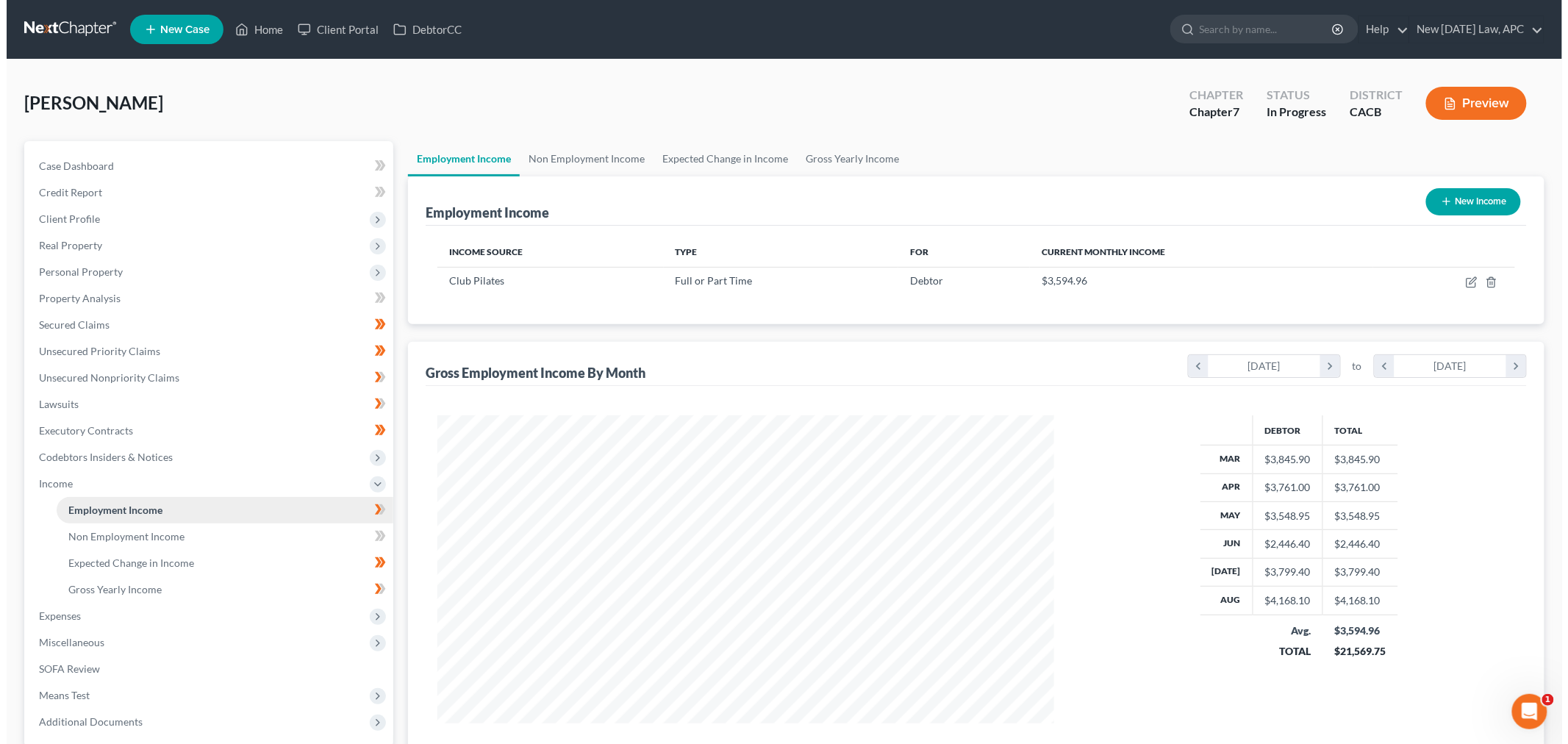
scroll to position [307, 646]
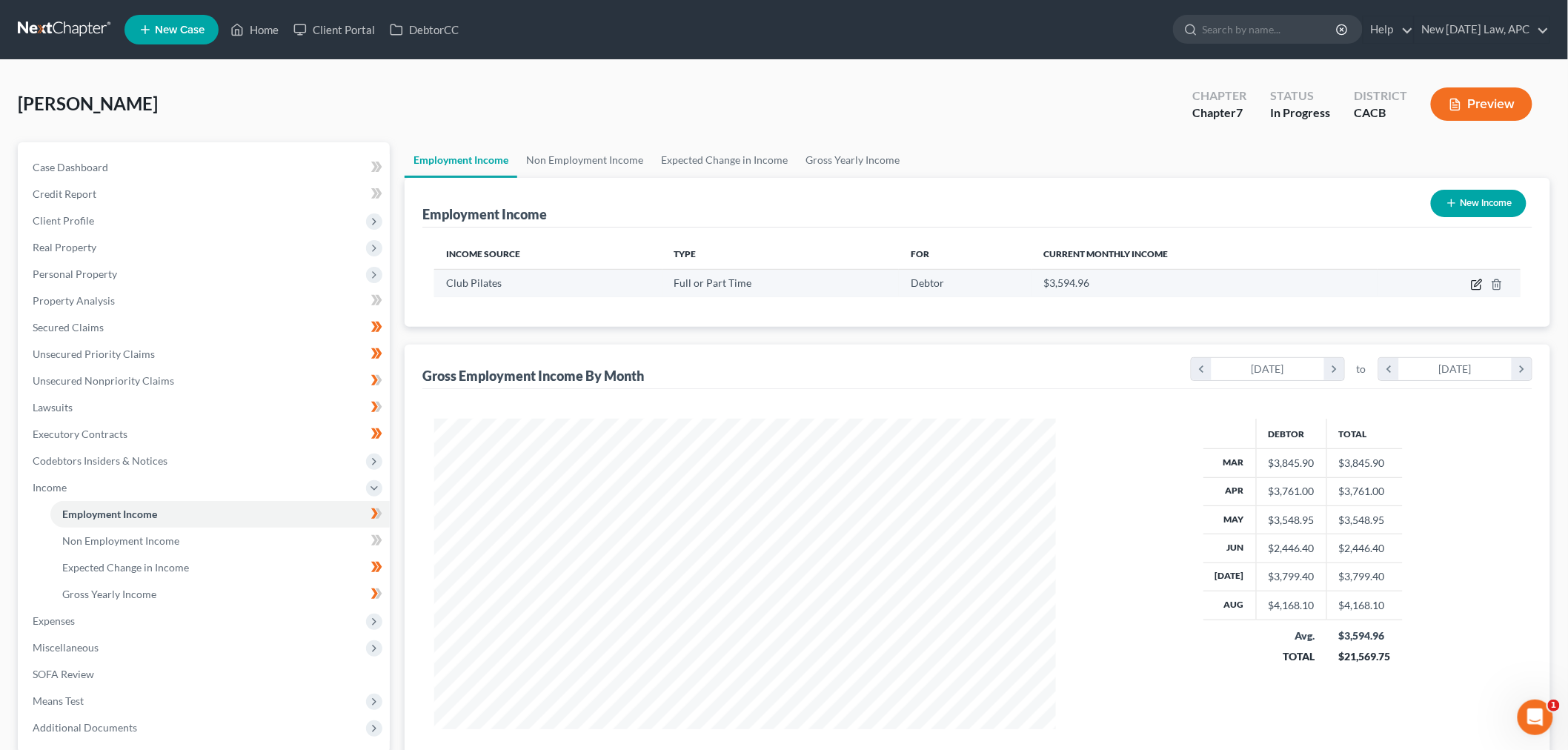
click at [1480, 278] on icon "button" at bounding box center [1477, 284] width 12 height 12
select select "0"
select select "4"
select select "1"
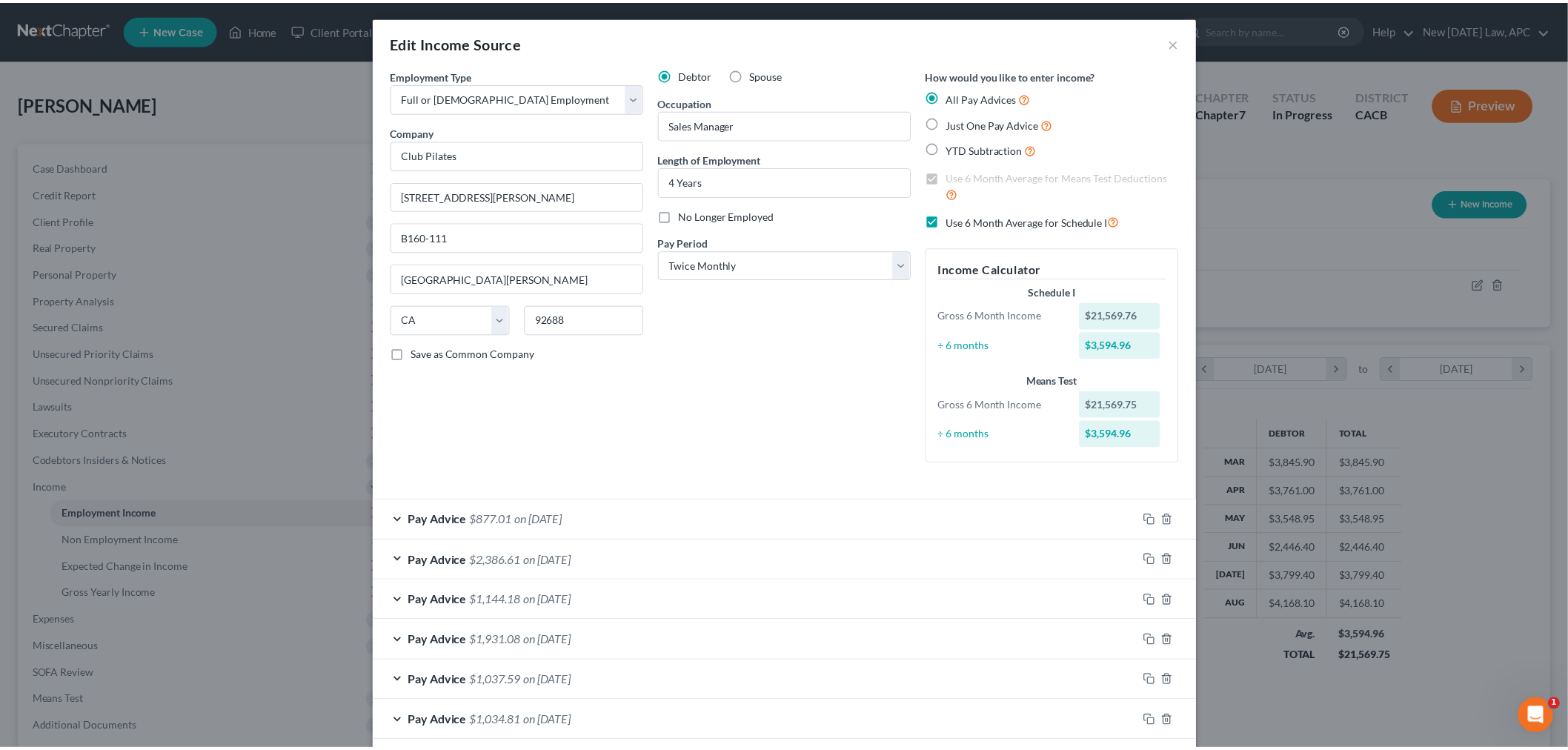
scroll to position [0, 0]
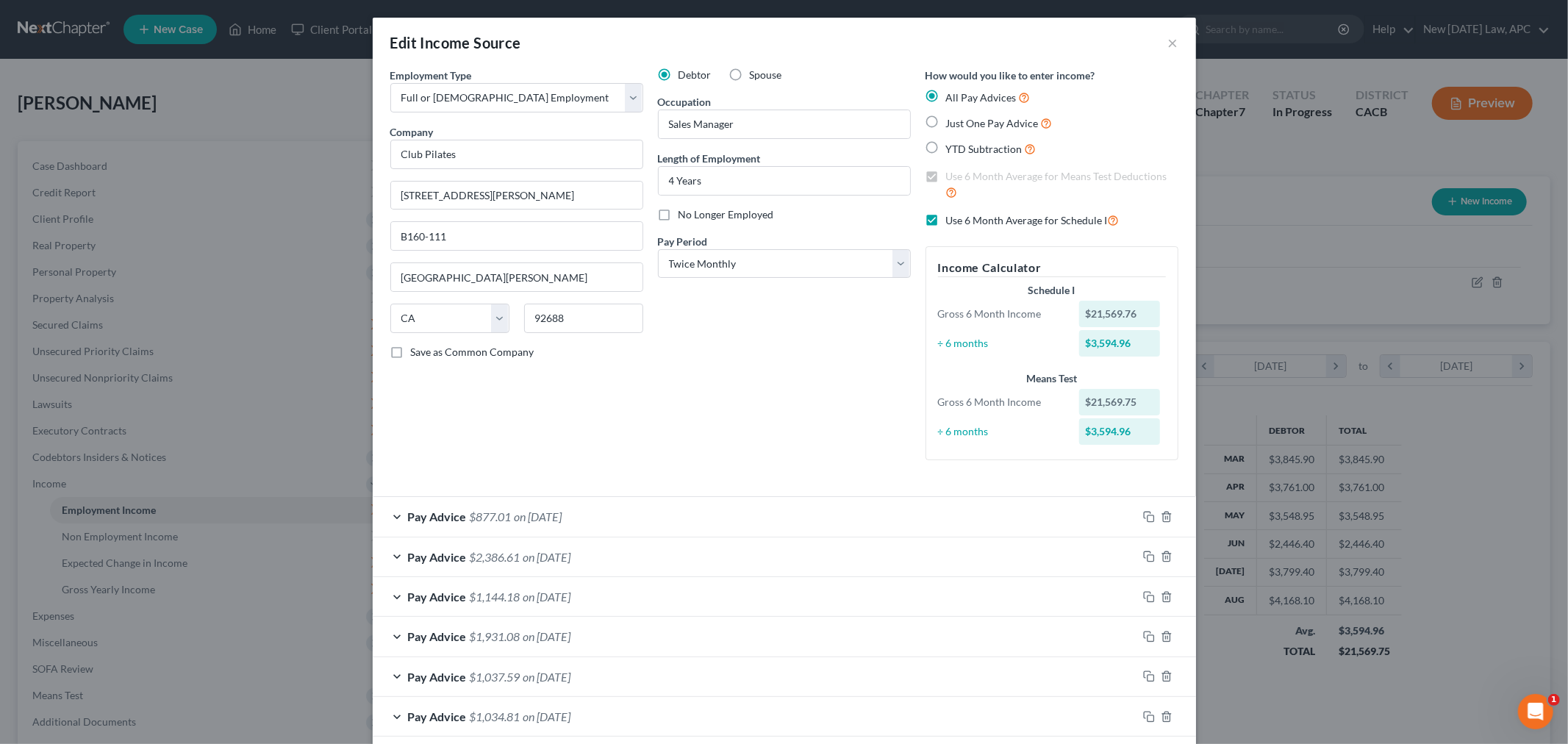
click at [1158, 48] on div "Edit Income Source ×" at bounding box center [784, 42] width 823 height 50
click at [1168, 45] on button "×" at bounding box center [1173, 42] width 10 height 17
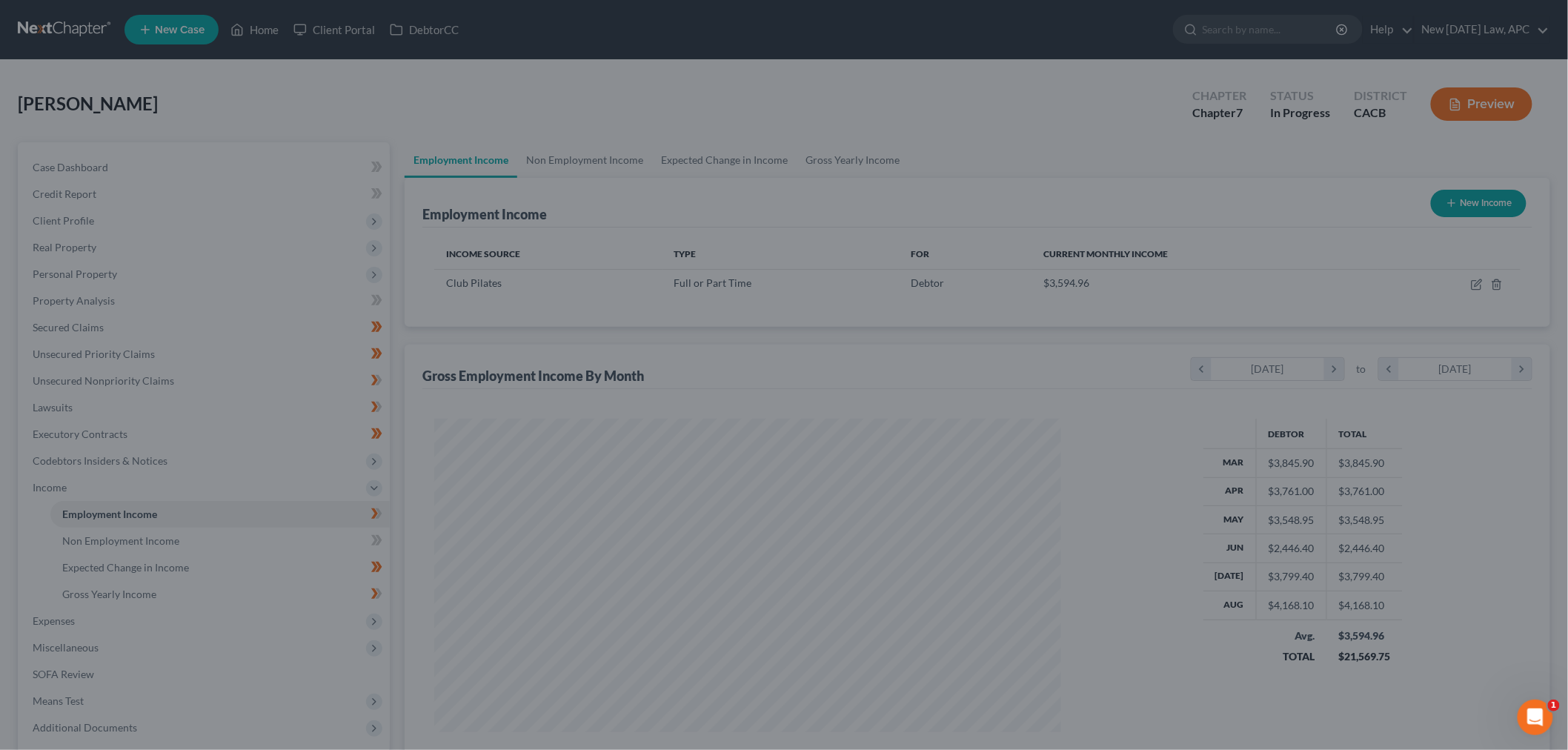
scroll to position [740460, 740285]
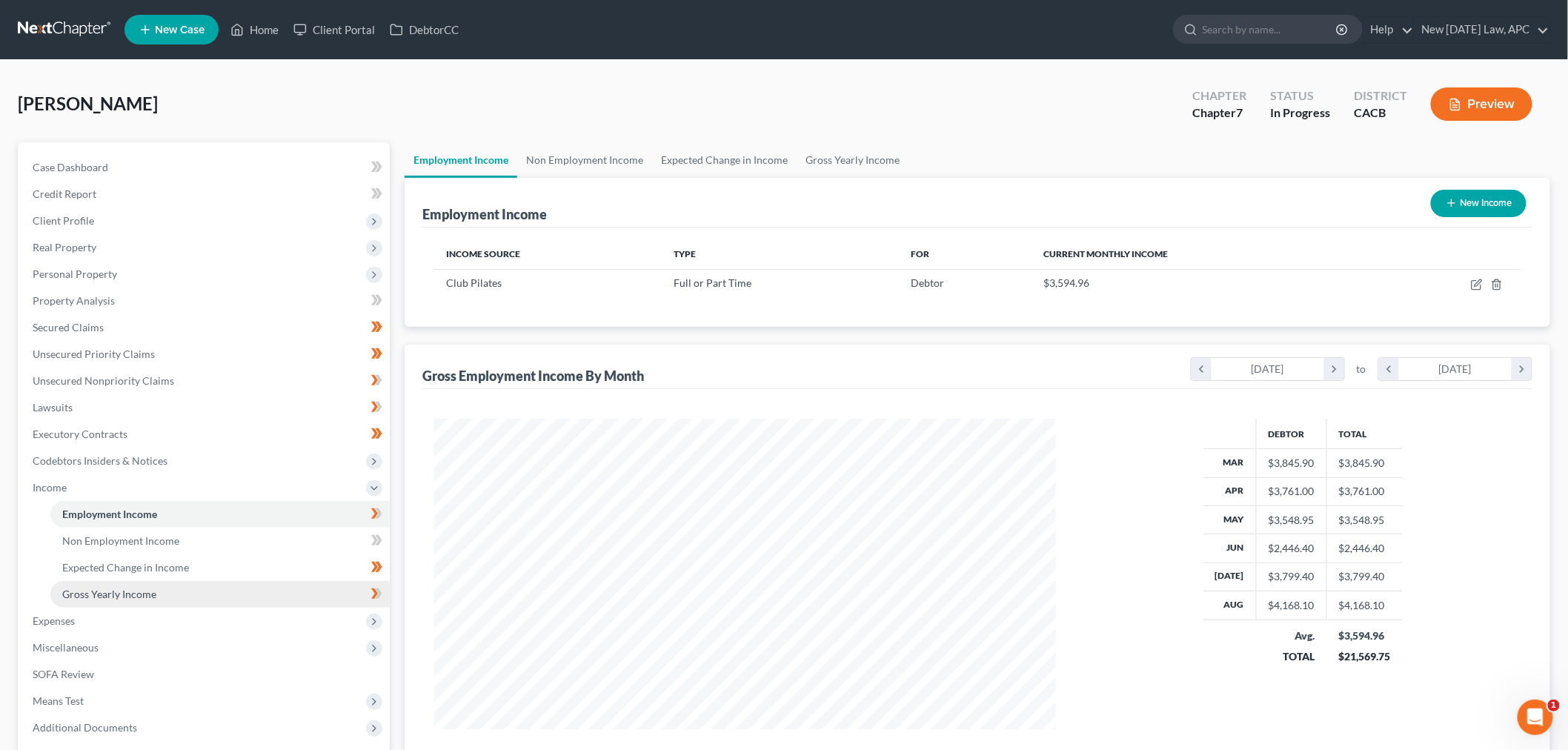
click at [128, 580] on link "Gross Yearly Income" at bounding box center [220, 594] width 339 height 27
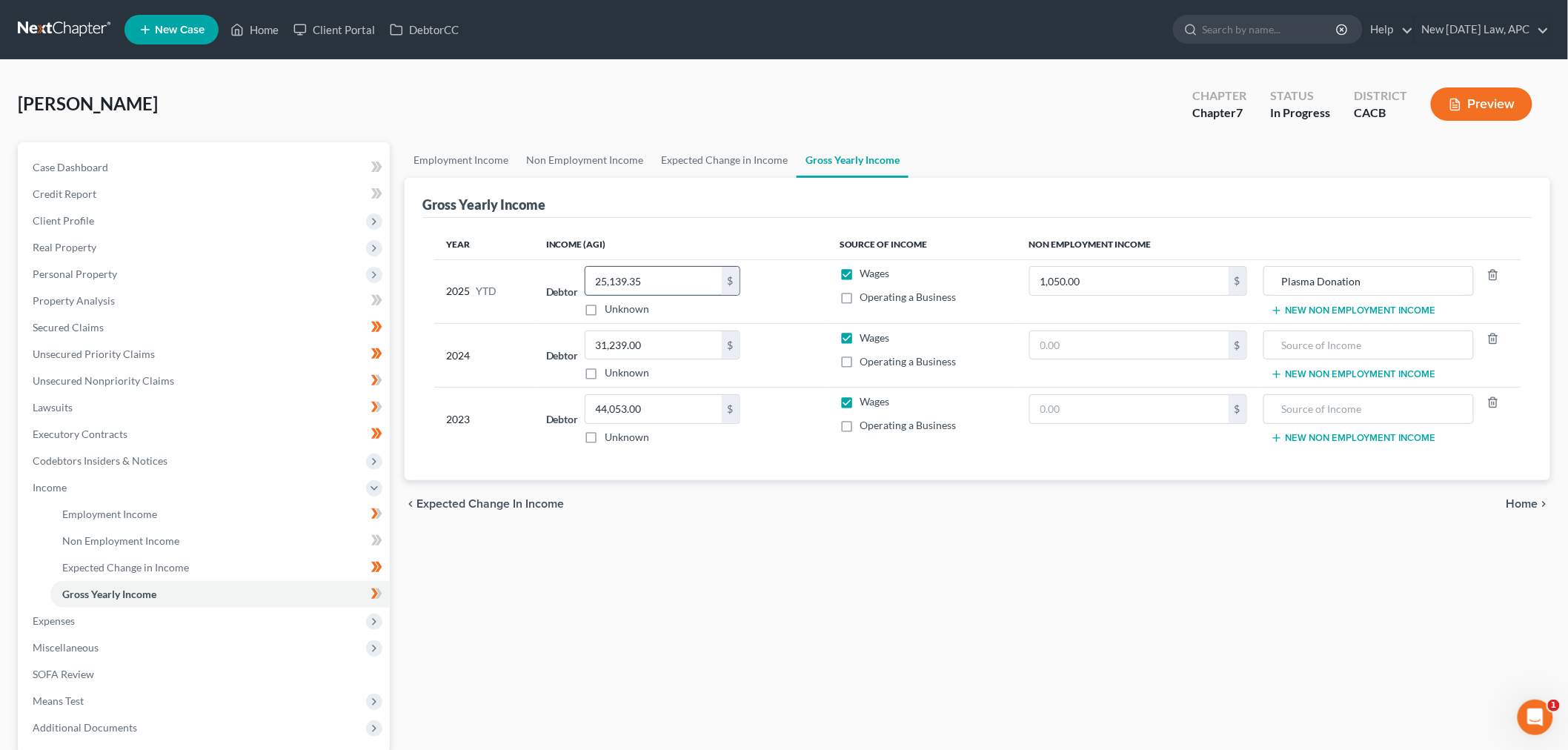
click at [654, 275] on input "25,139.35" at bounding box center [653, 281] width 136 height 28
type input "31,424.75"
click at [647, 632] on div "Employment Income Non Employment Income Expected Change in Income Gross Yearly …" at bounding box center [977, 489] width 1160 height 696
click at [124, 619] on span "Expenses" at bounding box center [206, 621] width 369 height 27
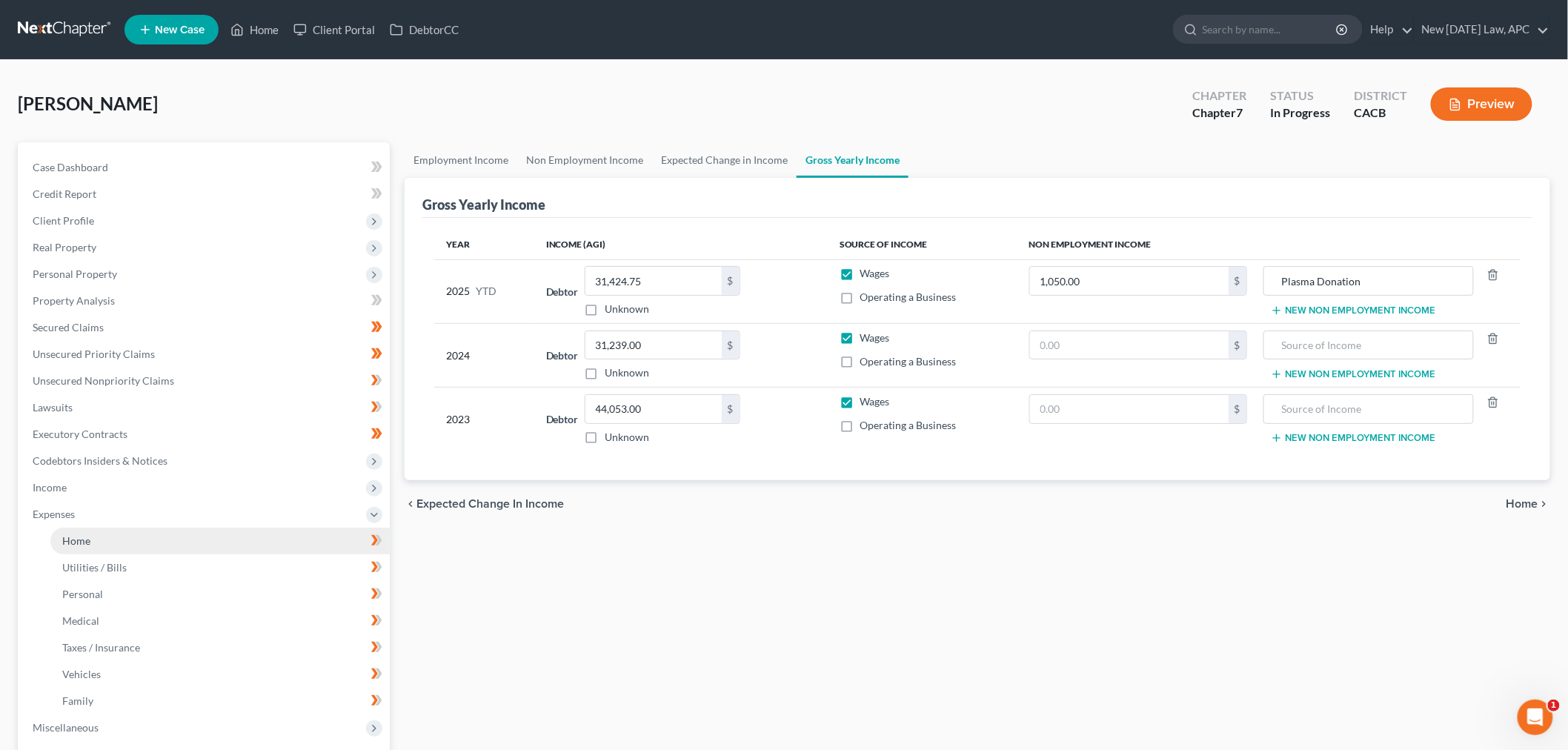
click at [124, 536] on link "Home" at bounding box center [220, 541] width 339 height 27
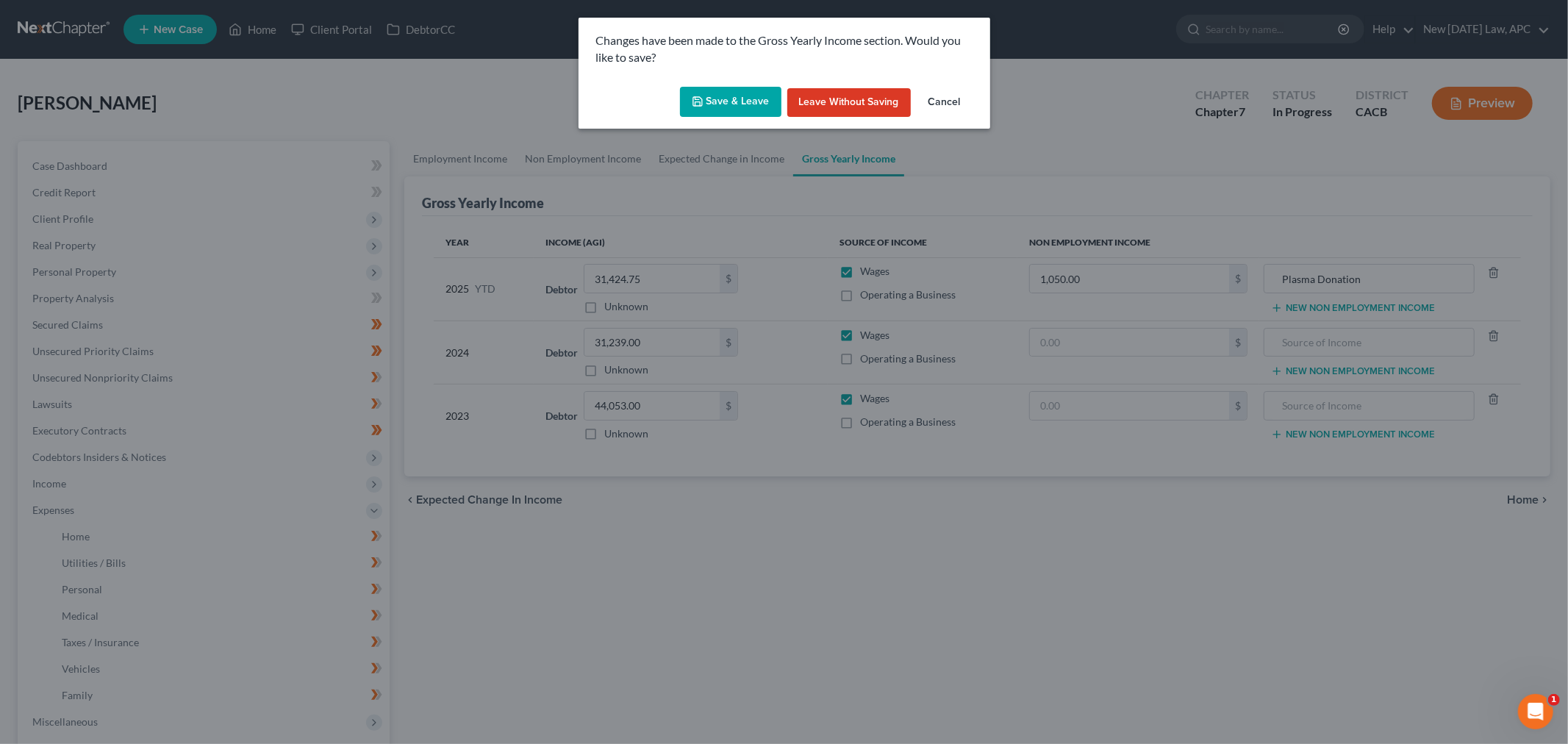
click at [728, 99] on button "Save & Leave" at bounding box center [730, 102] width 101 height 31
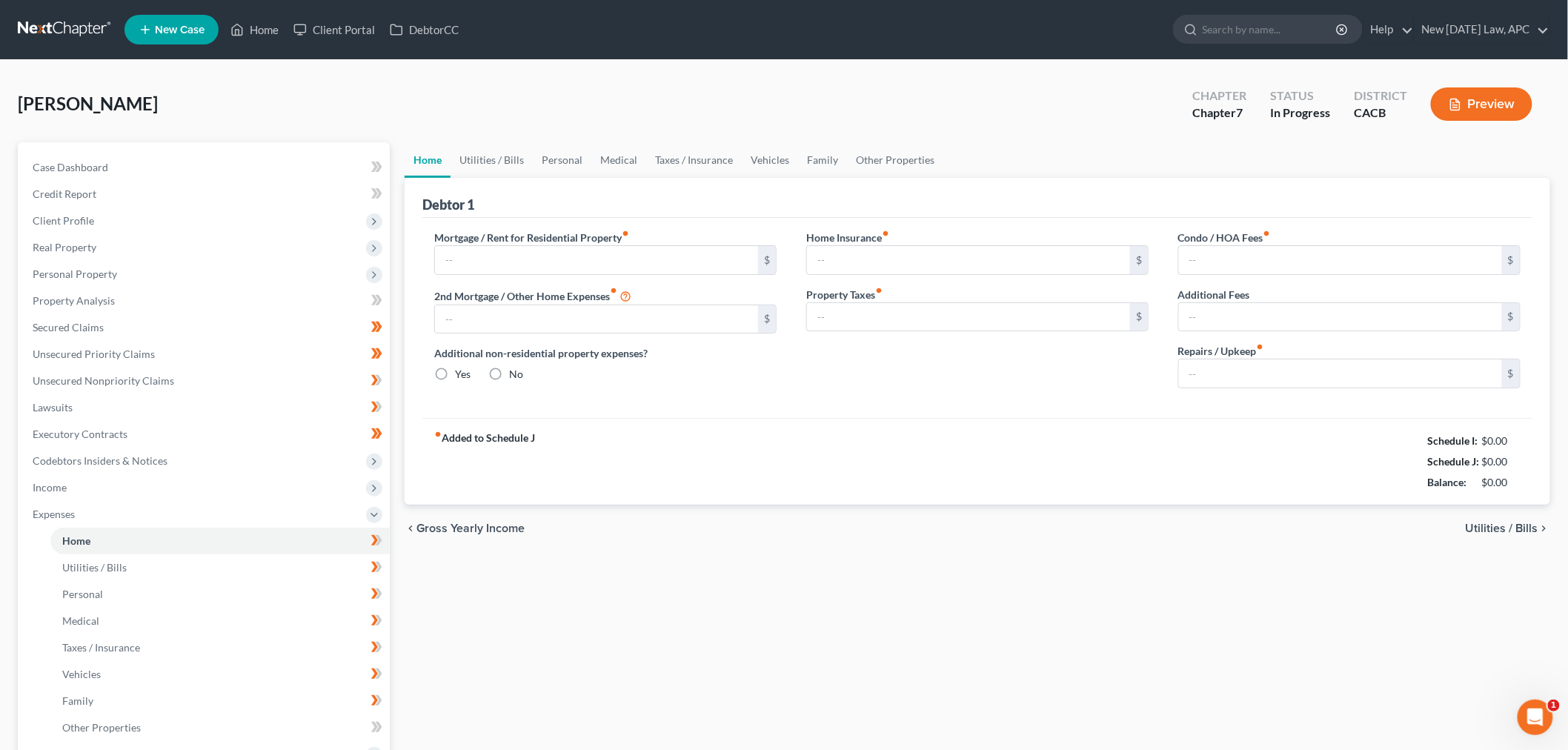
type input "500.00"
type input "0.00"
radio input "true"
type input "0.00"
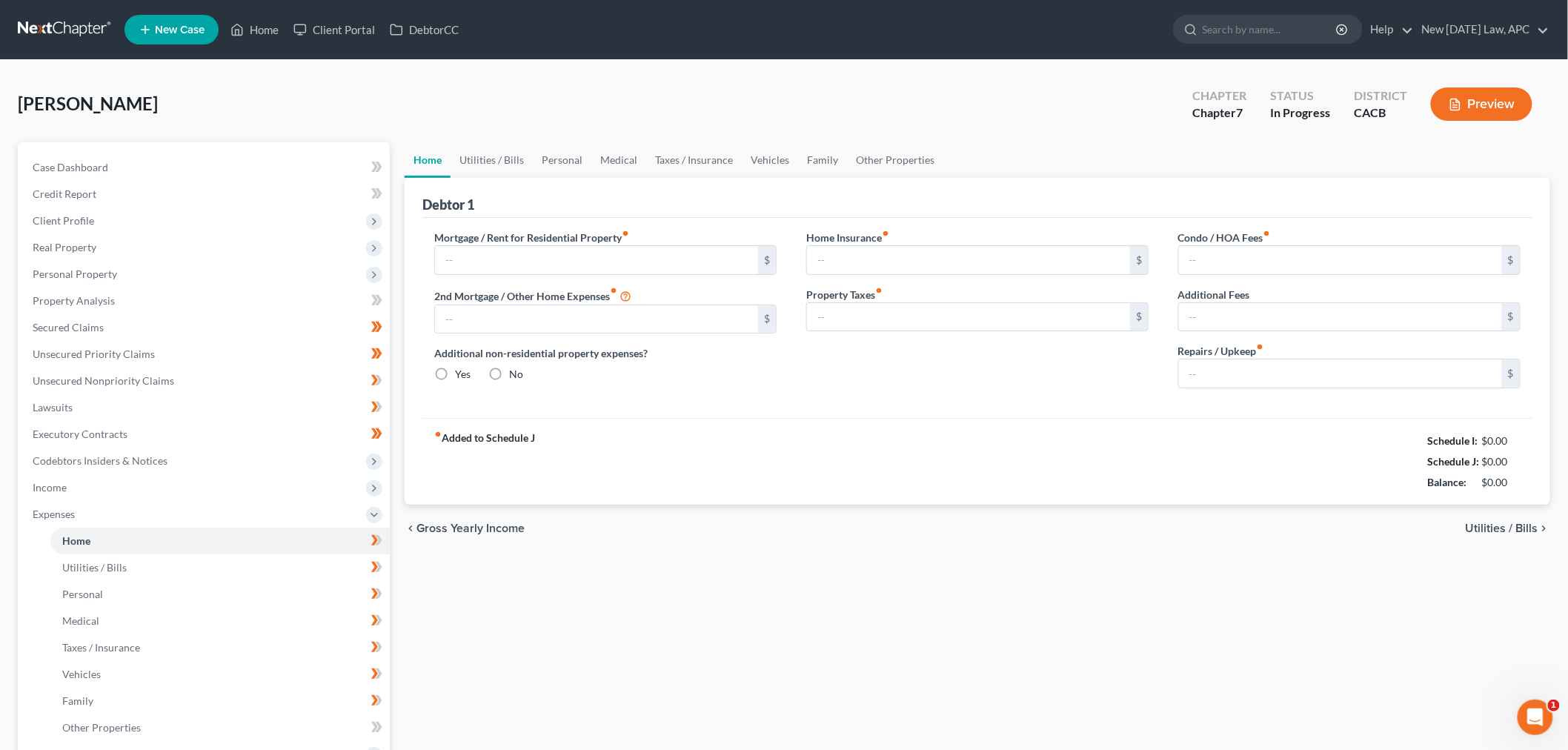
type input "0.00"
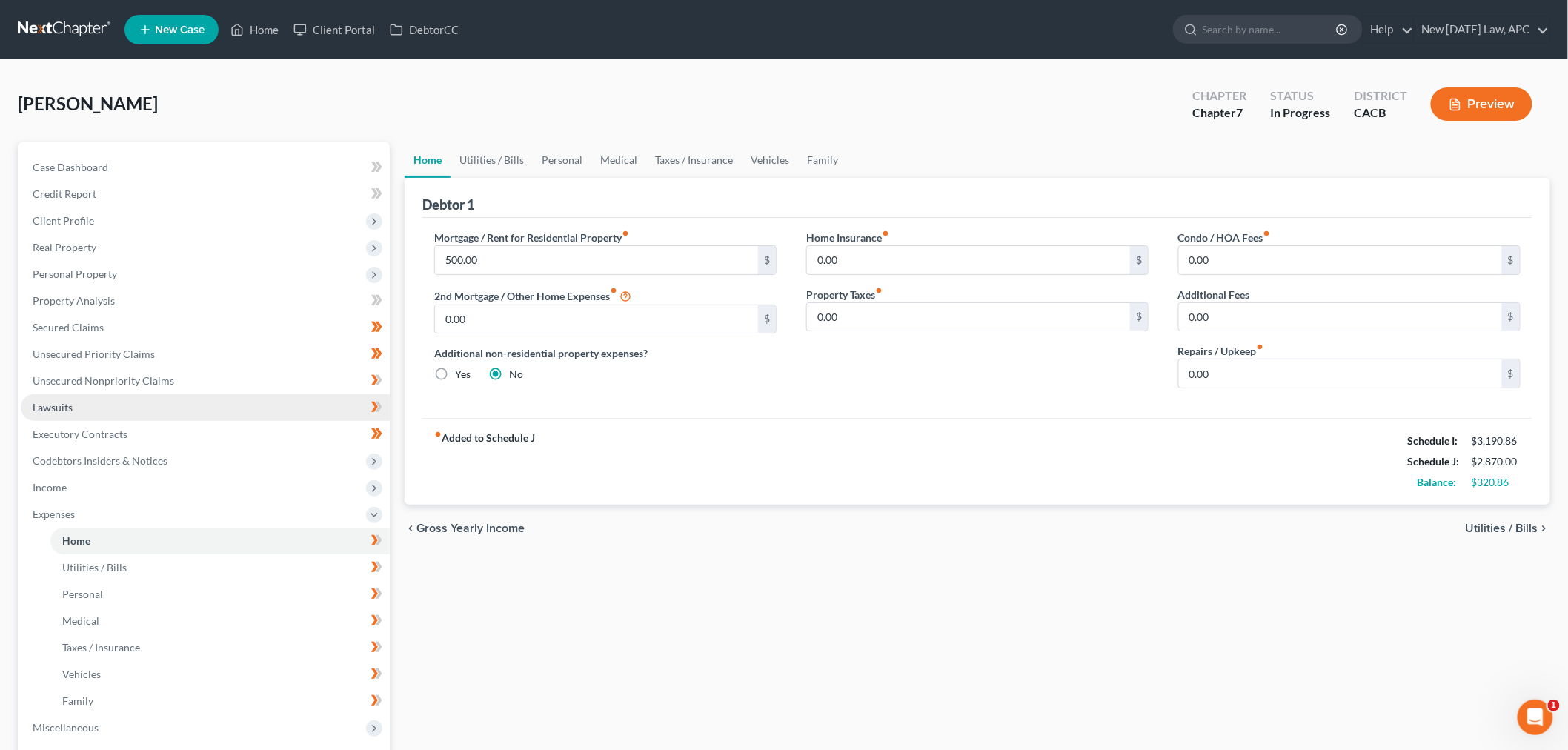
click at [84, 411] on link "Lawsuits" at bounding box center [206, 408] width 369 height 27
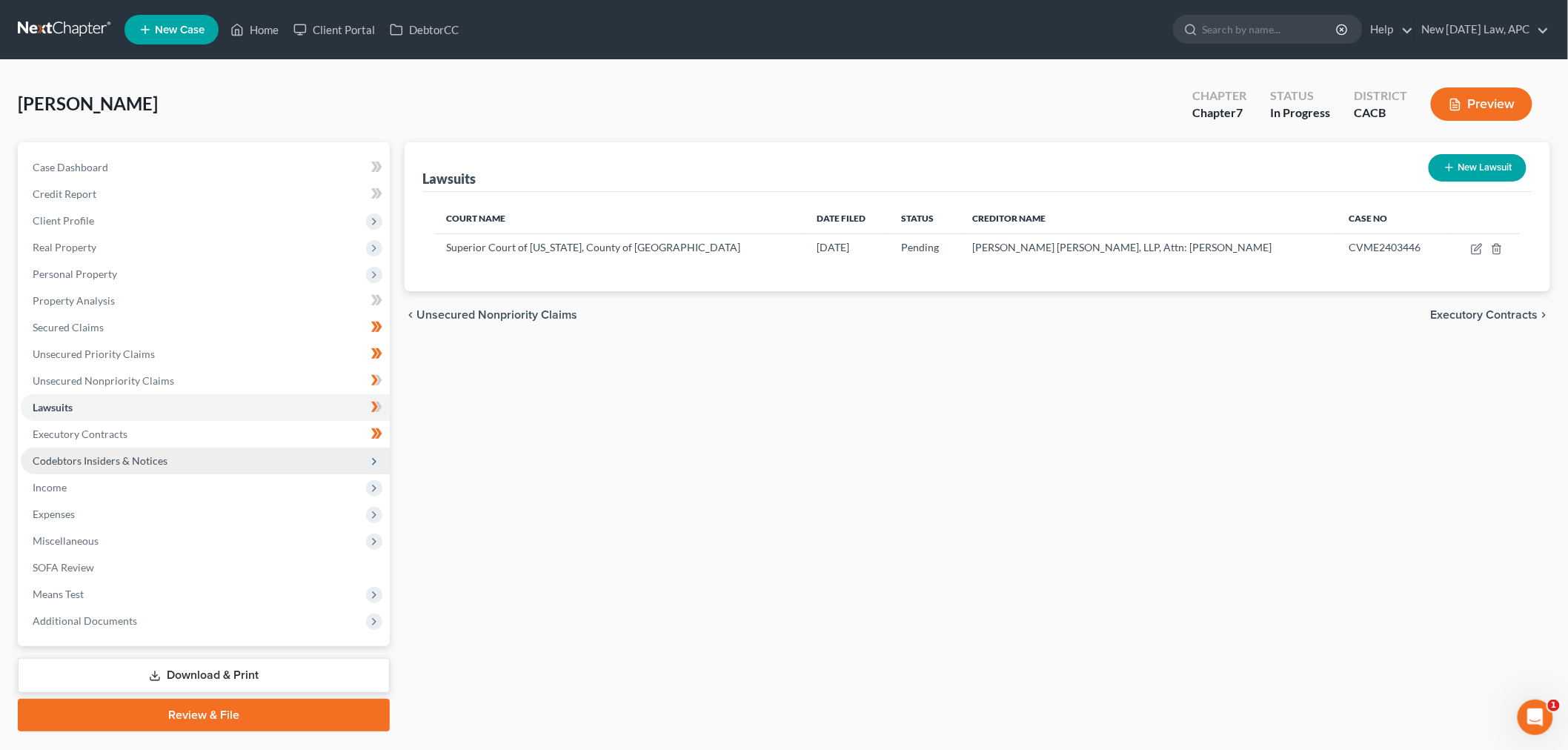
click at [174, 468] on span "Codebtors Insiders & Notices" at bounding box center [206, 461] width 369 height 27
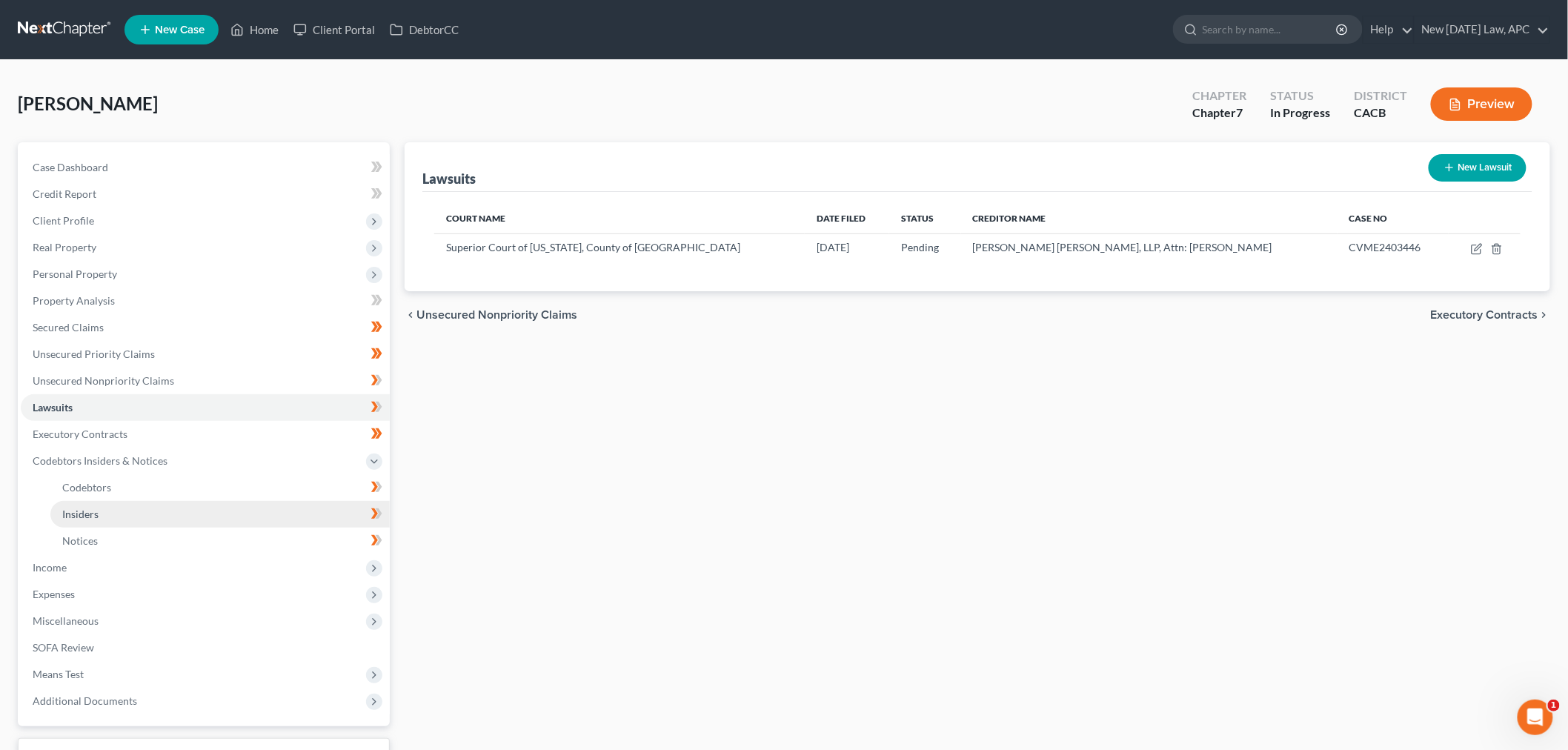
click at [152, 517] on link "Insiders" at bounding box center [220, 514] width 339 height 27
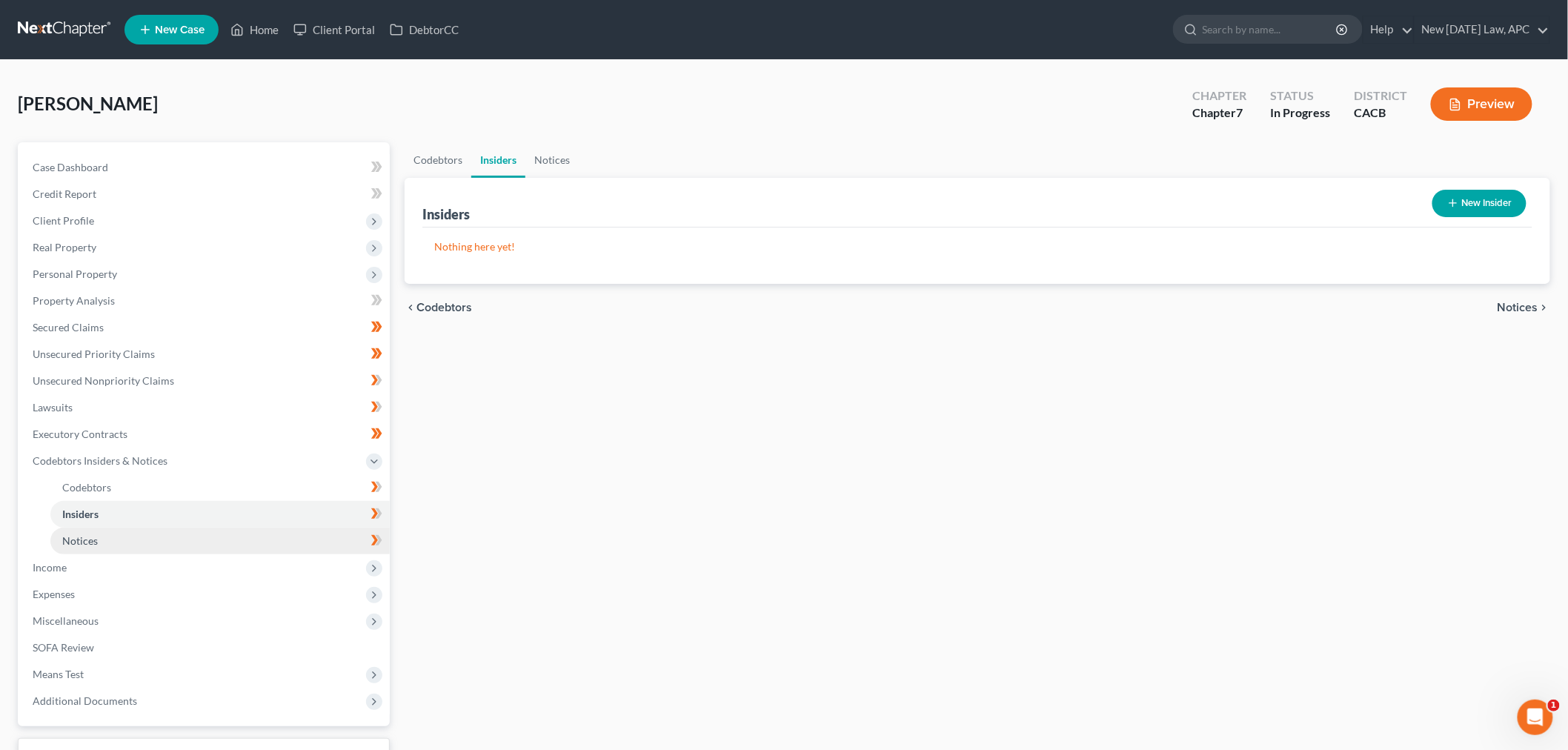
click at [149, 539] on link "Notices" at bounding box center [220, 541] width 339 height 27
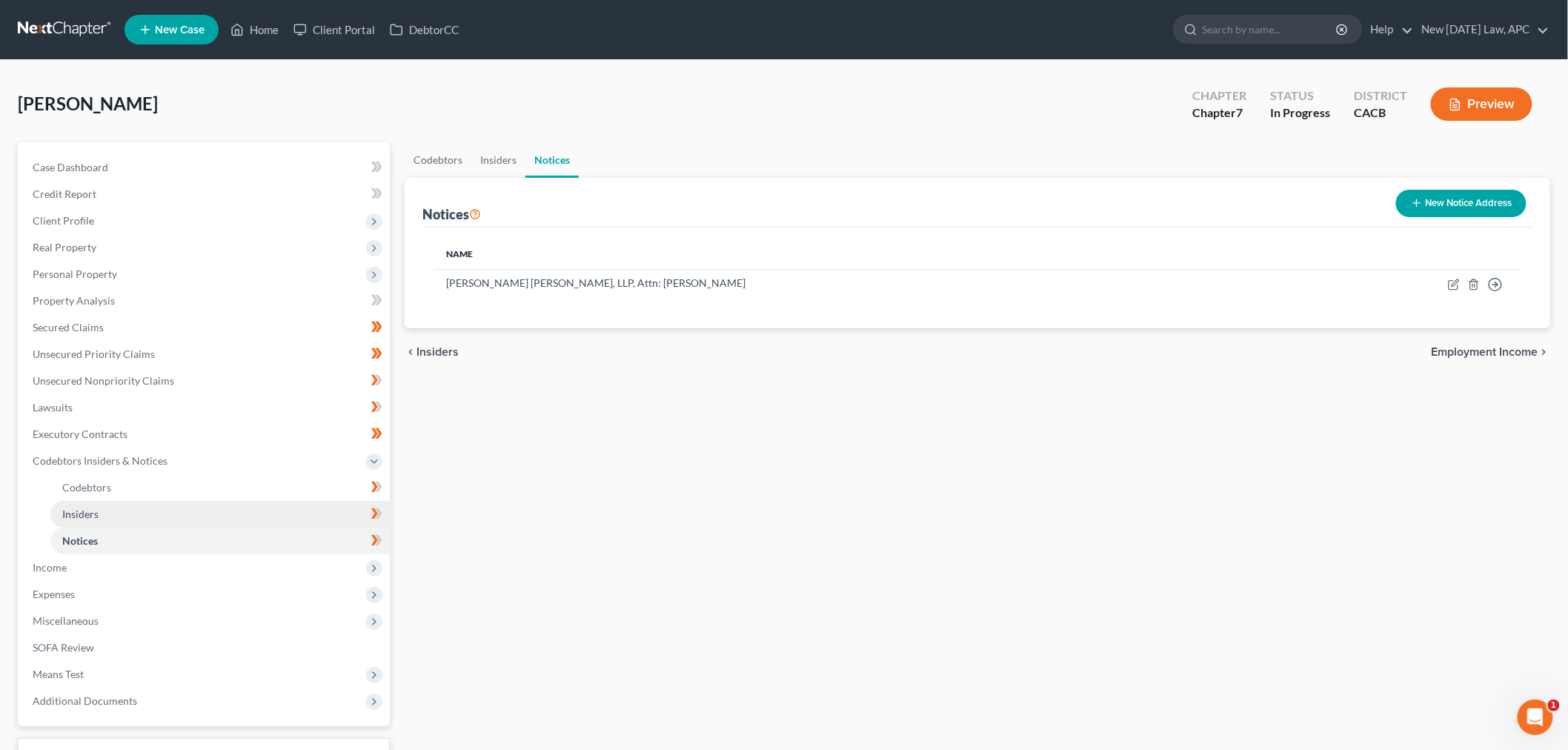
click at [105, 514] on link "Insiders" at bounding box center [220, 514] width 339 height 27
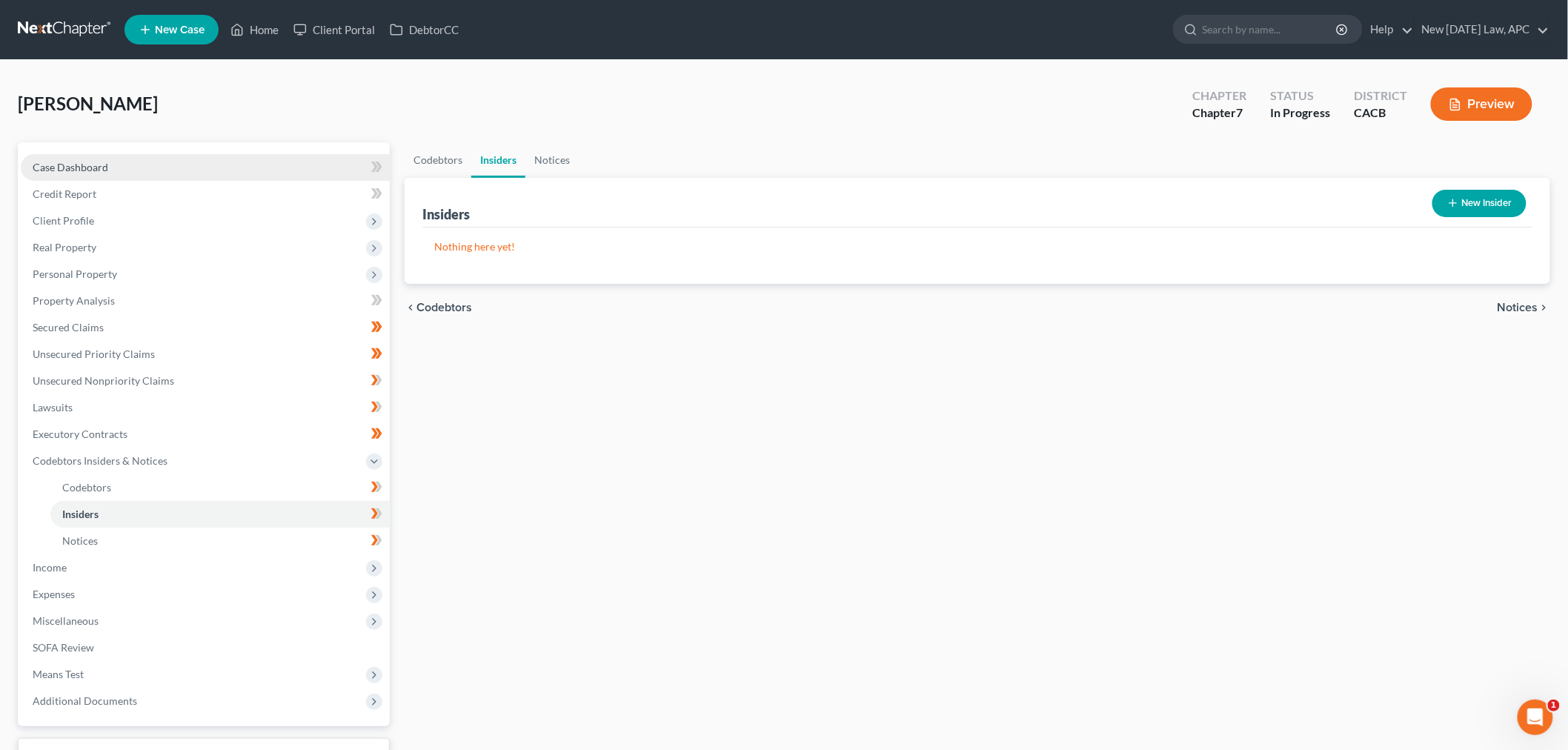
click at [138, 165] on link "Case Dashboard" at bounding box center [206, 167] width 369 height 27
select select "5"
select select "4"
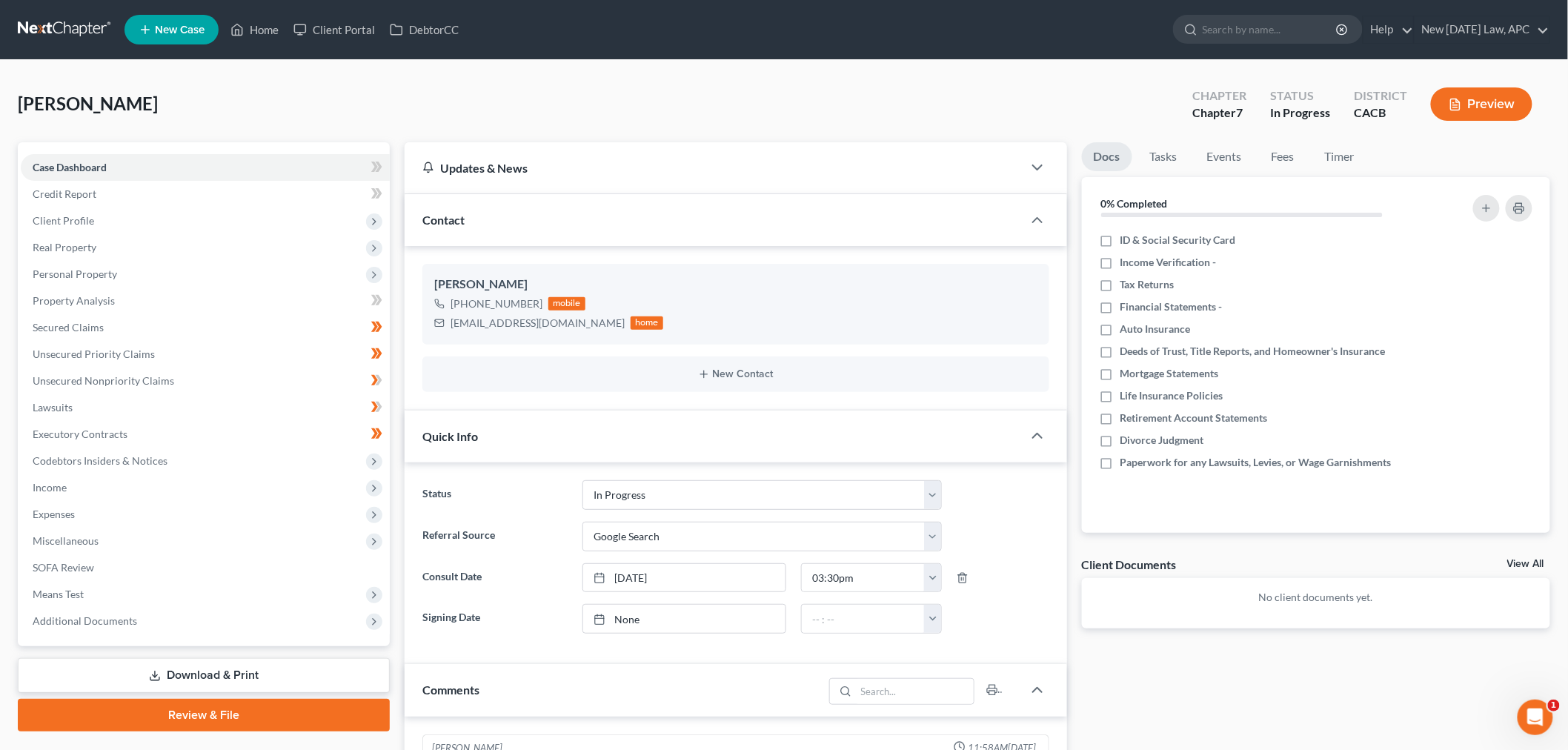
scroll to position [640, 0]
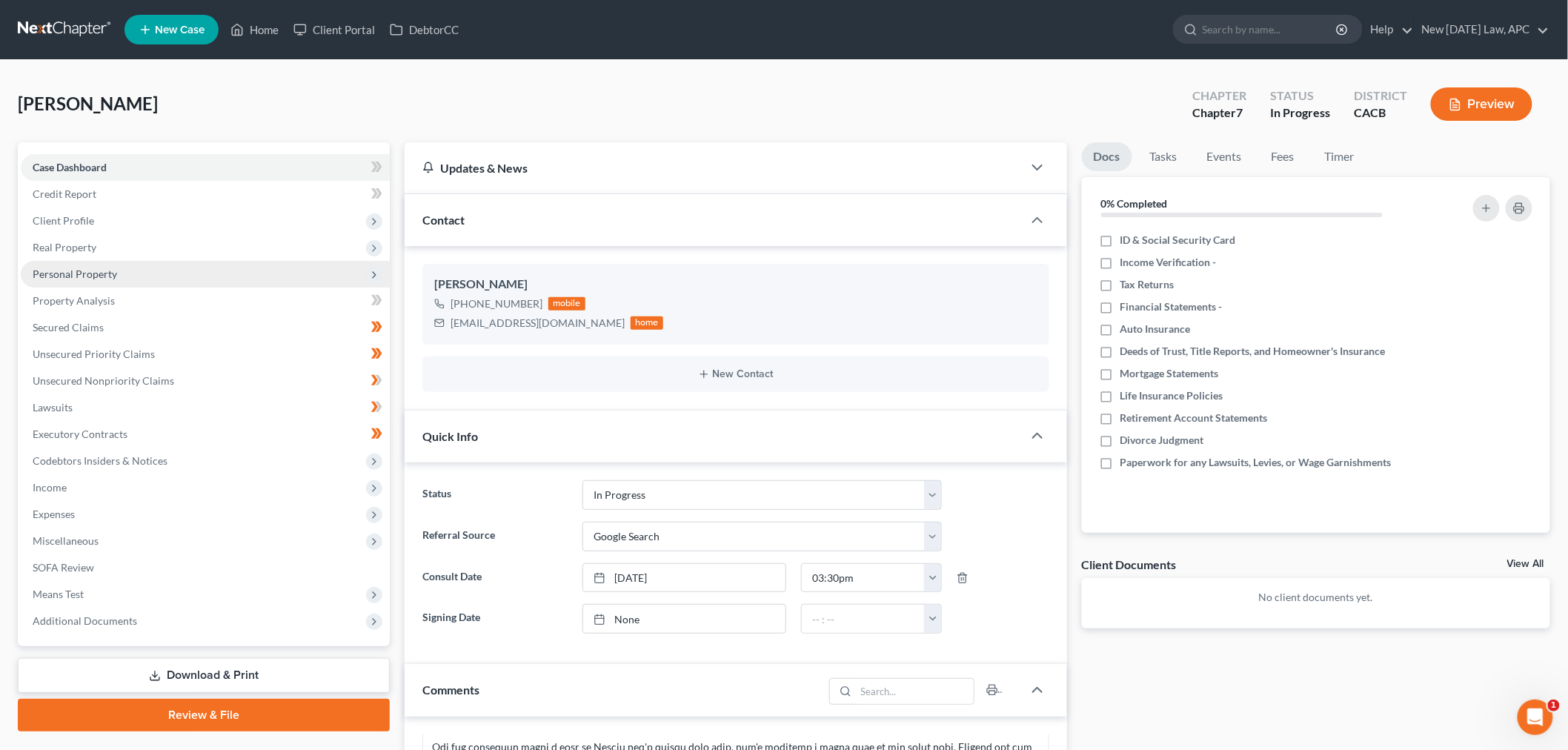
click at [113, 272] on span "Personal Property" at bounding box center [74, 273] width 84 height 13
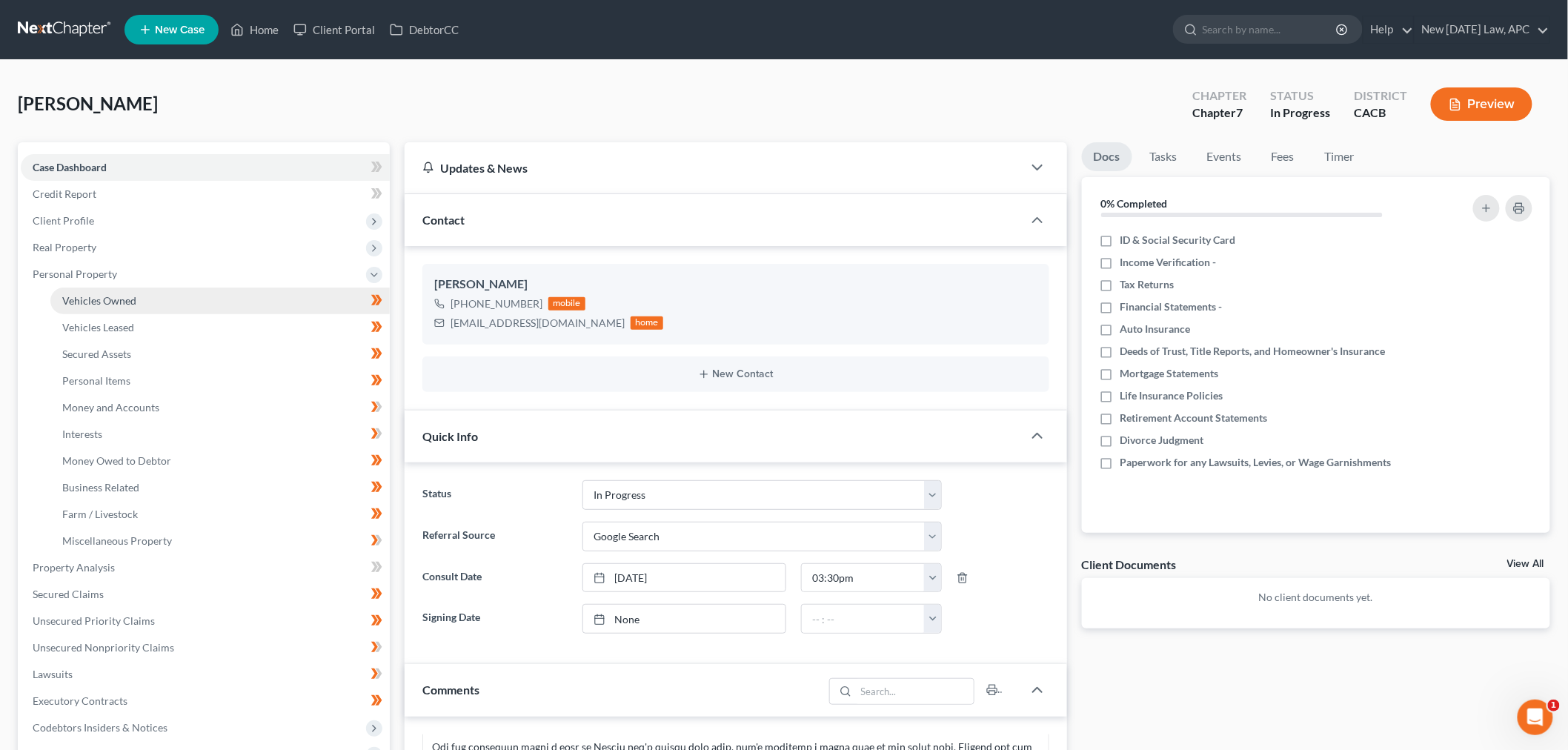
click at [124, 298] on span "Vehicles Owned" at bounding box center [99, 300] width 74 height 13
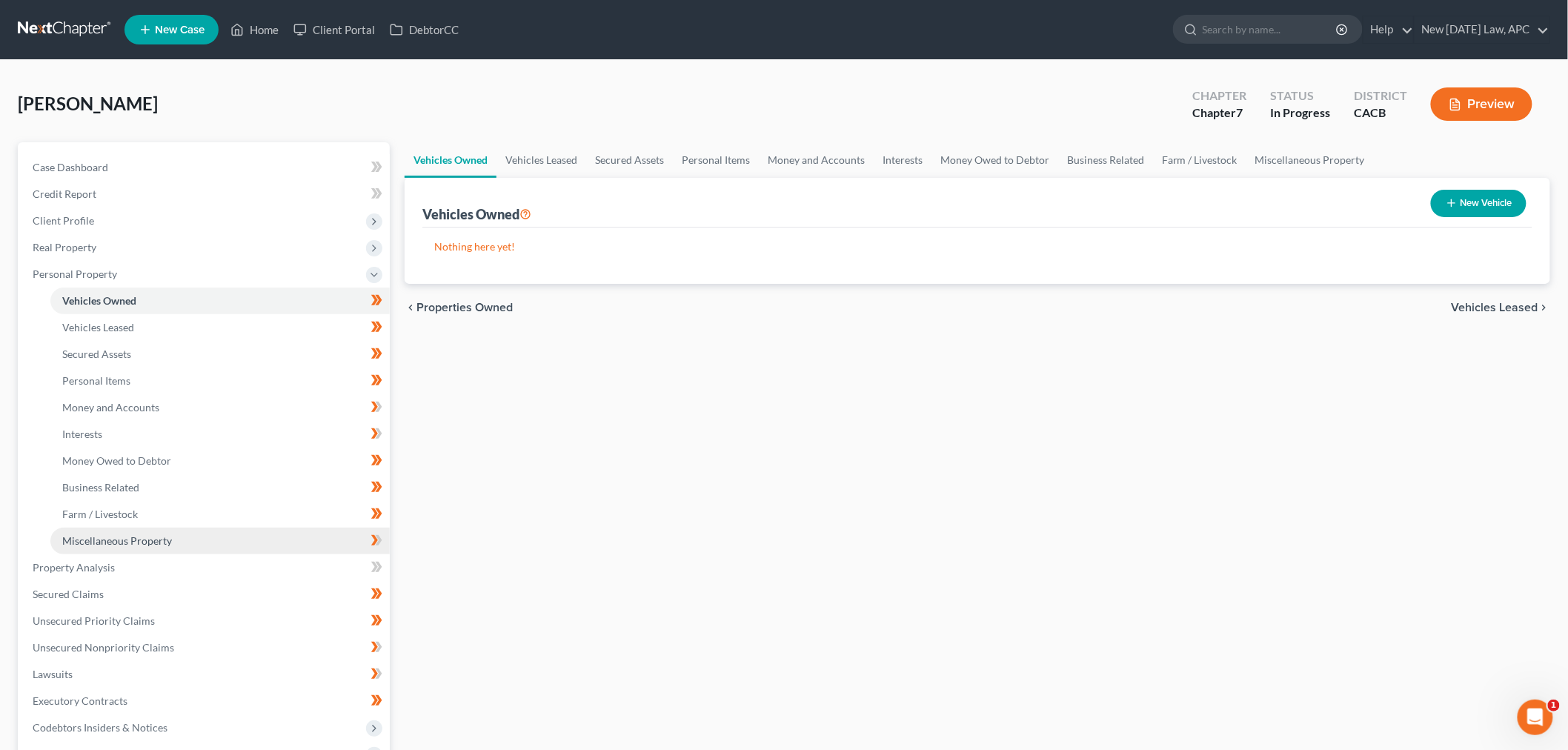
click at [141, 545] on span "Miscellaneous Property" at bounding box center [117, 540] width 109 height 13
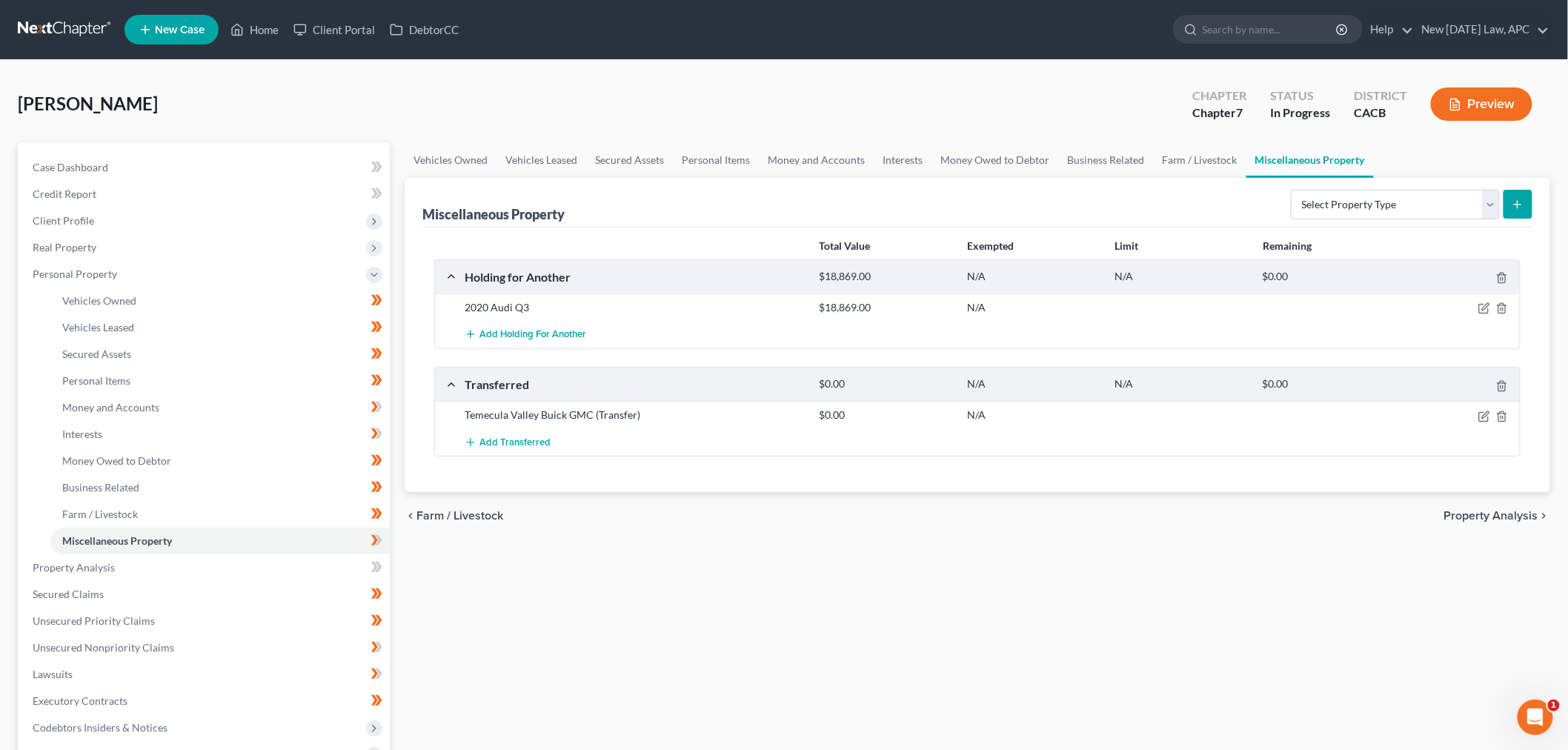
click at [711, 60] on div "[PERSON_NAME] Upgraded Chapter Chapter 7 Status In Progress District CACB Previ…" at bounding box center [784, 544] width 1568 height 967
click at [248, 29] on link "Home" at bounding box center [254, 30] width 63 height 27
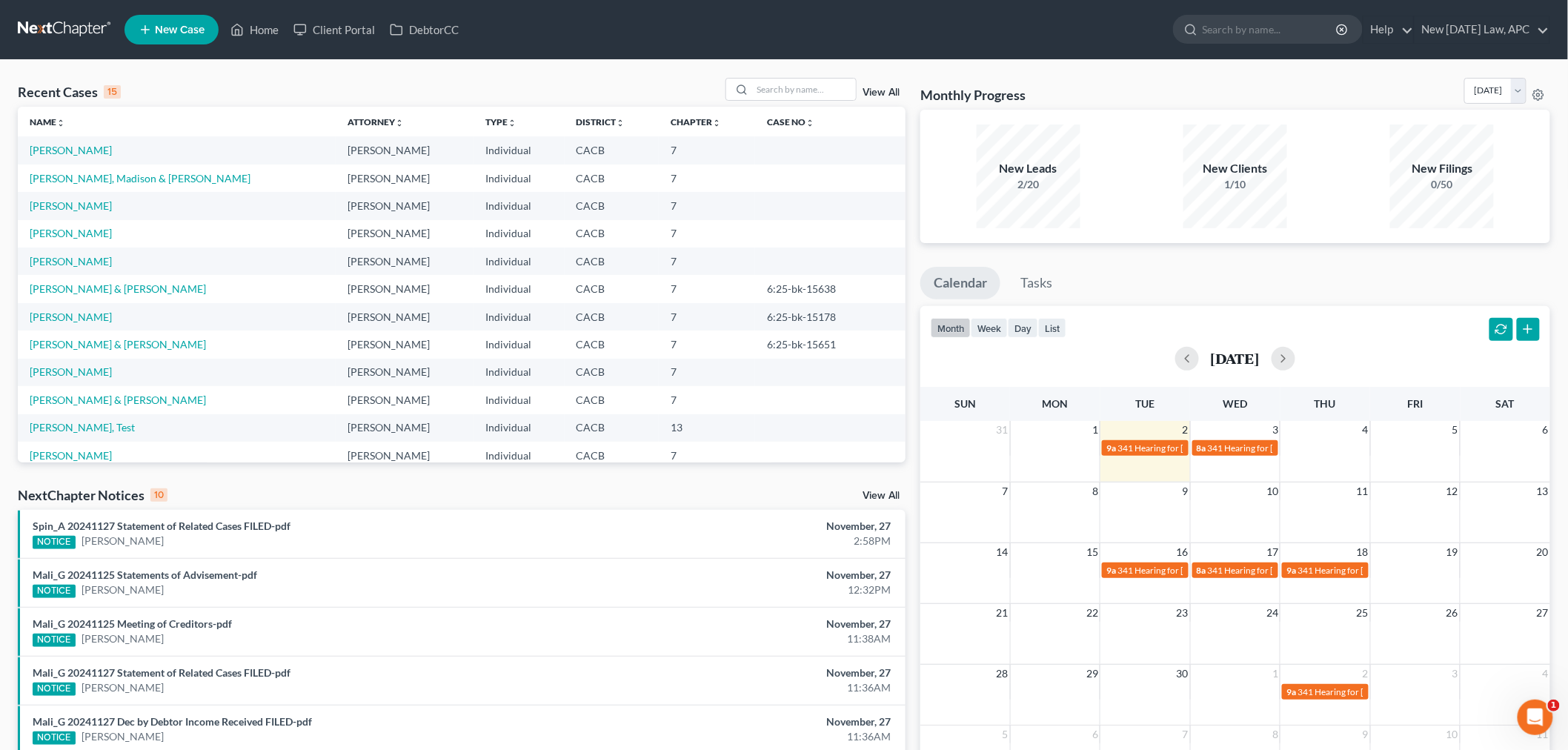
click at [63, 143] on td "[PERSON_NAME]" at bounding box center [176, 149] width 318 height 28
click at [73, 147] on link "[PERSON_NAME]" at bounding box center [70, 149] width 82 height 13
select select "5"
select select "4"
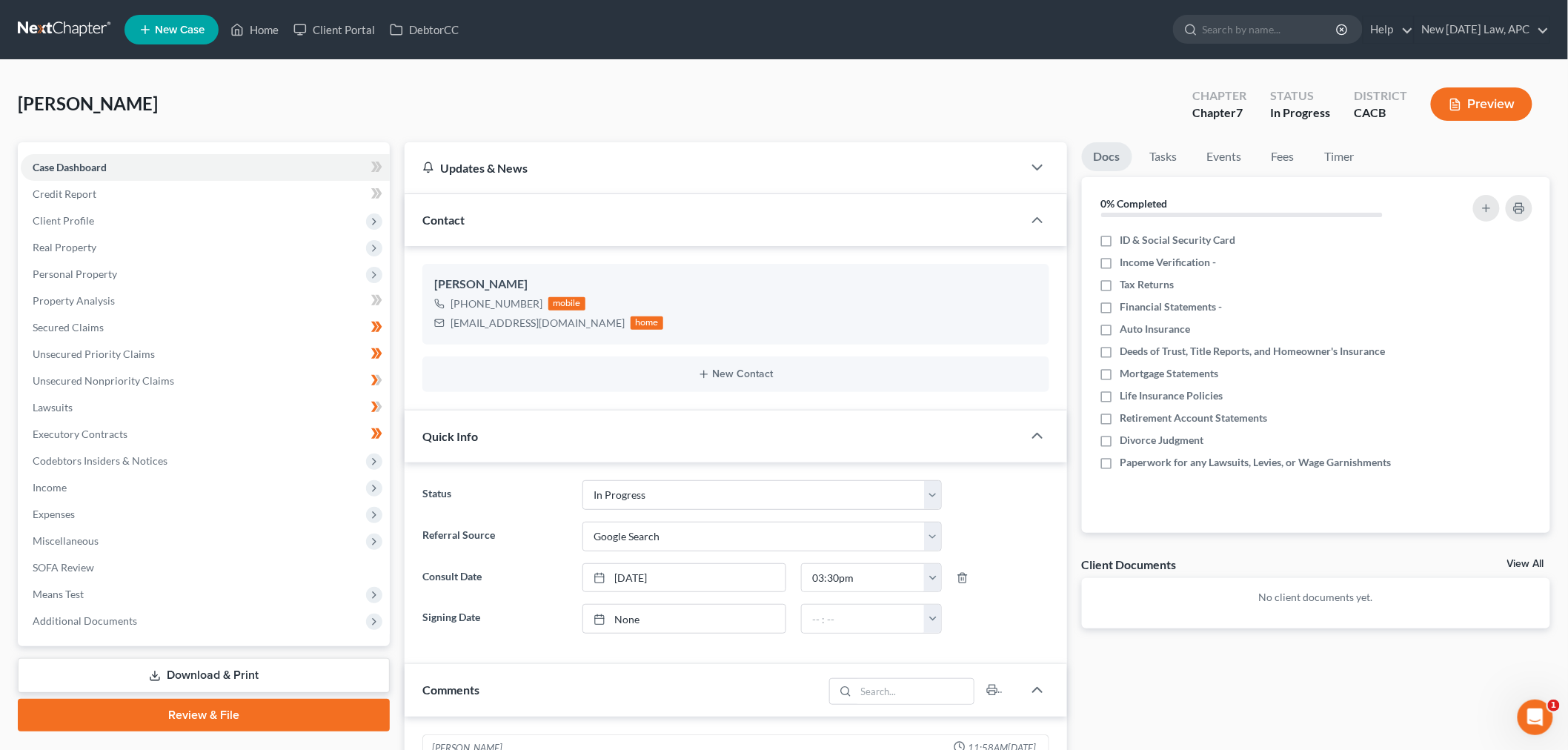
scroll to position [640, 0]
click at [1464, 109] on button "Preview" at bounding box center [1482, 104] width 102 height 33
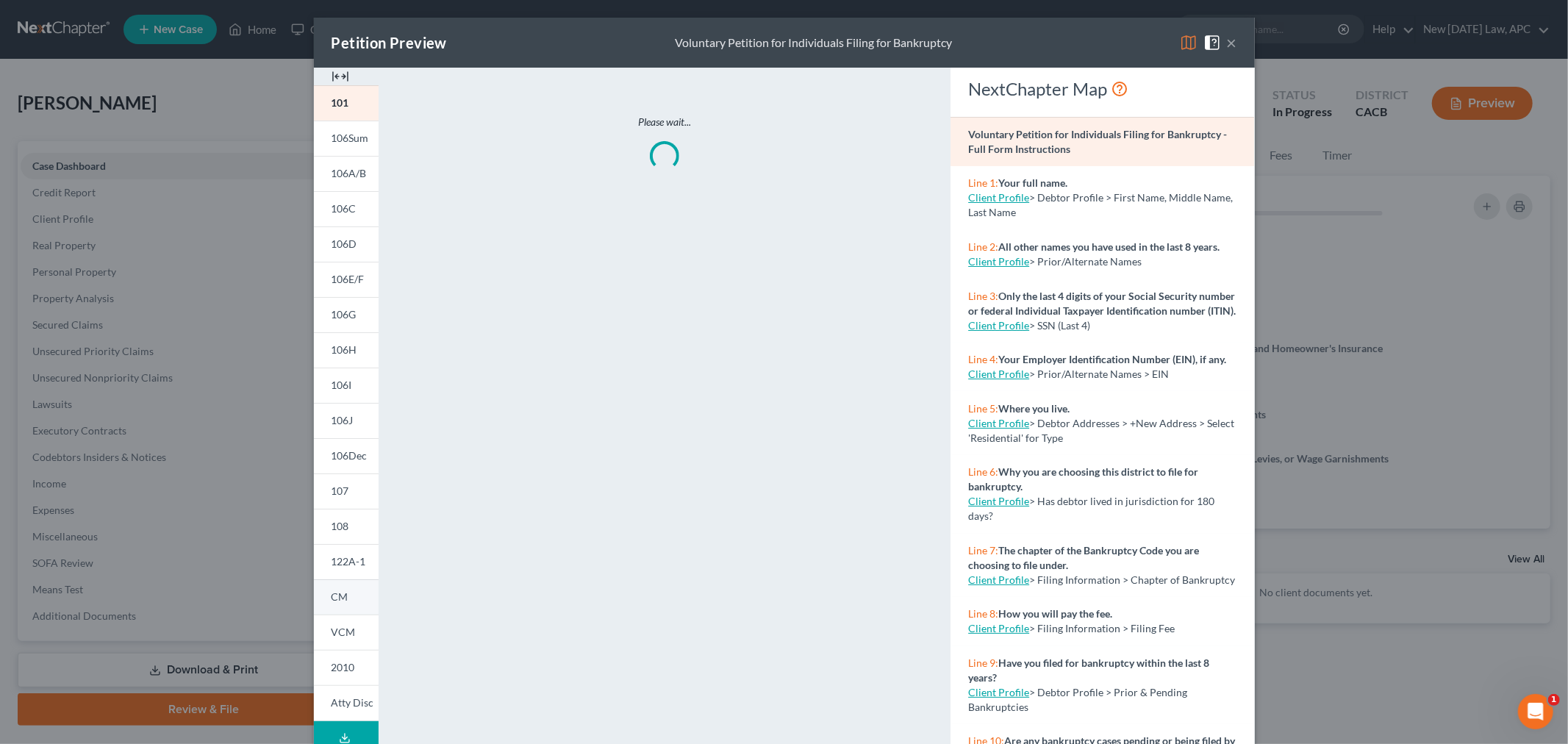
click at [341, 602] on link "CM" at bounding box center [346, 597] width 65 height 36
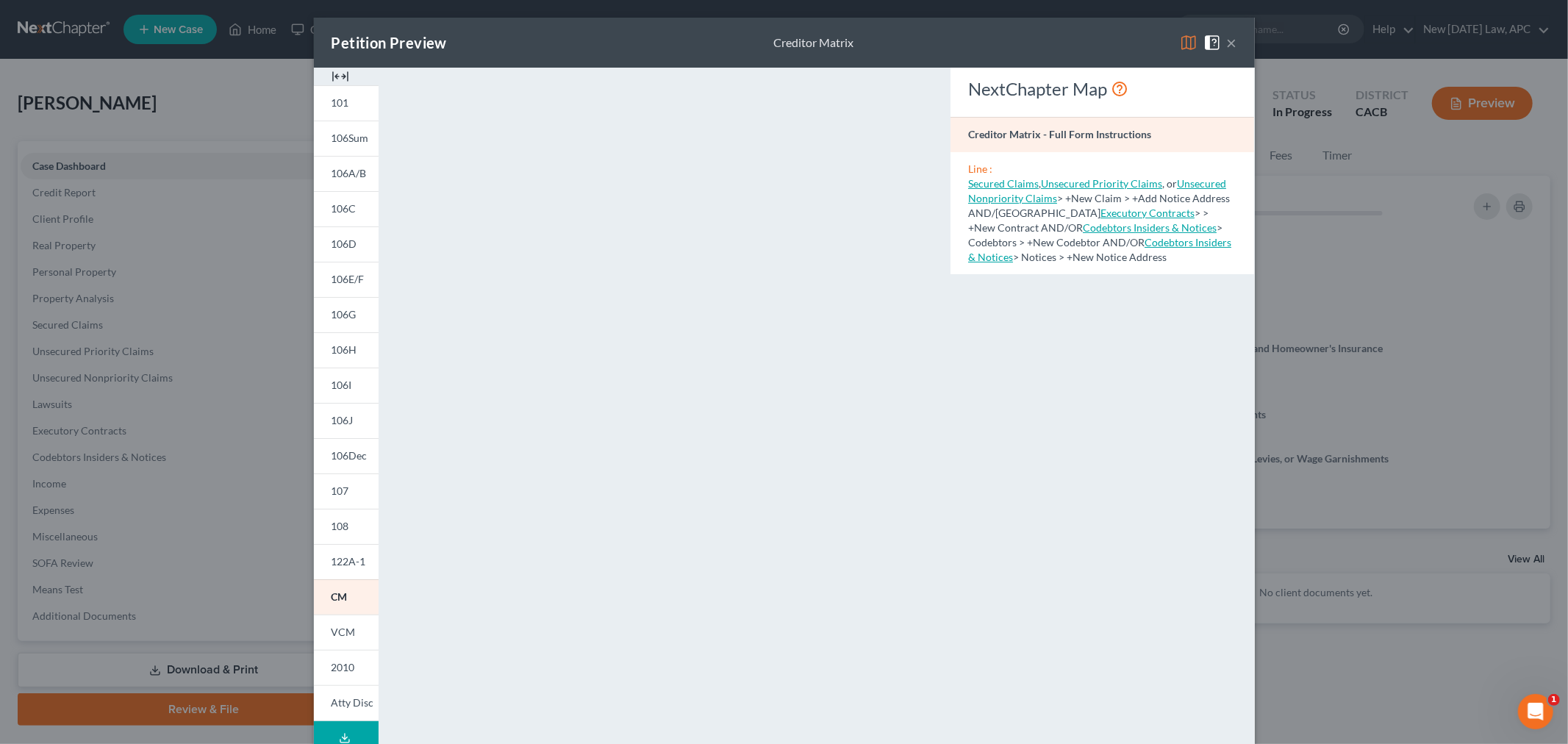
click at [1227, 49] on button "×" at bounding box center [1232, 42] width 10 height 17
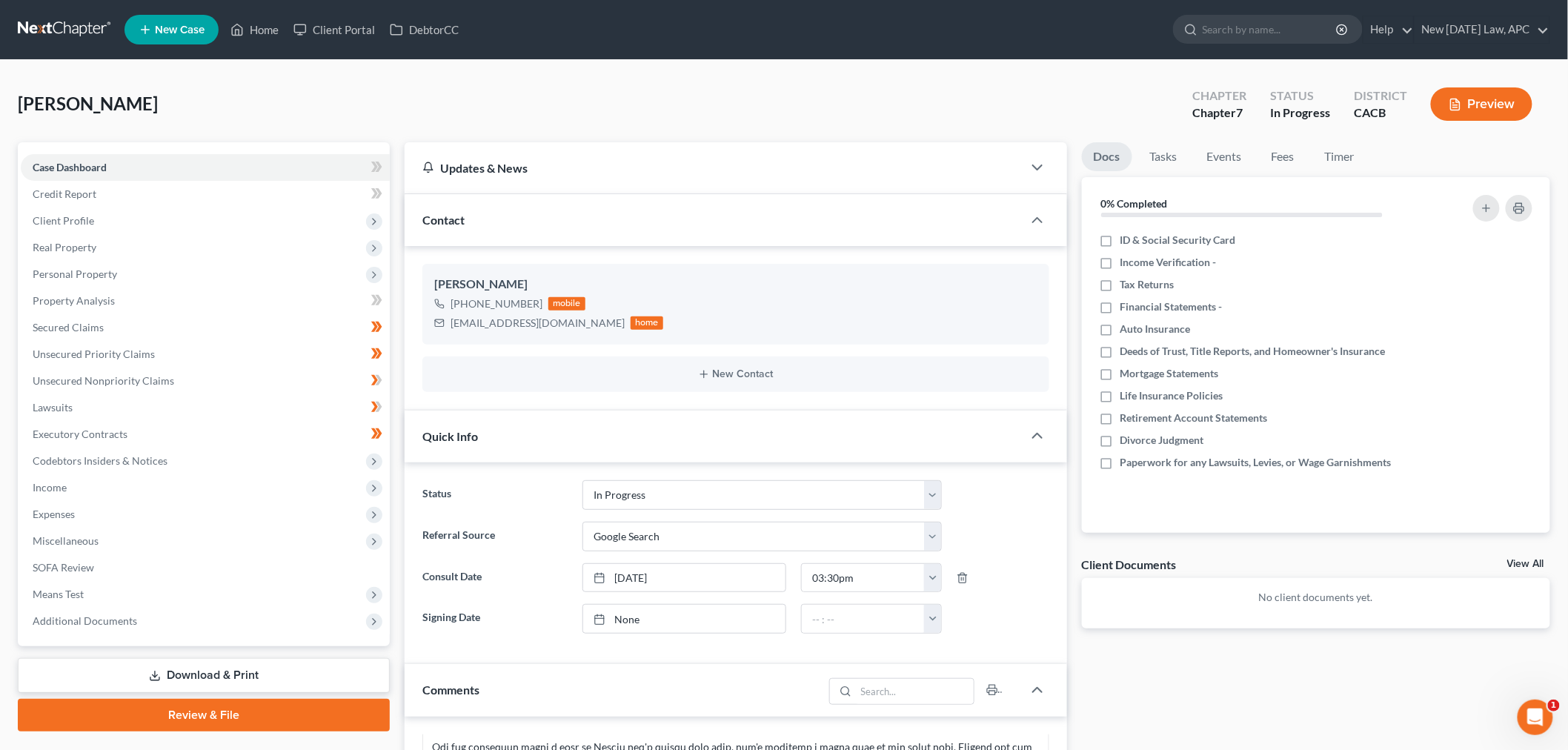
click at [888, 78] on div "[PERSON_NAME] Upgraded Chapter Chapter 7 Status In Progress District CACB Previ…" at bounding box center [784, 109] width 1532 height 64
